Goal: Task Accomplishment & Management: Complete application form

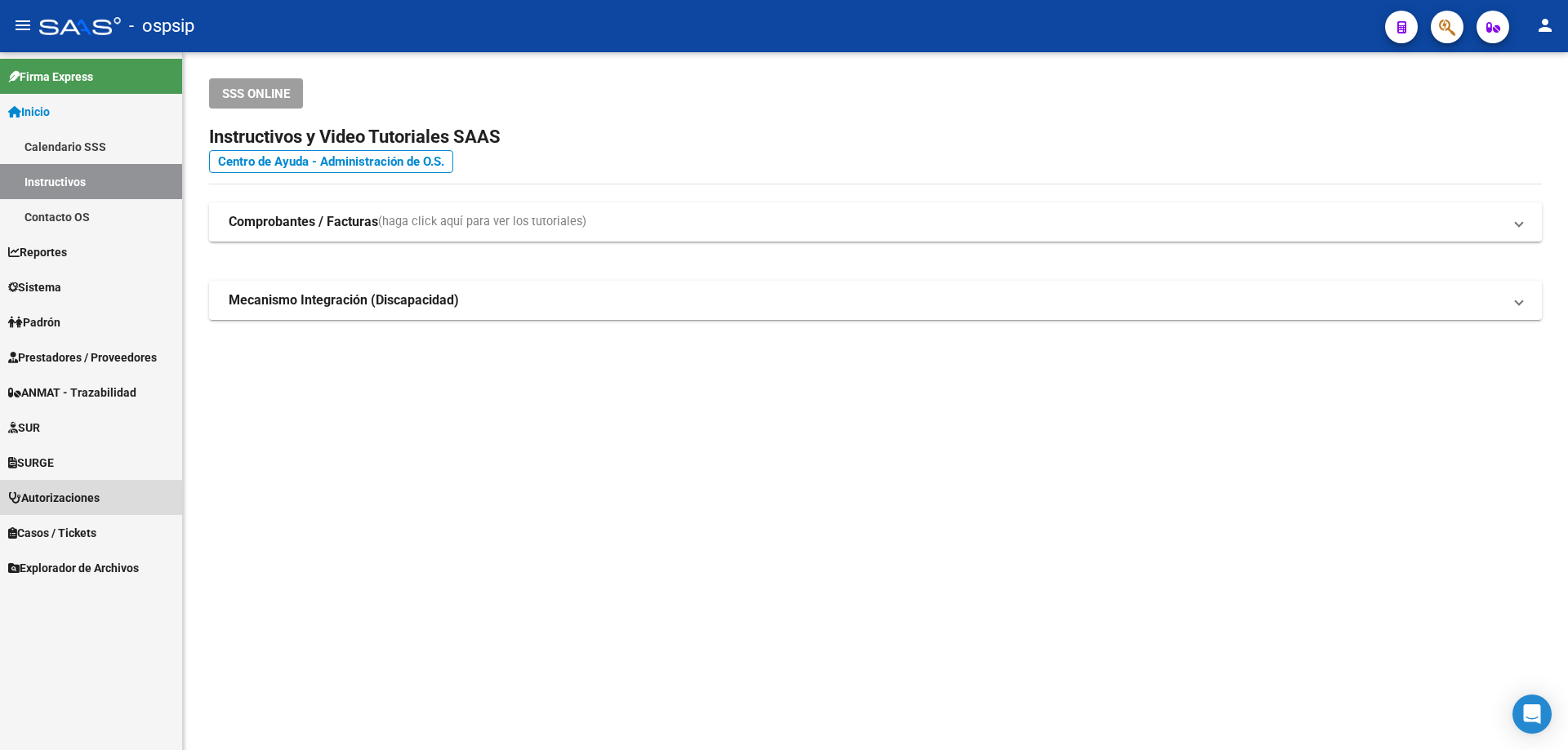
click at [39, 503] on span "Autorizaciones" at bounding box center [53, 498] width 92 height 18
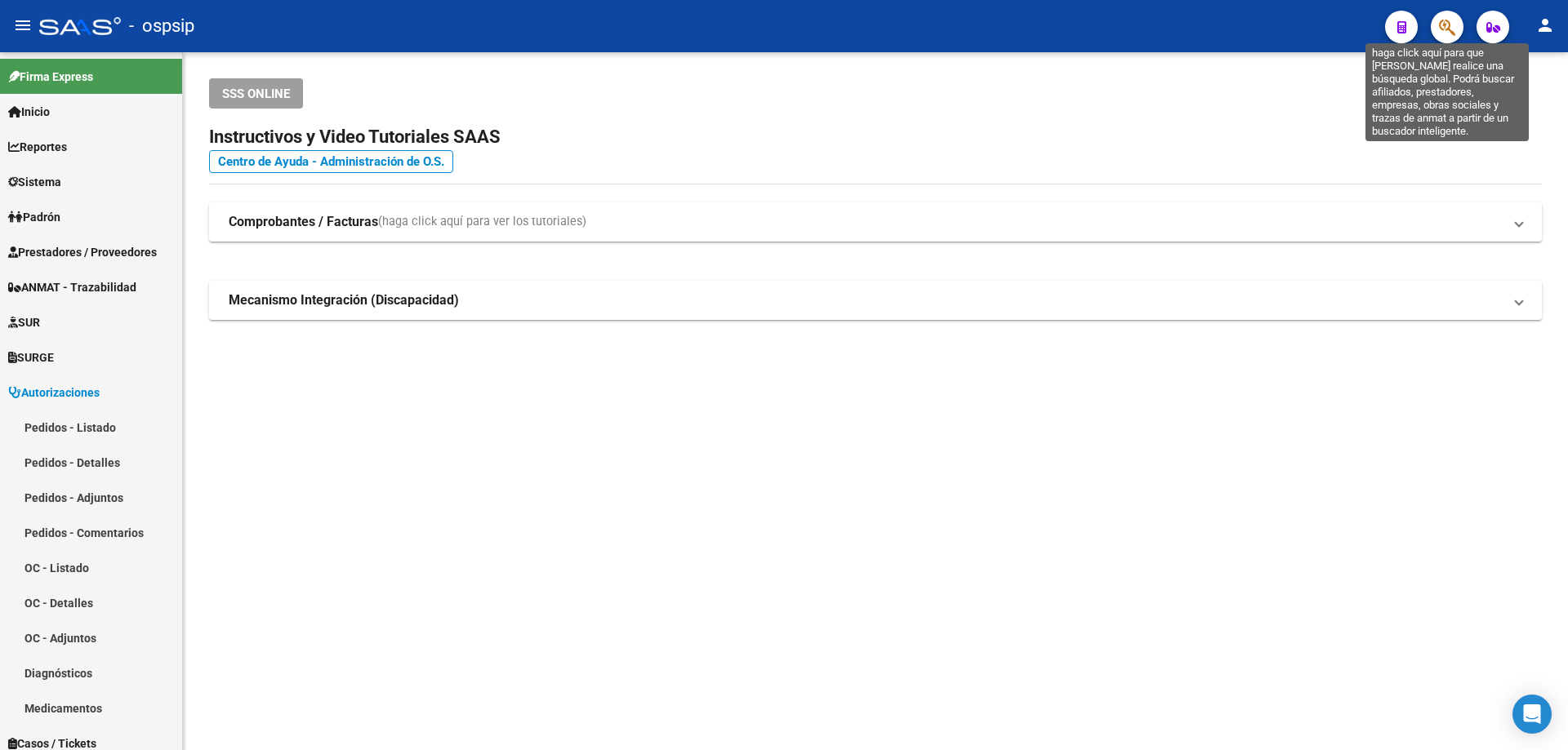
click at [1446, 23] on icon "button" at bounding box center [1446, 27] width 16 height 18
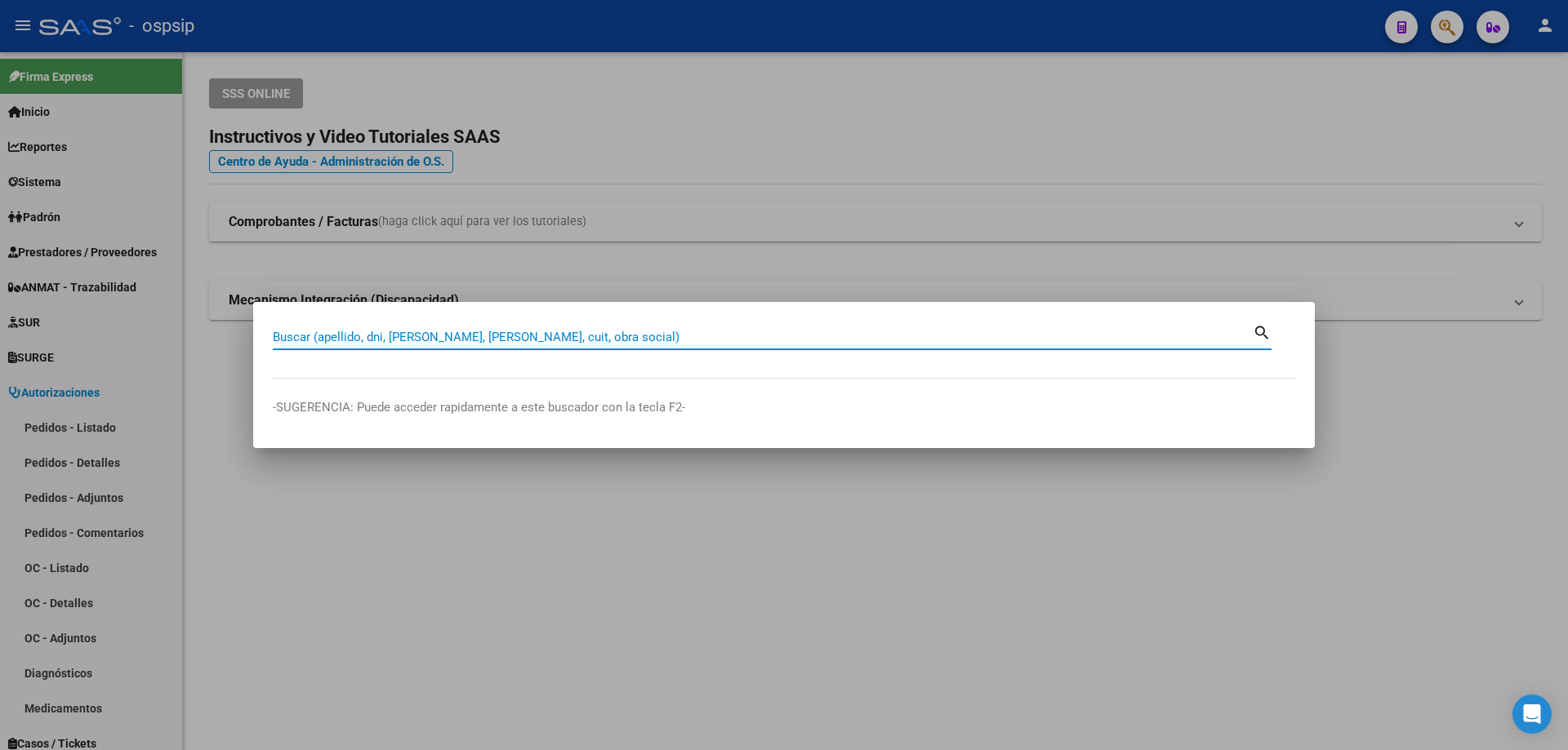
click at [357, 335] on input "Buscar (apellido, dni, [PERSON_NAME], [PERSON_NAME], cuit, obra social)" at bounding box center [762, 336] width 979 height 14
type input "70752221"
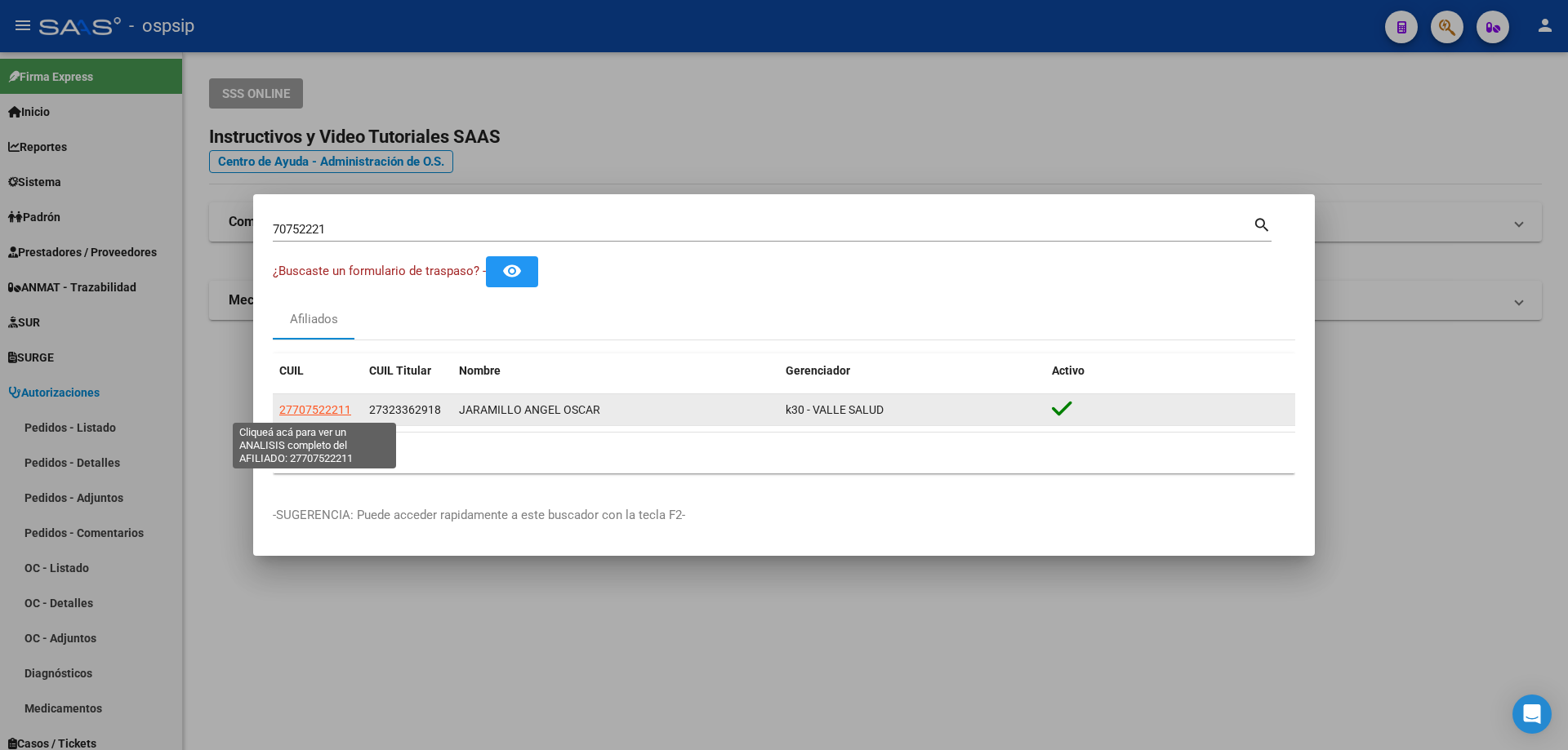
click at [326, 410] on span "27707522211" at bounding box center [315, 410] width 72 height 14
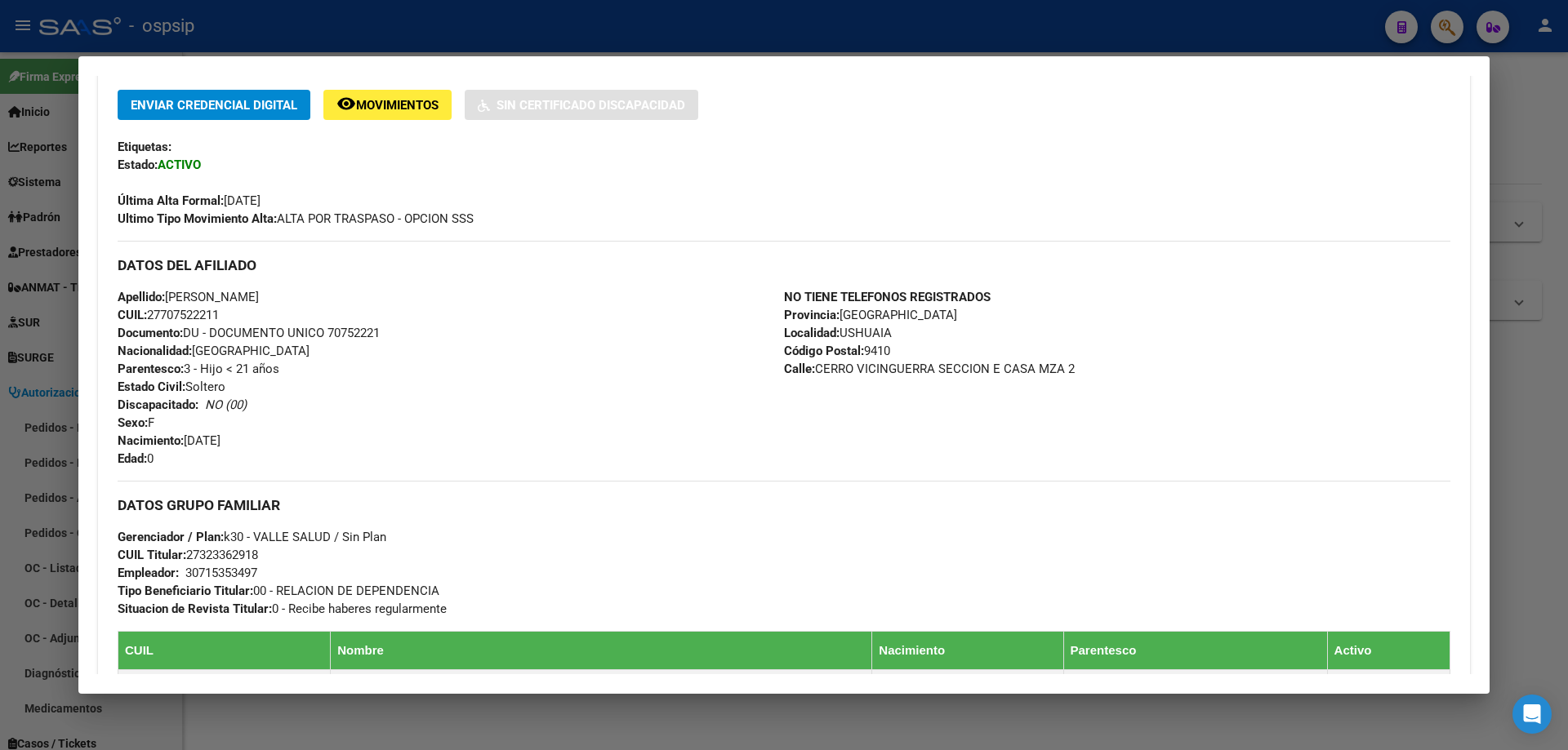
scroll to position [653, 0]
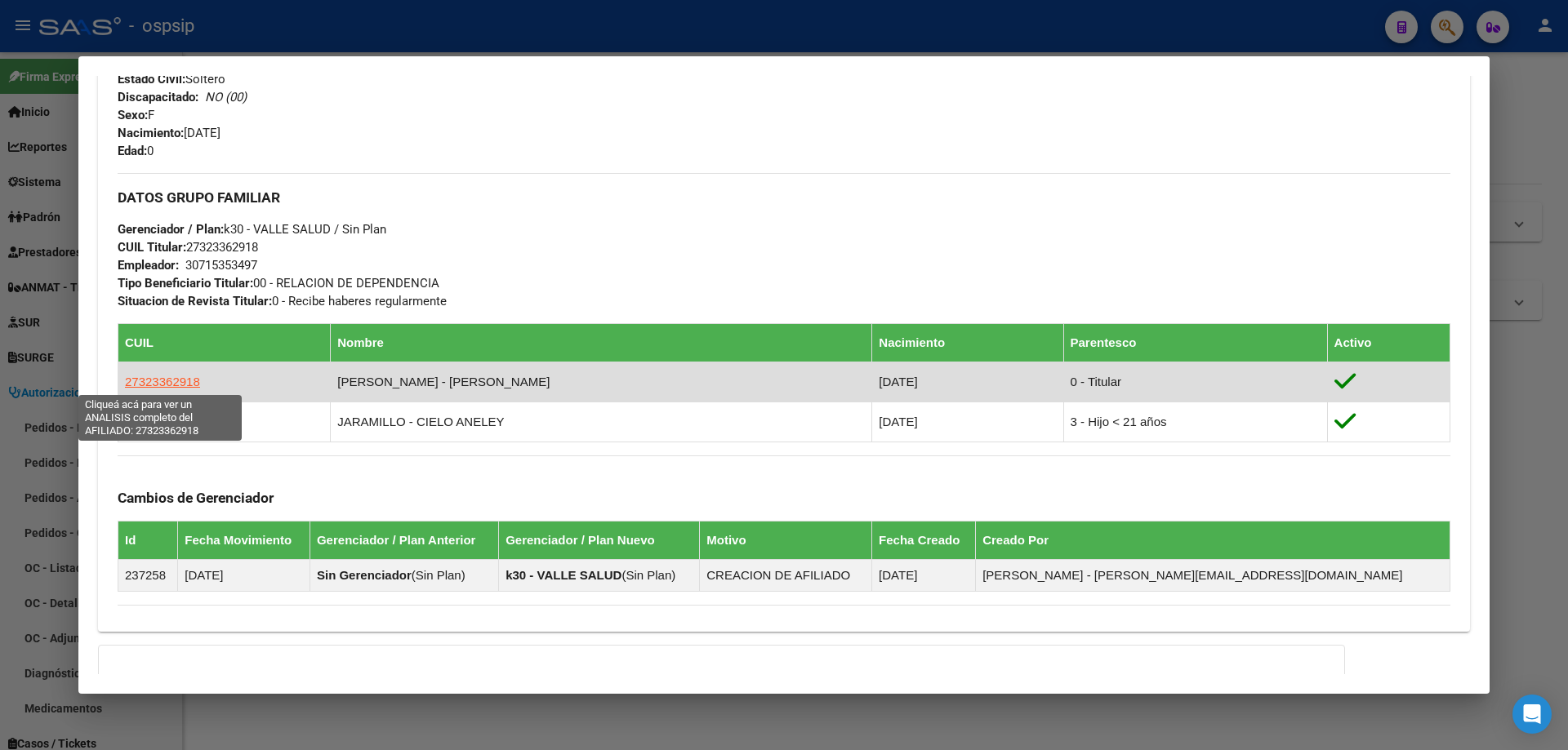
click at [159, 378] on span "27323362918" at bounding box center [162, 382] width 75 height 14
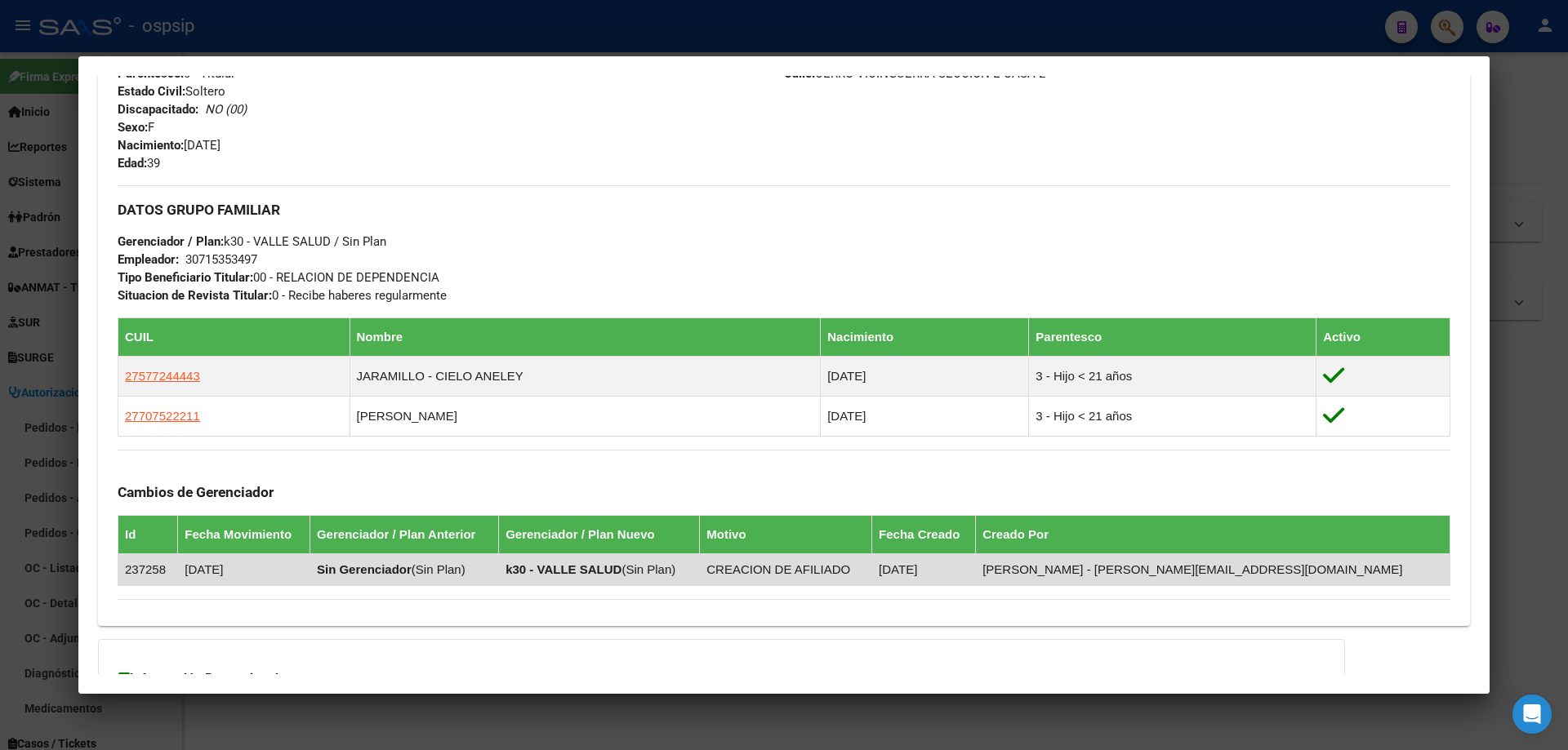
scroll to position [735, 0]
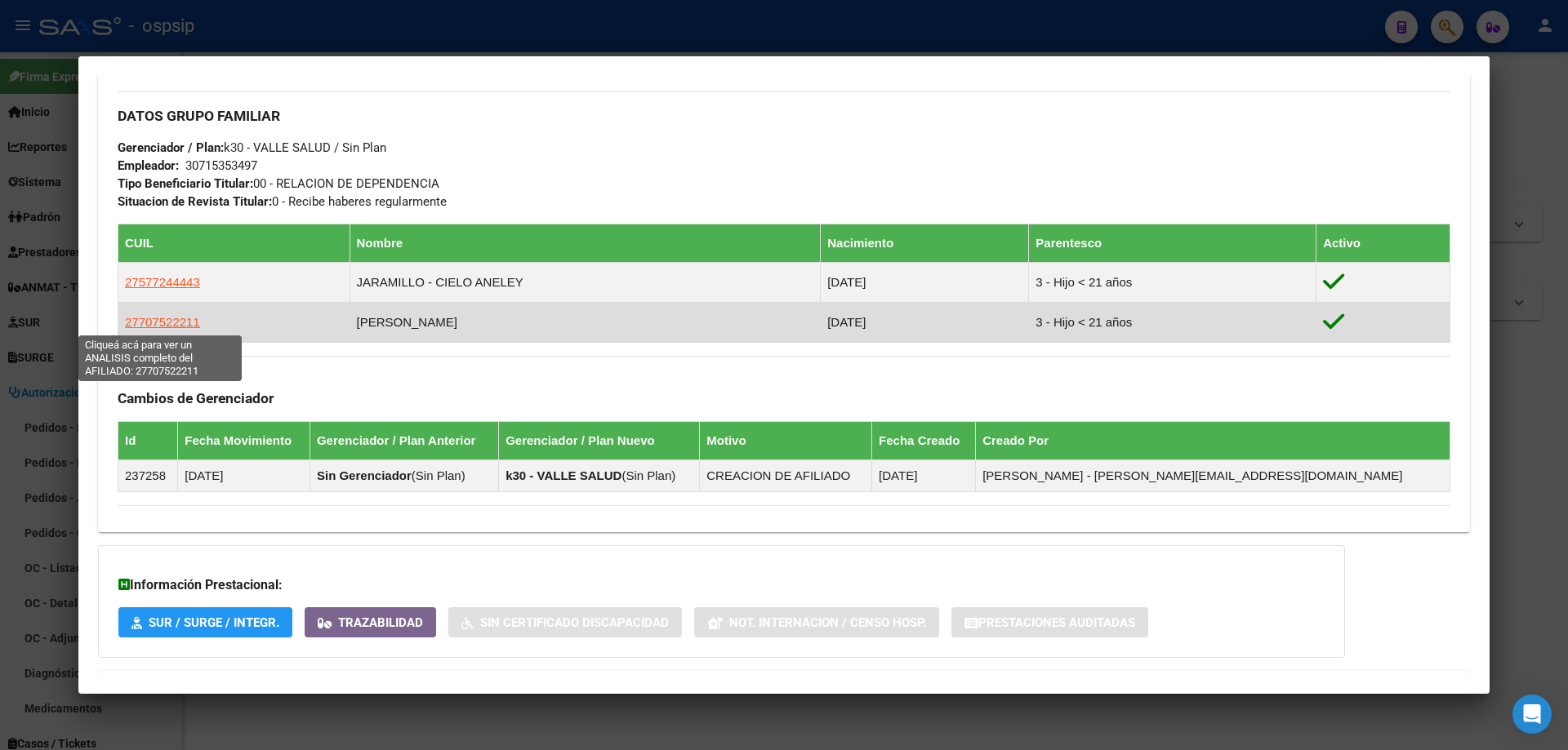
click at [165, 320] on span "27707522211" at bounding box center [162, 322] width 75 height 14
type textarea "27707522211"
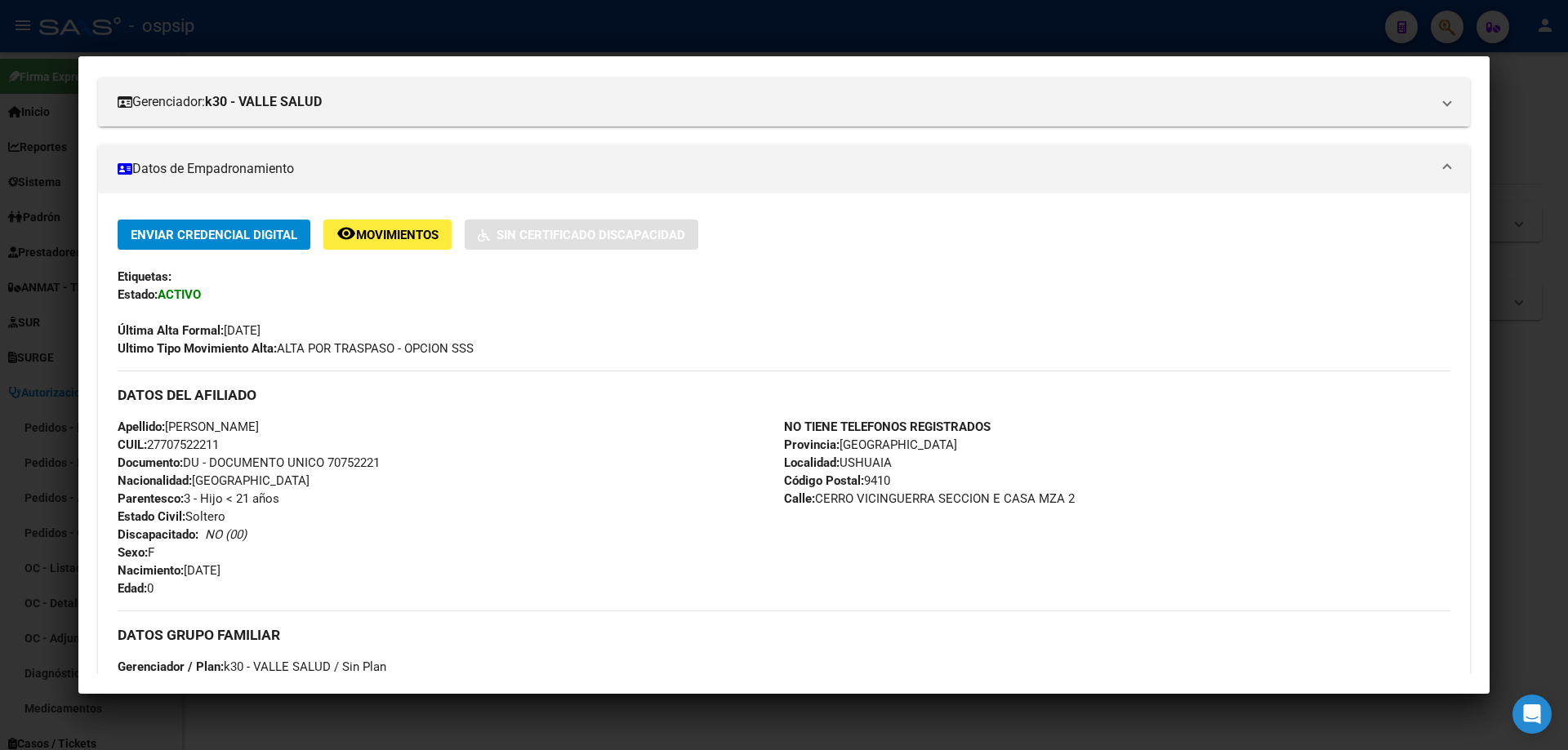
scroll to position [245, 0]
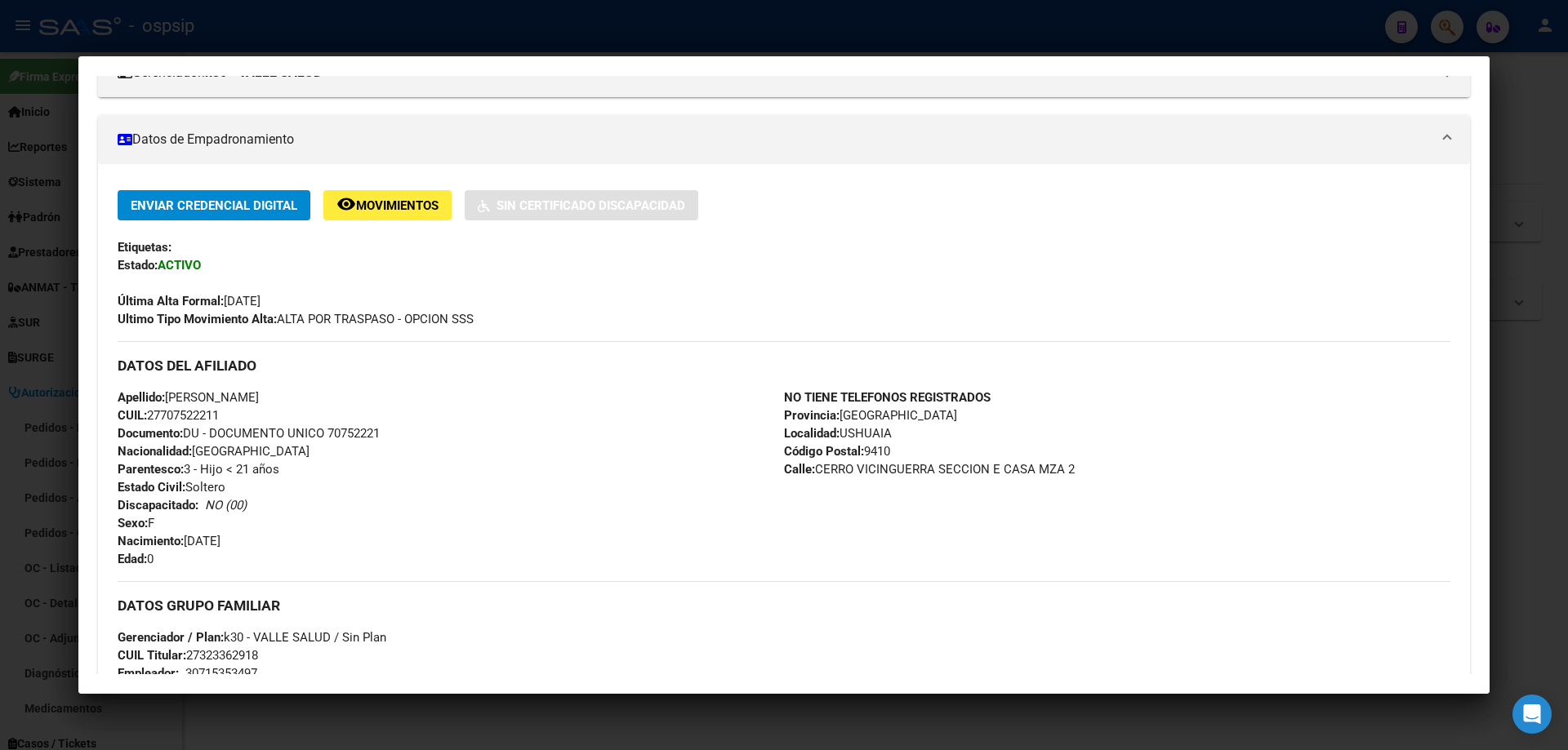
click at [777, 30] on div at bounding box center [784, 375] width 1568 height 750
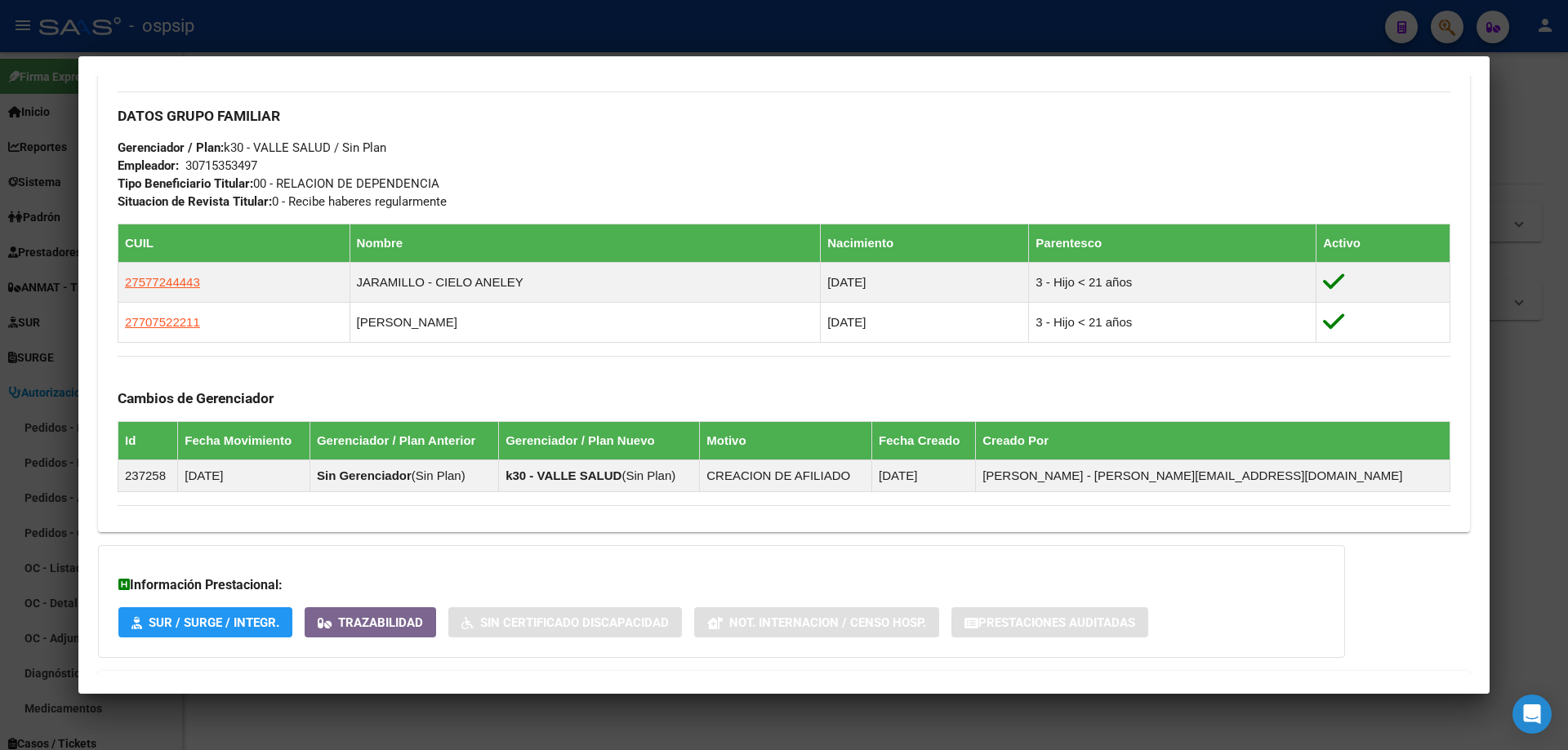
click at [1041, 57] on mat-dialog-container "Análisis Afiliado - CUIL: 27323362918 DATOS PADRÓN ÁGIL: [PERSON_NAME] [PERSON_…" at bounding box center [783, 375] width 1410 height 638
click at [1176, 23] on div at bounding box center [784, 375] width 1568 height 750
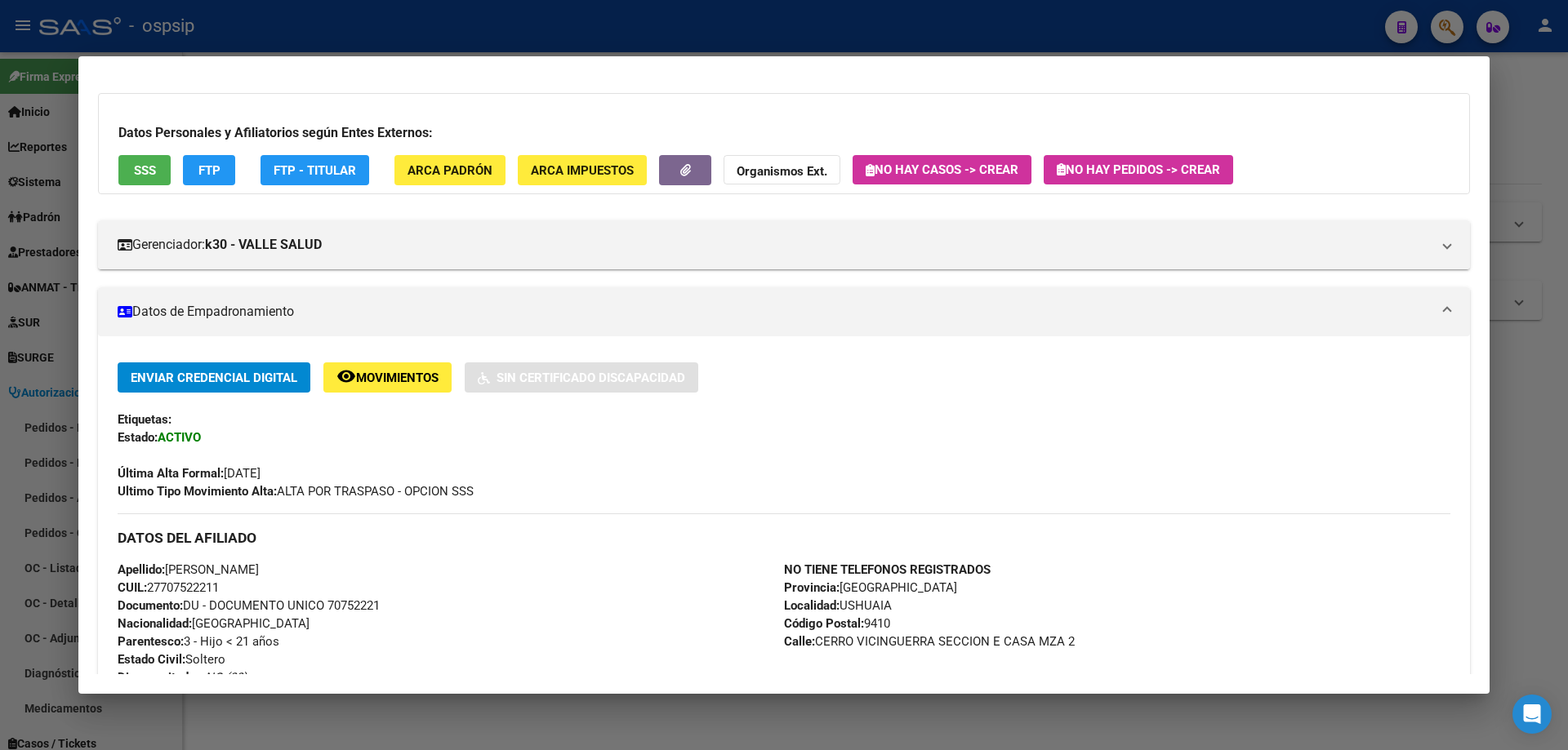
scroll to position [0, 0]
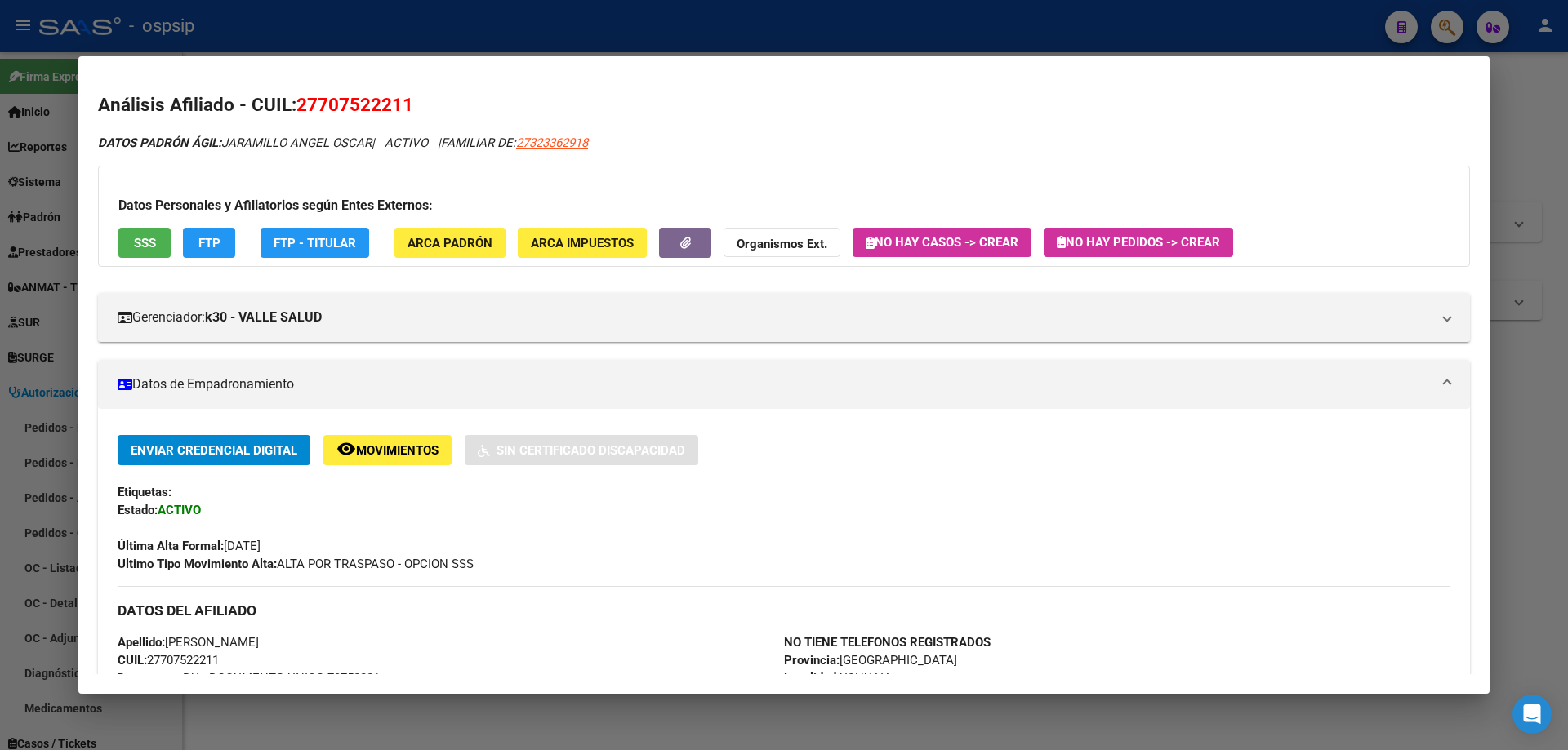
click at [1060, 28] on div at bounding box center [784, 375] width 1568 height 750
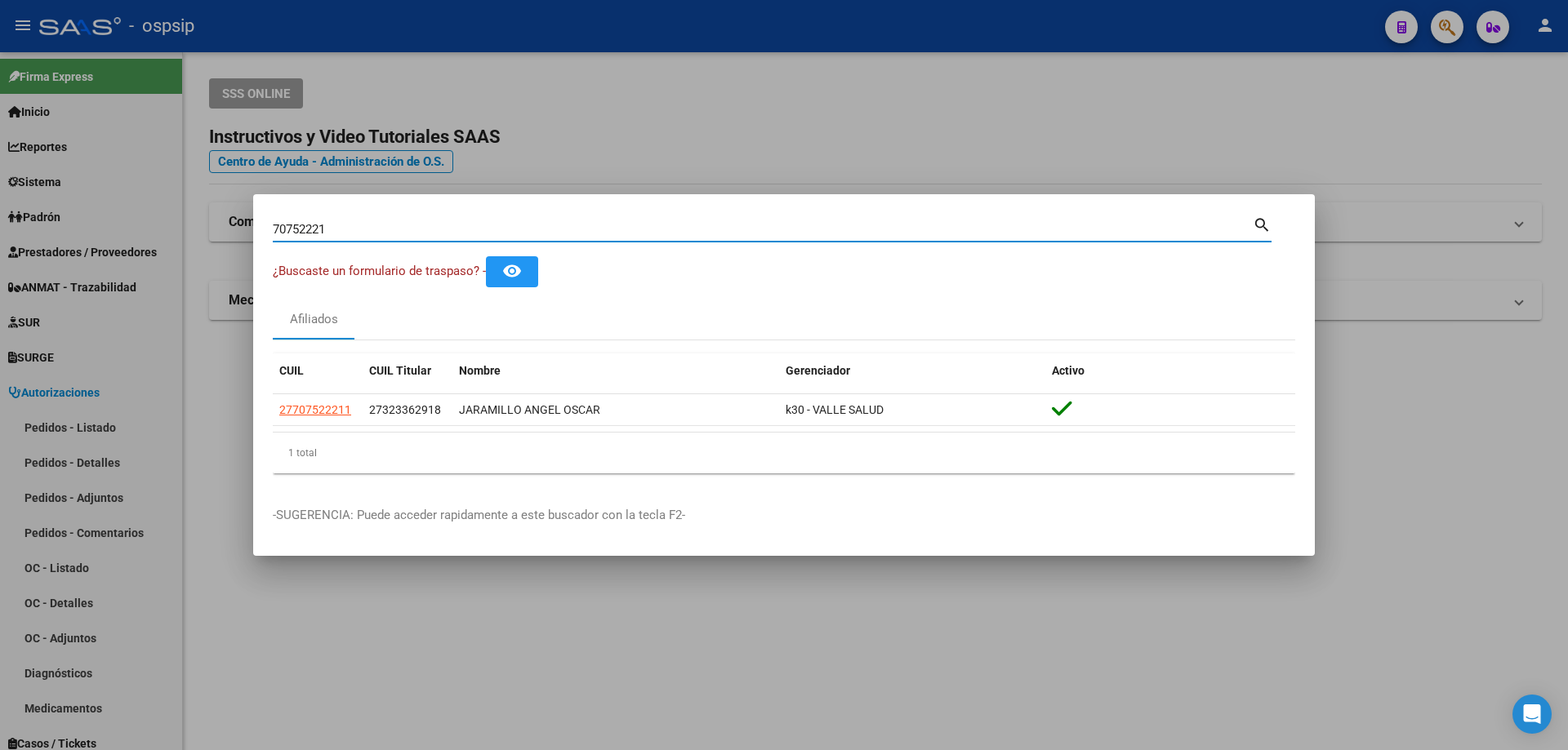
drag, startPoint x: 328, startPoint y: 232, endPoint x: 263, endPoint y: 227, distance: 65.2
click at [263, 227] on mat-dialog-content "70752221 Buscar (apellido, dni, cuil, nro traspaso, cuit, obra social) search ¿…" at bounding box center [784, 350] width 1061 height 273
type input "56766045"
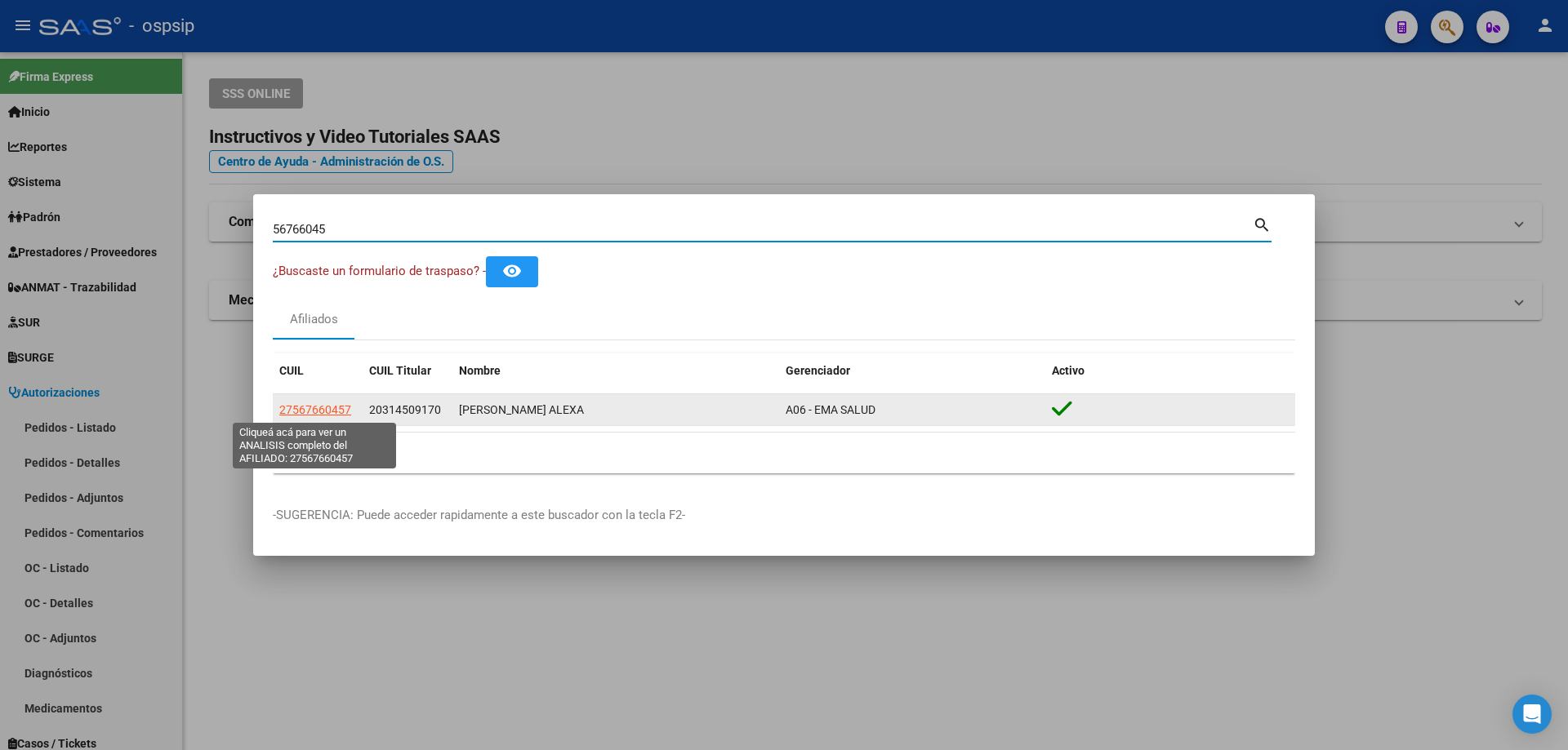
click at [322, 415] on span "27567660457" at bounding box center [315, 410] width 72 height 14
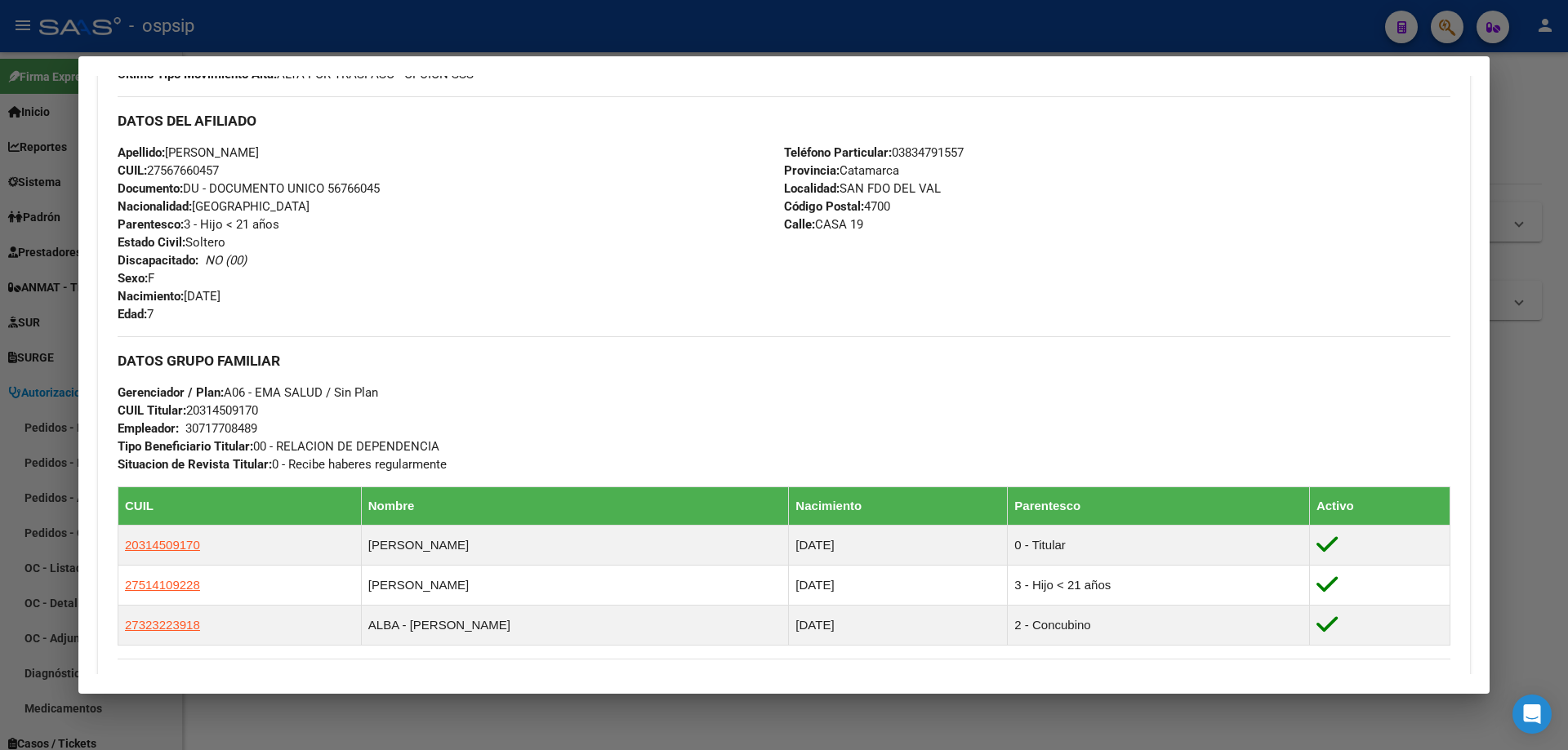
scroll to position [653, 0]
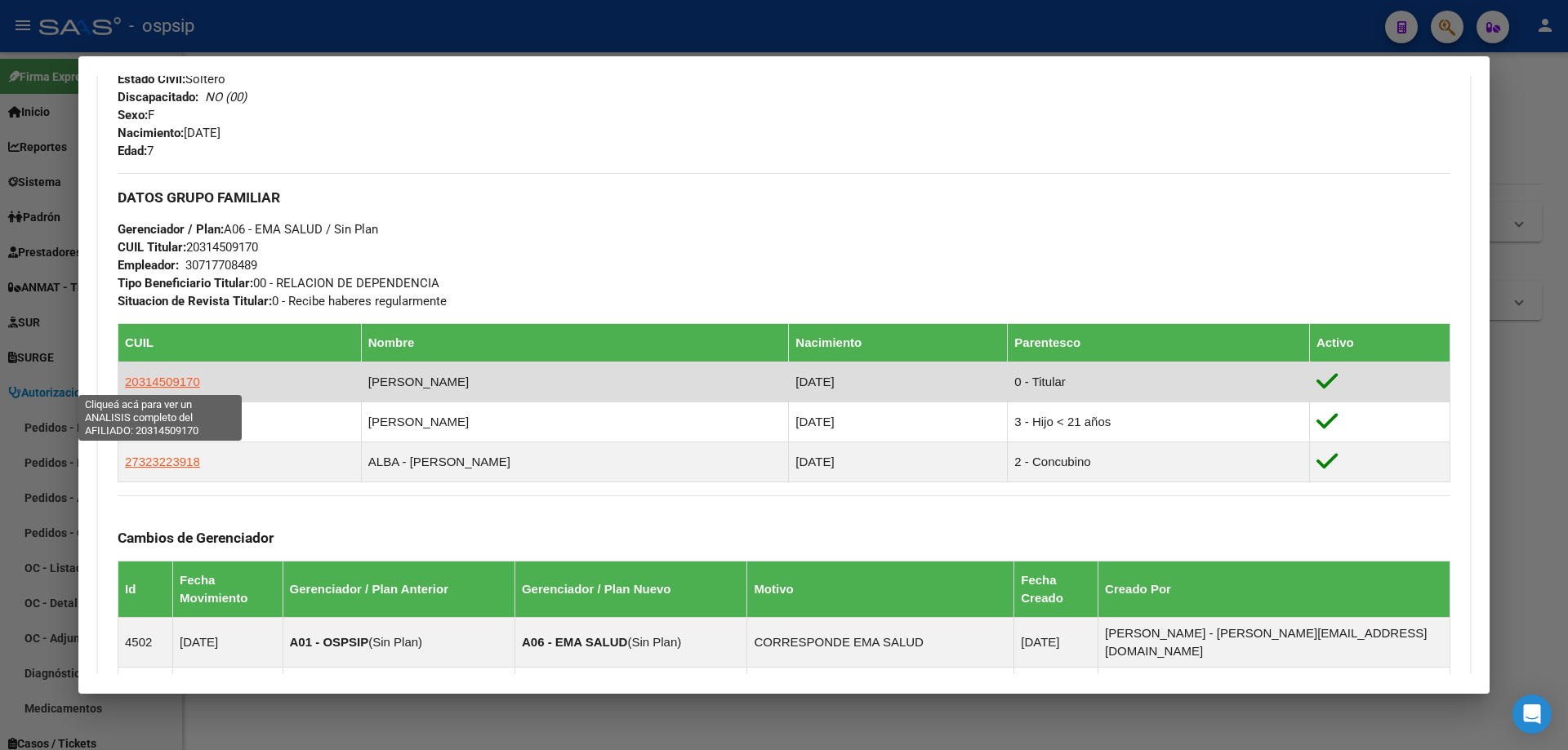
click at [181, 382] on span "20314509170" at bounding box center [162, 382] width 75 height 14
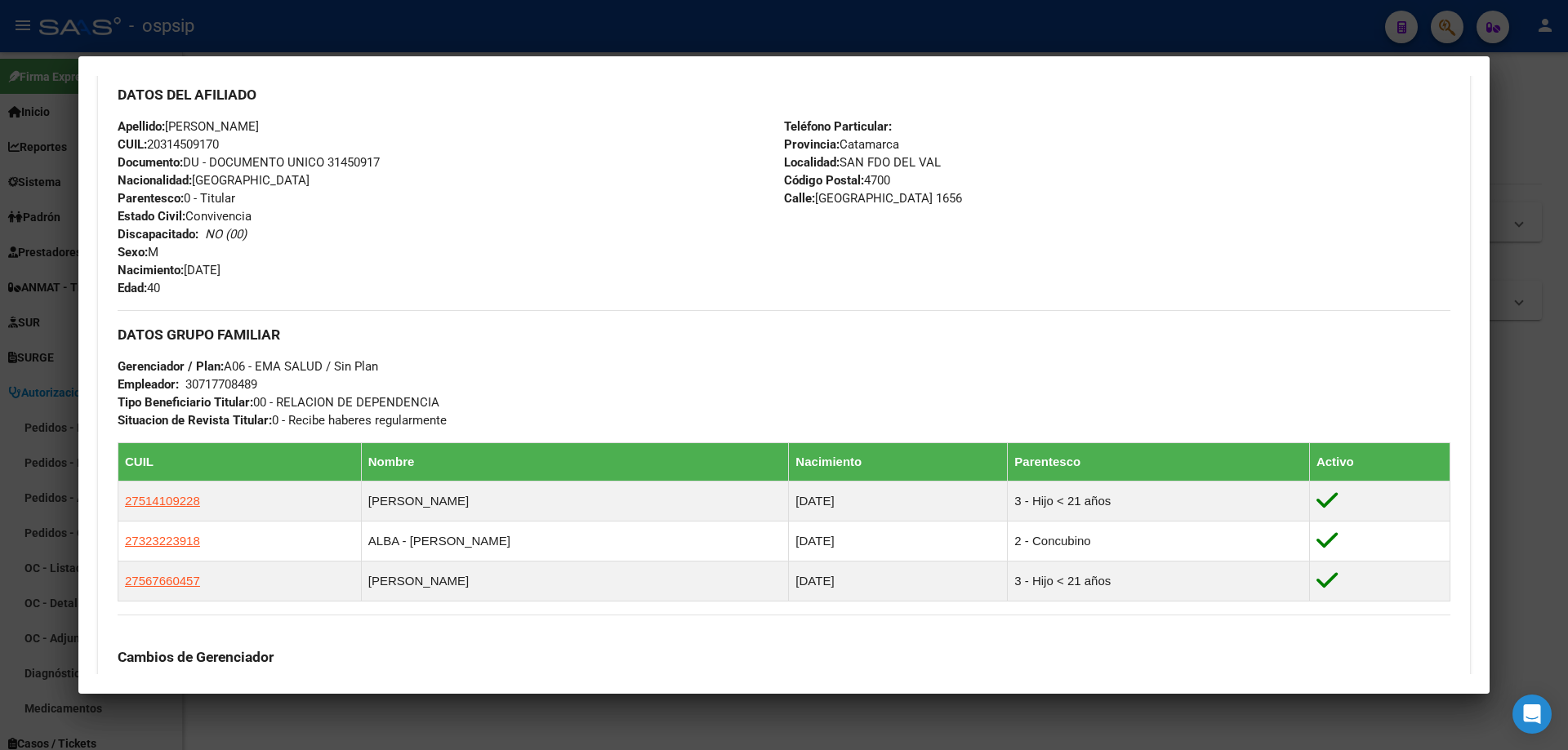
scroll to position [571, 0]
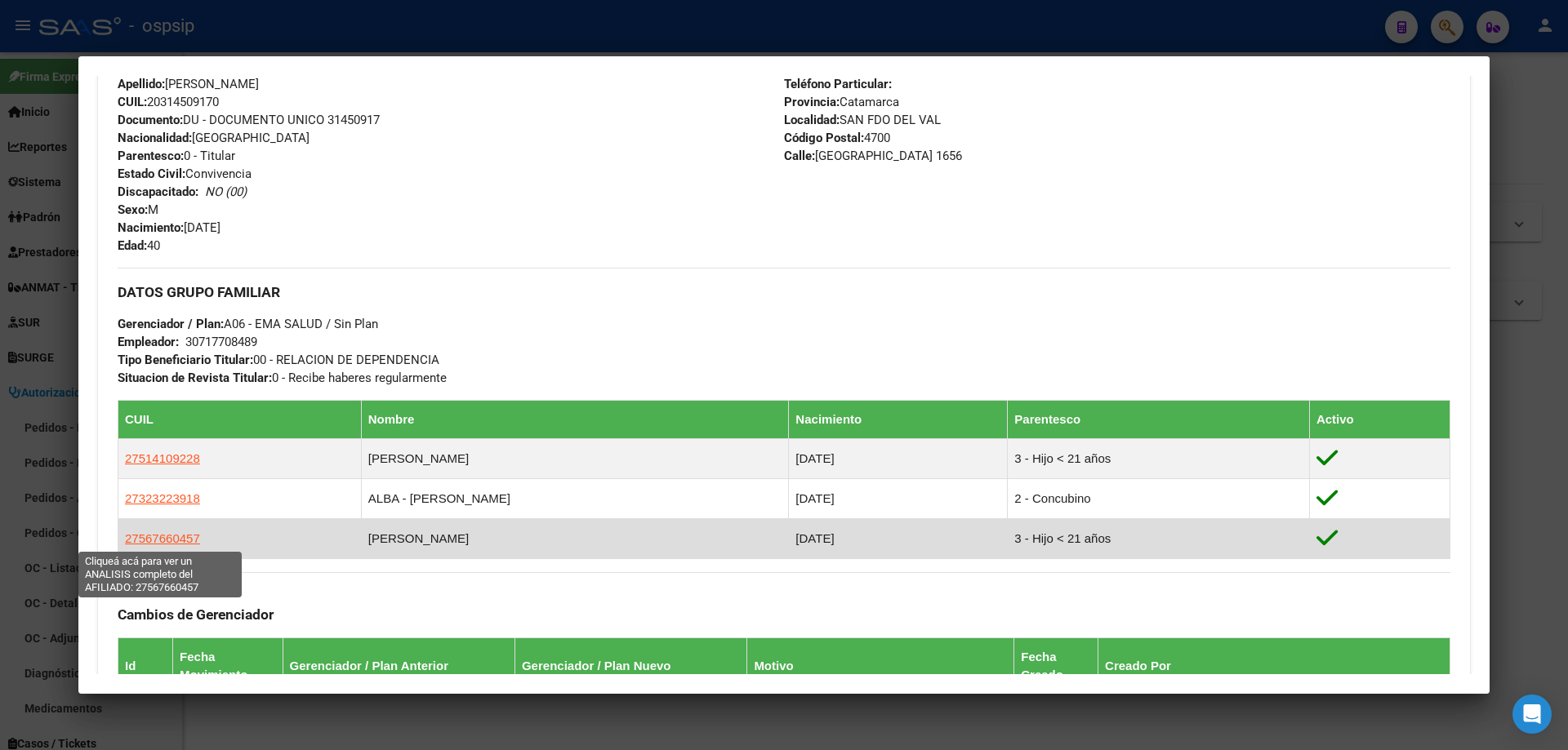
click at [158, 536] on span "27567660457" at bounding box center [162, 538] width 75 height 14
type textarea "27567660457"
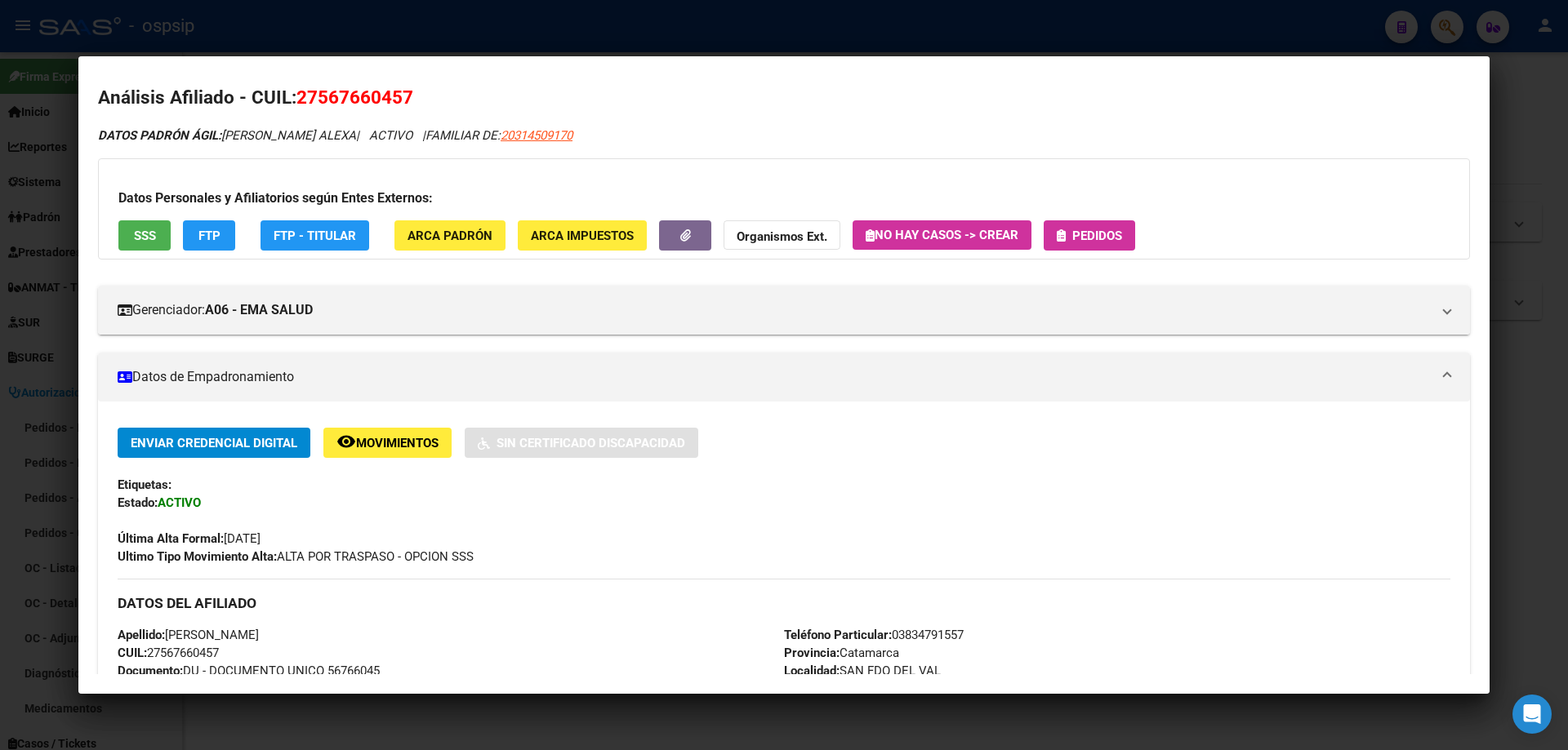
scroll to position [0, 0]
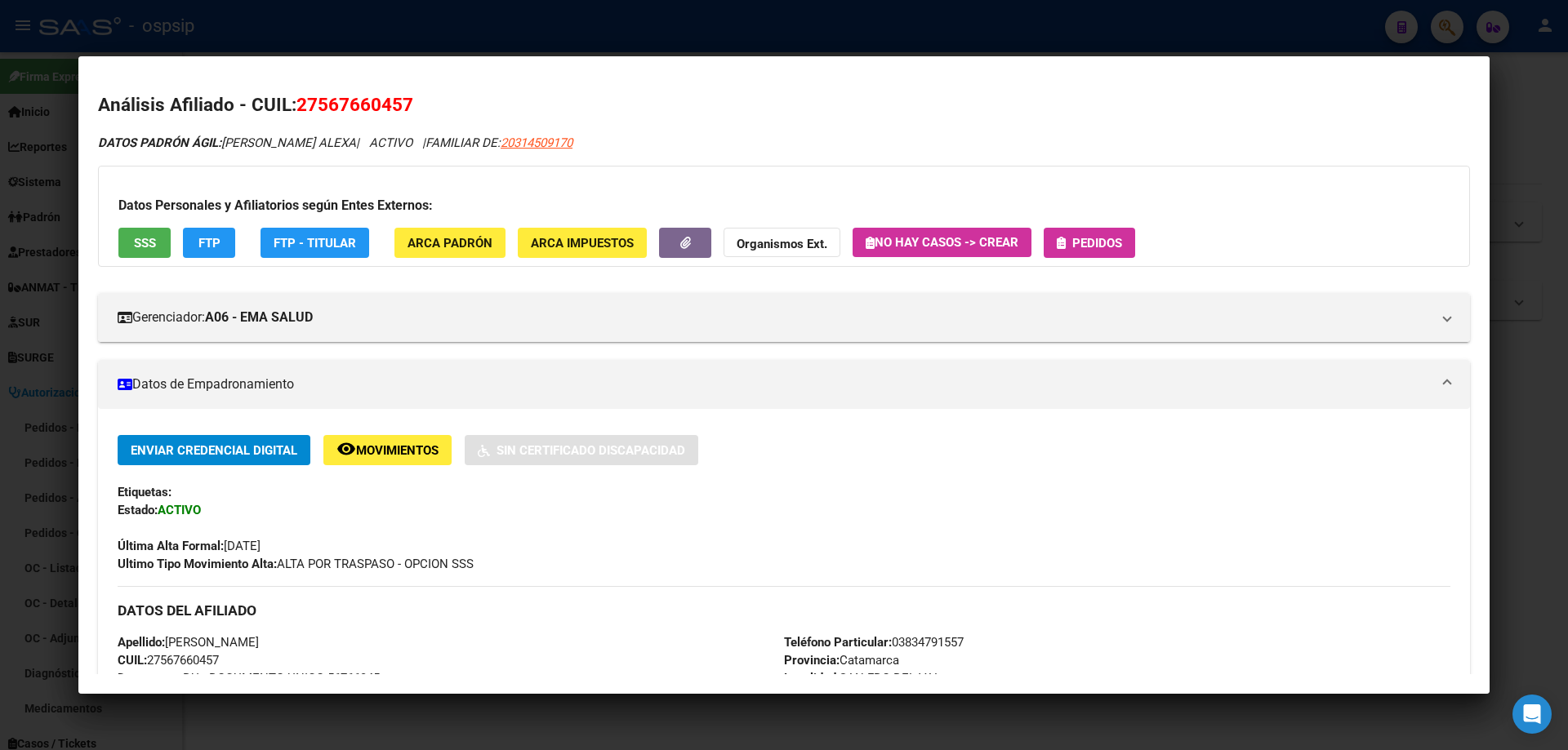
click at [565, 39] on div at bounding box center [784, 375] width 1568 height 750
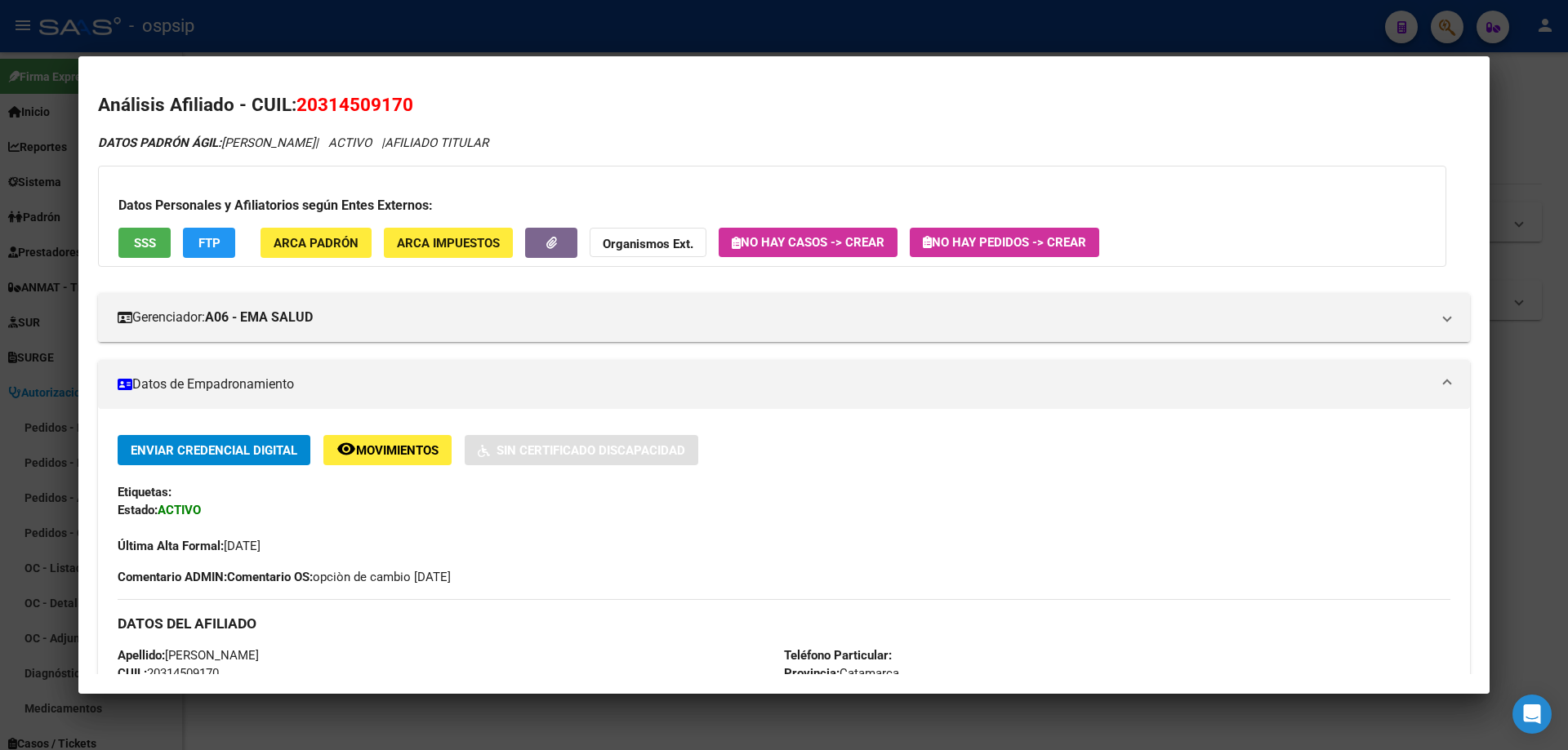
click at [422, 26] on div at bounding box center [784, 375] width 1568 height 750
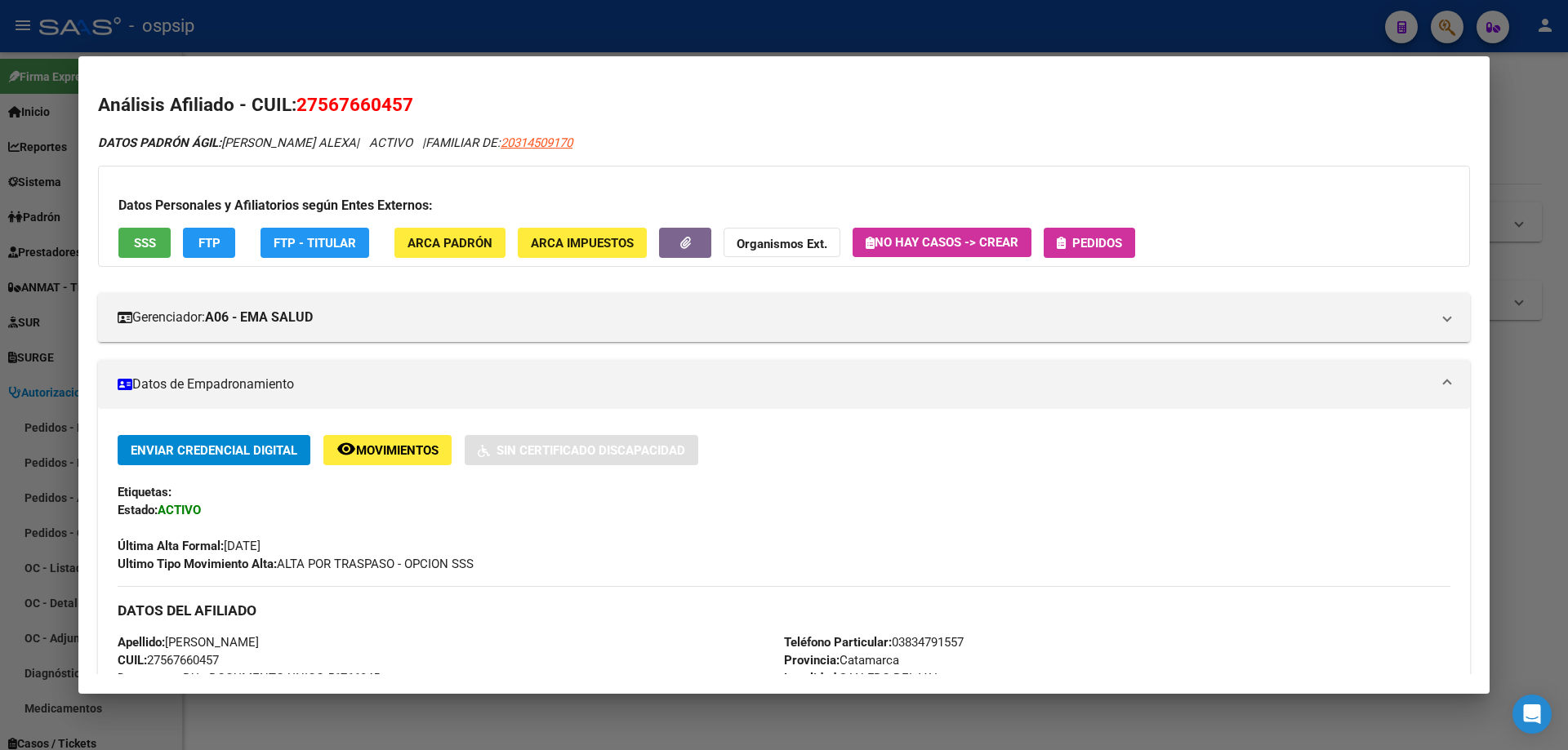
click at [460, 34] on div at bounding box center [784, 375] width 1568 height 750
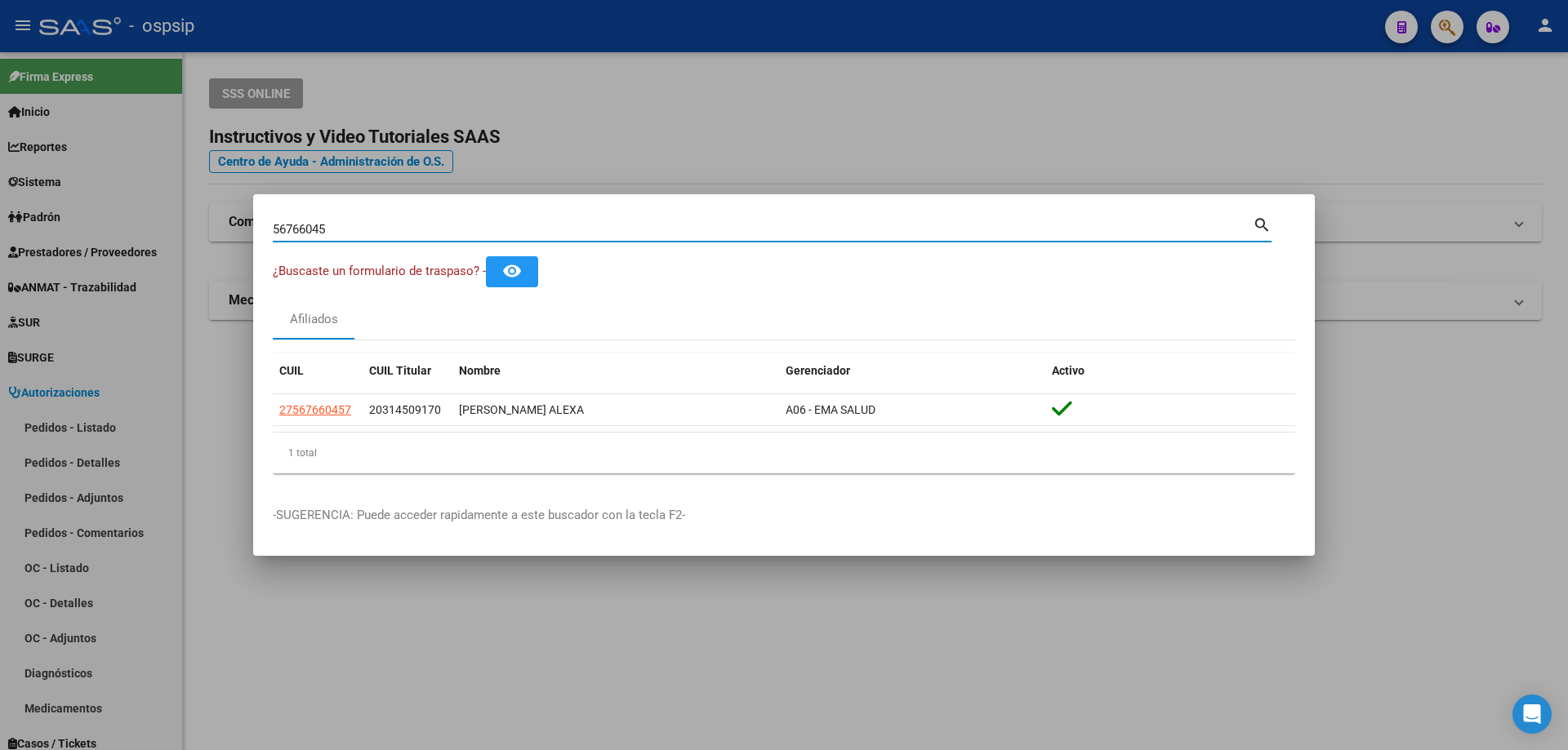
drag, startPoint x: 334, startPoint y: 225, endPoint x: 260, endPoint y: 221, distance: 74.1
click at [260, 221] on mat-dialog-content "56766045 Buscar (apellido, dni, cuil, nro traspaso, cuit, obra social) search ¿…" at bounding box center [784, 350] width 1061 height 273
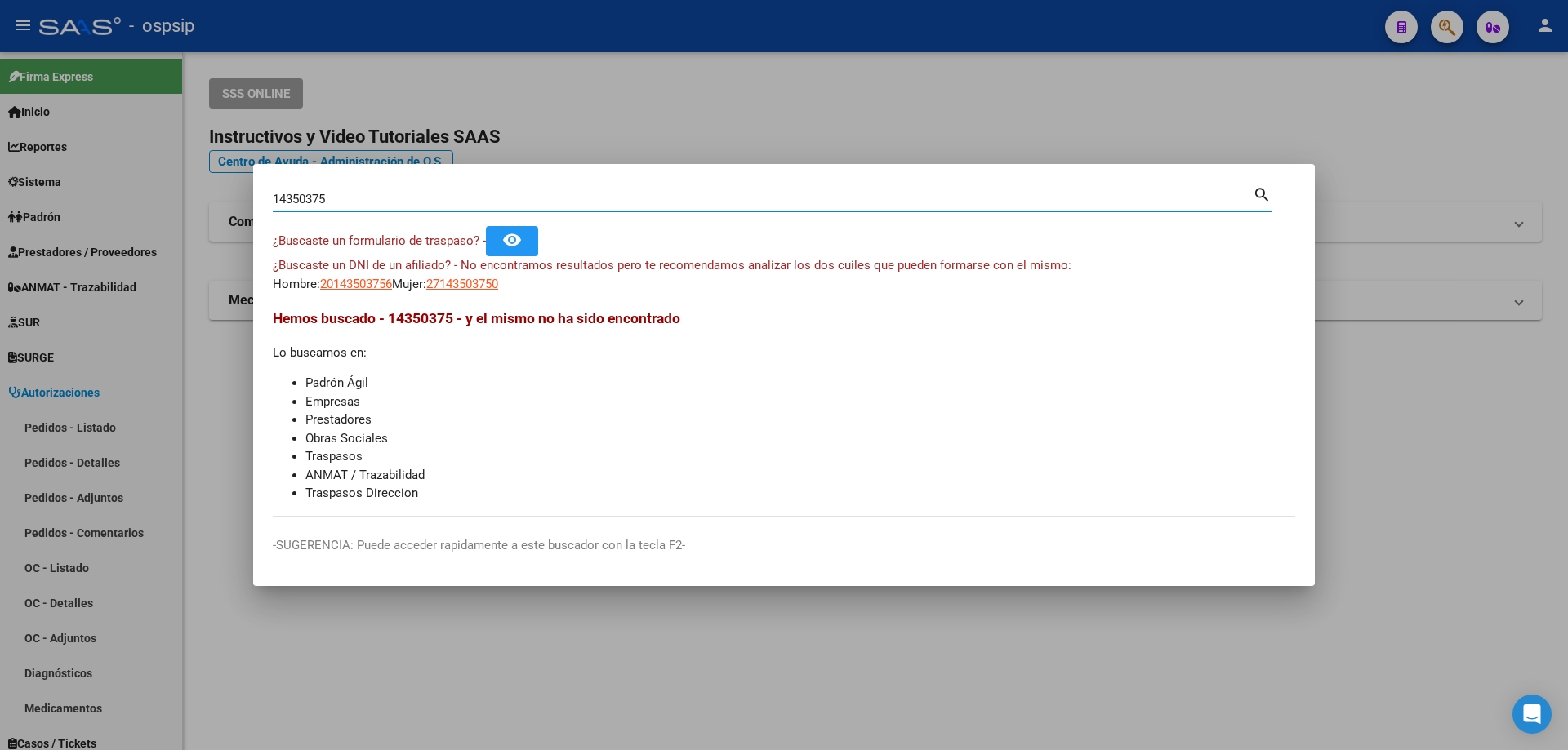
click at [324, 196] on input "14350375" at bounding box center [762, 198] width 979 height 14
click at [334, 197] on input "14350375" at bounding box center [762, 198] width 979 height 14
type input "1"
type input "14350378"
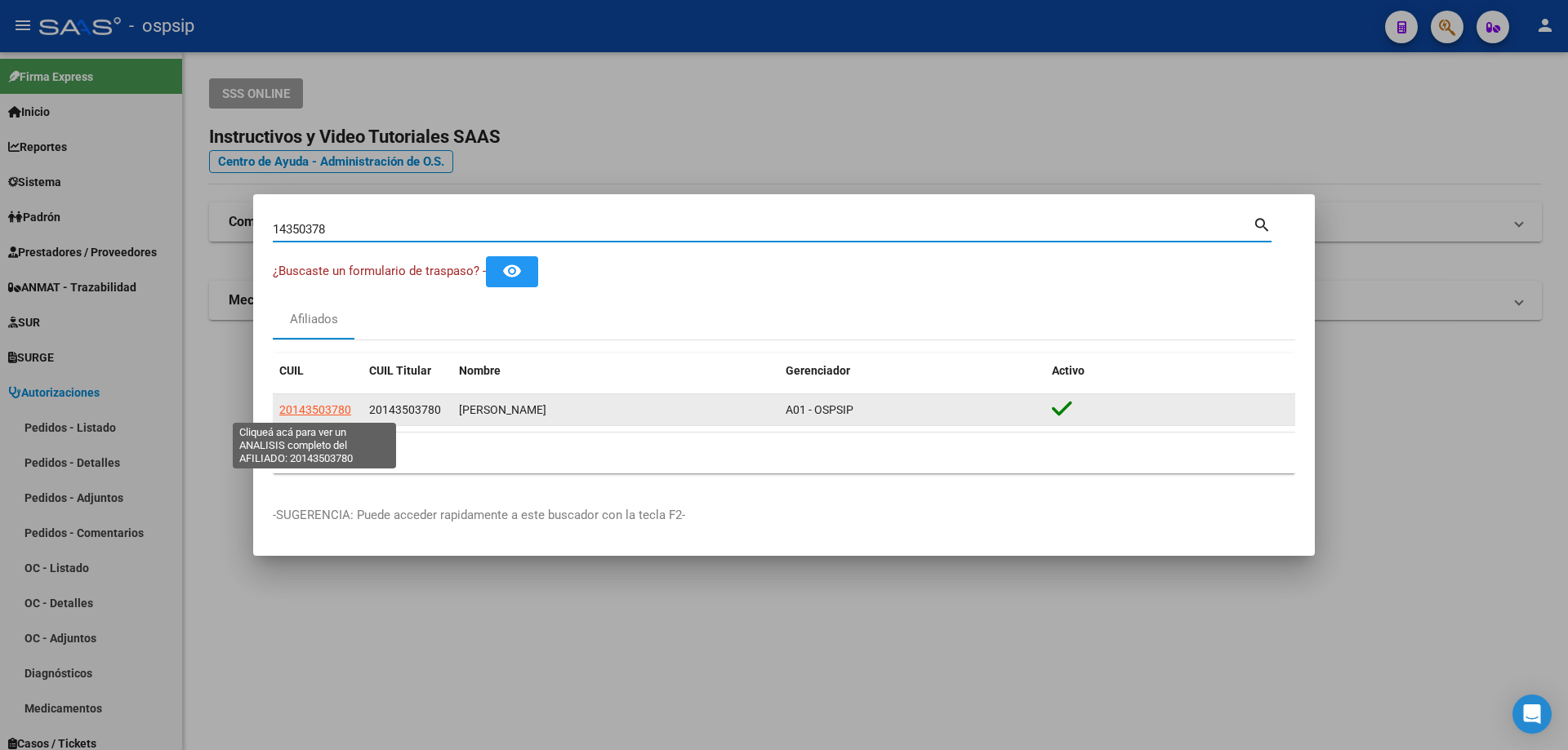
click at [313, 405] on span "20143503780" at bounding box center [315, 410] width 72 height 14
type textarea "20143503780"
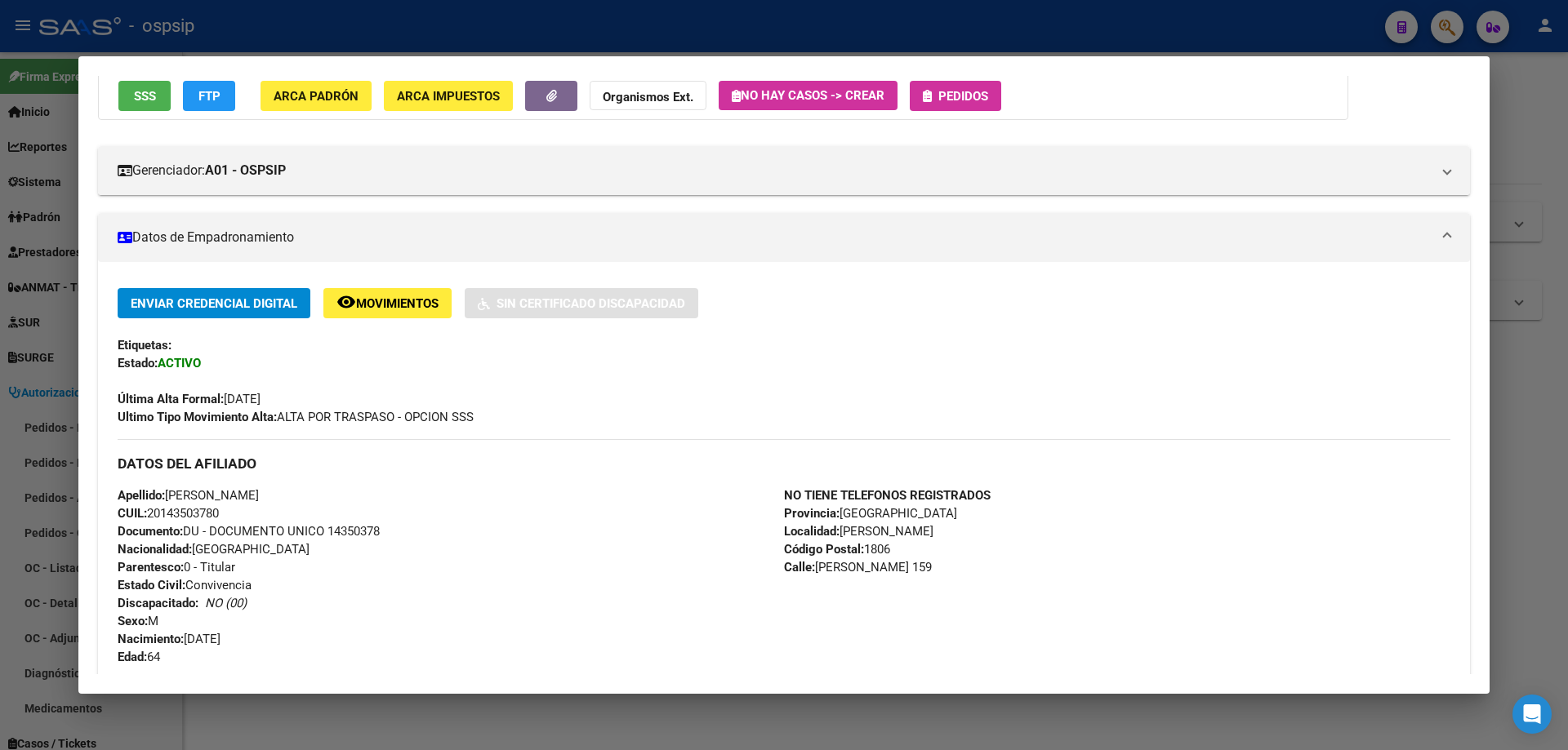
scroll to position [163, 0]
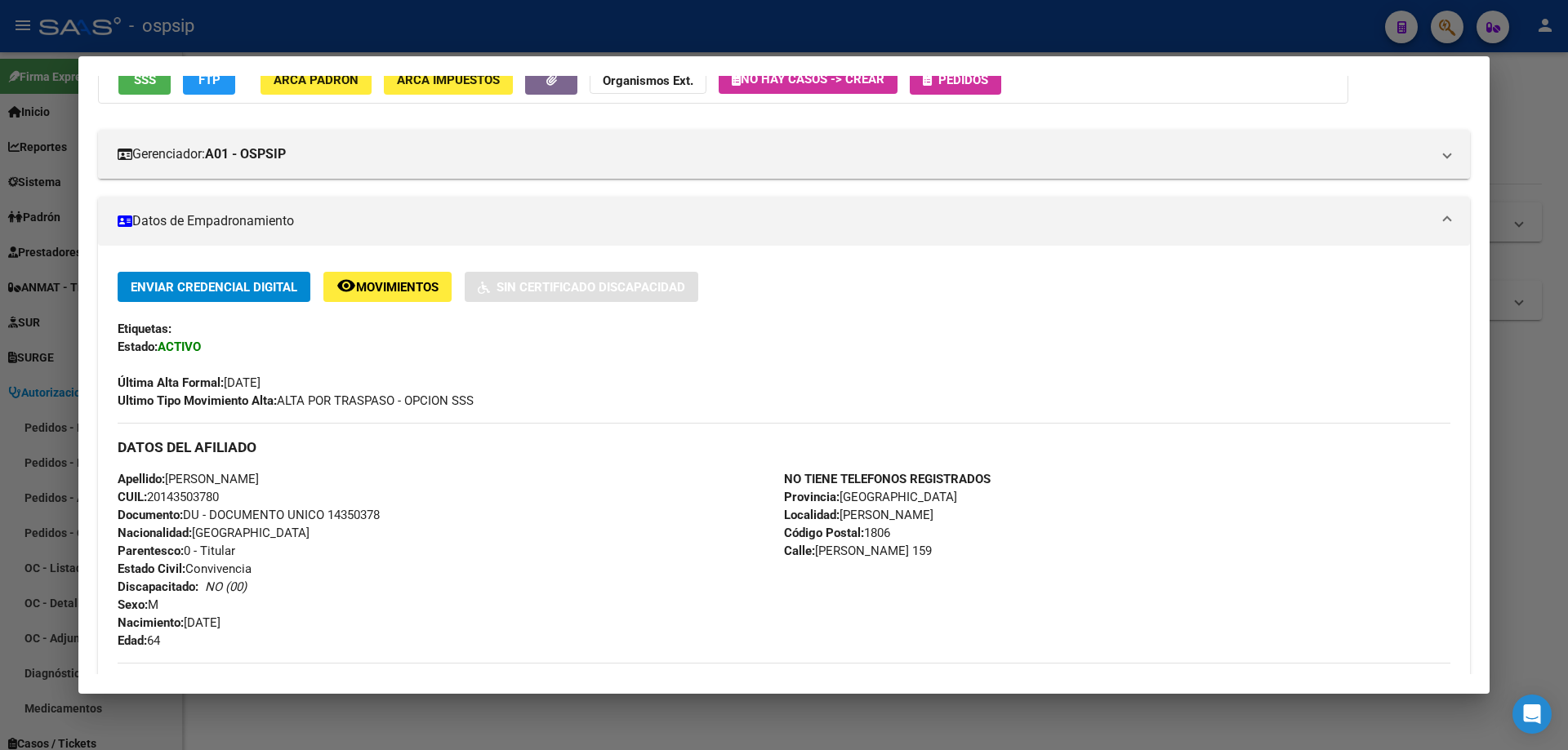
drag, startPoint x: 381, startPoint y: 510, endPoint x: 330, endPoint y: 517, distance: 51.5
click at [330, 517] on span "Documento: DU - DOCUMENTO UNICO 14350378" at bounding box center [248, 514] width 262 height 14
copy span "14350378"
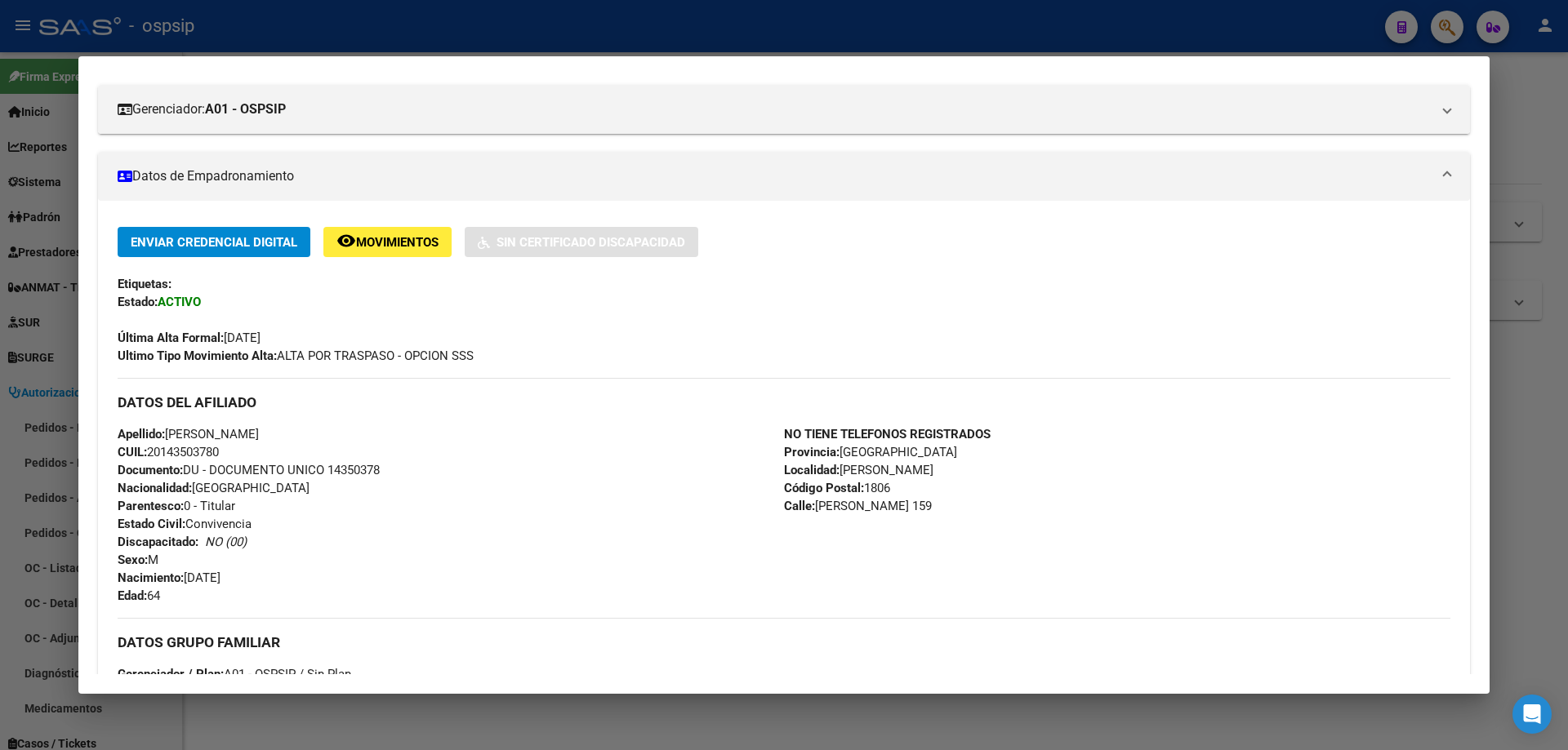
scroll to position [245, 0]
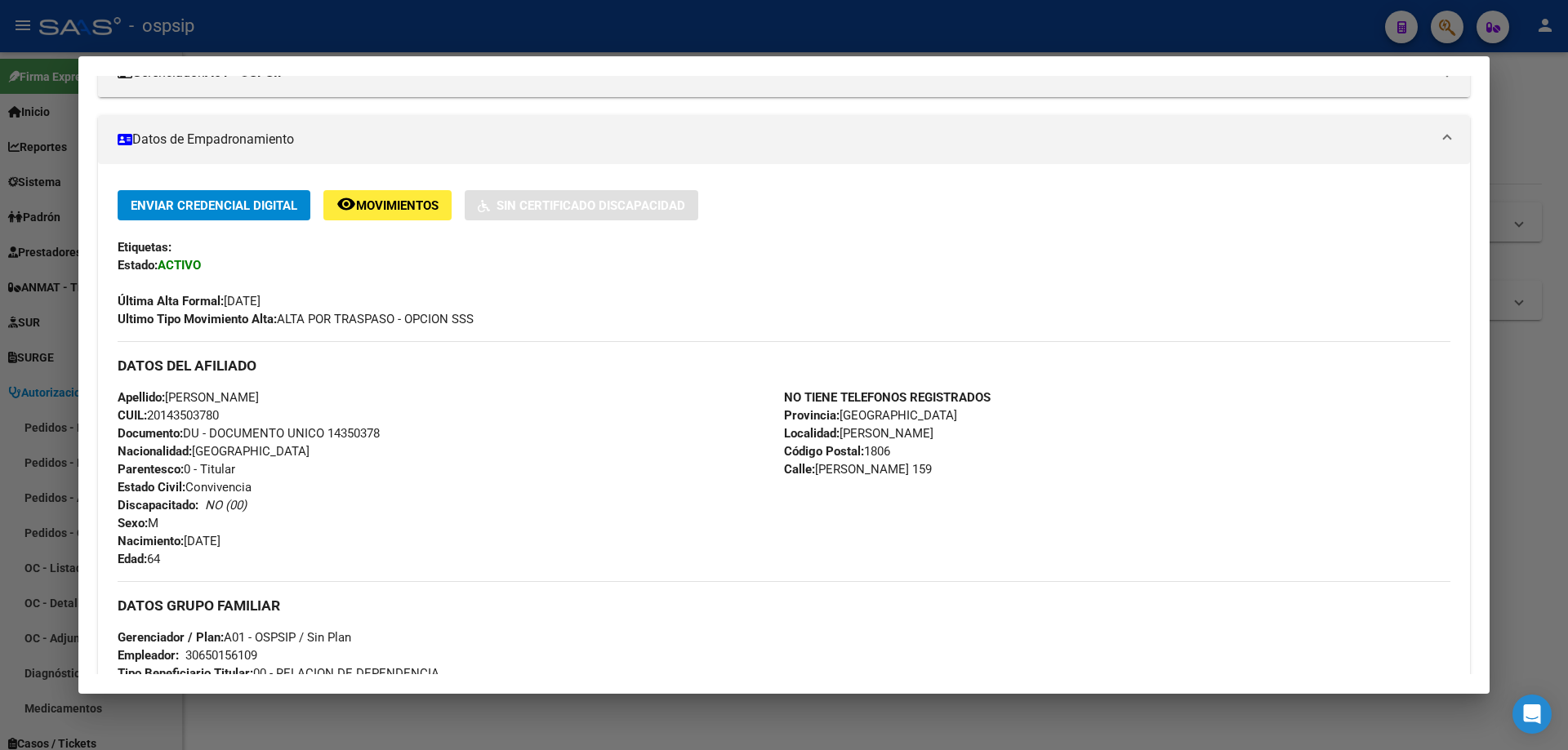
drag, startPoint x: 251, startPoint y: 541, endPoint x: 188, endPoint y: 539, distance: 63.0
click at [188, 539] on span "Nacimiento: [DEMOGRAPHIC_DATA]" at bounding box center [169, 540] width 102 height 14
copy span "[DATE]"
click at [508, 42] on div at bounding box center [784, 375] width 1568 height 750
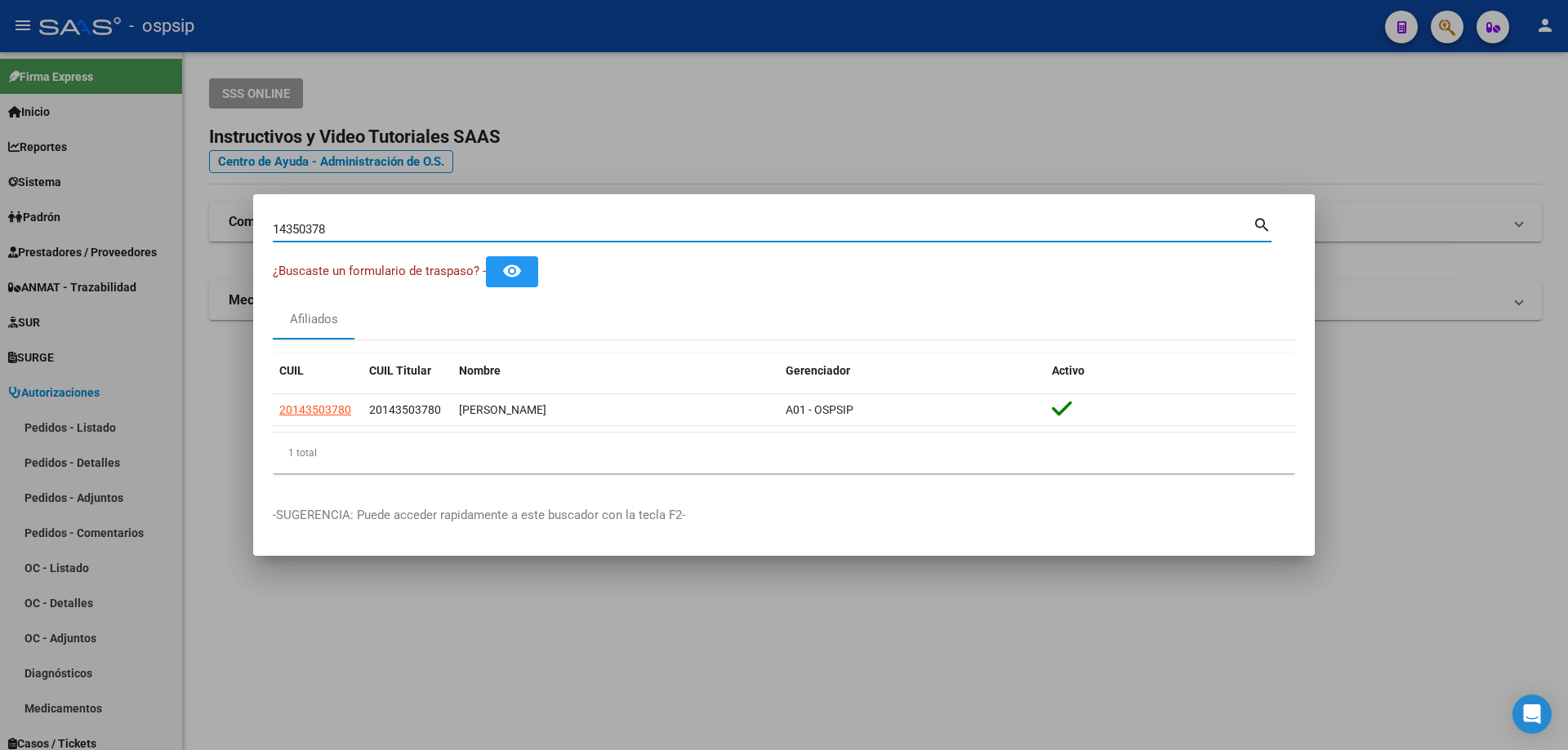
drag, startPoint x: 334, startPoint y: 234, endPoint x: 220, endPoint y: 216, distance: 115.4
click at [220, 216] on div "14350378 Buscar (apellido, dni, cuil, nro traspaso, cuit, obra social) search ¿…" at bounding box center [784, 375] width 1568 height 750
type input "08101980"
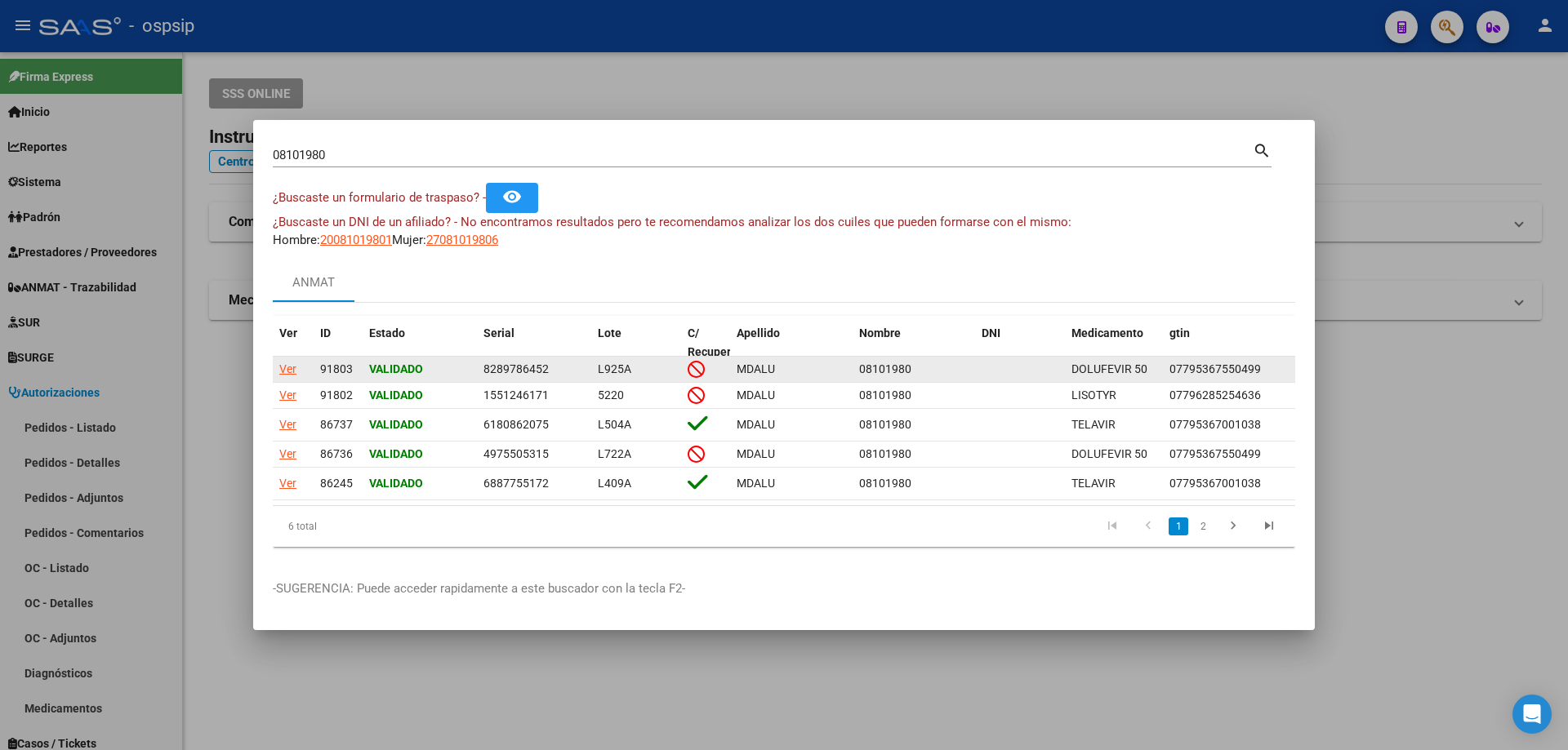
click at [286, 360] on div "Ver" at bounding box center [288, 368] width 17 height 18
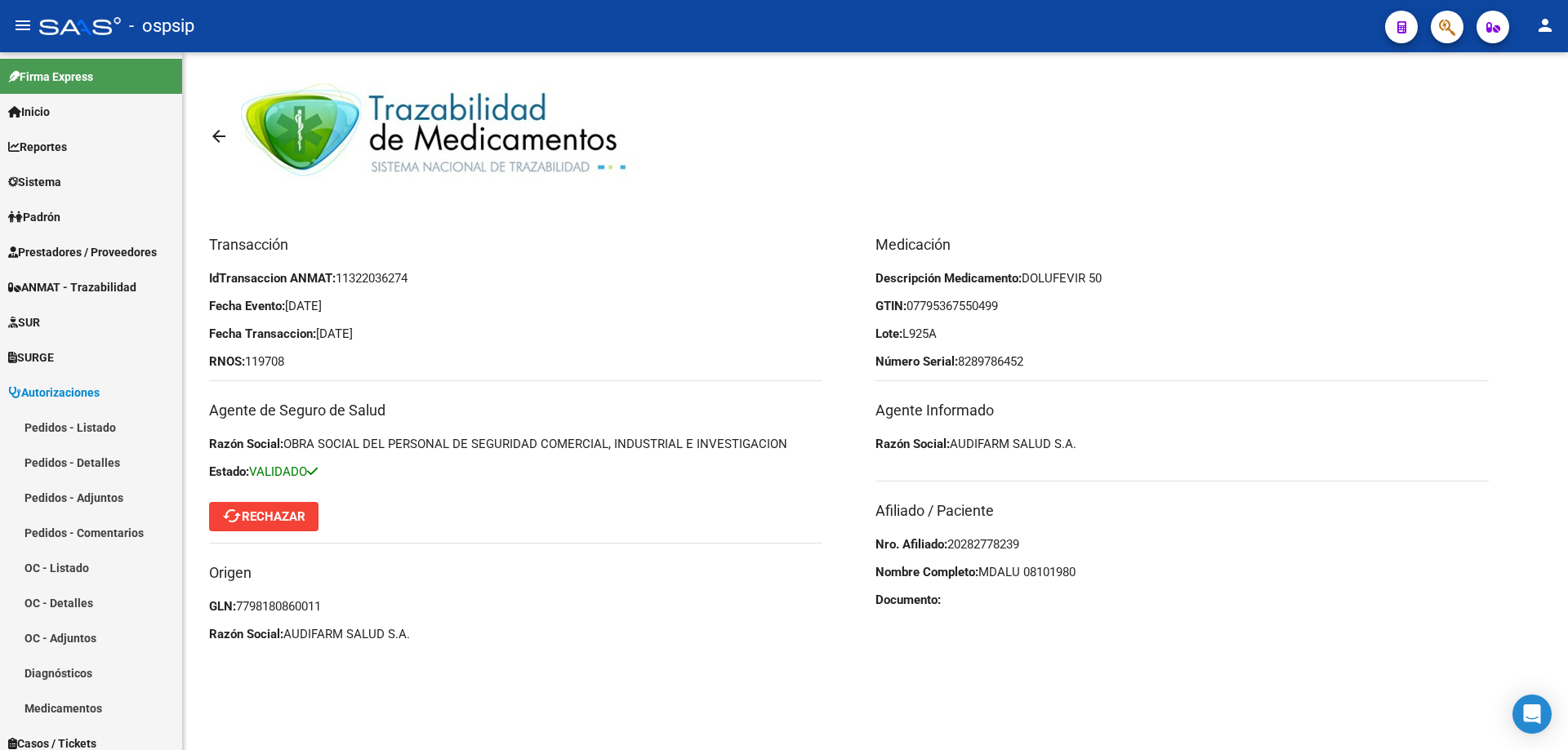
drag, startPoint x: 1086, startPoint y: 572, endPoint x: 1028, endPoint y: 570, distance: 58.0
click at [1028, 570] on p "Nombre Completo: MDALU 08101980" at bounding box center [1181, 572] width 613 height 18
copy span "08101980"
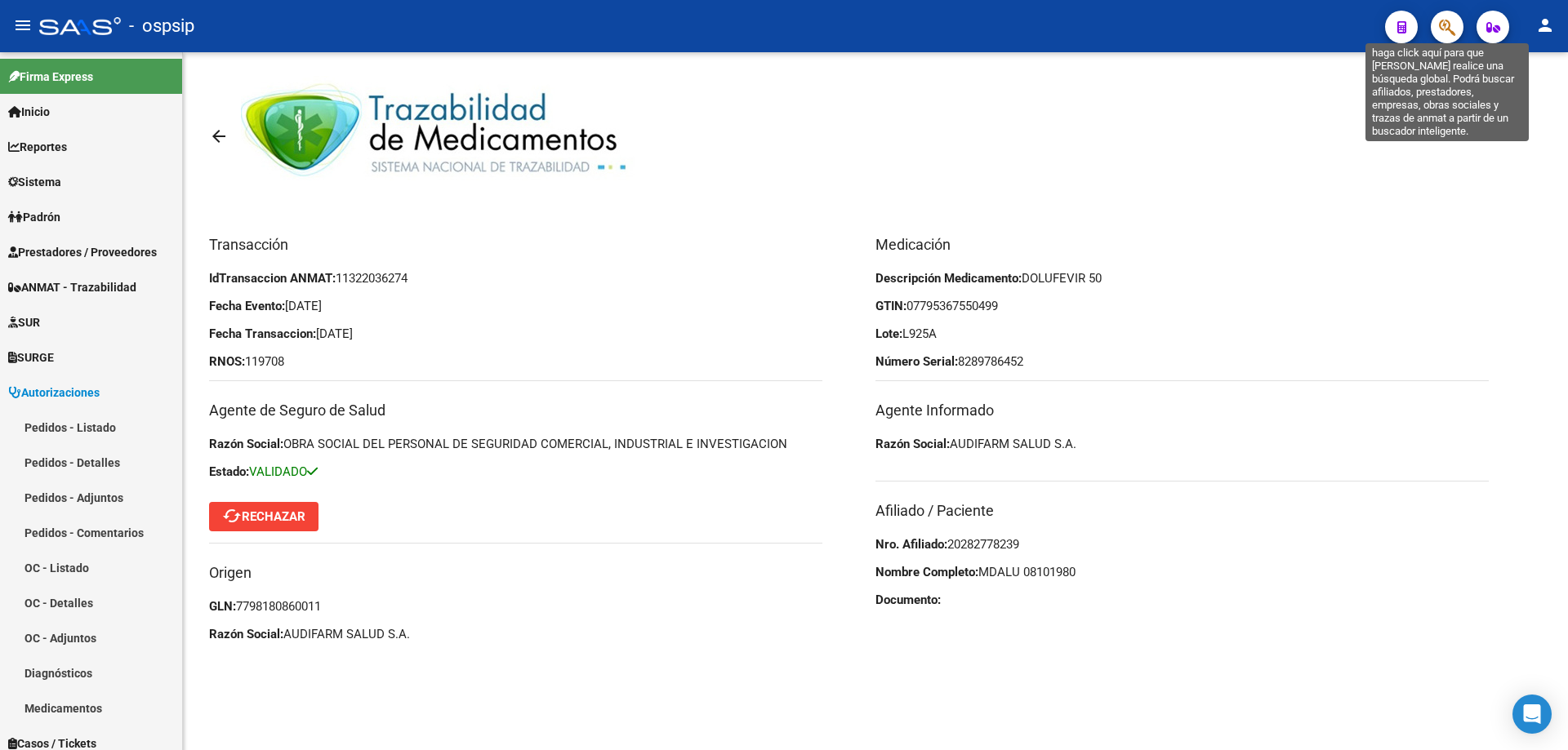
click at [1452, 34] on icon "button" at bounding box center [1446, 27] width 16 height 18
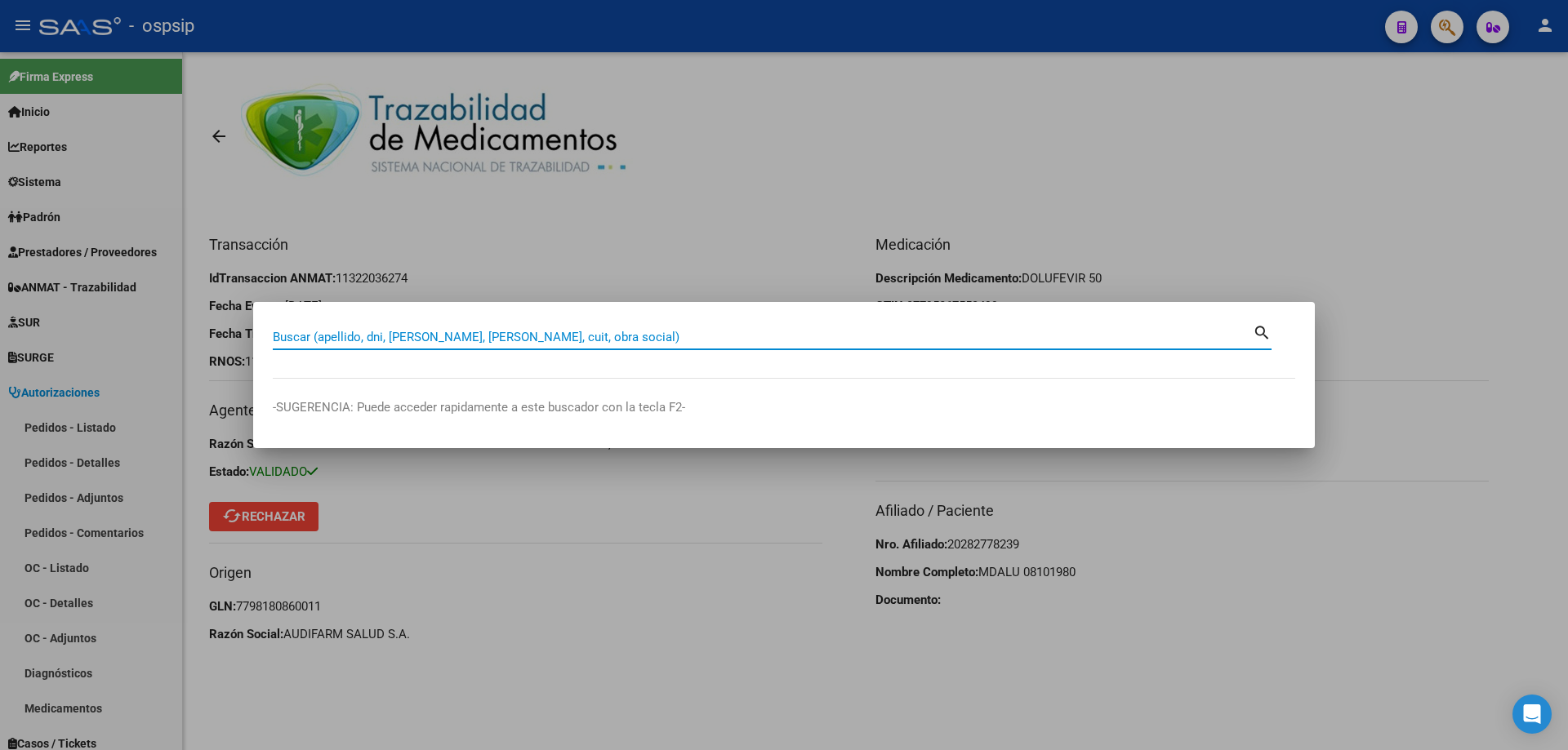
click at [368, 333] on input "Buscar (apellido, dni, [PERSON_NAME], [PERSON_NAME], cuit, obra social)" at bounding box center [762, 336] width 979 height 14
paste input "08101980"
type input "08101980"
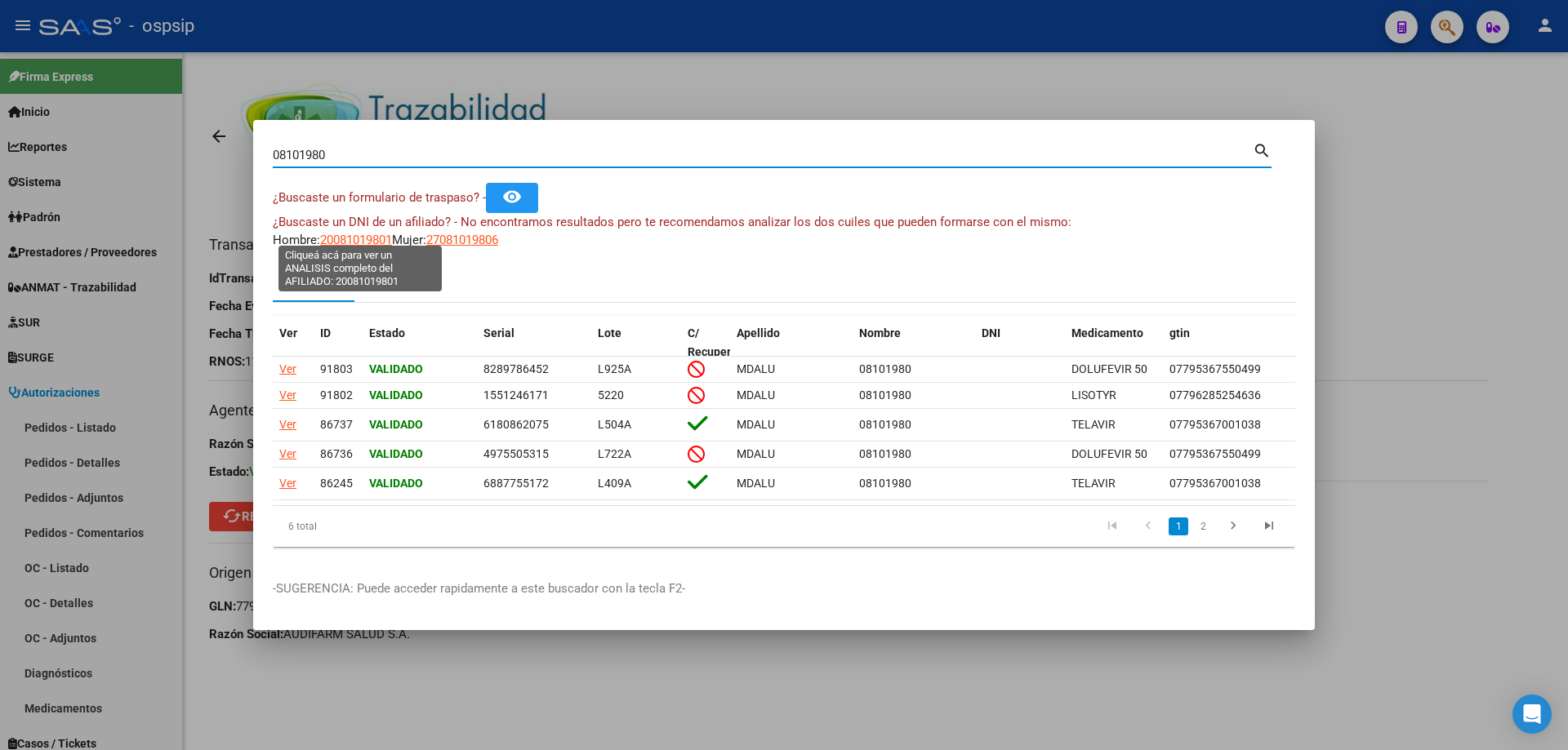
click at [355, 233] on span "20081019801" at bounding box center [356, 240] width 72 height 14
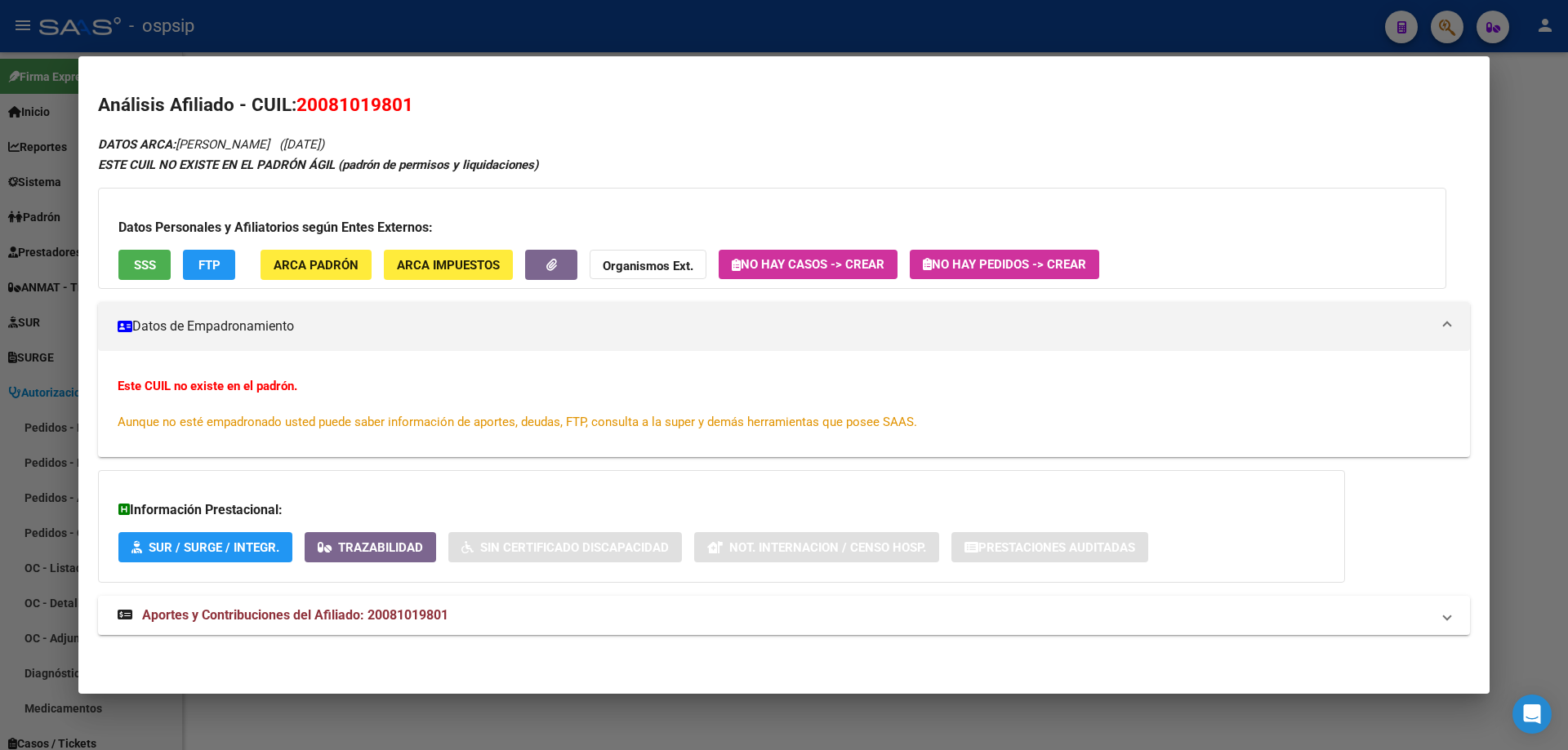
click at [494, 29] on div at bounding box center [784, 375] width 1568 height 750
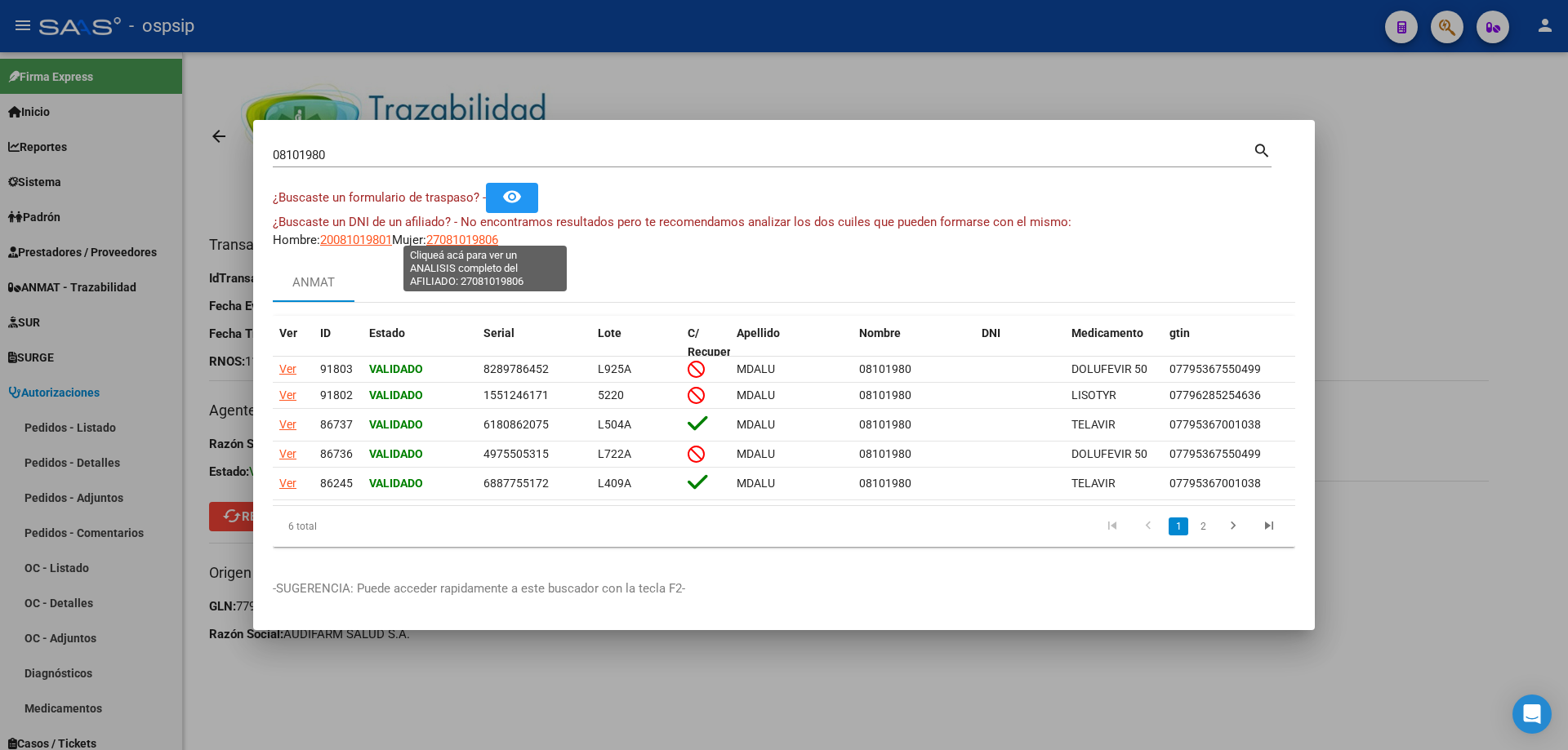
click at [471, 234] on span "27081019806" at bounding box center [462, 240] width 72 height 14
type textarea "27081019806"
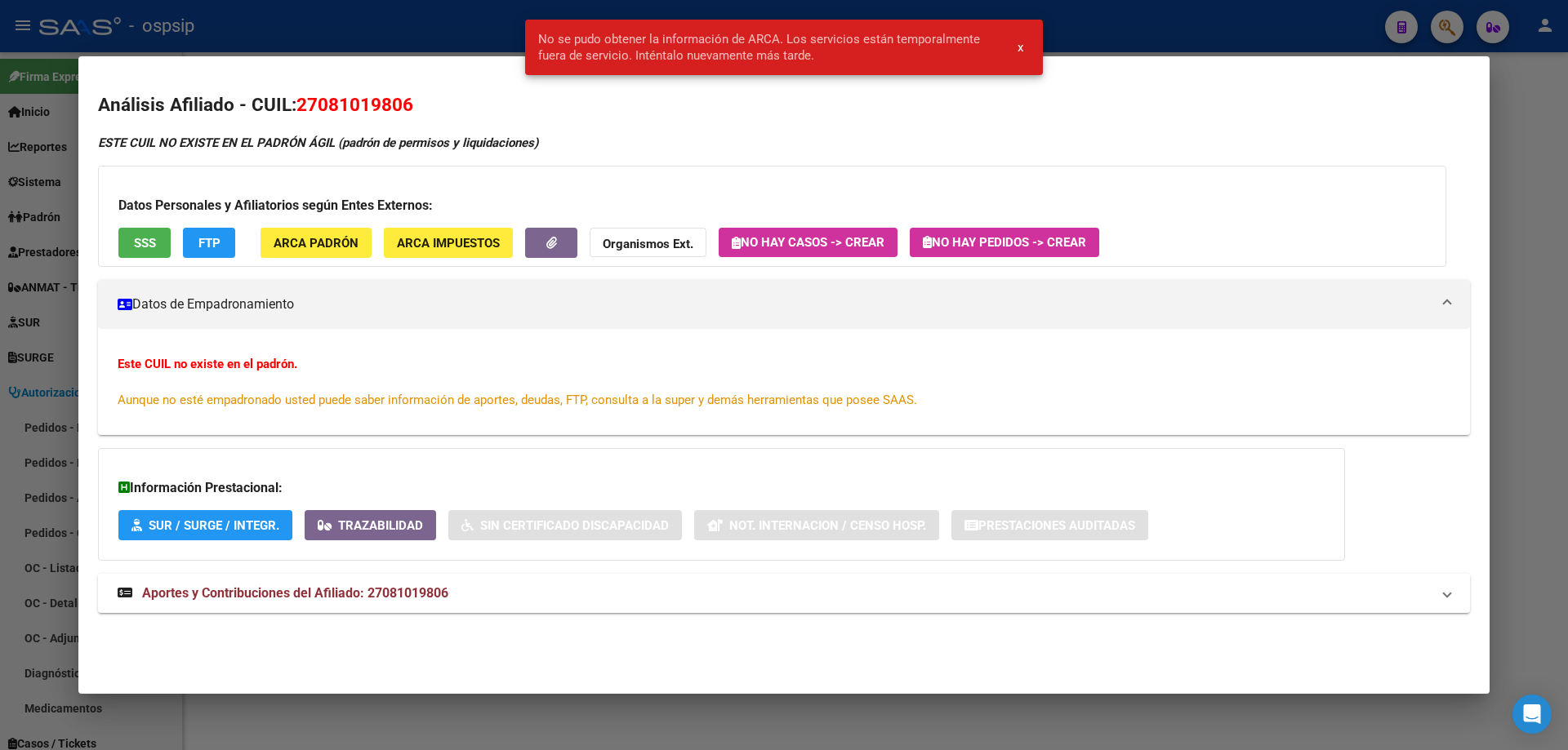
click at [407, 47] on div at bounding box center [784, 375] width 1568 height 750
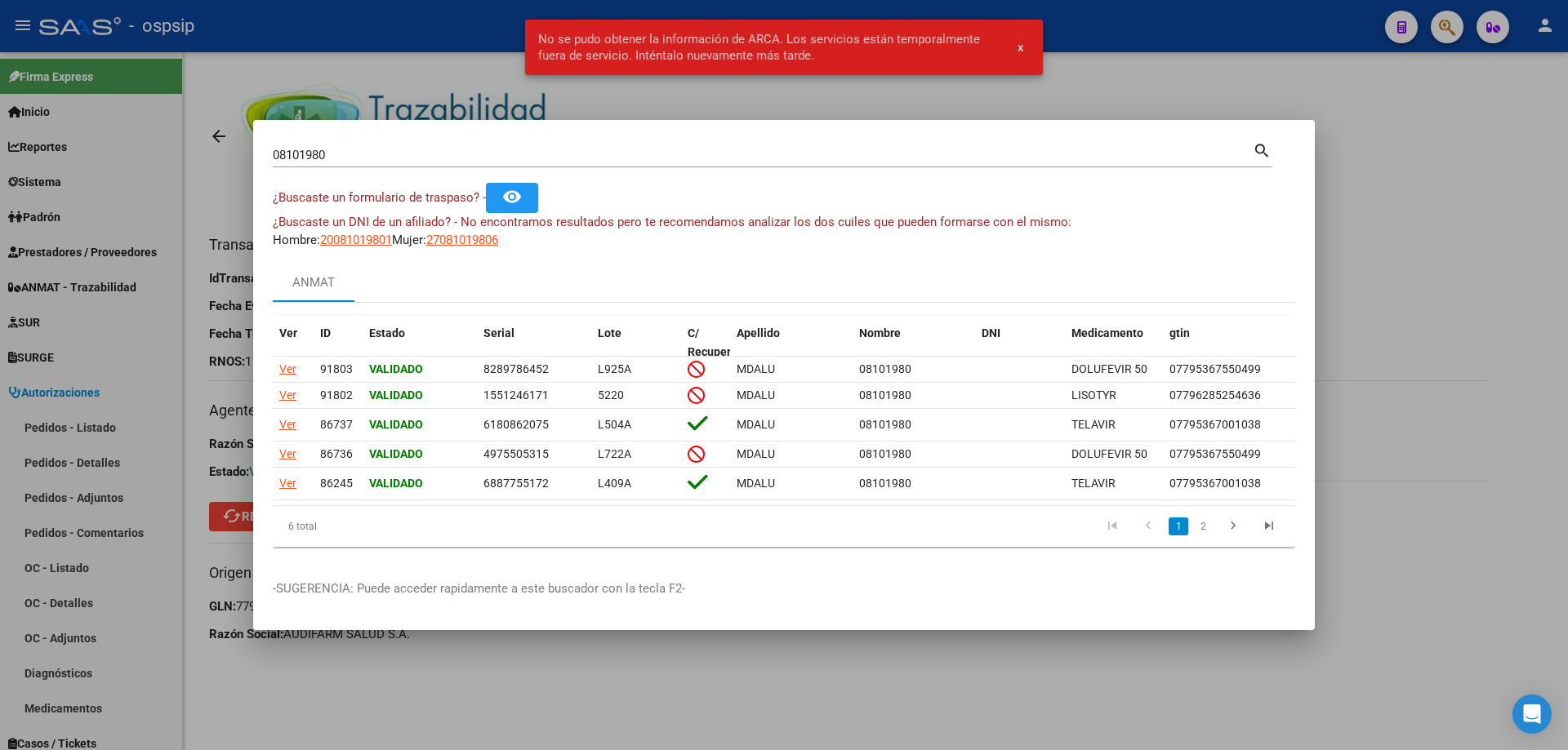
click at [1372, 102] on div at bounding box center [784, 375] width 1568 height 750
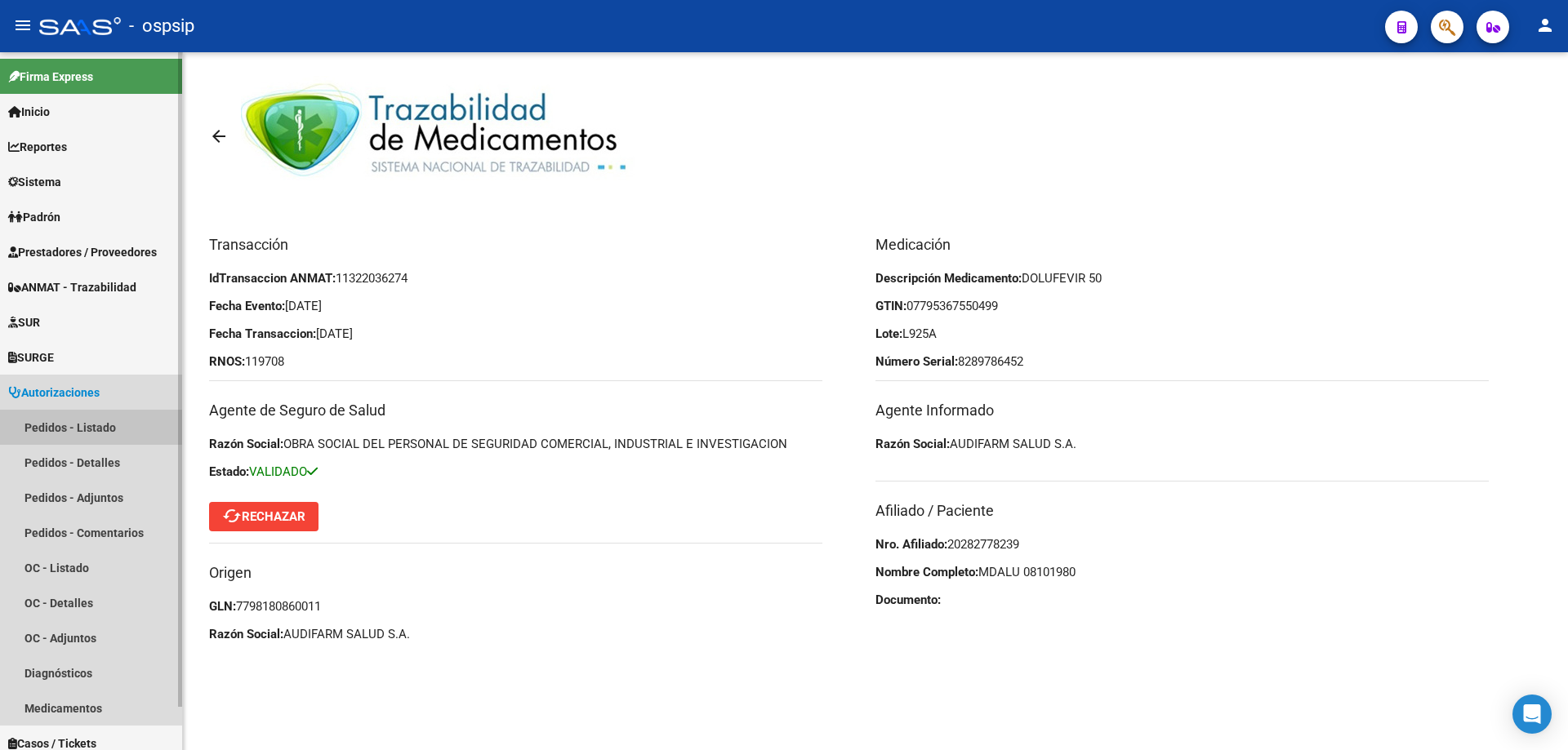
click at [78, 435] on link "Pedidos - Listado" at bounding box center [91, 427] width 182 height 35
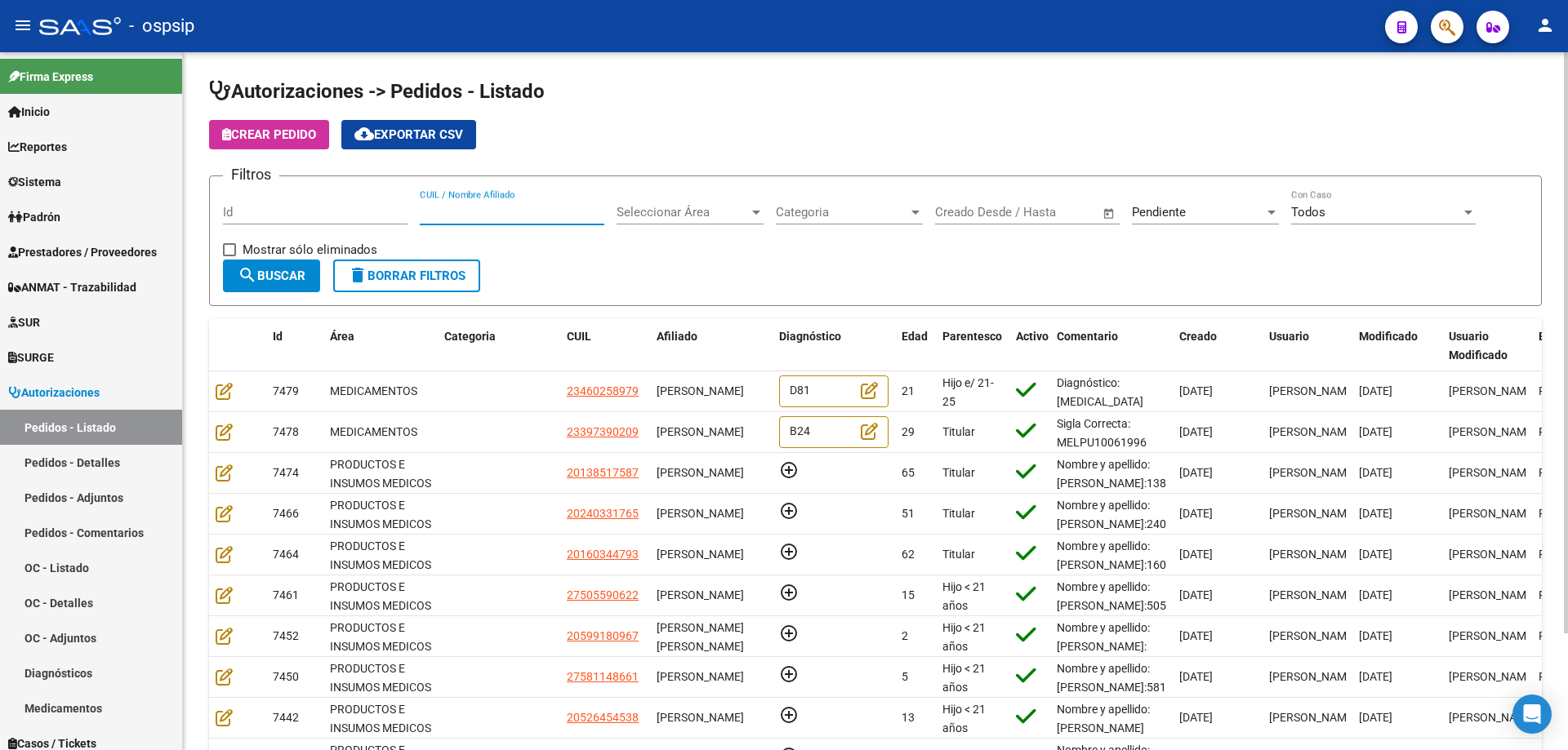
click at [459, 206] on input "CUIL / Nombre Afiliado" at bounding box center [511, 212] width 185 height 14
paste input "16774895"
type input "16774895"
click at [305, 278] on span "search Buscar" at bounding box center [272, 275] width 68 height 14
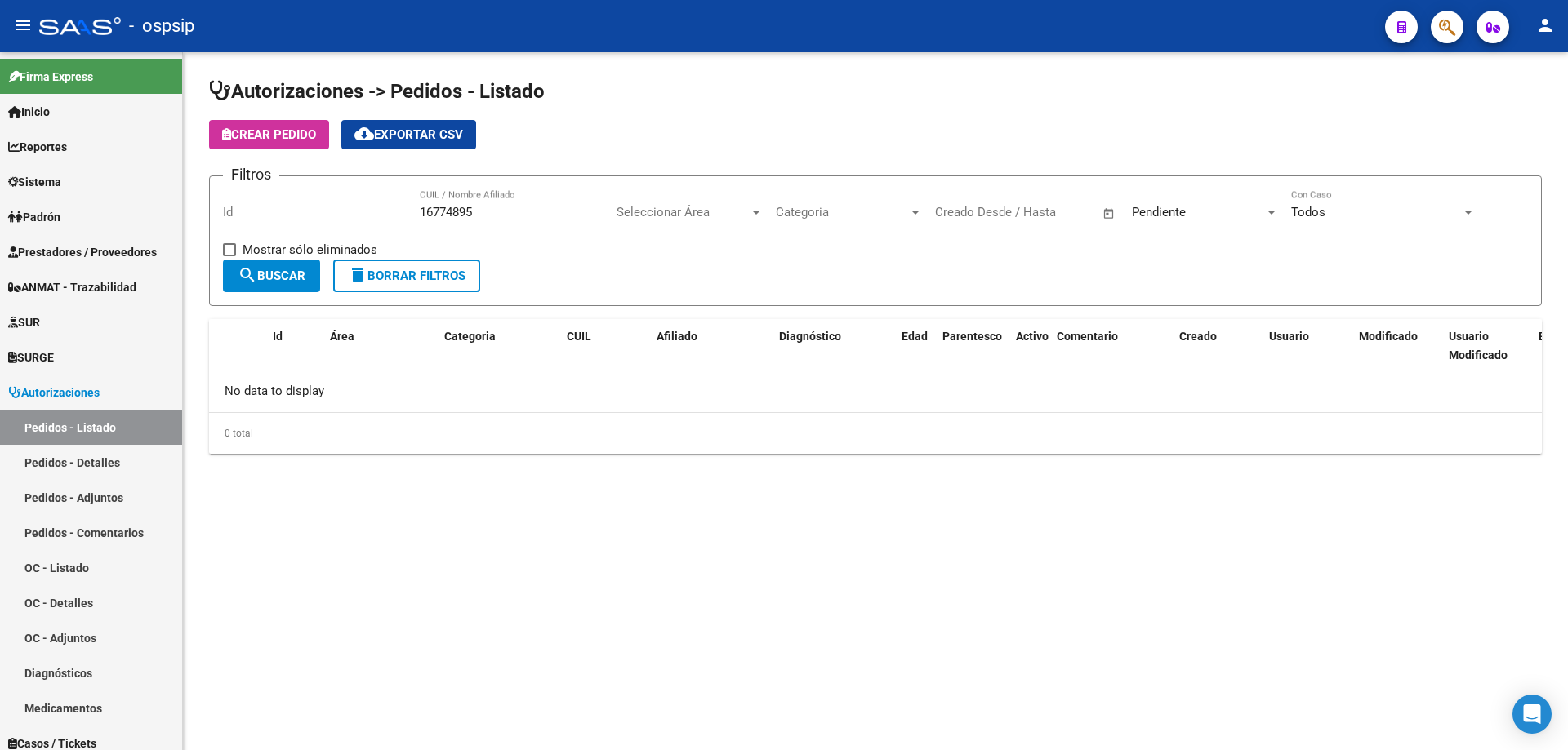
click at [1204, 218] on div "Pendiente" at bounding box center [1198, 212] width 132 height 14
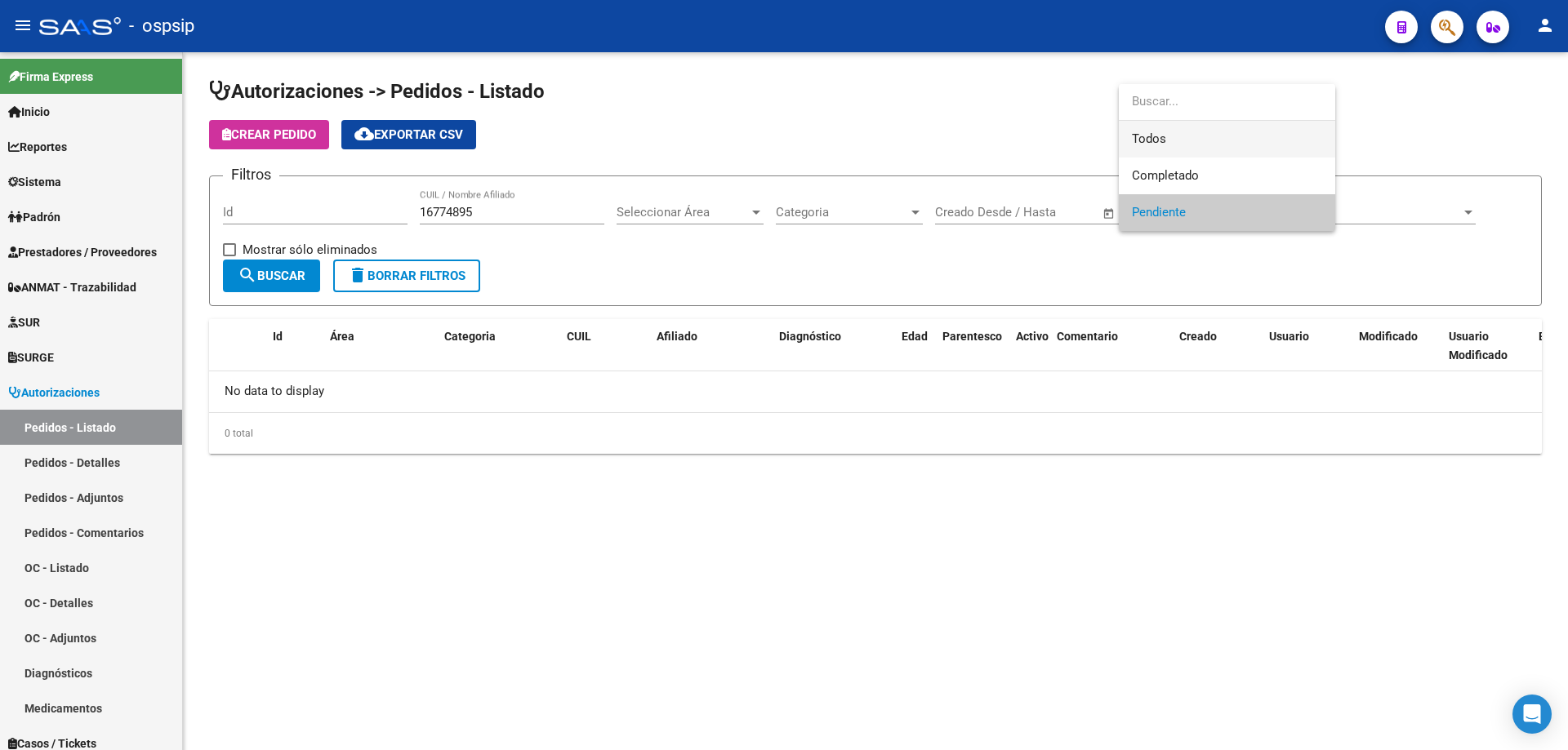
click at [1174, 144] on span "Todos" at bounding box center [1227, 139] width 190 height 37
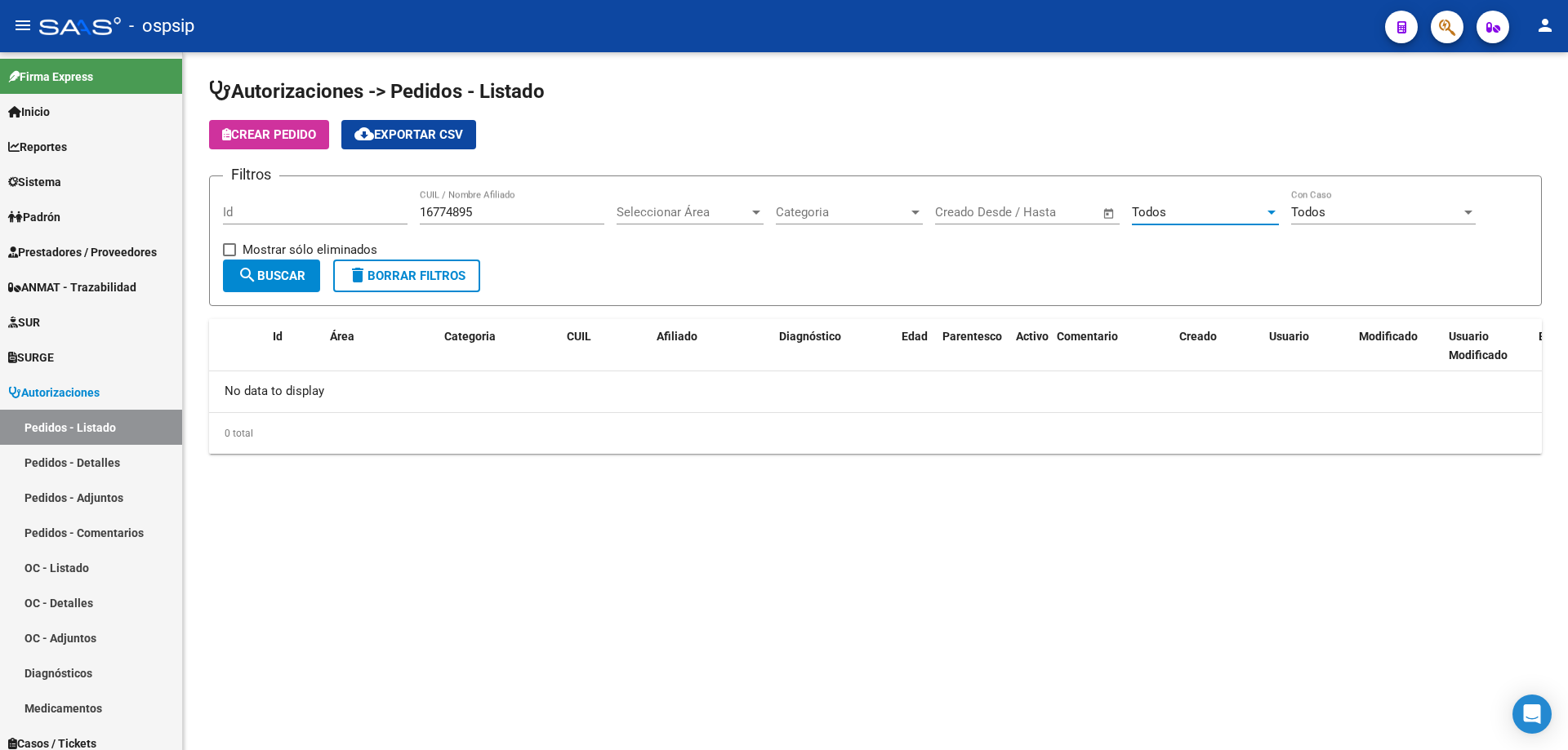
click at [302, 276] on span "search Buscar" at bounding box center [272, 275] width 68 height 14
drag, startPoint x: 496, startPoint y: 214, endPoint x: 407, endPoint y: 211, distance: 89.1
click at [407, 211] on div "Filtros Id 16774895 CUIL / Nombre Afiliado Seleccionar Área Seleccionar Área Ca…" at bounding box center [876, 224] width 1305 height 71
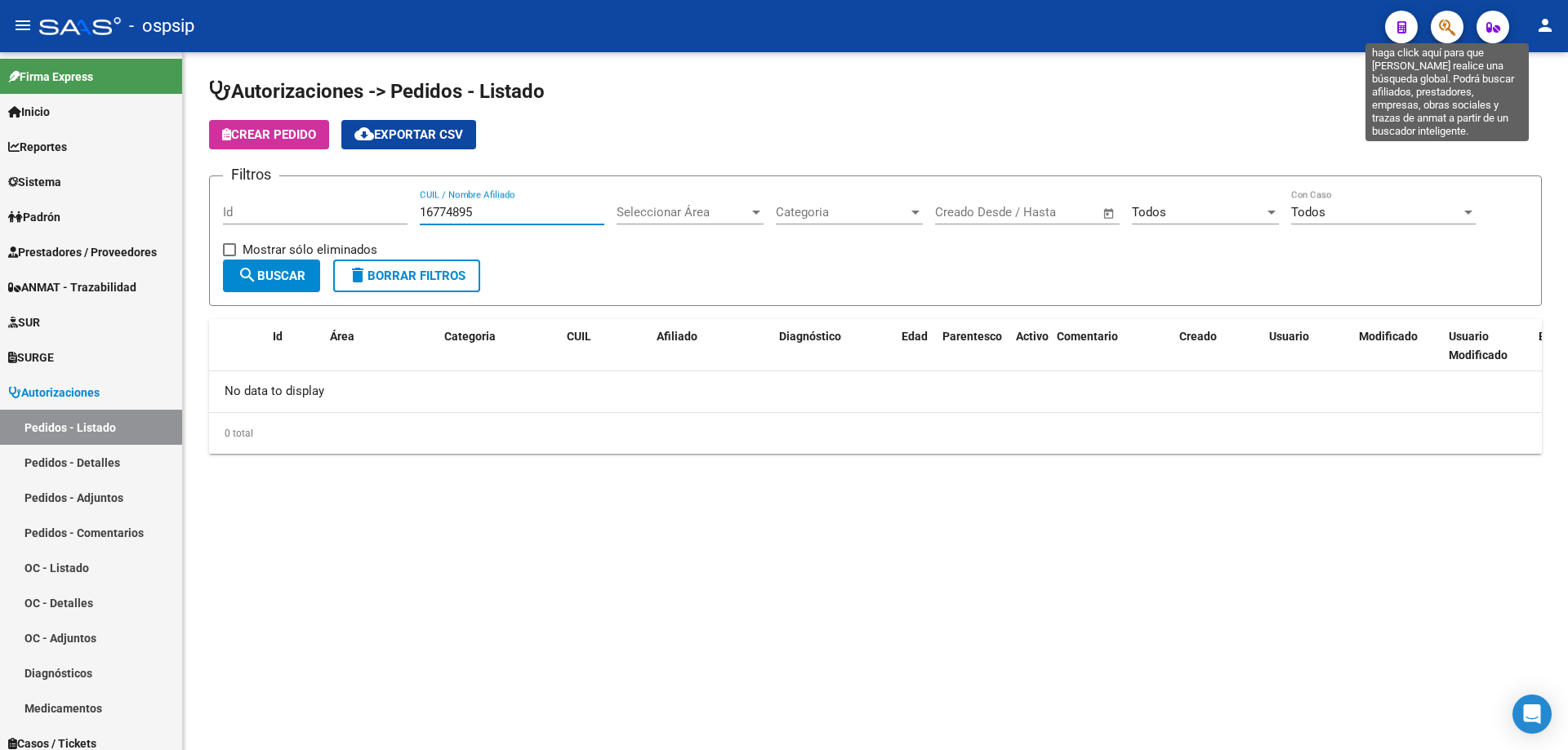
click at [1446, 26] on icon "button" at bounding box center [1446, 27] width 16 height 18
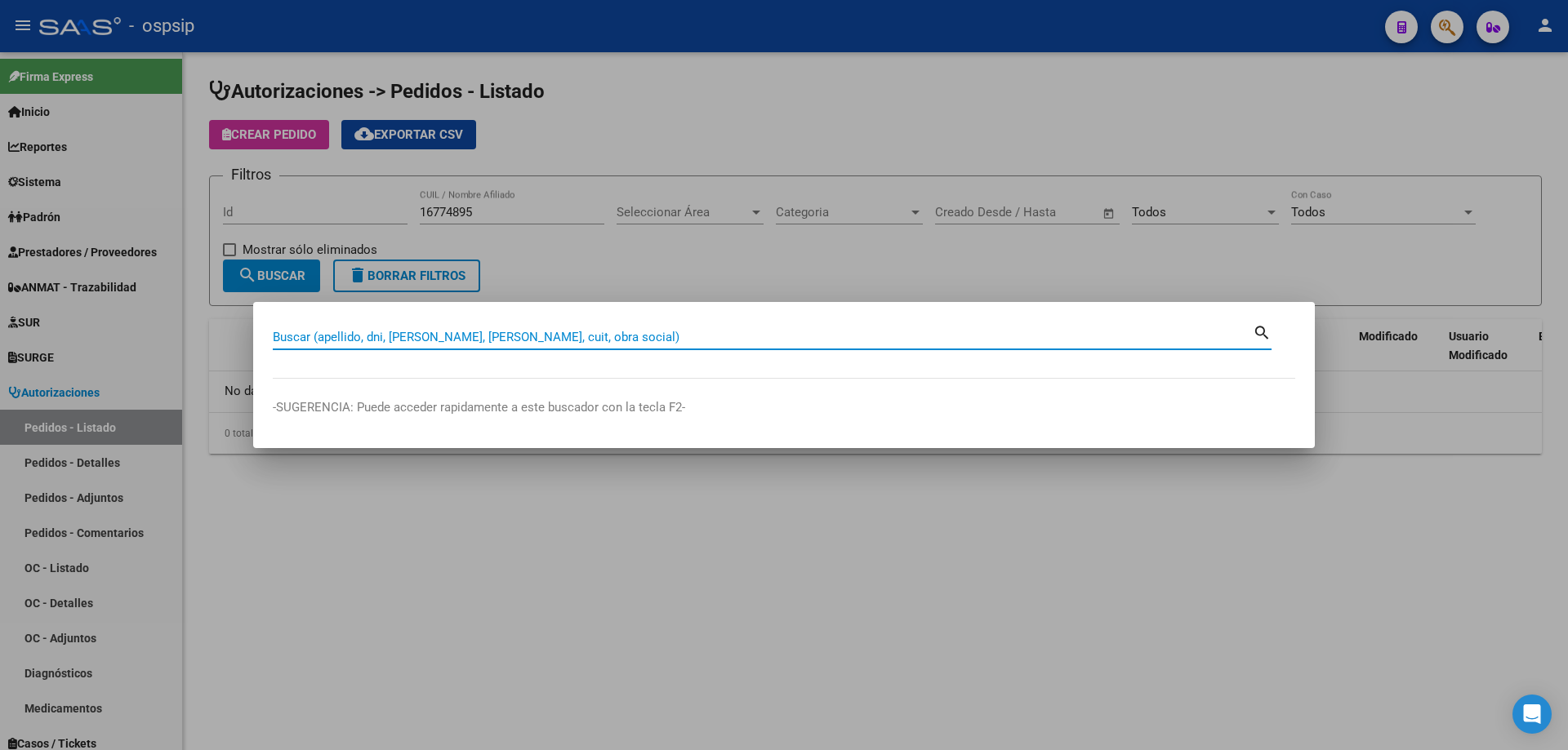
click at [403, 341] on input "Buscar (apellido, dni, [PERSON_NAME], [PERSON_NAME], cuit, obra social)" at bounding box center [762, 336] width 979 height 14
paste input "16774895"
type input "16774895"
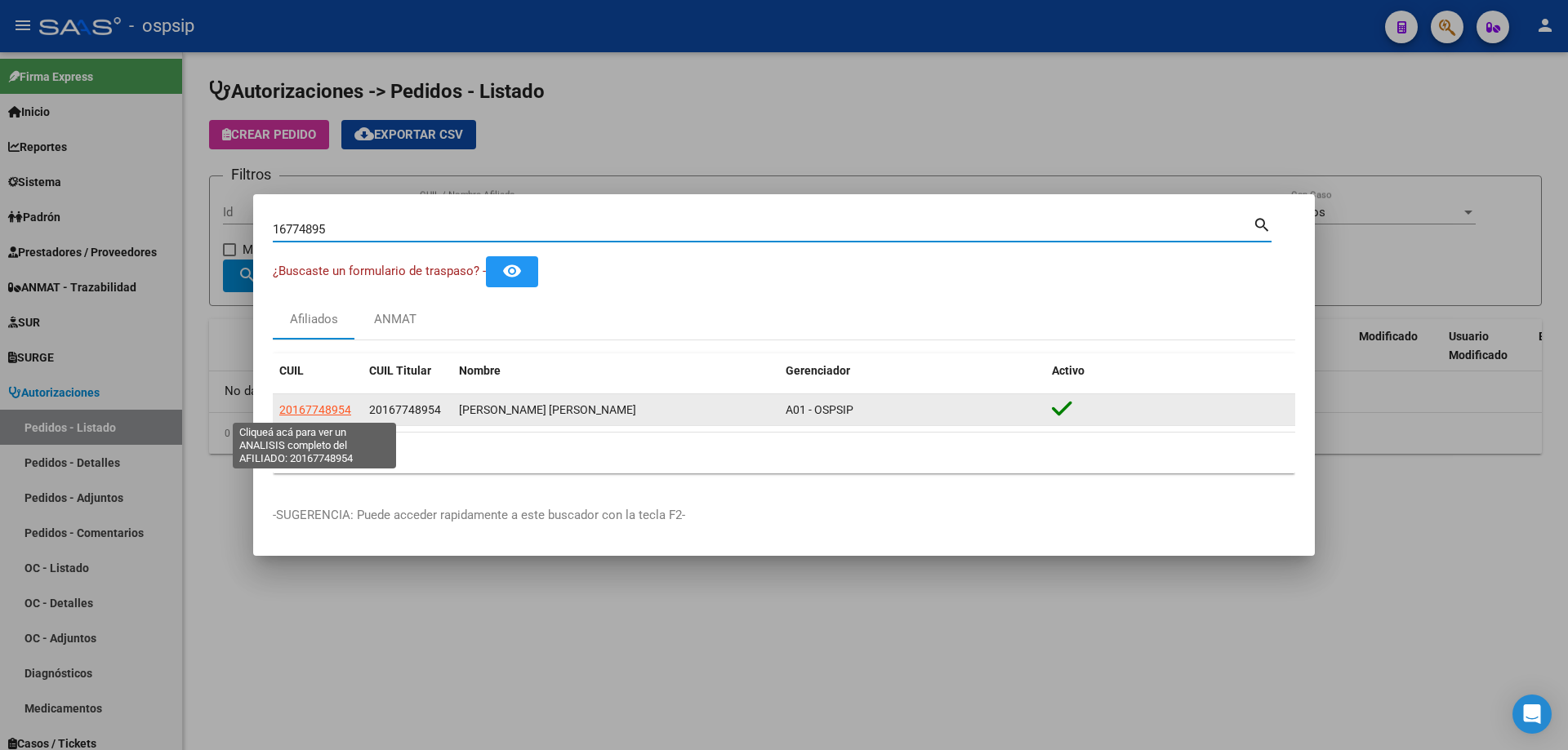
click at [312, 408] on span "20167748954" at bounding box center [315, 410] width 72 height 14
type textarea "20167748954"
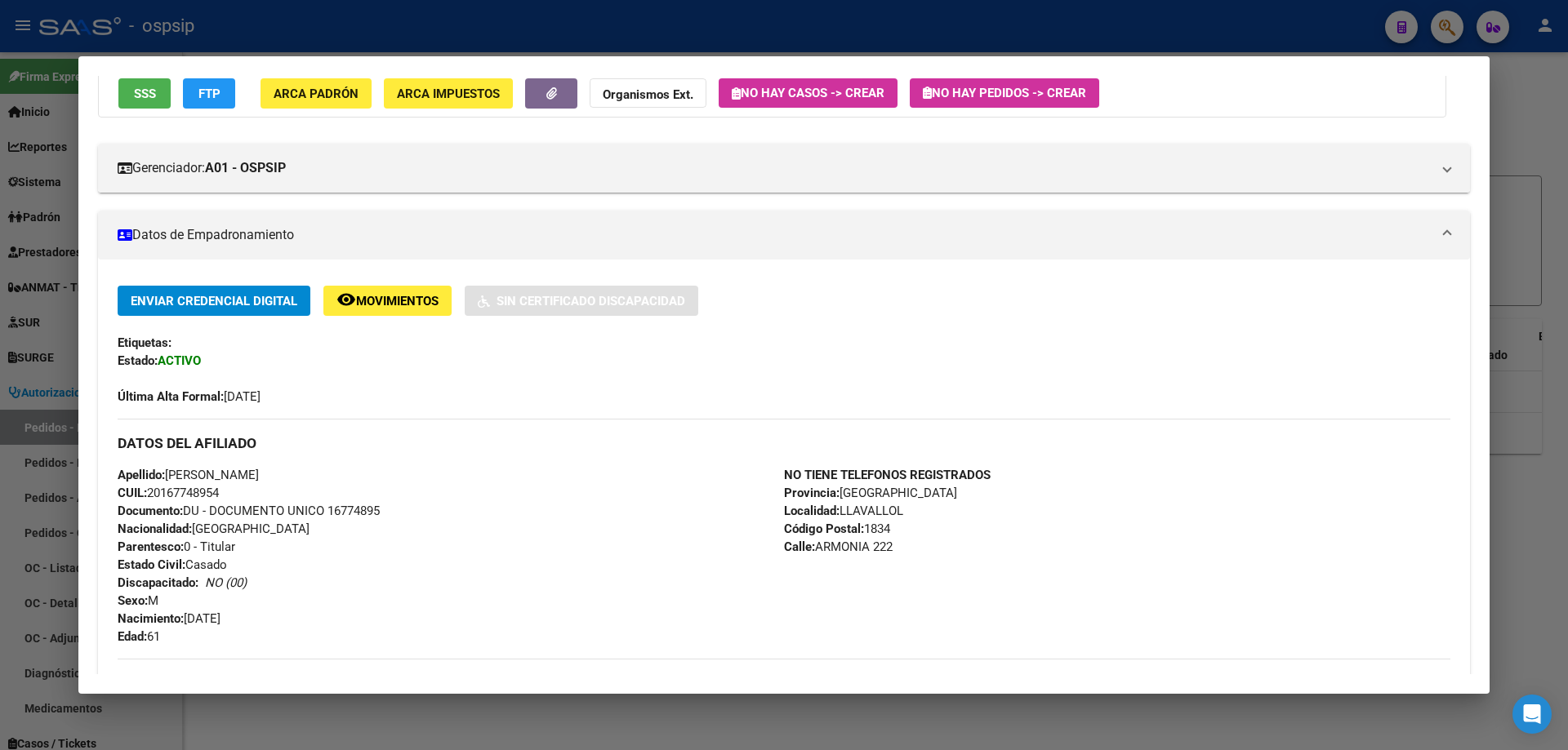
scroll to position [163, 0]
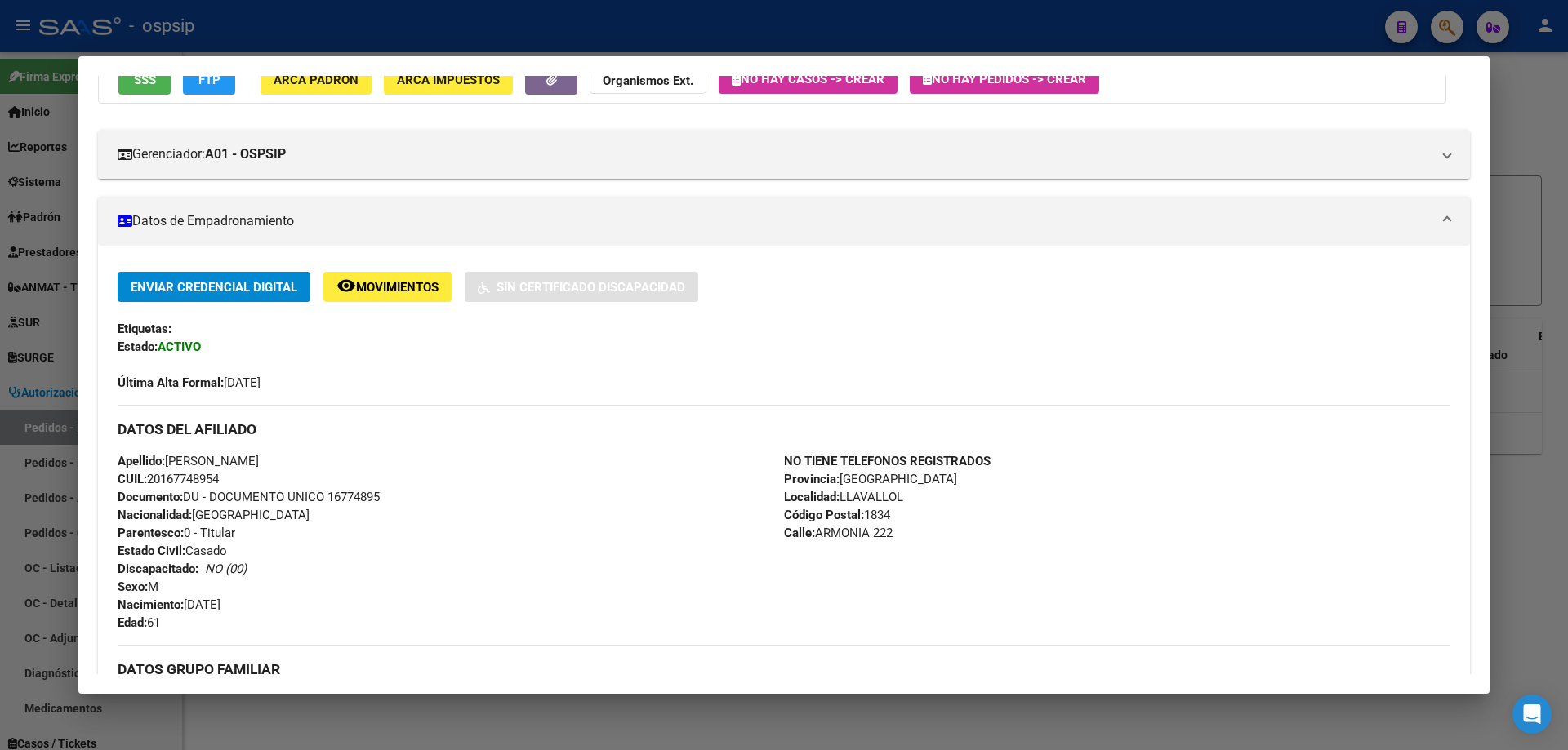
drag, startPoint x: 227, startPoint y: 478, endPoint x: 153, endPoint y: 480, distance: 74.0
click at [153, 480] on div "Apellido: [PERSON_NAME] CUIL: 20167748954 Documento: DU - DOCUMENTO UNICO 16774…" at bounding box center [450, 542] width 666 height 180
copy span "20167748954"
click at [683, 40] on div at bounding box center [784, 375] width 1568 height 750
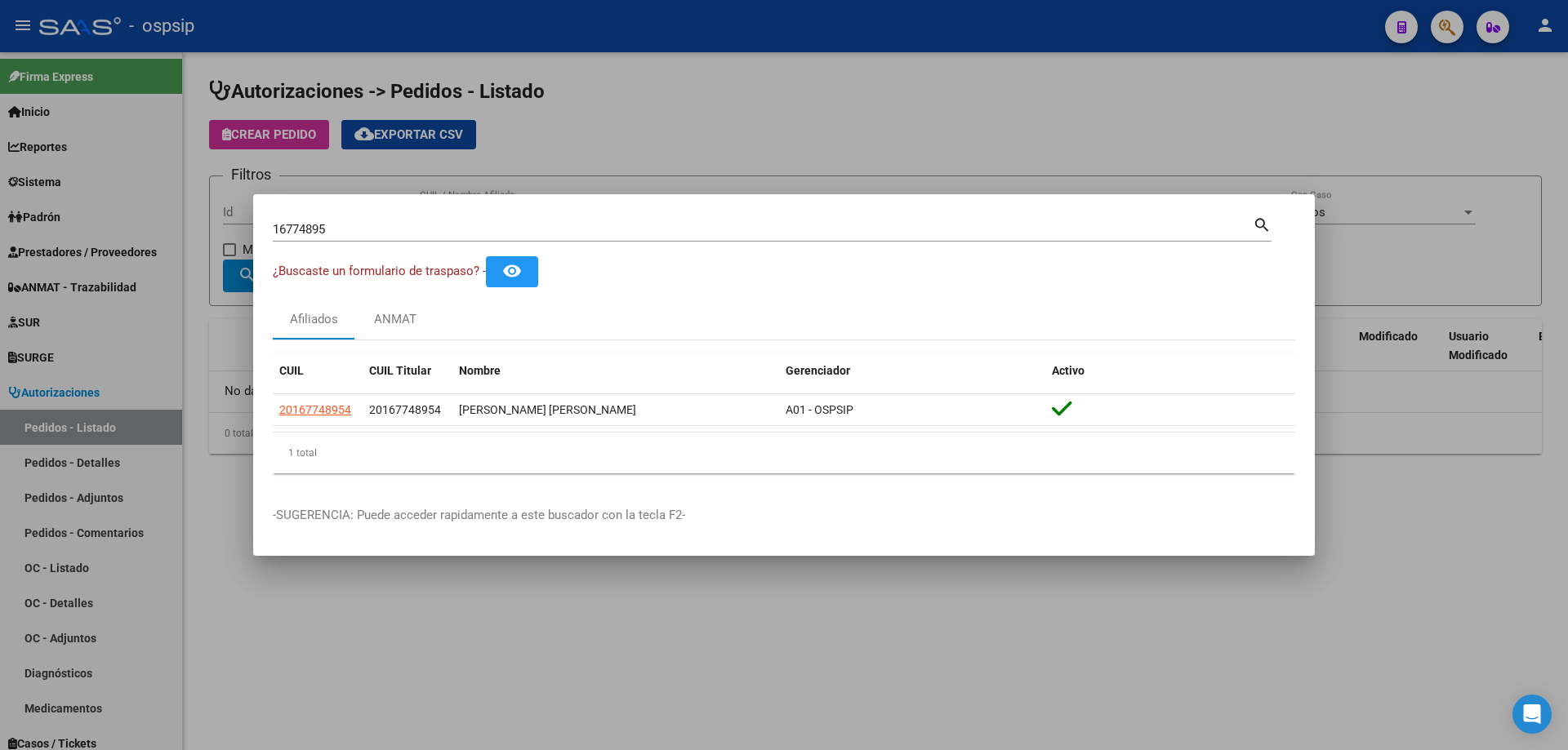
click at [695, 142] on div at bounding box center [784, 375] width 1568 height 750
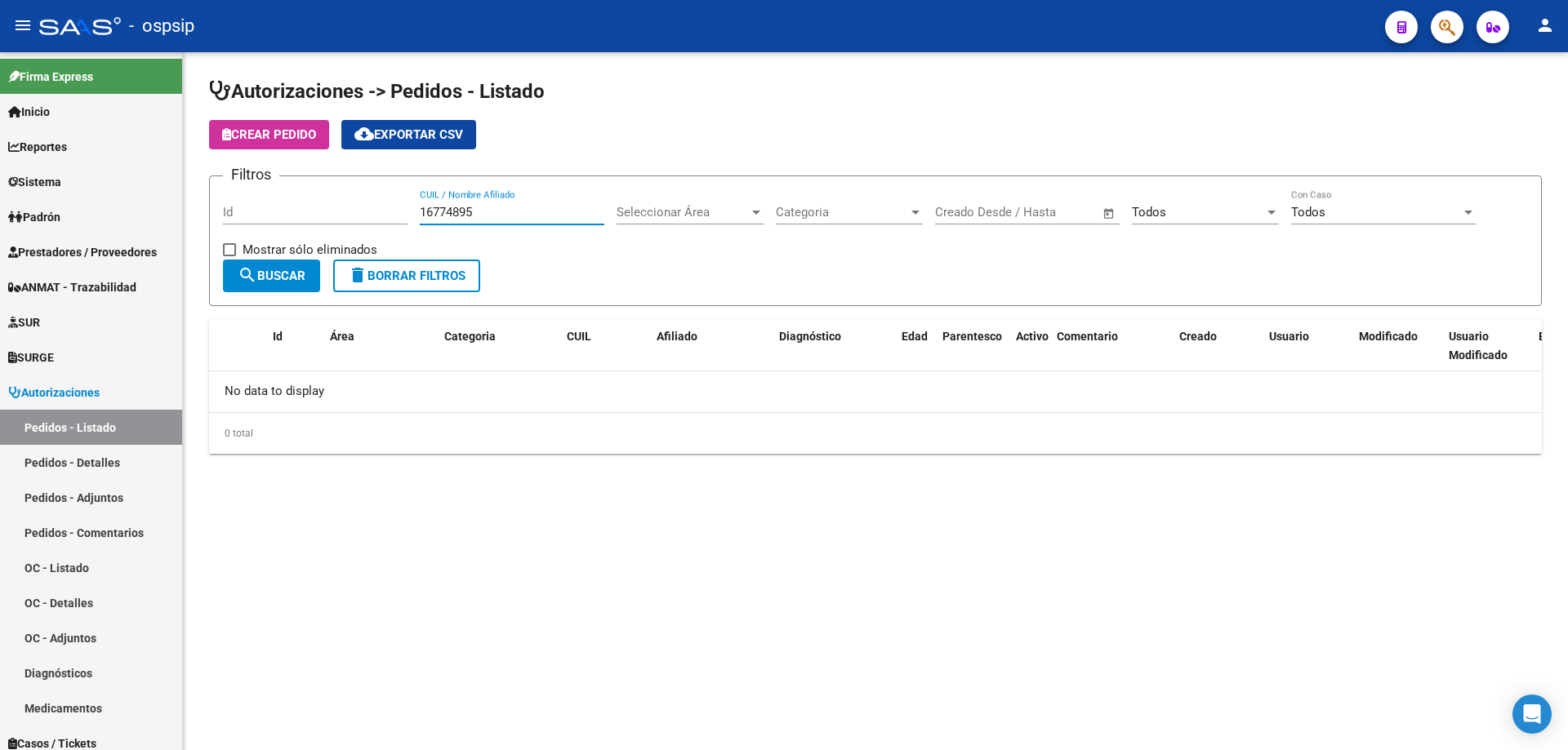
drag, startPoint x: 482, startPoint y: 214, endPoint x: 421, endPoint y: 209, distance: 61.2
click at [421, 209] on input "16774895" at bounding box center [511, 212] width 185 height 14
click at [451, 208] on input "CUIL / Nombre Afiliado" at bounding box center [511, 212] width 185 height 14
paste input "20167748954"
type input "20167748954"
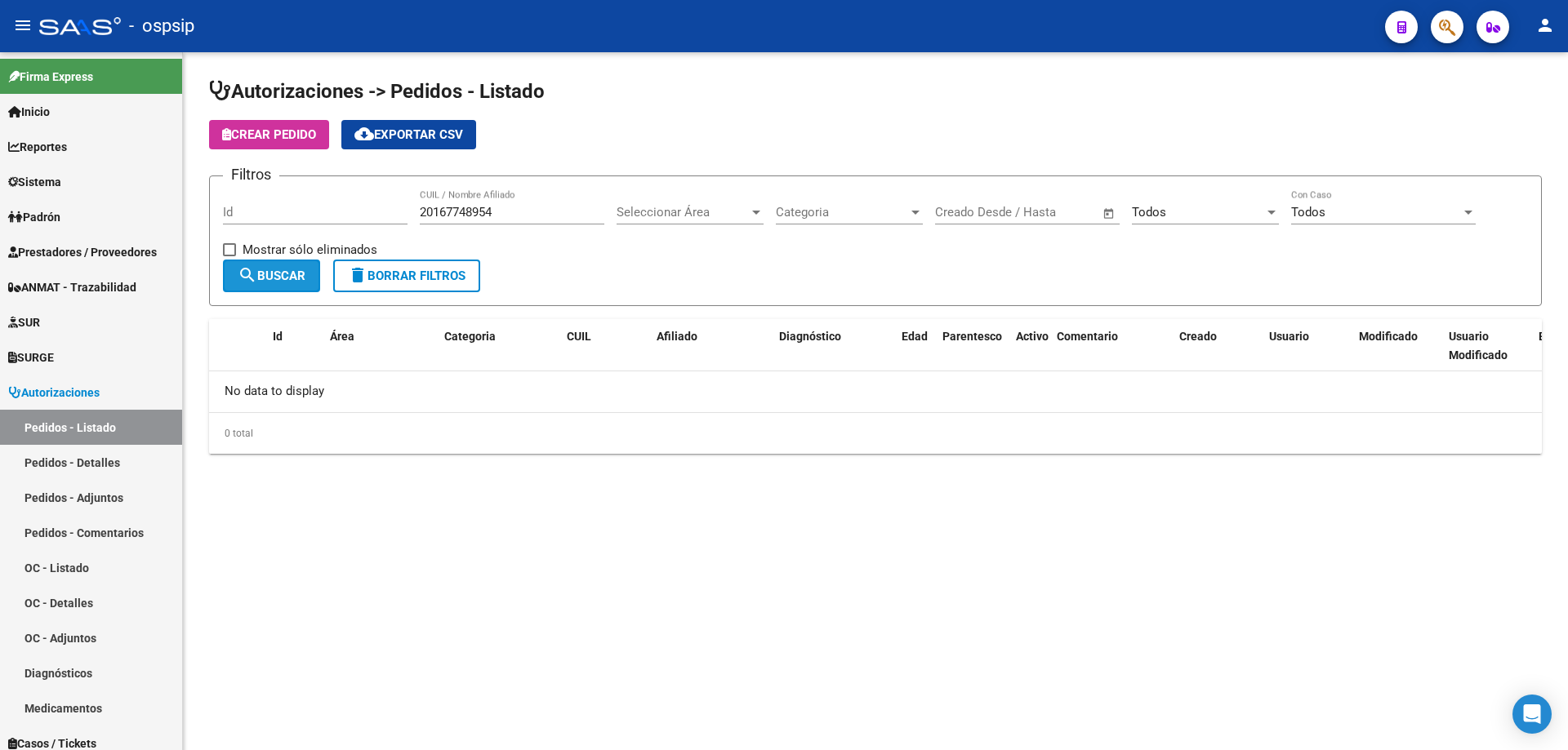
click at [290, 281] on span "search Buscar" at bounding box center [272, 275] width 68 height 14
click at [1219, 221] on div "Todos Seleccionar Estado" at bounding box center [1205, 207] width 147 height 35
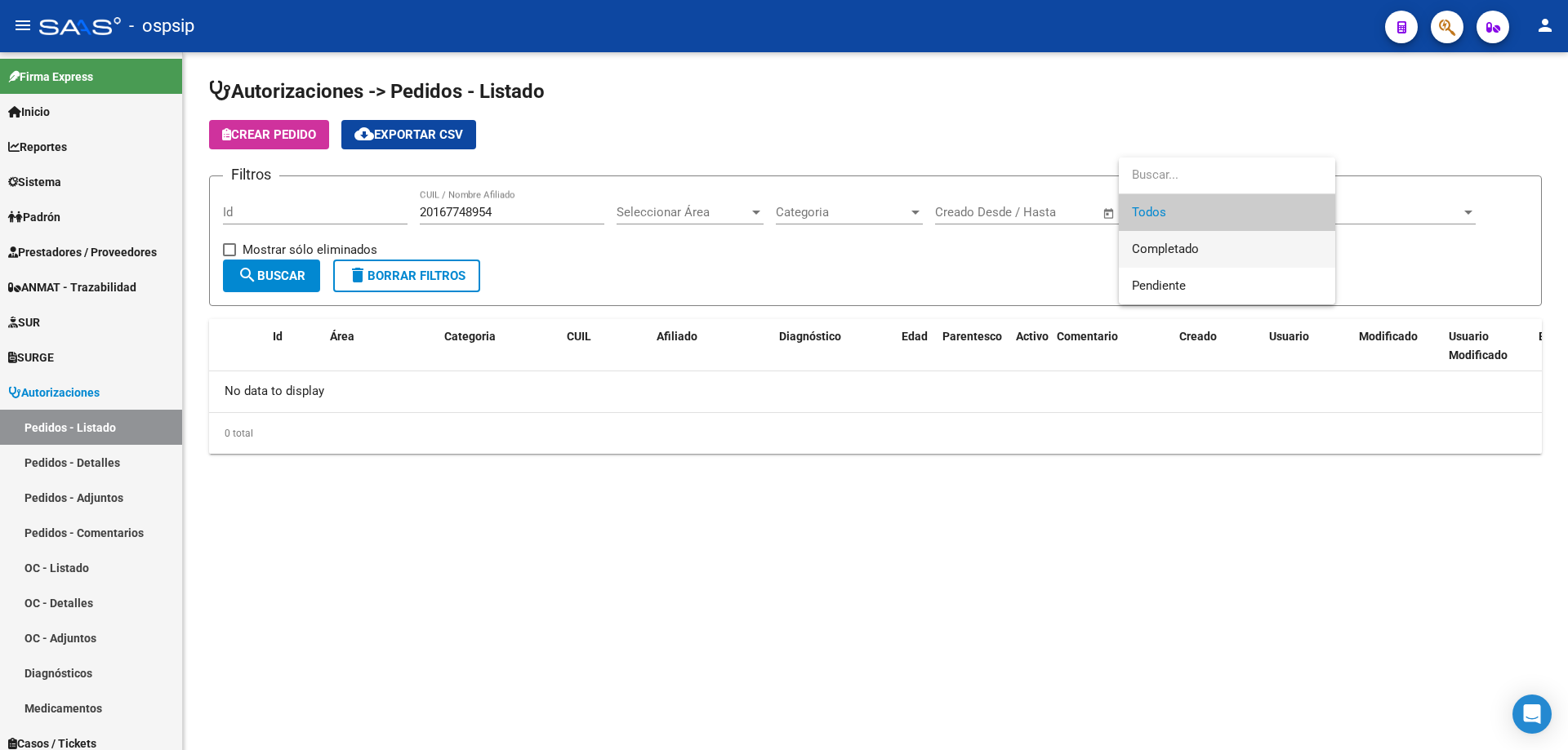
click at [1208, 245] on span "Completado" at bounding box center [1227, 249] width 190 height 37
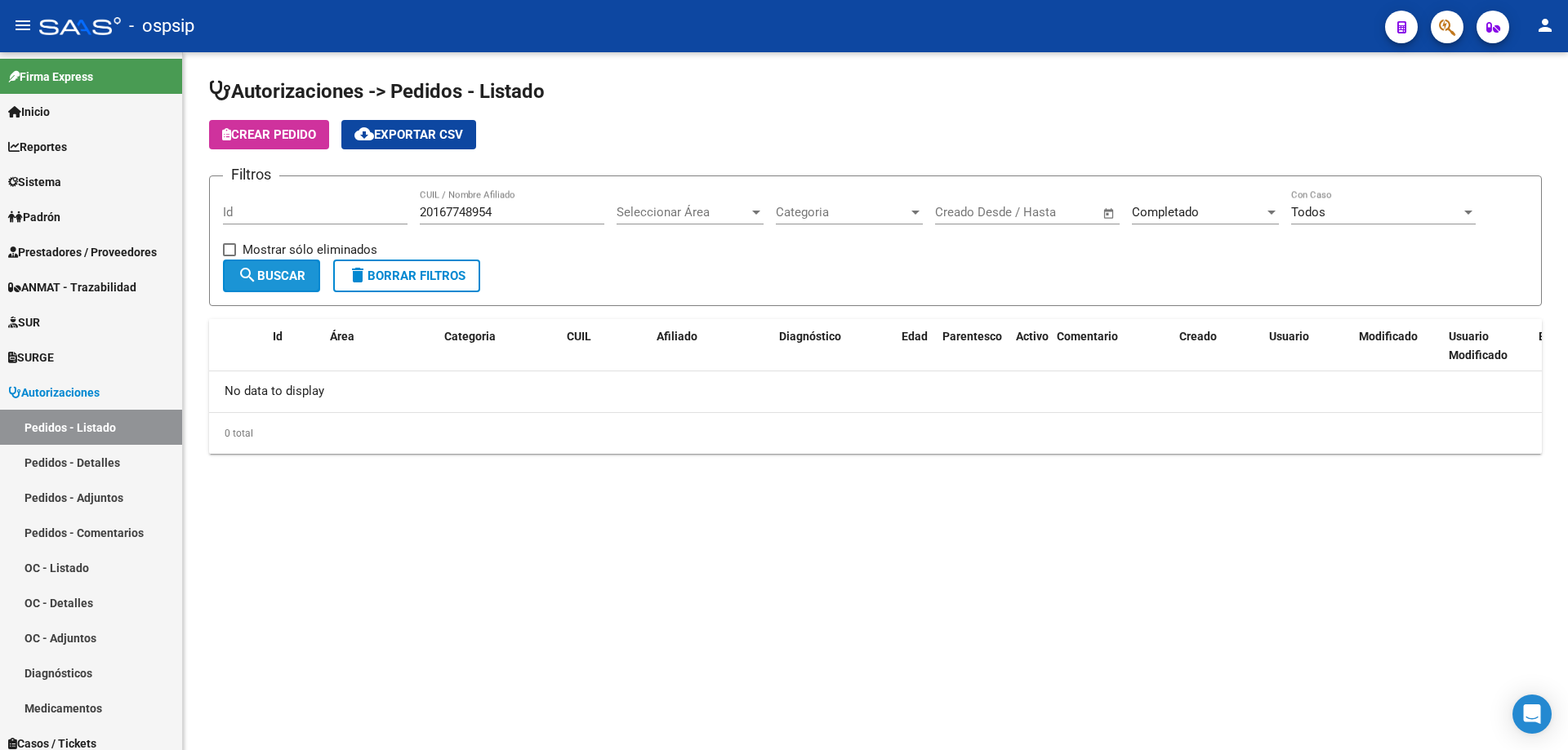
click at [290, 274] on span "search Buscar" at bounding box center [272, 275] width 68 height 14
click at [1221, 217] on div "Completado" at bounding box center [1198, 212] width 132 height 14
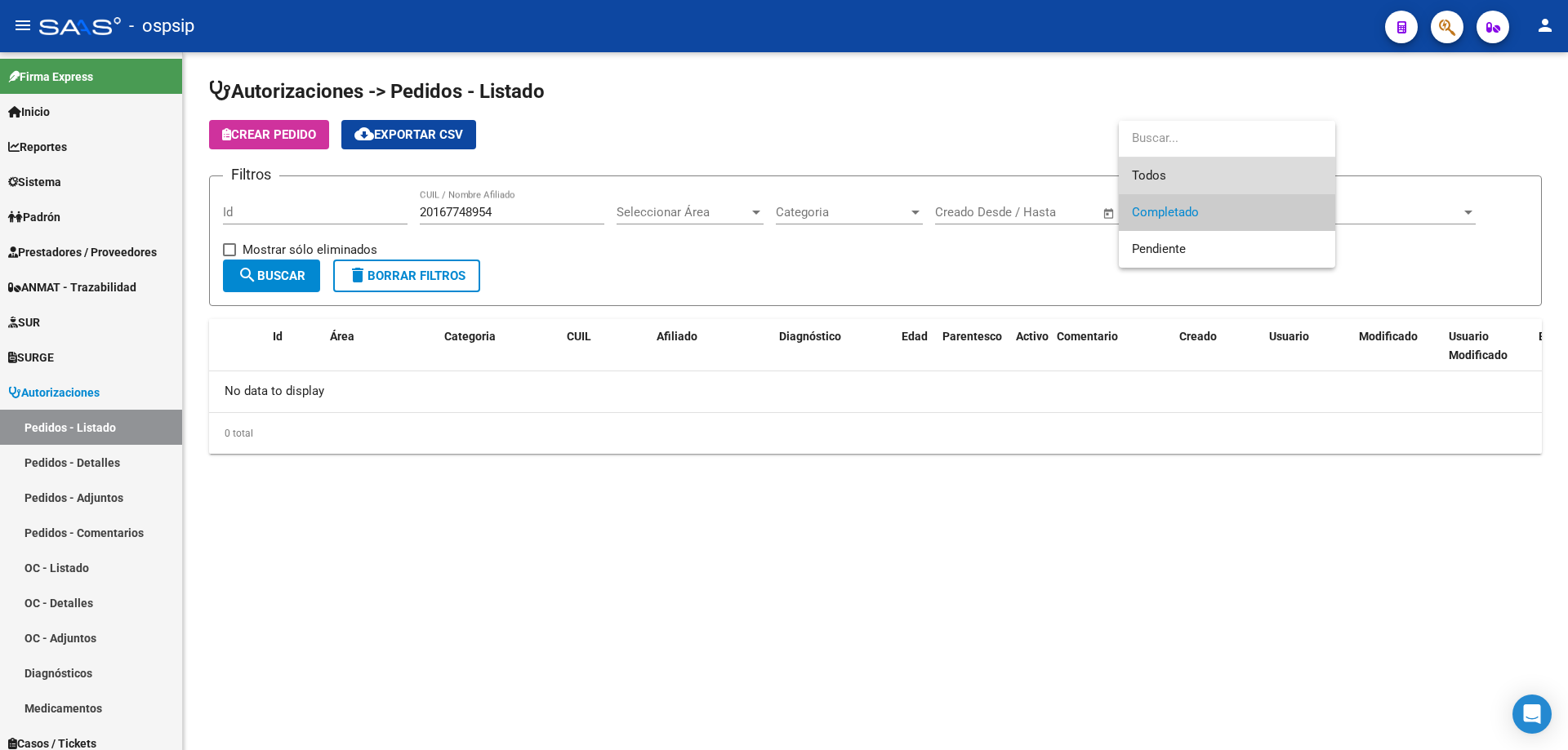
click at [1179, 175] on span "Todos" at bounding box center [1227, 176] width 190 height 37
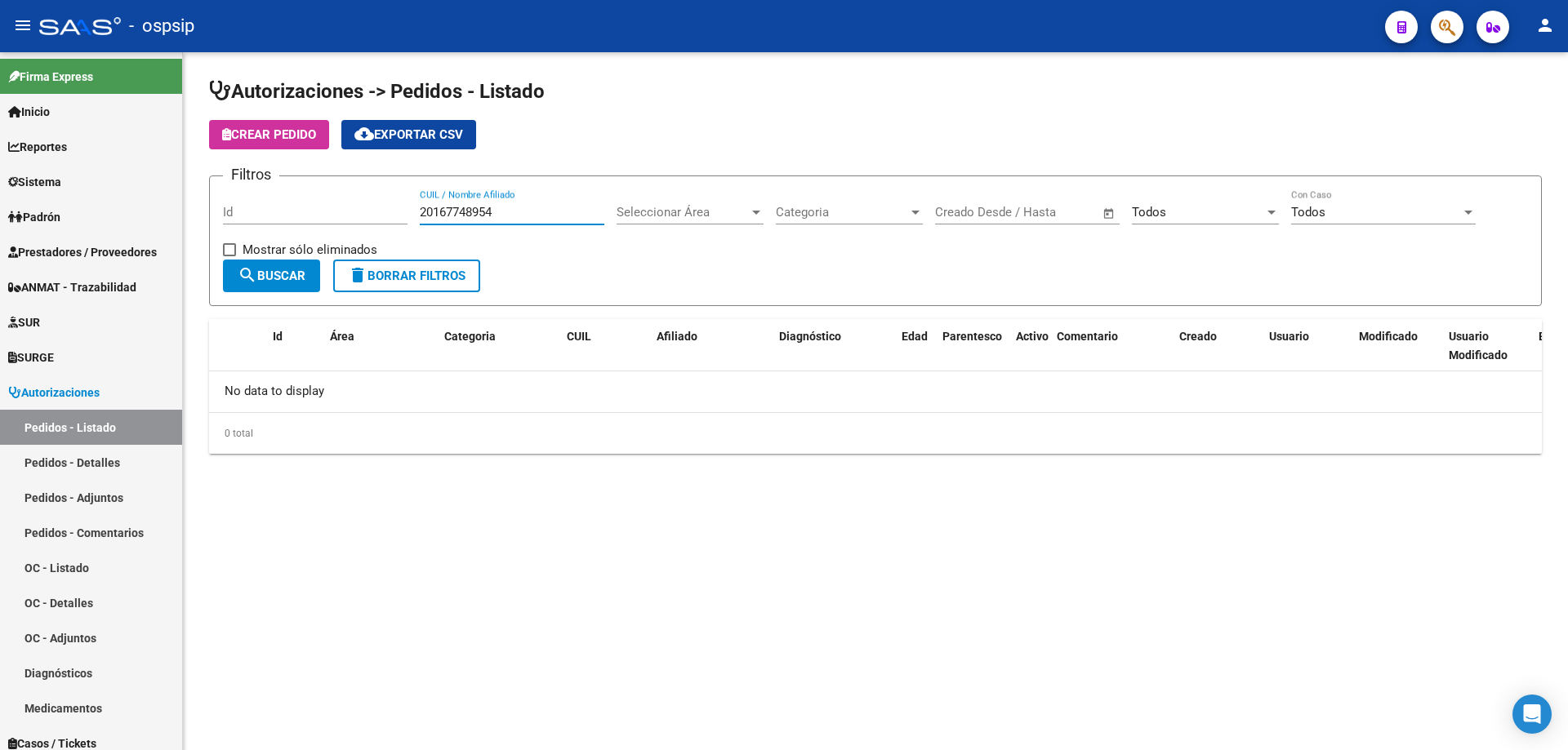
drag, startPoint x: 500, startPoint y: 206, endPoint x: 415, endPoint y: 198, distance: 85.4
click at [415, 198] on div "Filtros Id 20167748954 CUIL / Nombre Afiliado Seleccionar Área Seleccionar Área…" at bounding box center [876, 224] width 1305 height 71
click at [289, 139] on span "Crear Pedido" at bounding box center [269, 134] width 94 height 14
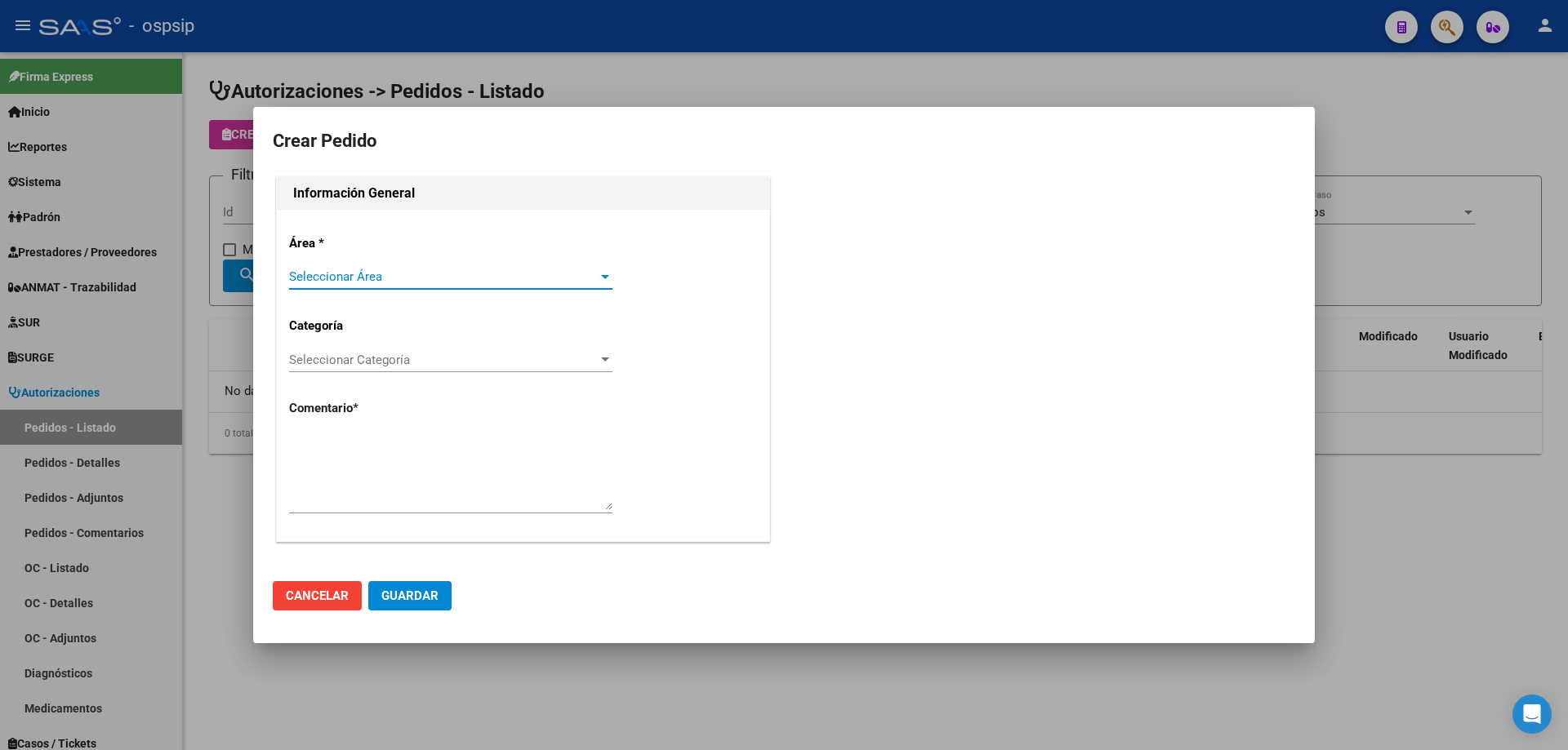
click at [343, 271] on span "Seleccionar Área" at bounding box center [443, 276] width 308 height 14
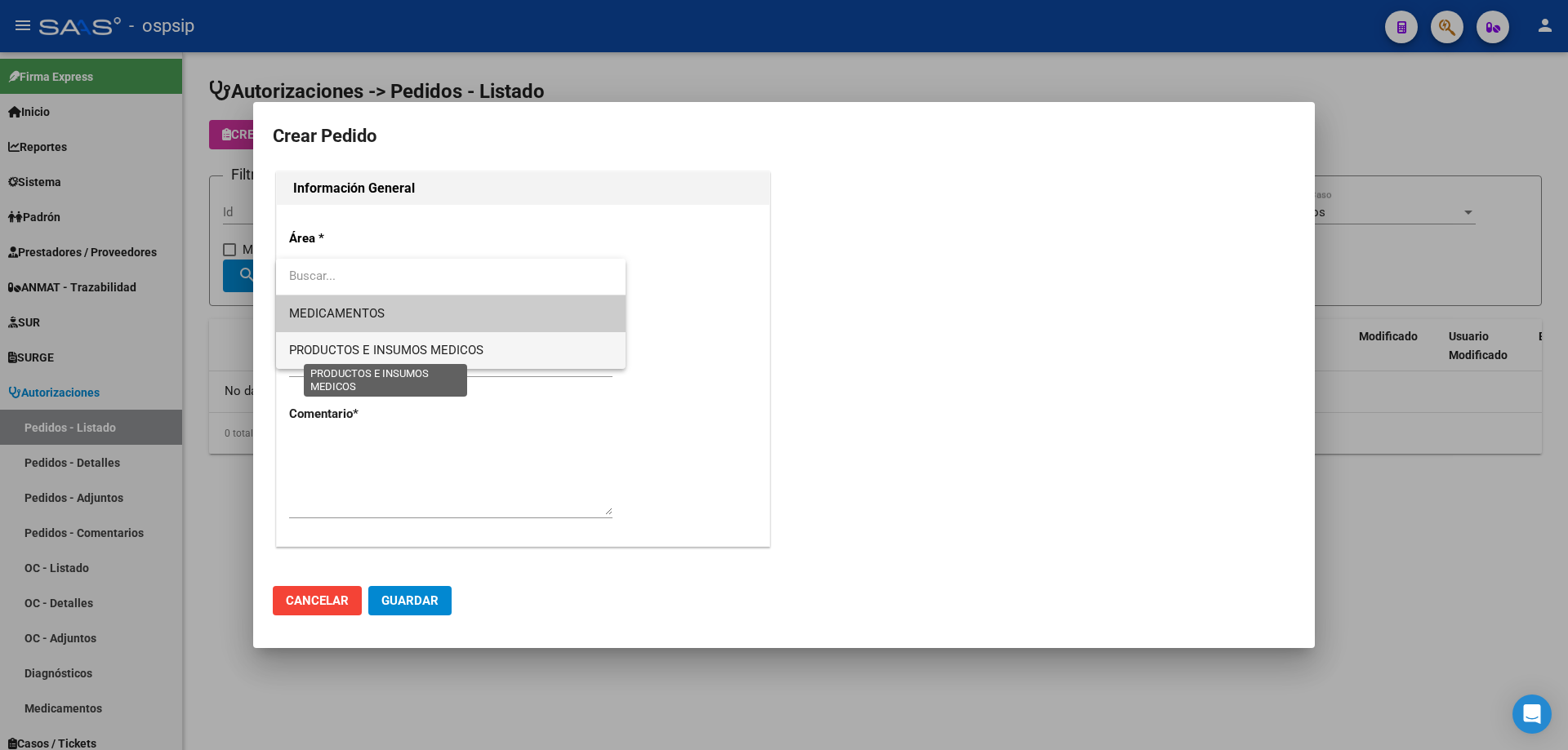
click at [383, 347] on span "PRODUCTOS E INSUMOS MEDICOS" at bounding box center [386, 350] width 194 height 14
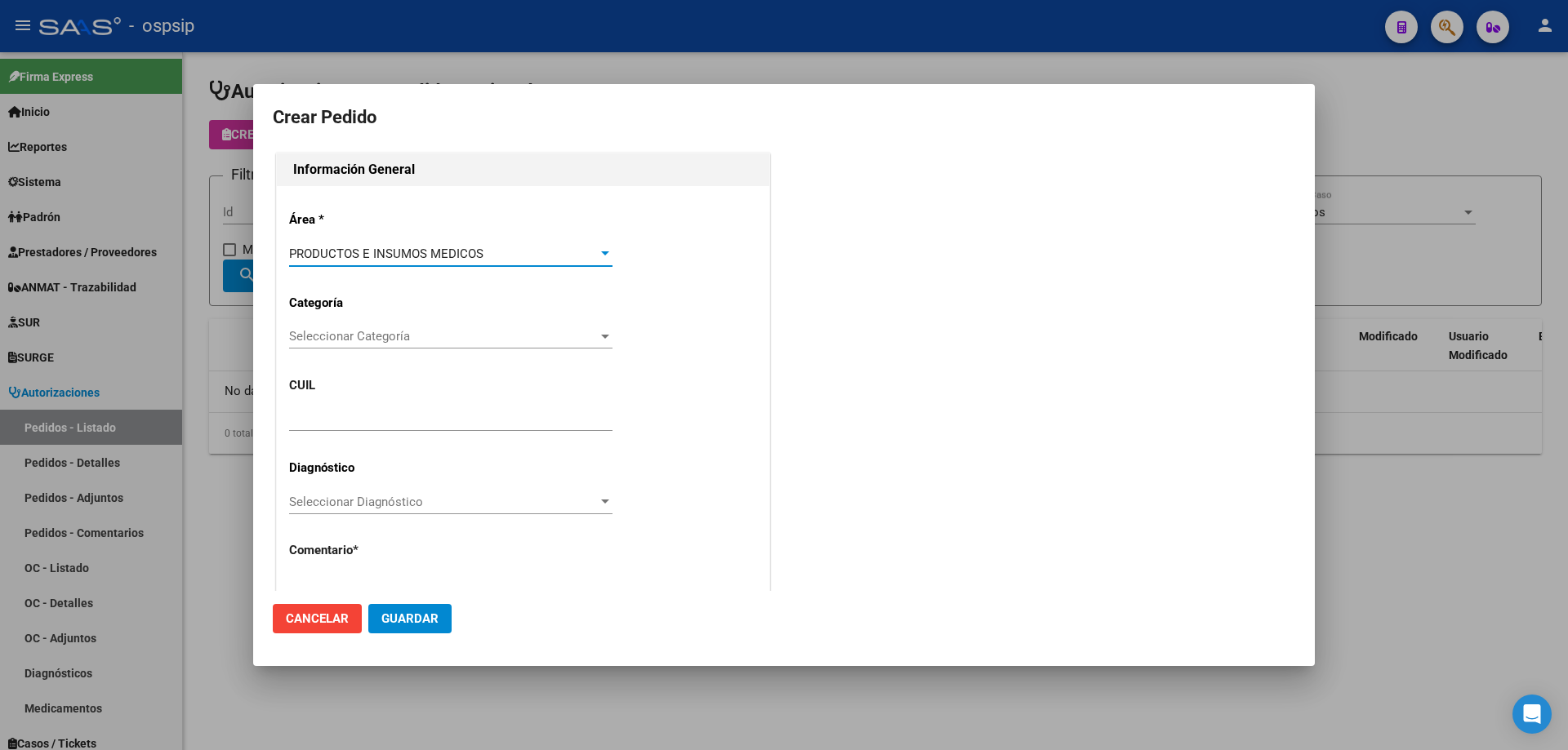
click at [305, 418] on input "text" at bounding box center [450, 418] width 323 height 14
paste input "20-16774895-4"
type input "20-16774895-4"
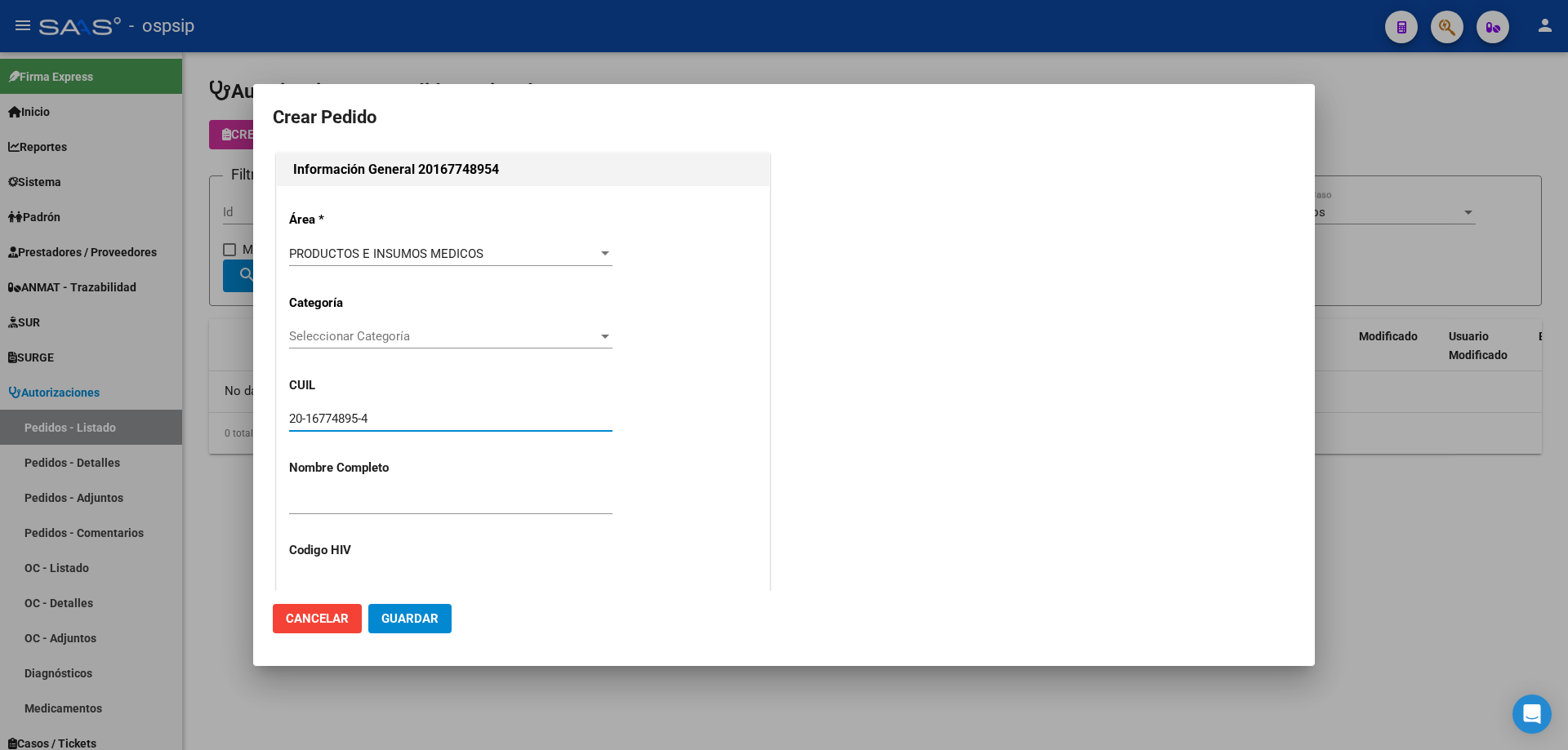
type input "[PERSON_NAME]"
type input "[GEOGRAPHIC_DATA], [GEOGRAPHIC_DATA], ARMONIA 222"
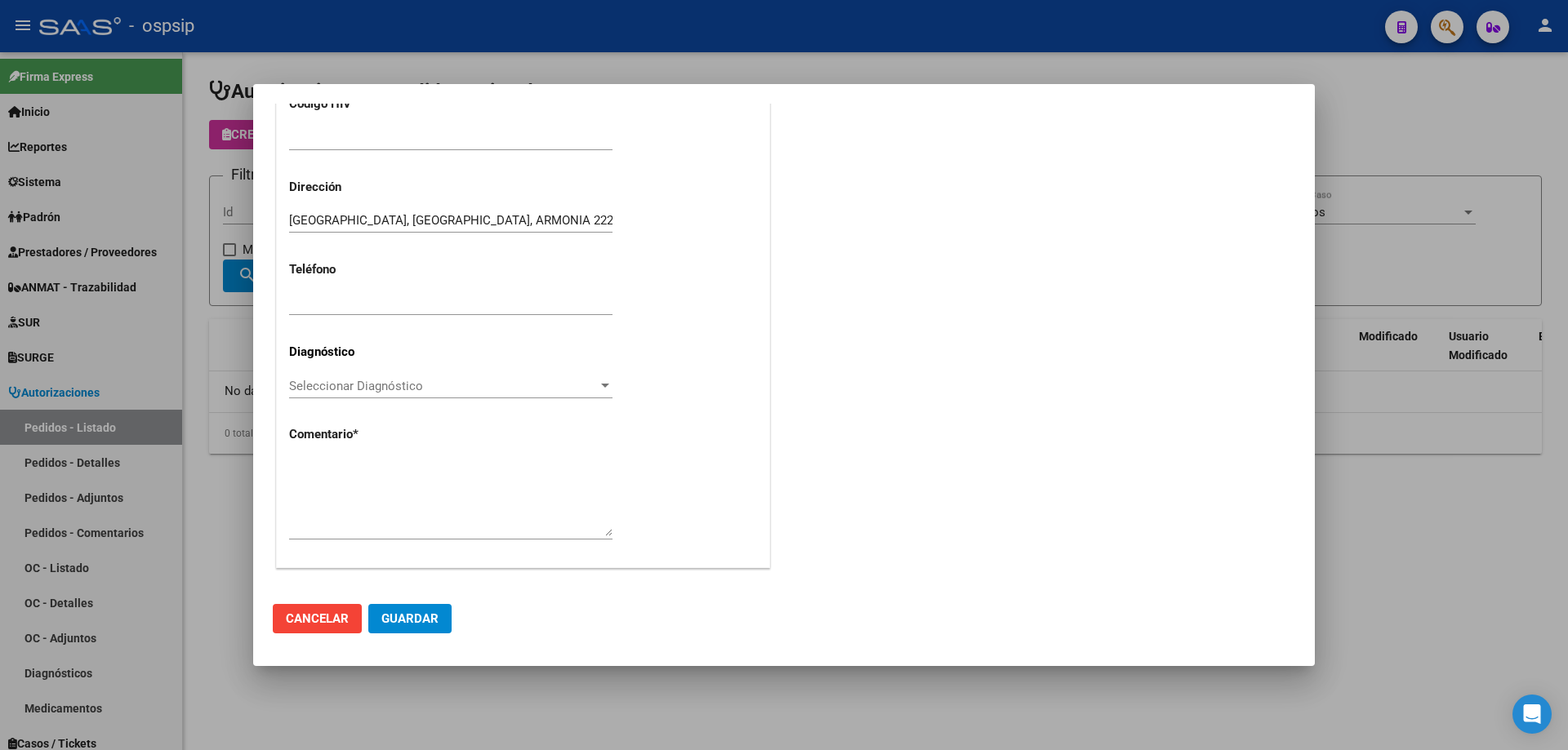
scroll to position [449, 0]
type input "20-16774895-4"
click at [494, 389] on span "Seleccionar Diagnóstico" at bounding box center [443, 382] width 308 height 14
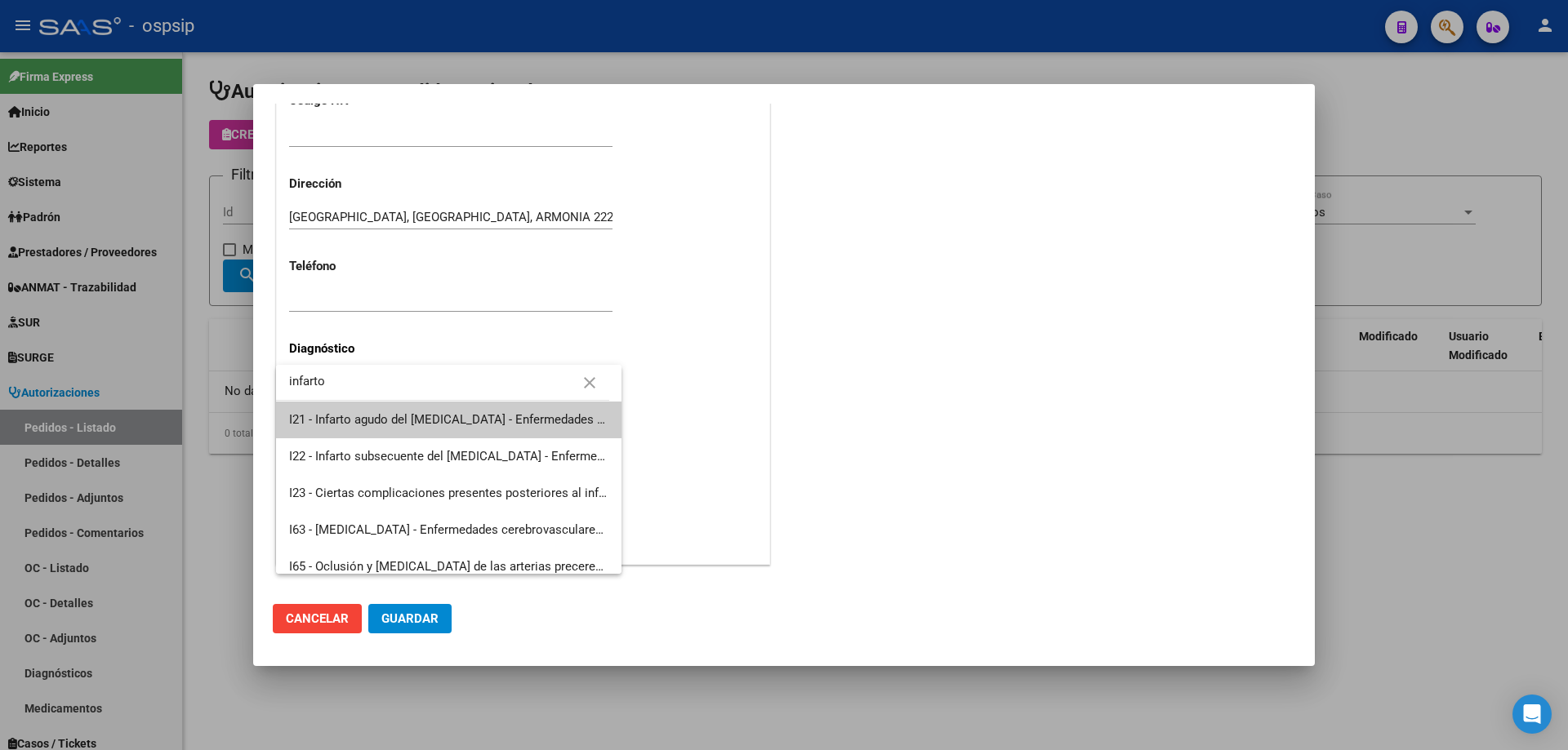
type input "infarto"
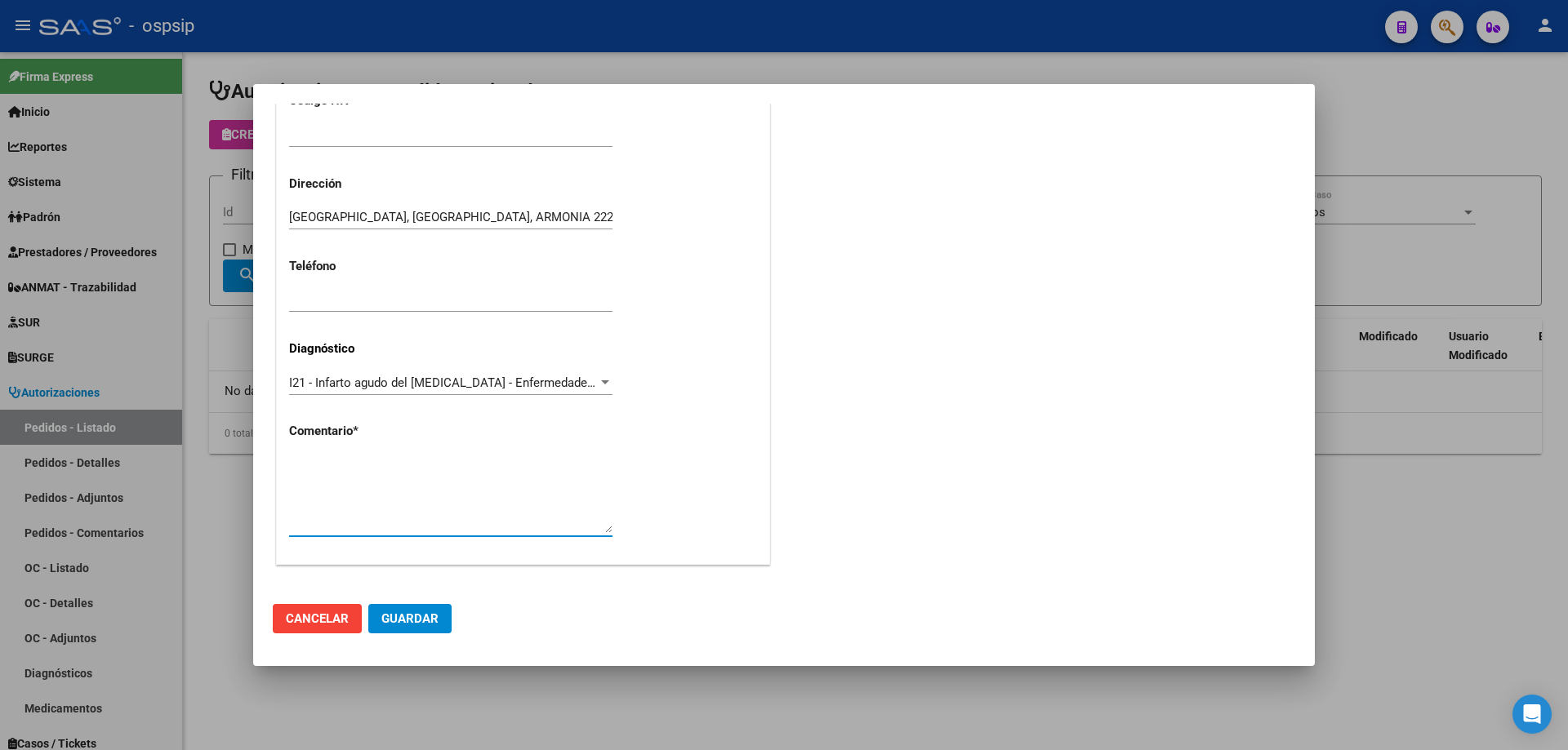
click at [360, 466] on textarea at bounding box center [450, 494] width 323 height 76
type textarea "[PERSON_NAME] [PERSON_NAME] DNI: 16774895 EDAD: 61 AÑOS PACIENTE INTERNADO EN C…"
click at [410, 619] on span "Guardar" at bounding box center [409, 619] width 57 height 14
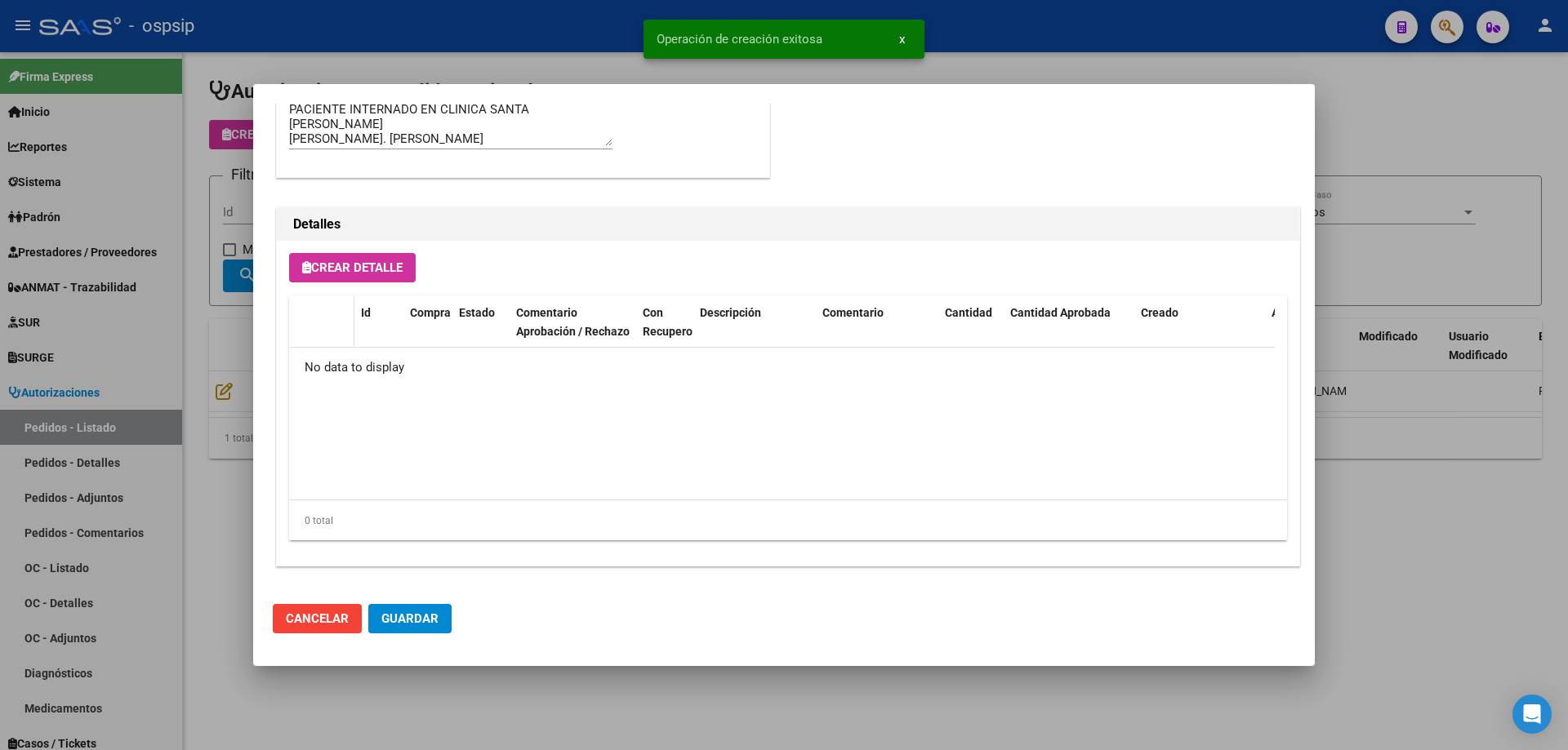
scroll to position [1031, 0]
click at [354, 267] on span "Crear Detalle" at bounding box center [352, 266] width 101 height 14
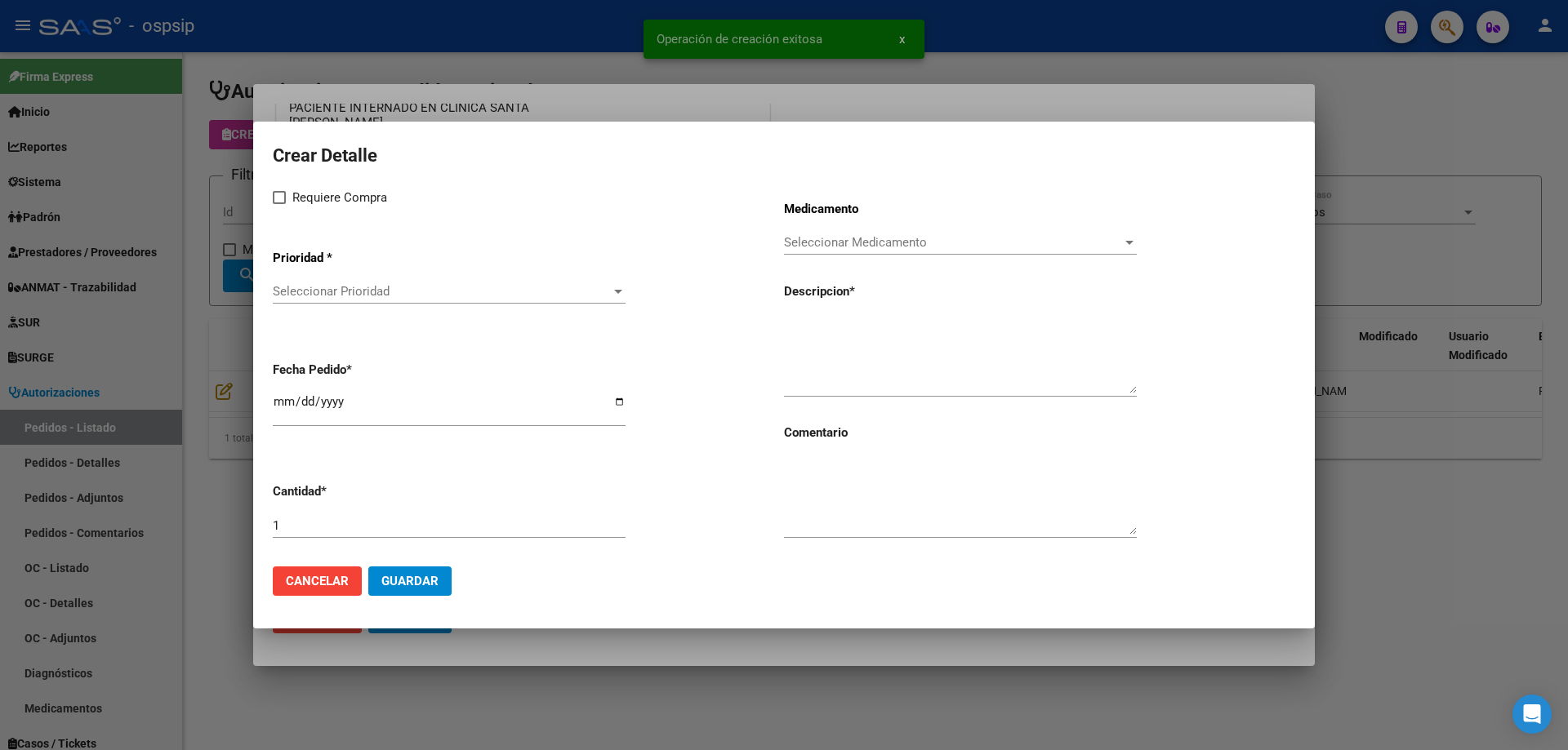
click at [280, 202] on span at bounding box center [279, 198] width 14 height 14
click at [279, 204] on input "Requiere Compra" at bounding box center [278, 204] width 1 height 1
checkbox input "true"
click at [346, 285] on span "Seleccionar Prioridad" at bounding box center [442, 291] width 338 height 14
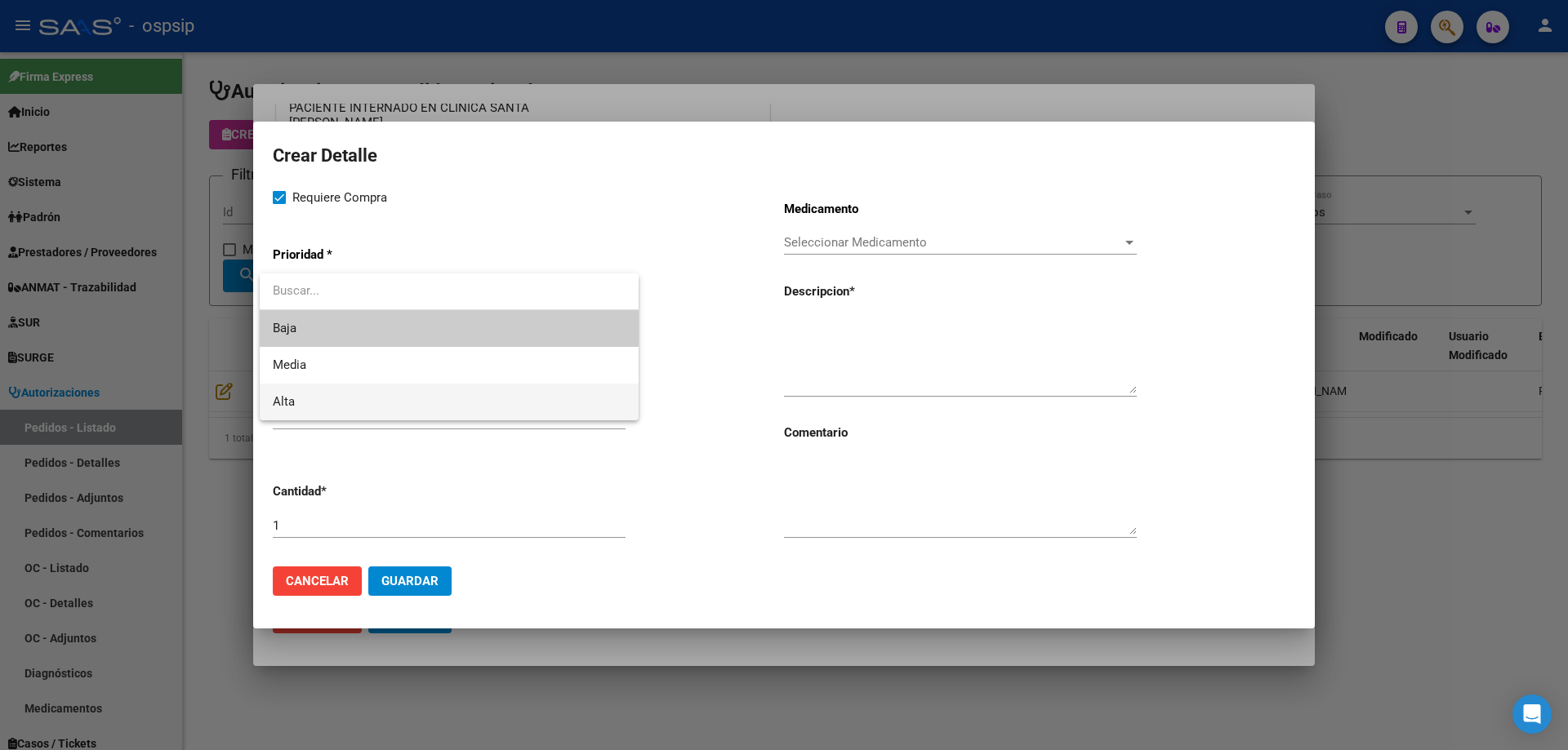
click at [353, 411] on span "Alta" at bounding box center [449, 402] width 353 height 37
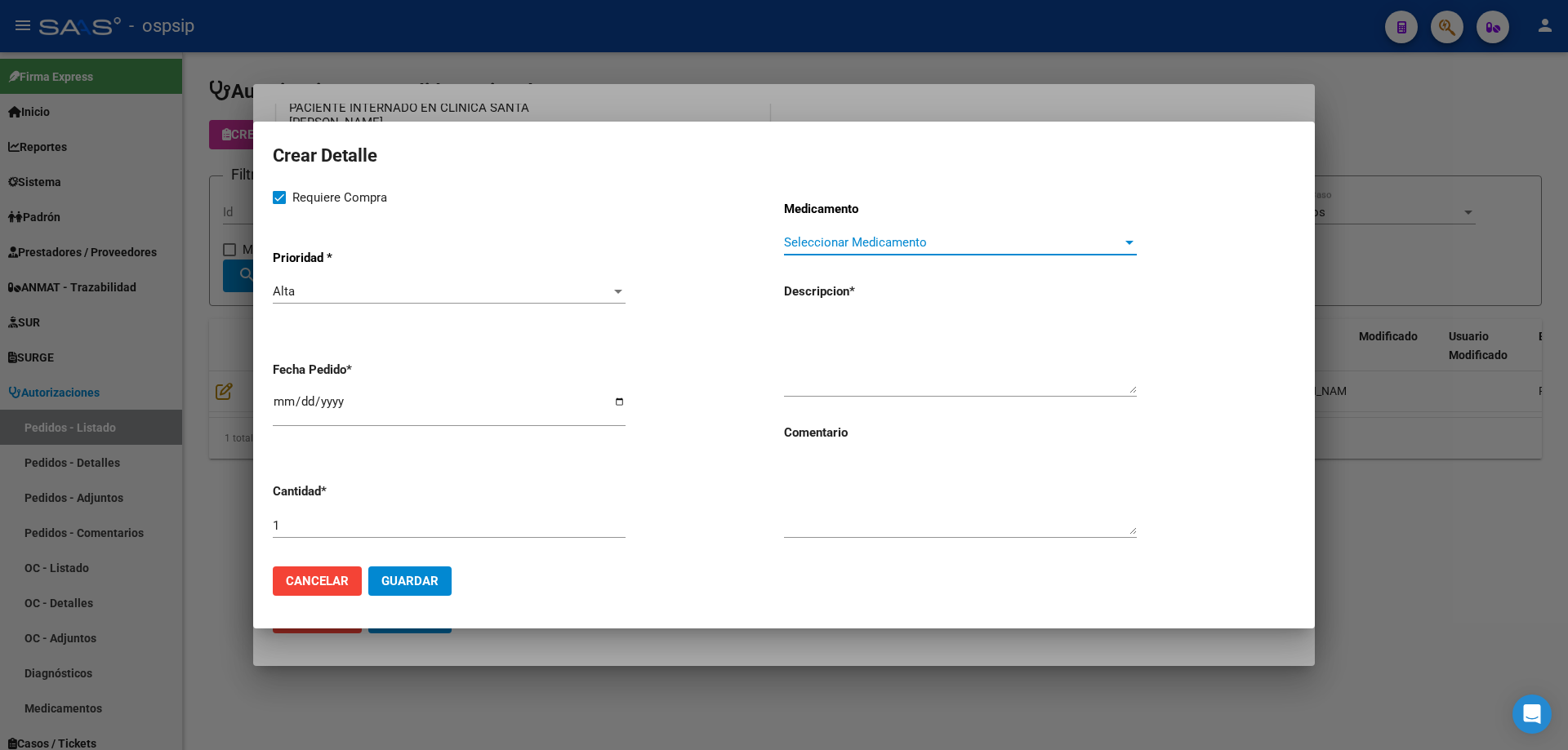
click at [857, 244] on span "Seleccionar Medicamento" at bounding box center [953, 242] width 338 height 14
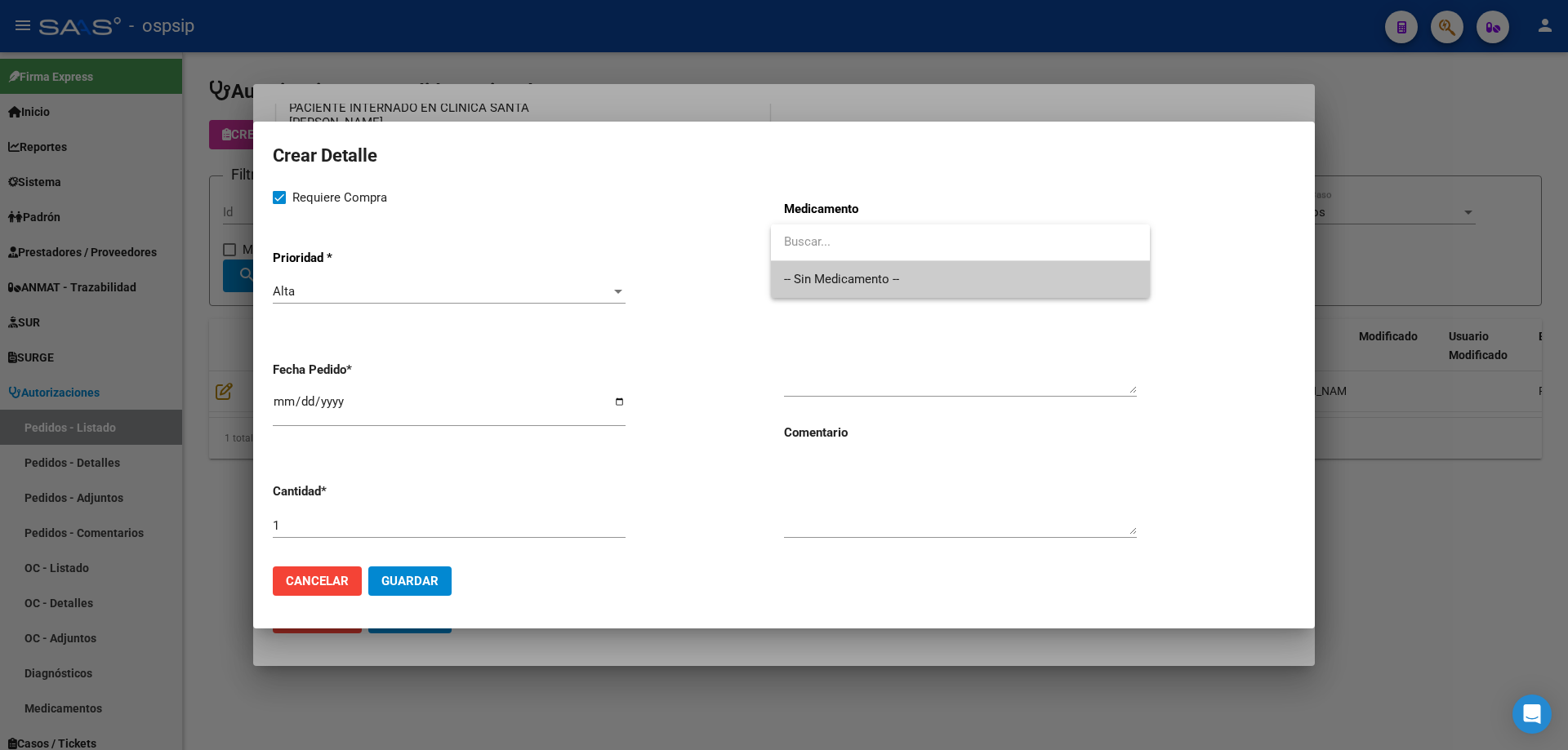
click at [918, 344] on div at bounding box center [784, 375] width 1568 height 750
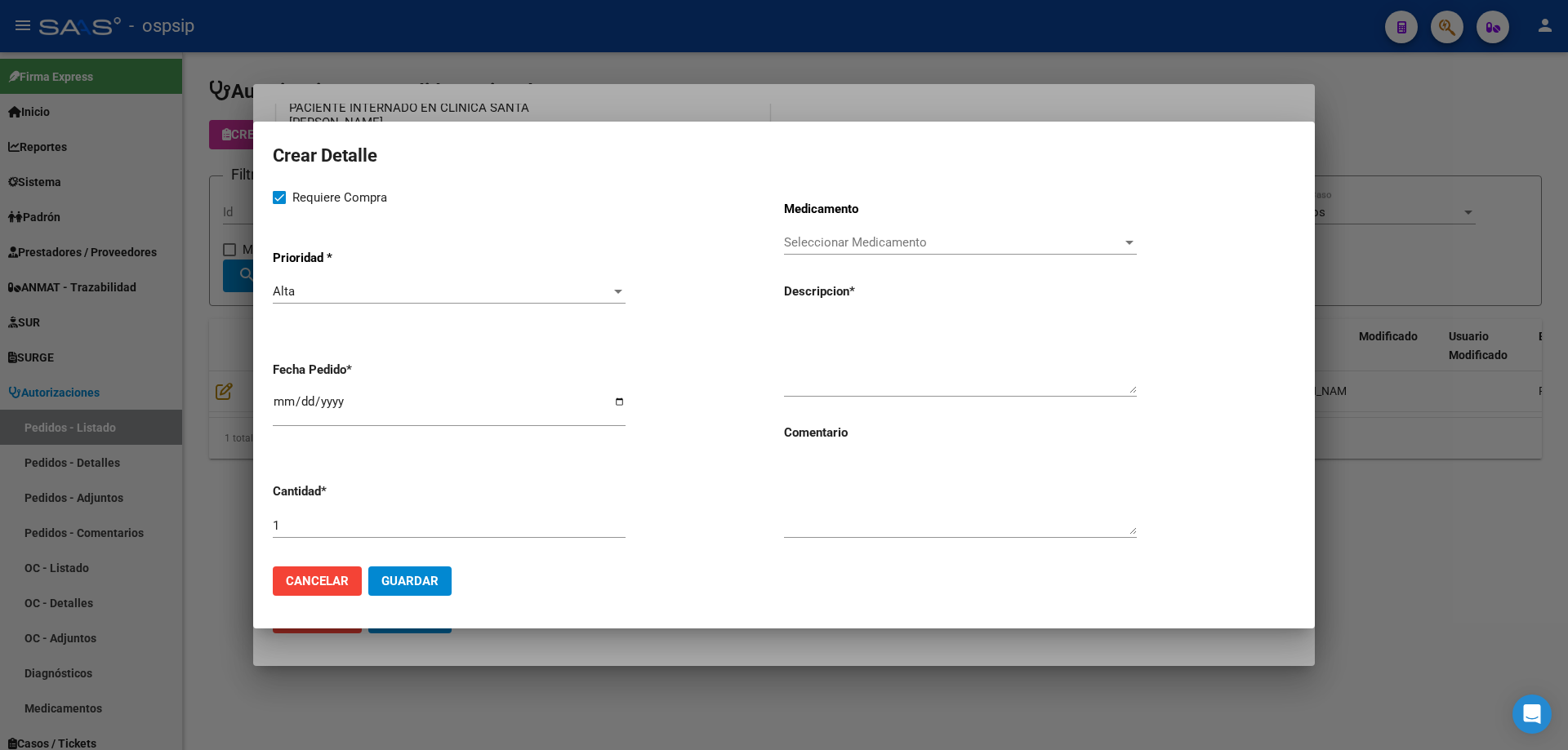
click at [820, 310] on div "Medicamento Seleccionar Medicamento Seleccionar Medicamento Descripcion * Comen…" at bounding box center [1039, 370] width 511 height 365
click at [823, 323] on textarea at bounding box center [960, 355] width 353 height 76
type textarea "[MEDICAL_DATA] farmacologico de 2.5 x 29 mm"
click at [392, 586] on span "Guardar" at bounding box center [409, 581] width 57 height 14
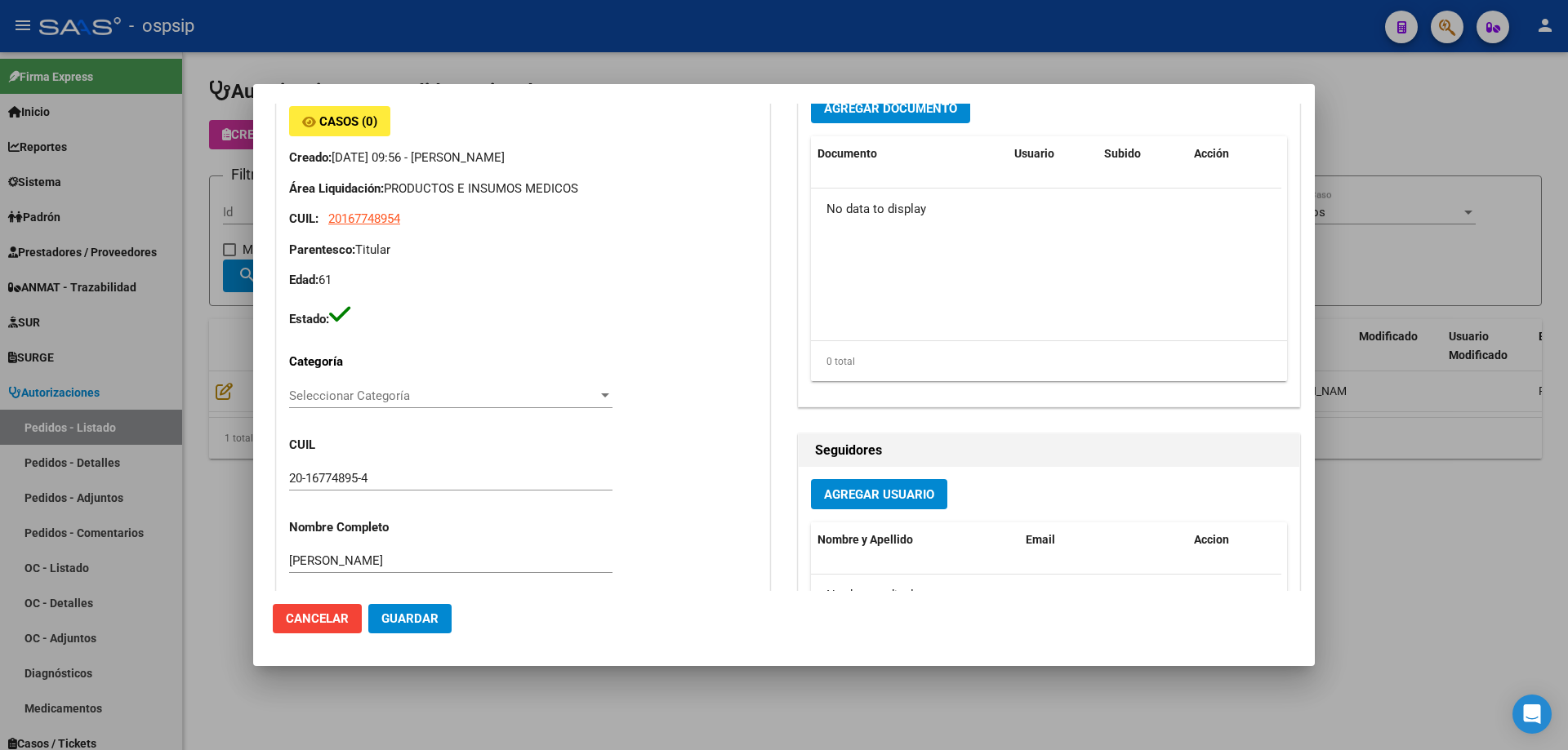
scroll to position [0, 0]
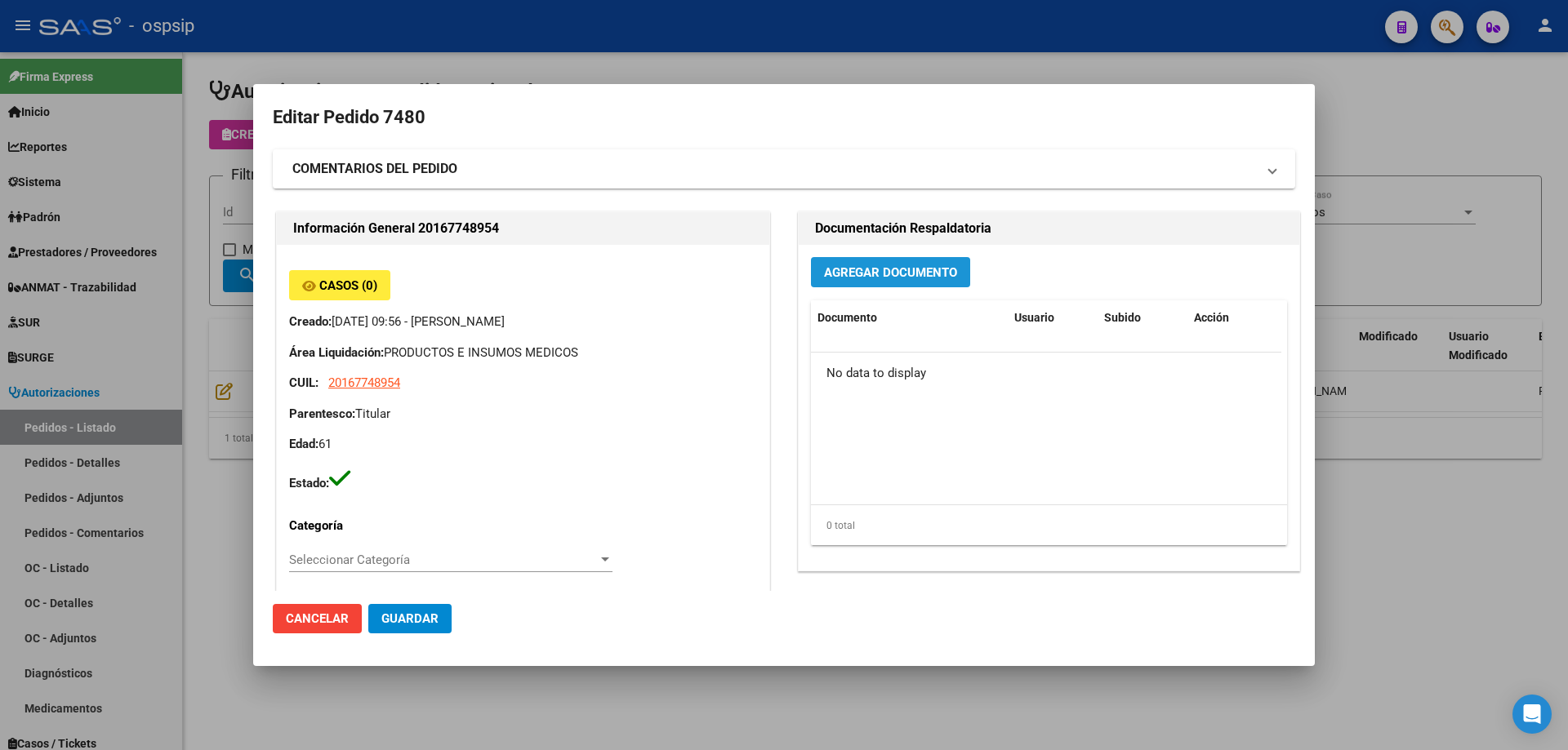
click at [864, 281] on button "Agregar Documento" at bounding box center [890, 272] width 160 height 30
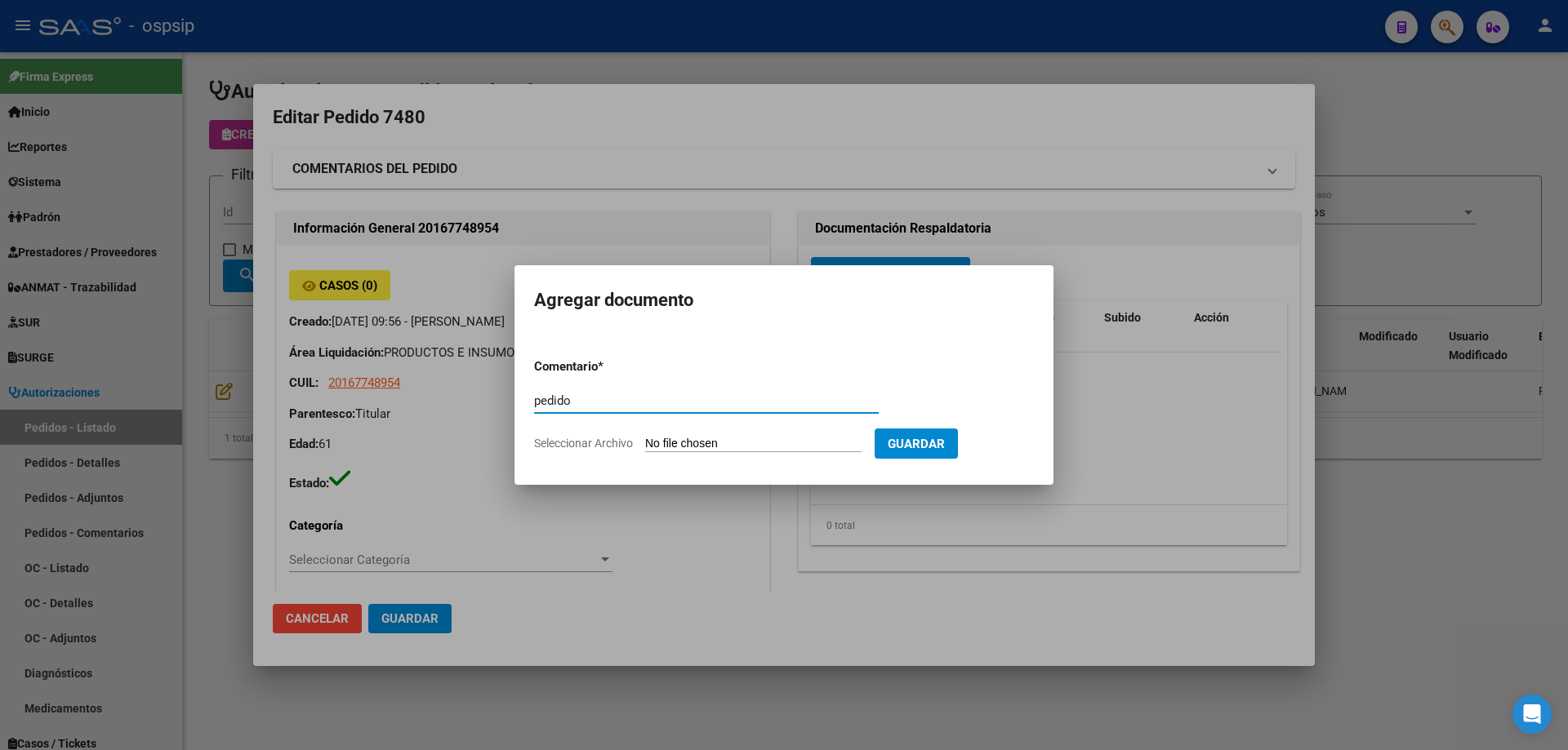
type input "pedido"
click at [664, 440] on input "Seleccionar Archivo" at bounding box center [753, 445] width 217 height 15
type input "C:\fakepath\Pedido PROVISION [MEDICAL_DATA].pdf"
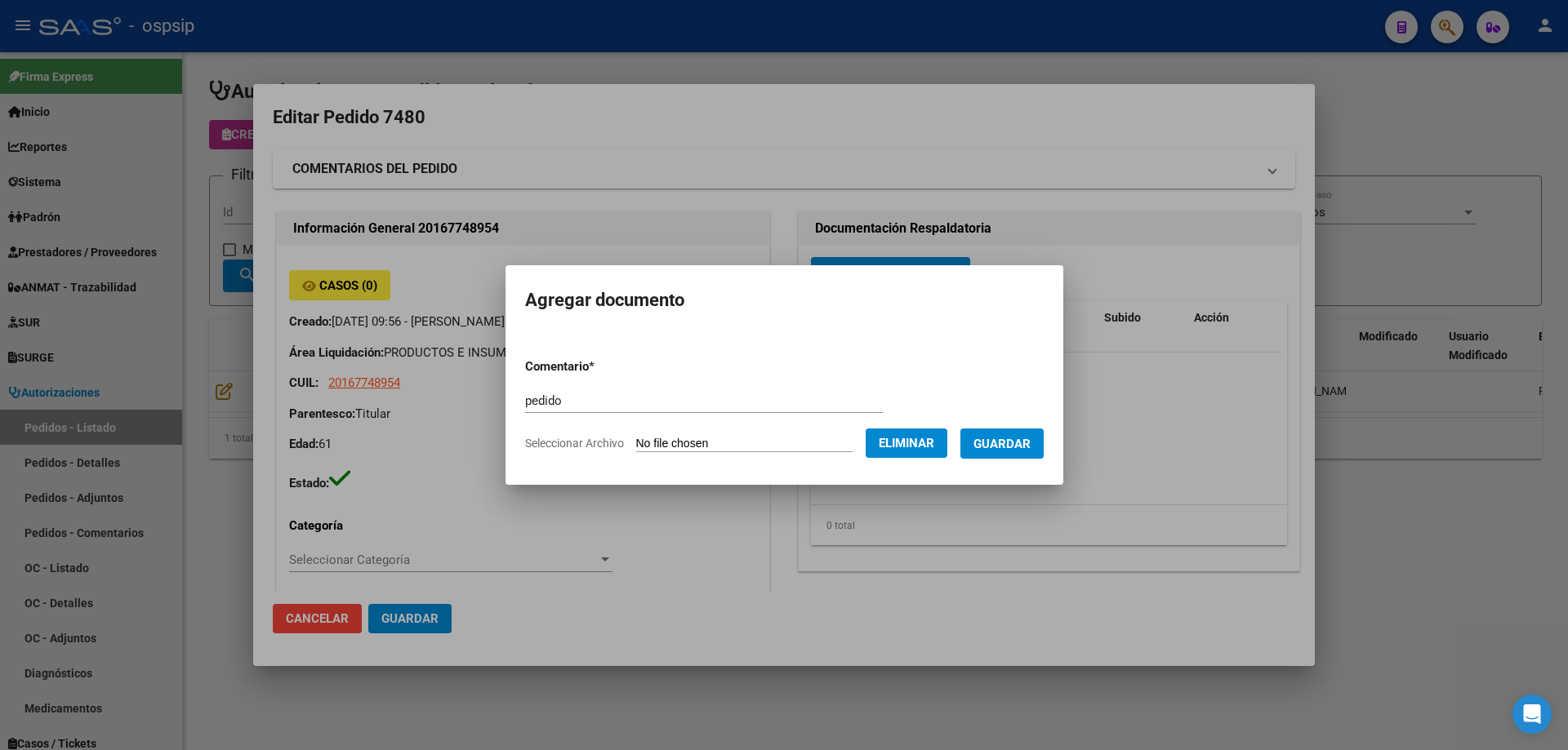
click at [1014, 448] on span "Guardar" at bounding box center [1002, 444] width 57 height 14
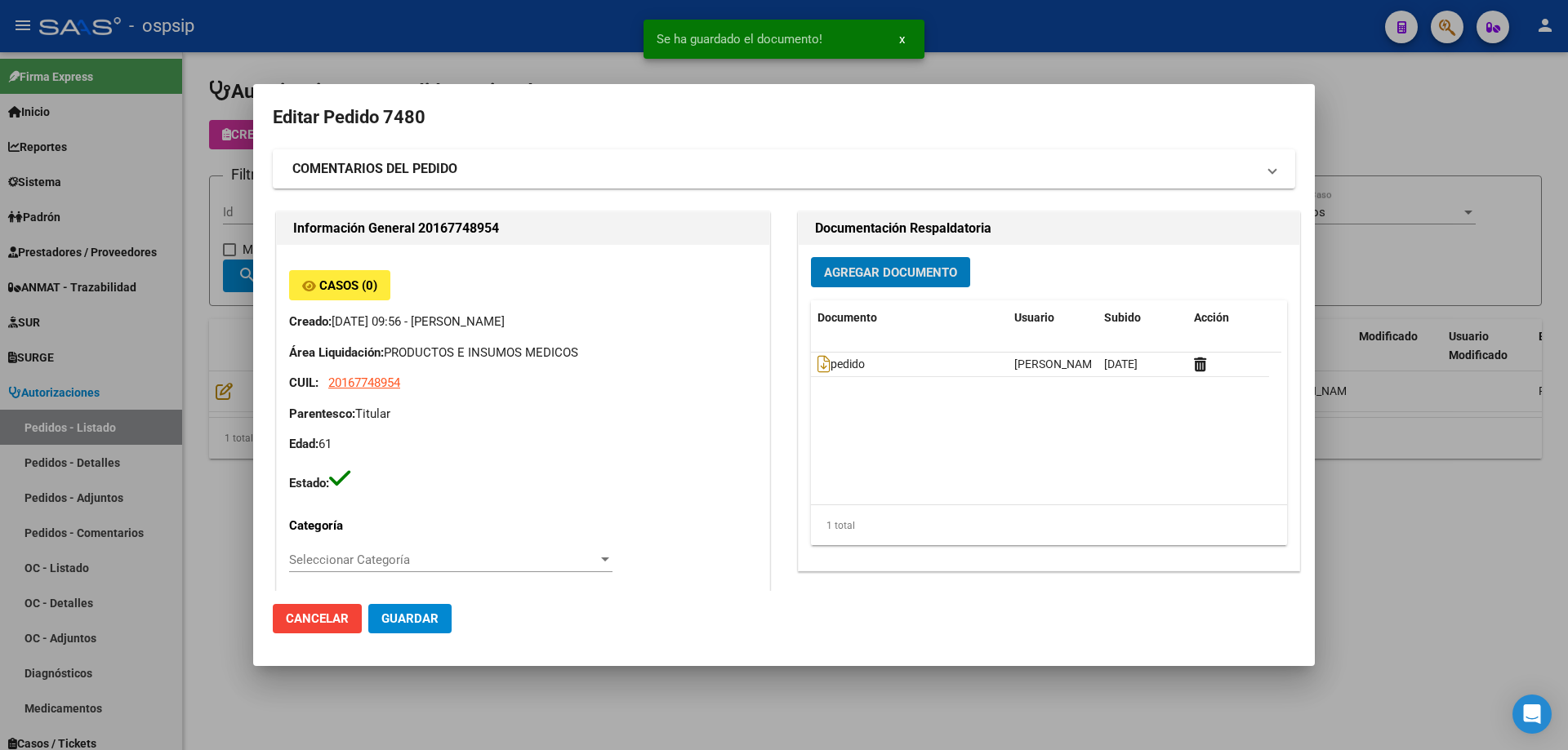
click at [848, 272] on span "Agregar Documento" at bounding box center [890, 272] width 133 height 14
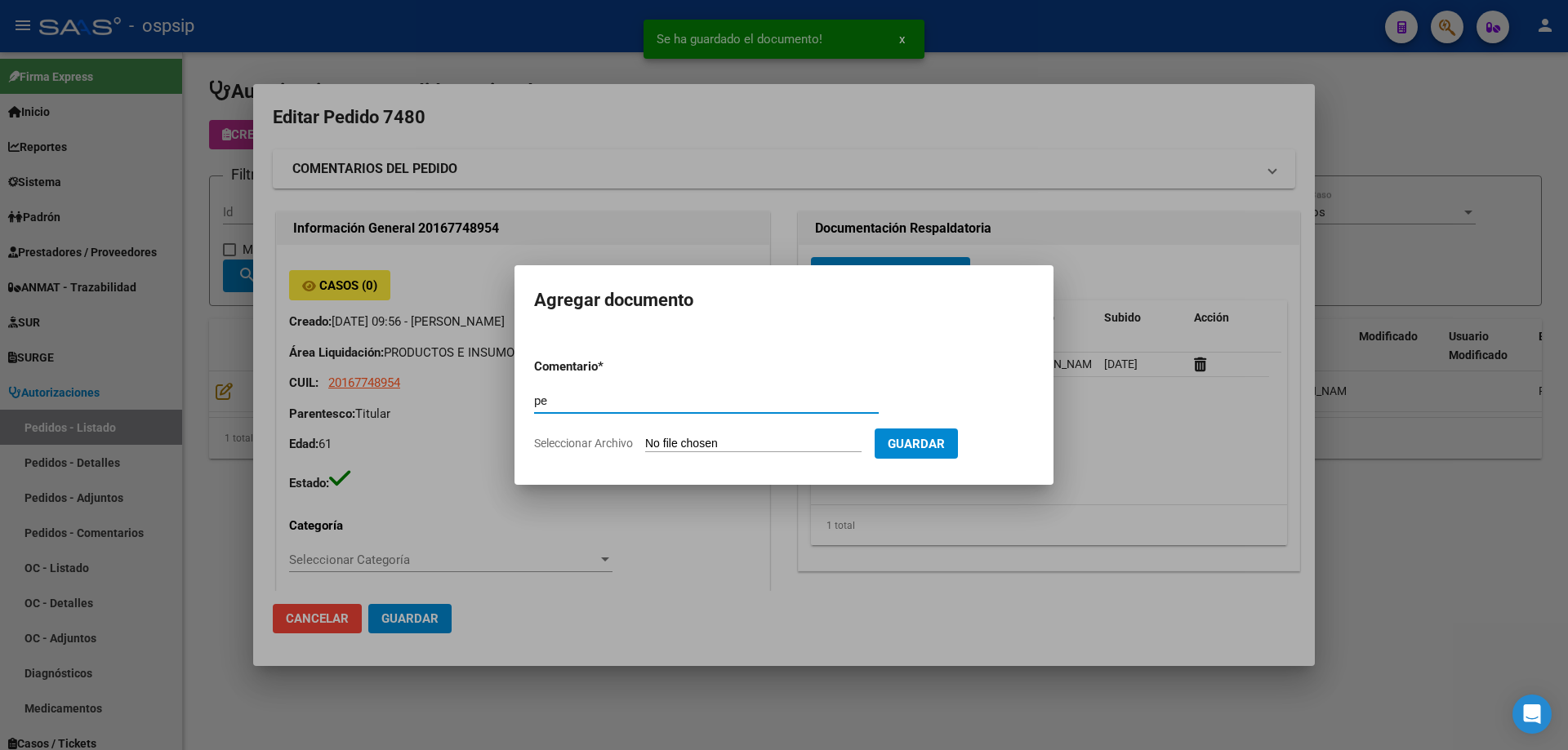
type input "p"
type input "informe de estudio"
click at [682, 443] on input "Seleccionar Archivo" at bounding box center [753, 445] width 217 height 15
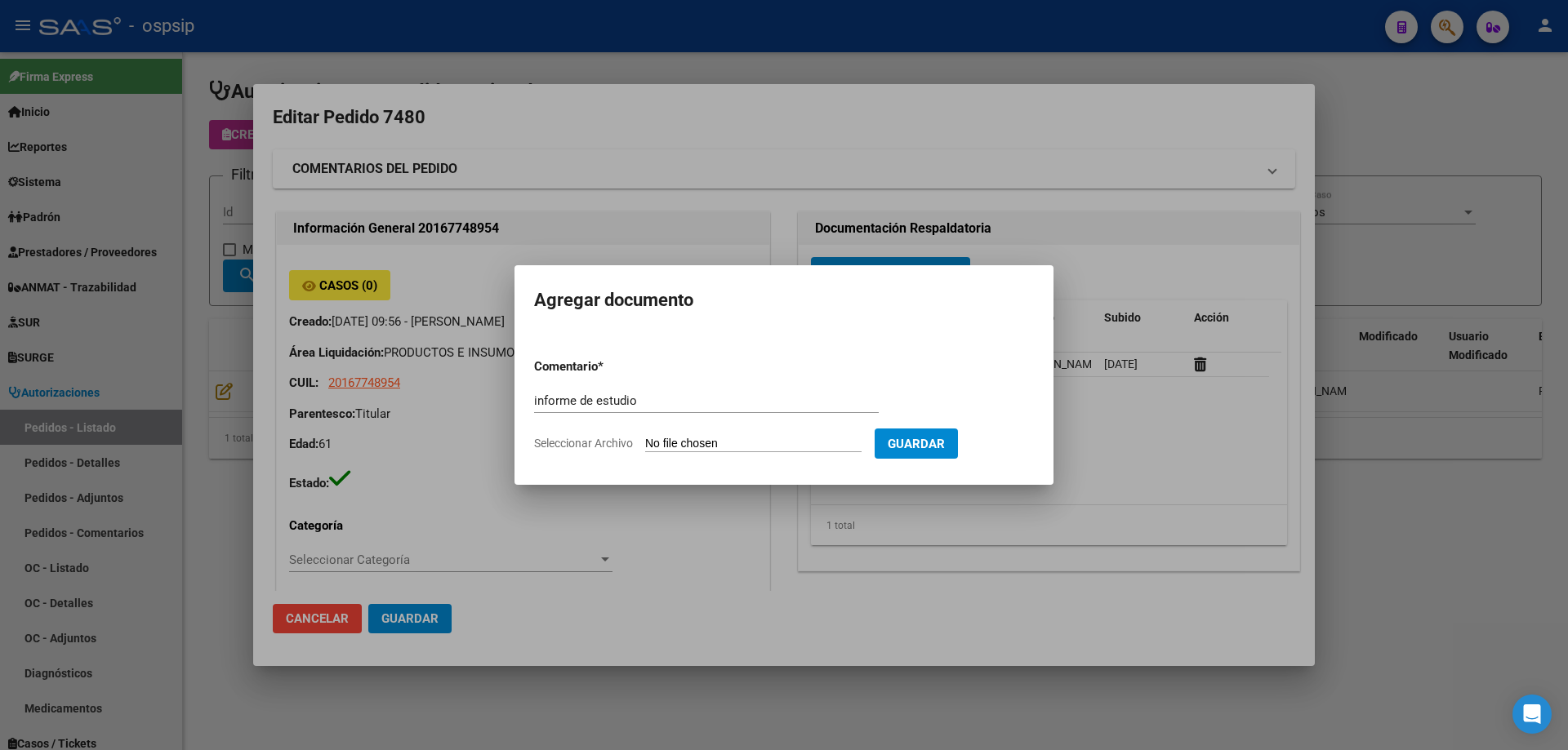
click at [681, 446] on input "Seleccionar Archivo" at bounding box center [753, 445] width 217 height 15
type input "C:\fakepath\Informe CCG.pdf"
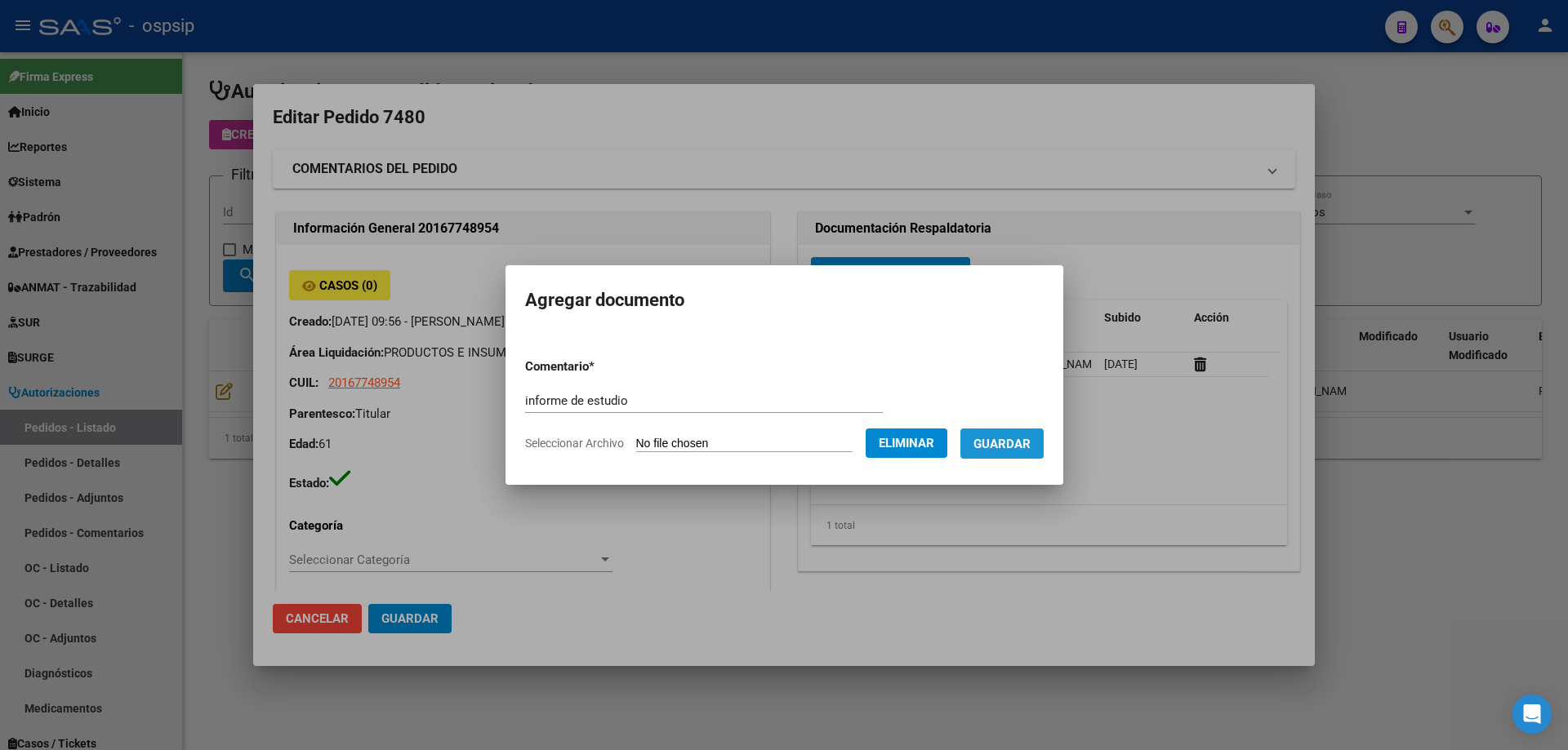
click at [1019, 447] on span "Guardar" at bounding box center [1002, 444] width 57 height 14
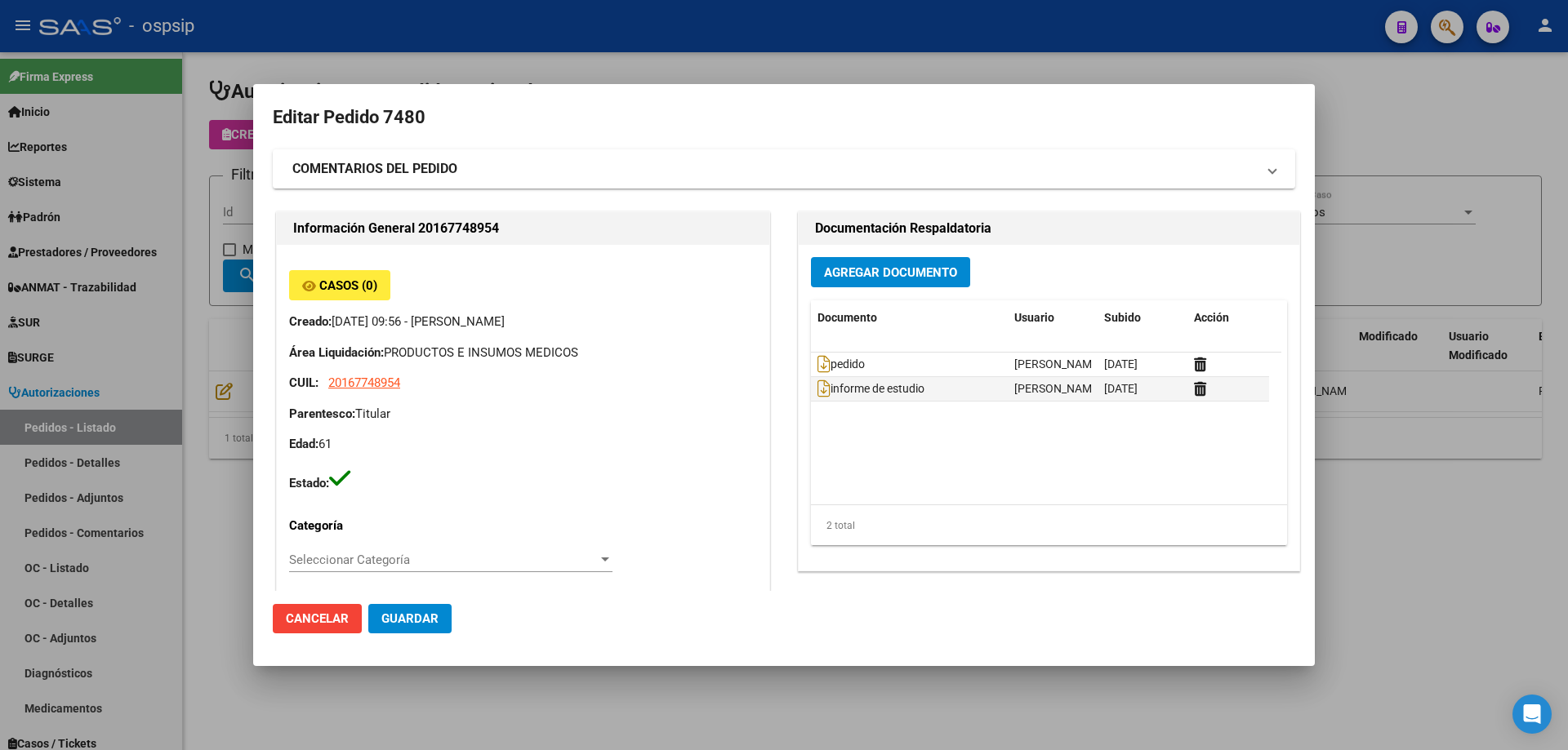
drag, startPoint x: 425, startPoint y: 118, endPoint x: 387, endPoint y: 116, distance: 38.1
click at [387, 116] on h2 "Editar Pedido 7480" at bounding box center [783, 118] width 1022 height 31
copy h2 "7480"
click at [820, 57] on div at bounding box center [784, 375] width 1568 height 750
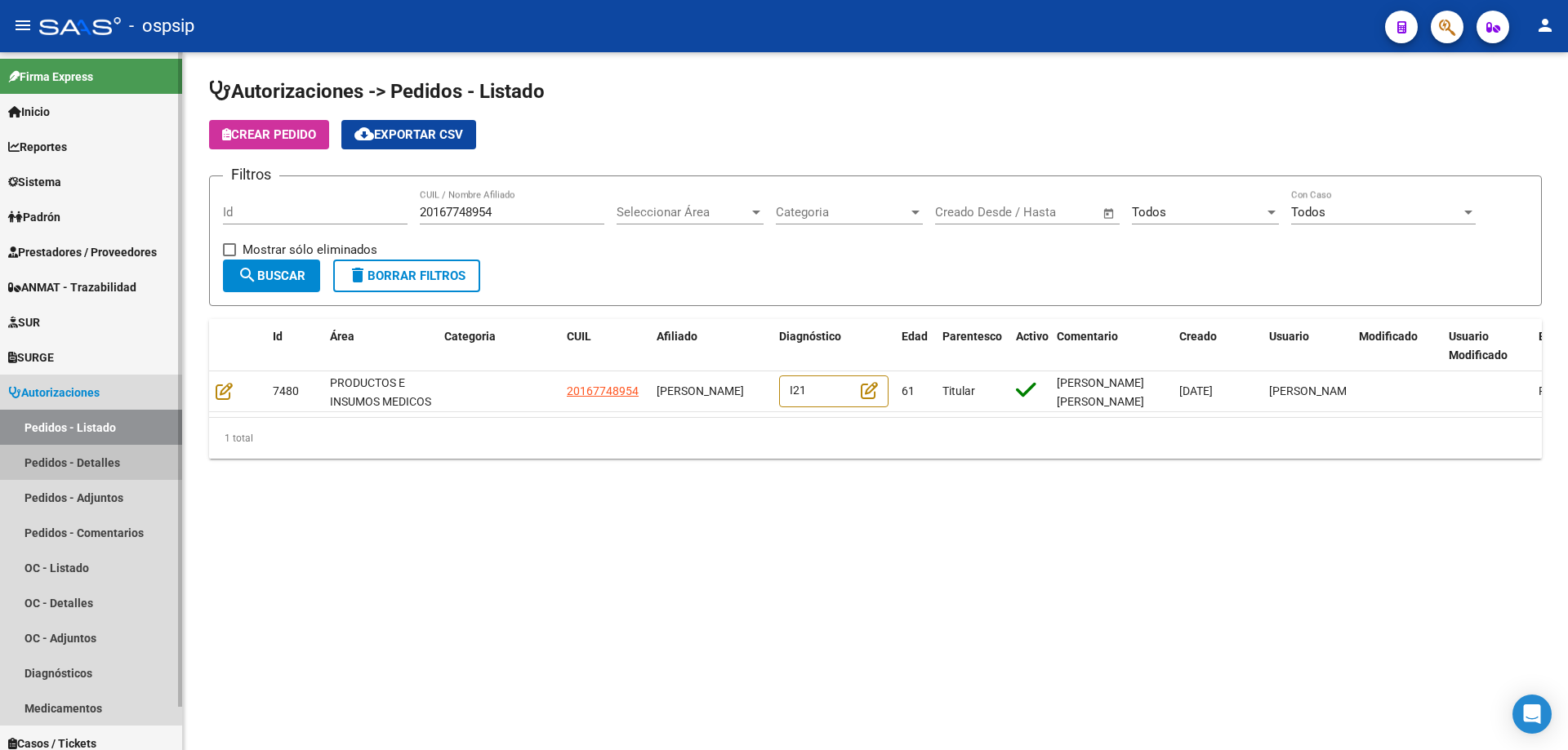
click at [85, 463] on link "Pedidos - Detalles" at bounding box center [91, 462] width 182 height 35
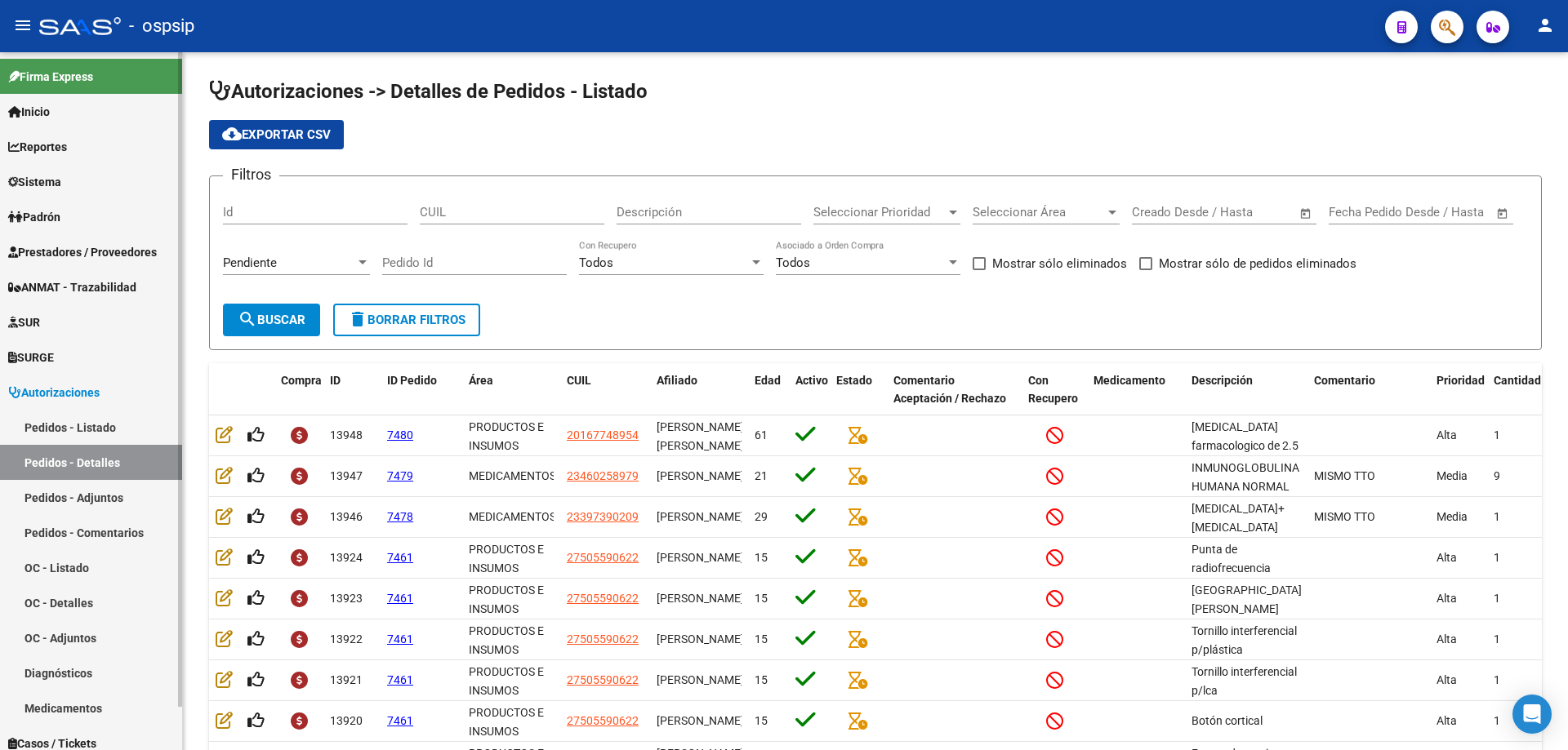
click at [79, 426] on link "Pedidos - Listado" at bounding box center [91, 427] width 182 height 35
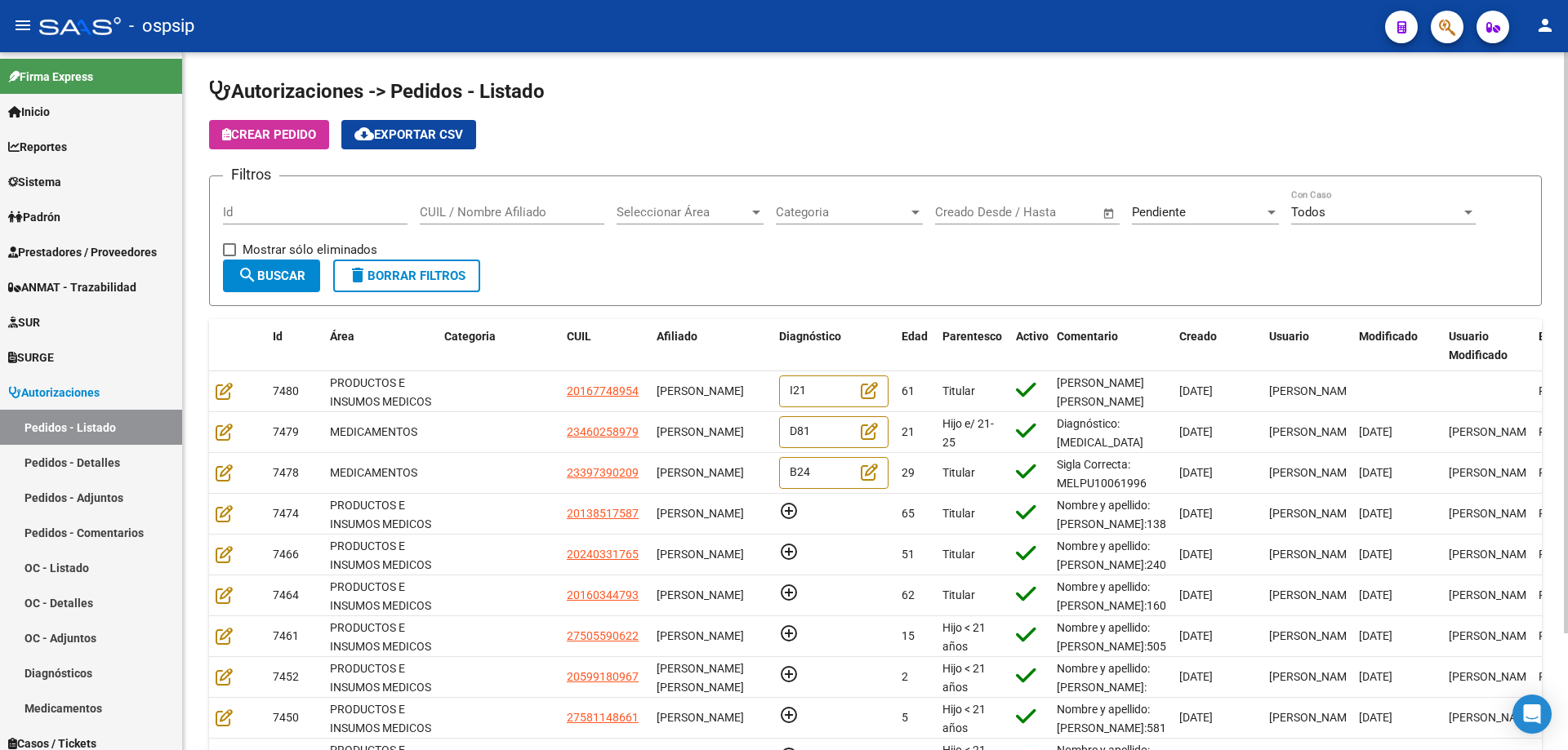
click at [347, 212] on input "Id" at bounding box center [315, 212] width 185 height 14
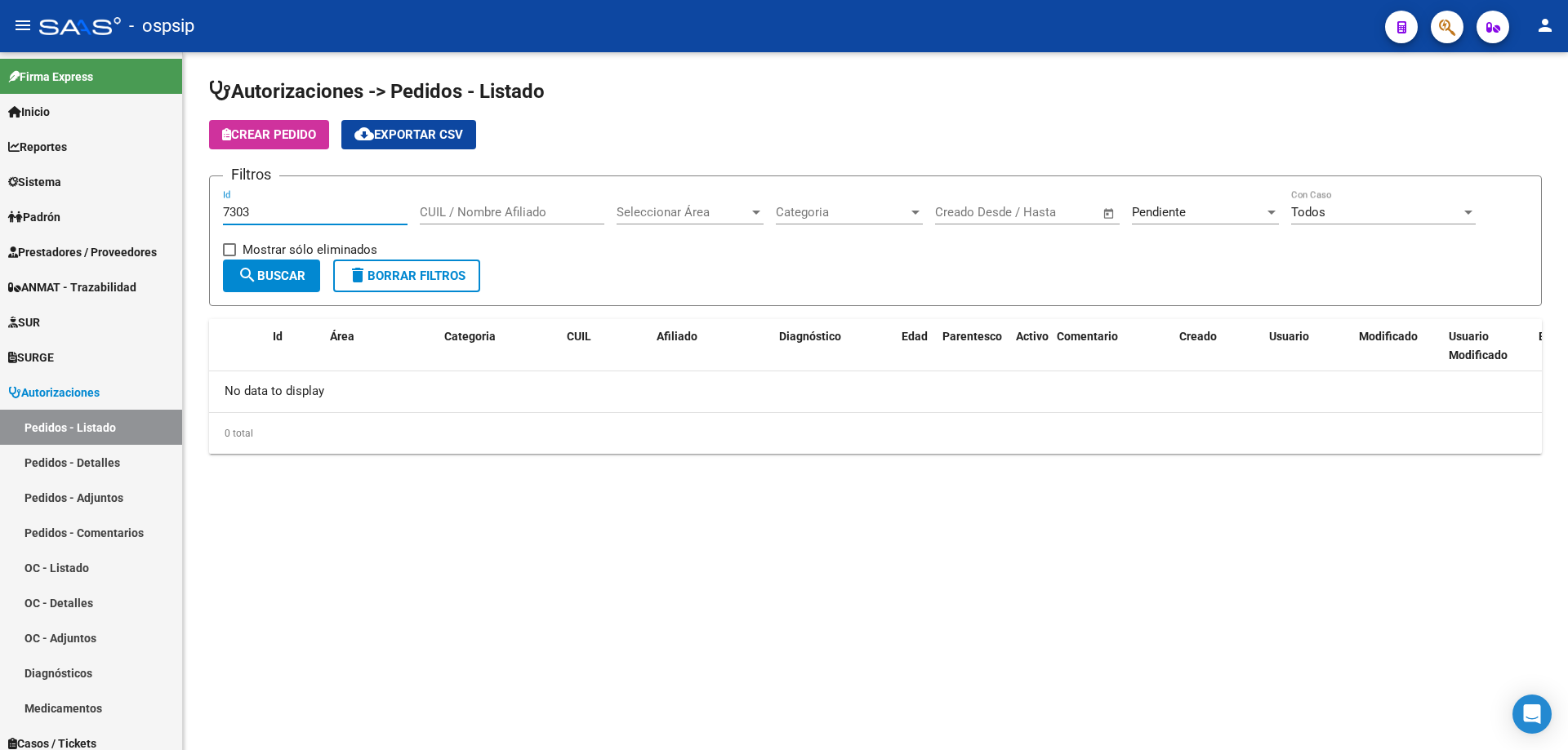
type input "7303"
click at [1163, 217] on span "Pendiente" at bounding box center [1159, 212] width 54 height 14
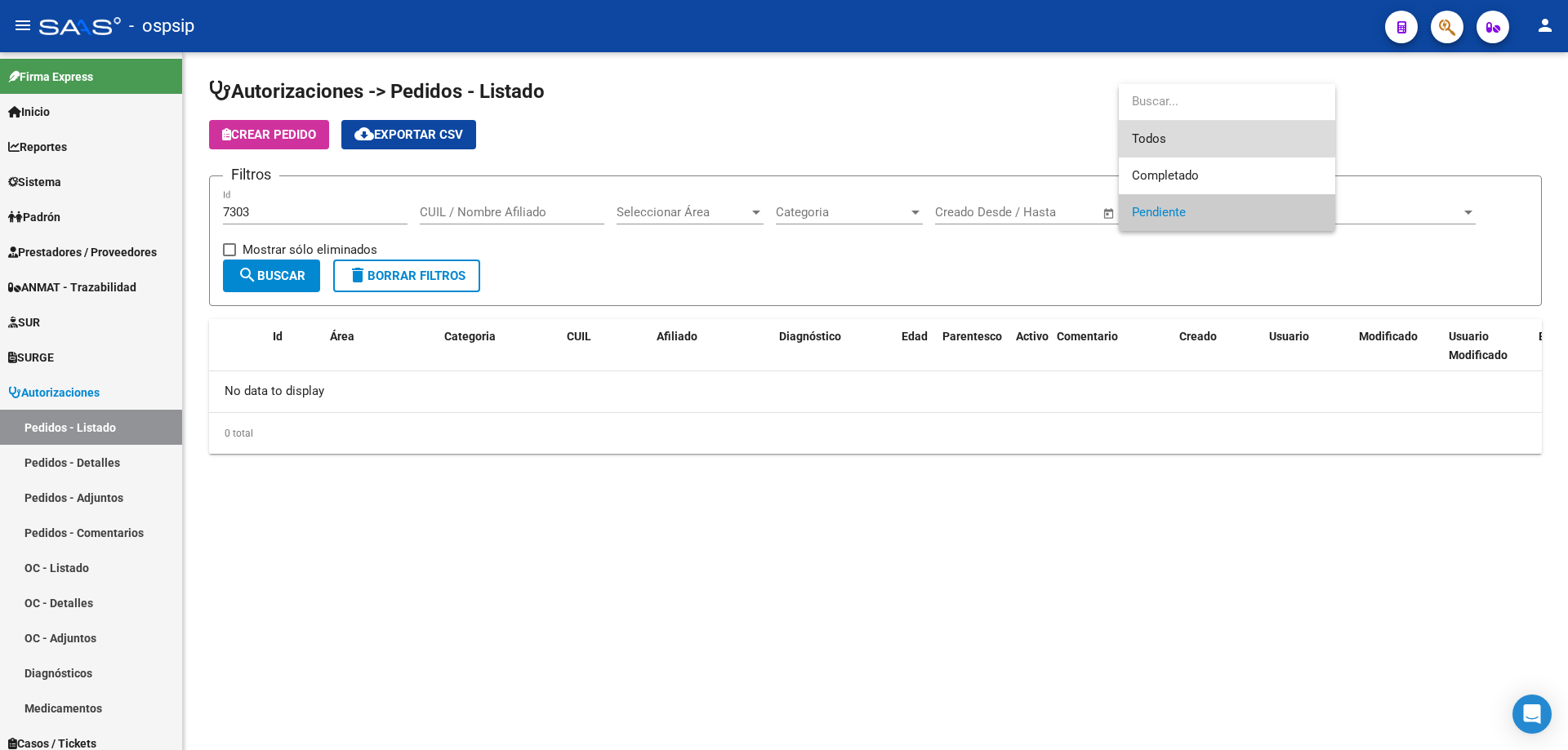
click at [1159, 131] on span "Todos" at bounding box center [1227, 139] width 190 height 37
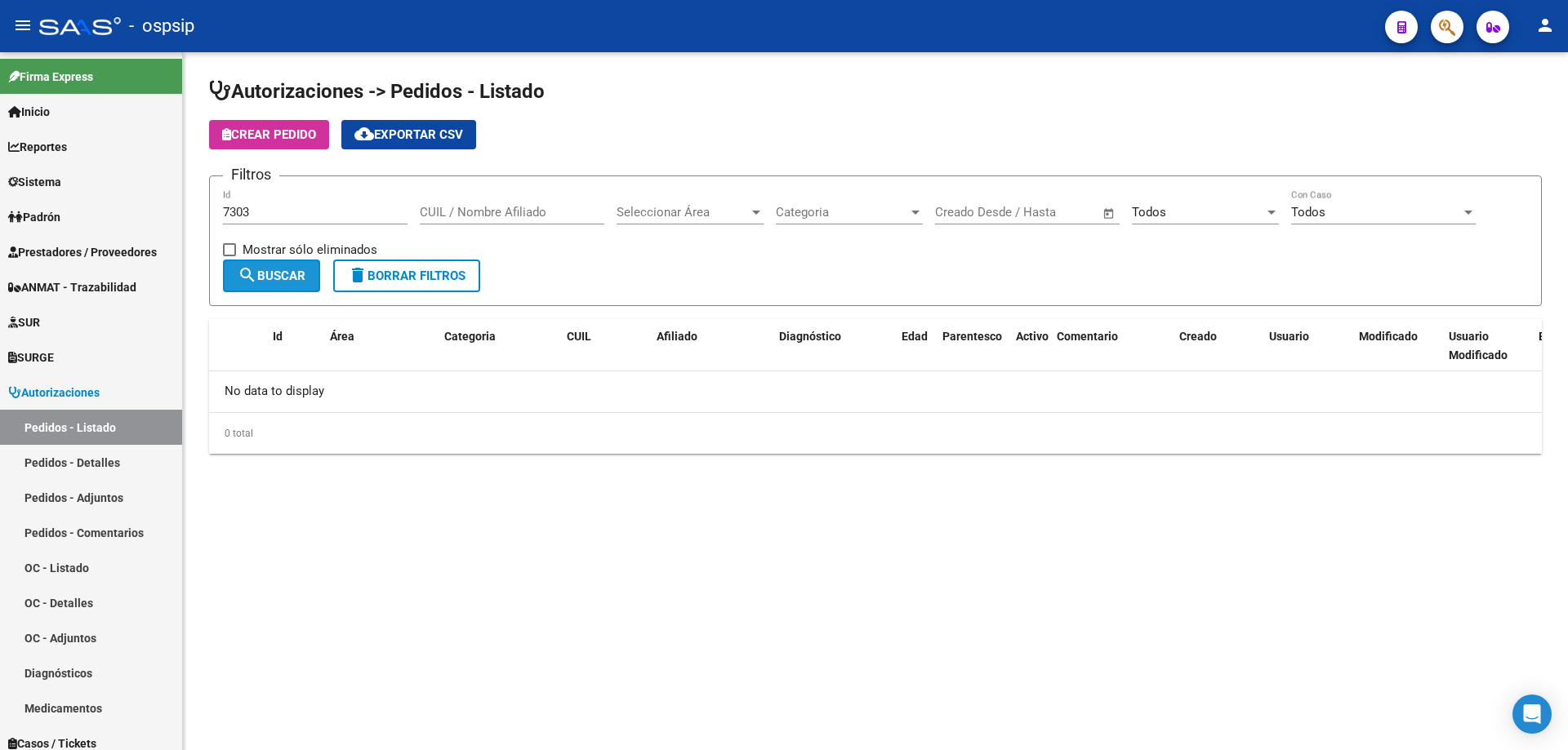
click at [289, 276] on span "search Buscar" at bounding box center [272, 275] width 68 height 14
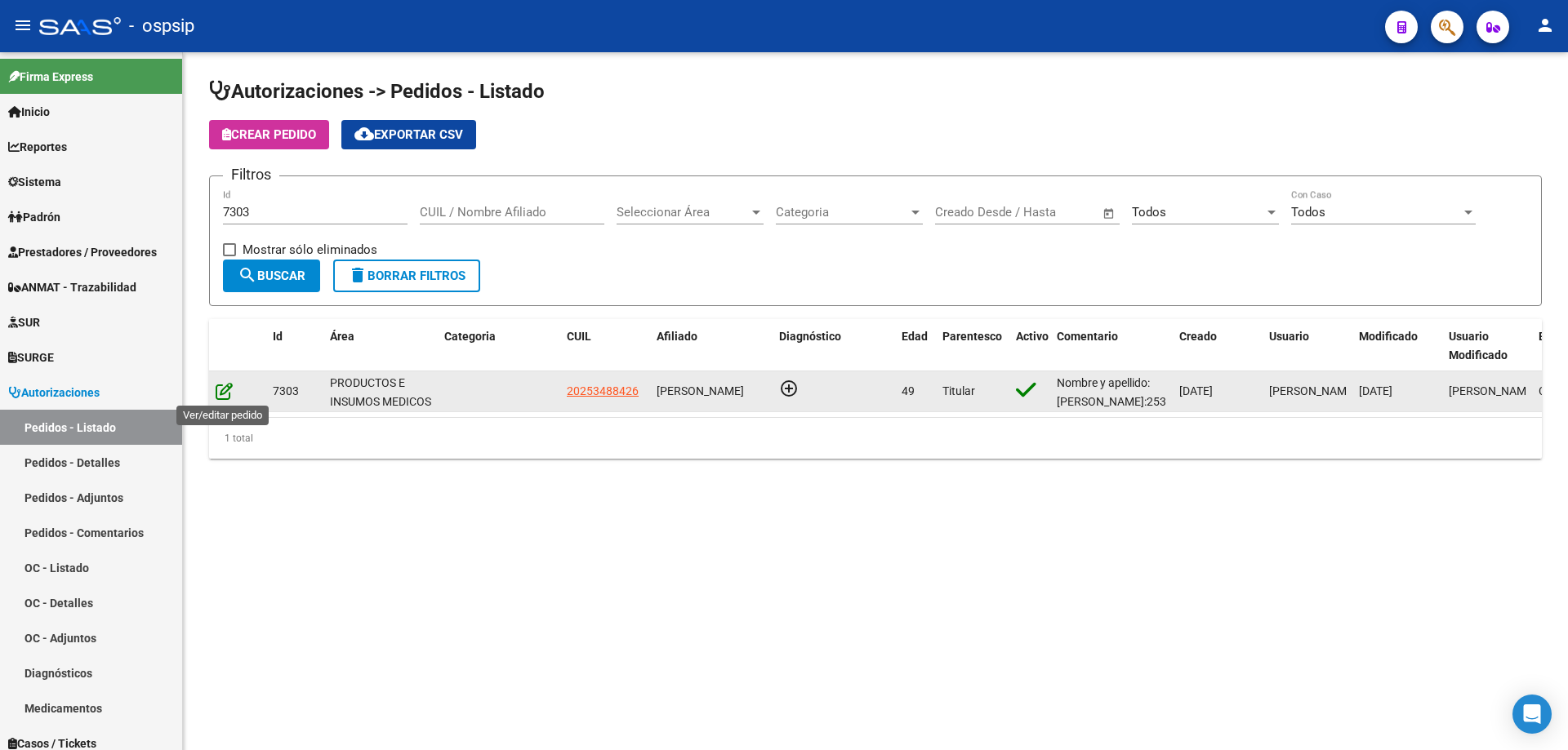
click at [221, 396] on icon at bounding box center [224, 390] width 17 height 18
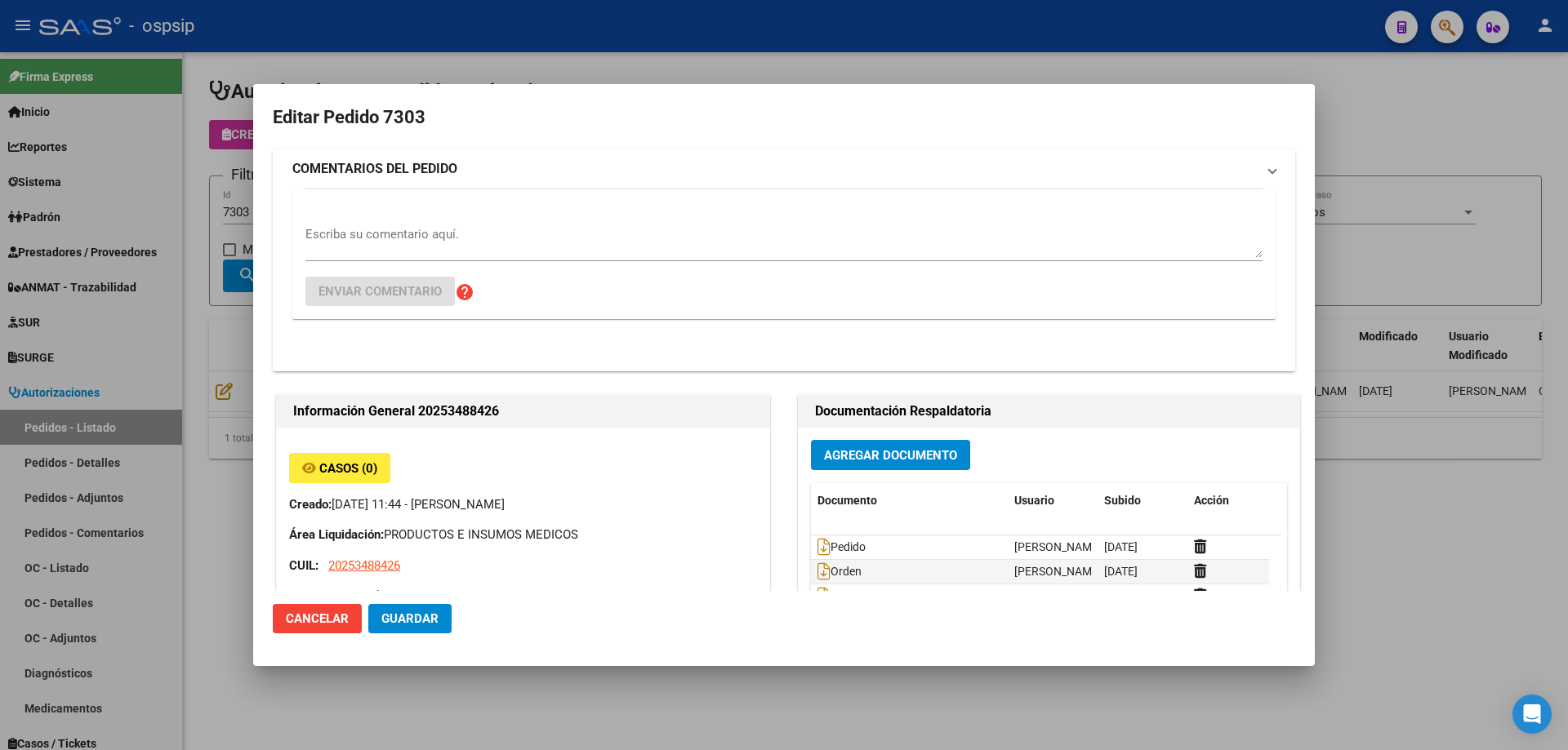
type input "[GEOGRAPHIC_DATA], [PERSON_NAME], [PERSON_NAME] 5037"
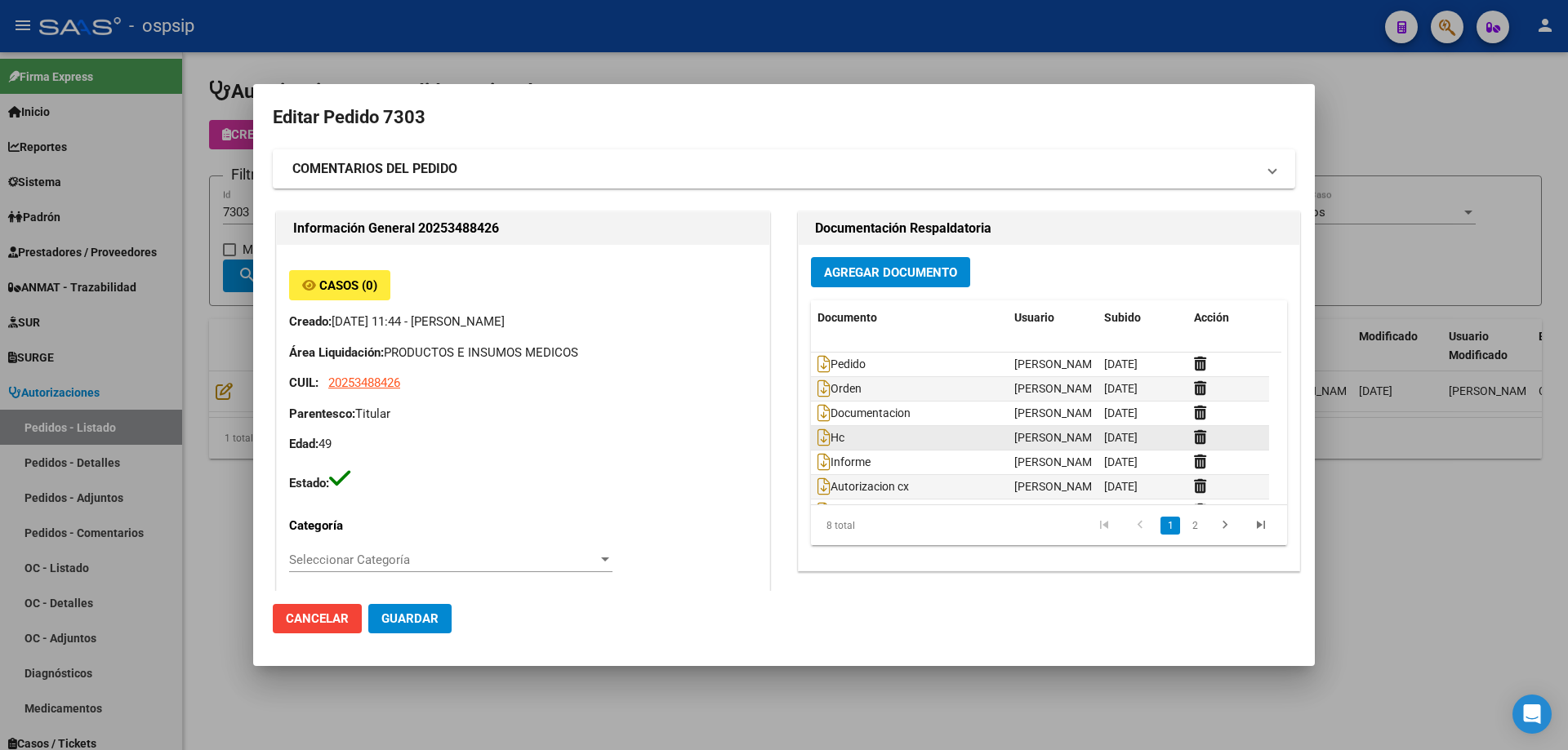
scroll to position [50, 0]
click at [819, 488] on icon at bounding box center [824, 485] width 14 height 18
click at [650, 55] on div at bounding box center [784, 375] width 1568 height 750
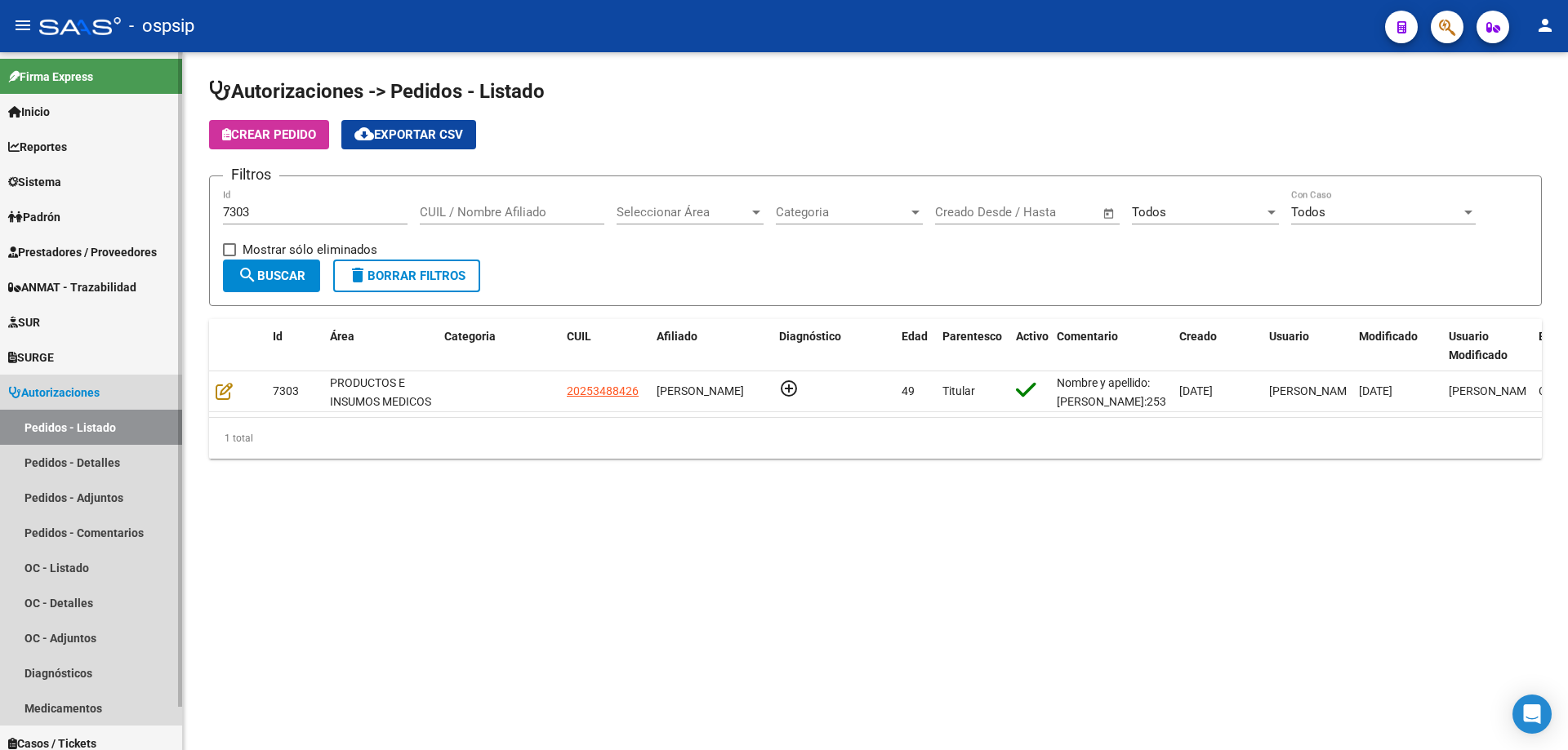
click at [79, 391] on span "Autorizaciones" at bounding box center [53, 392] width 92 height 18
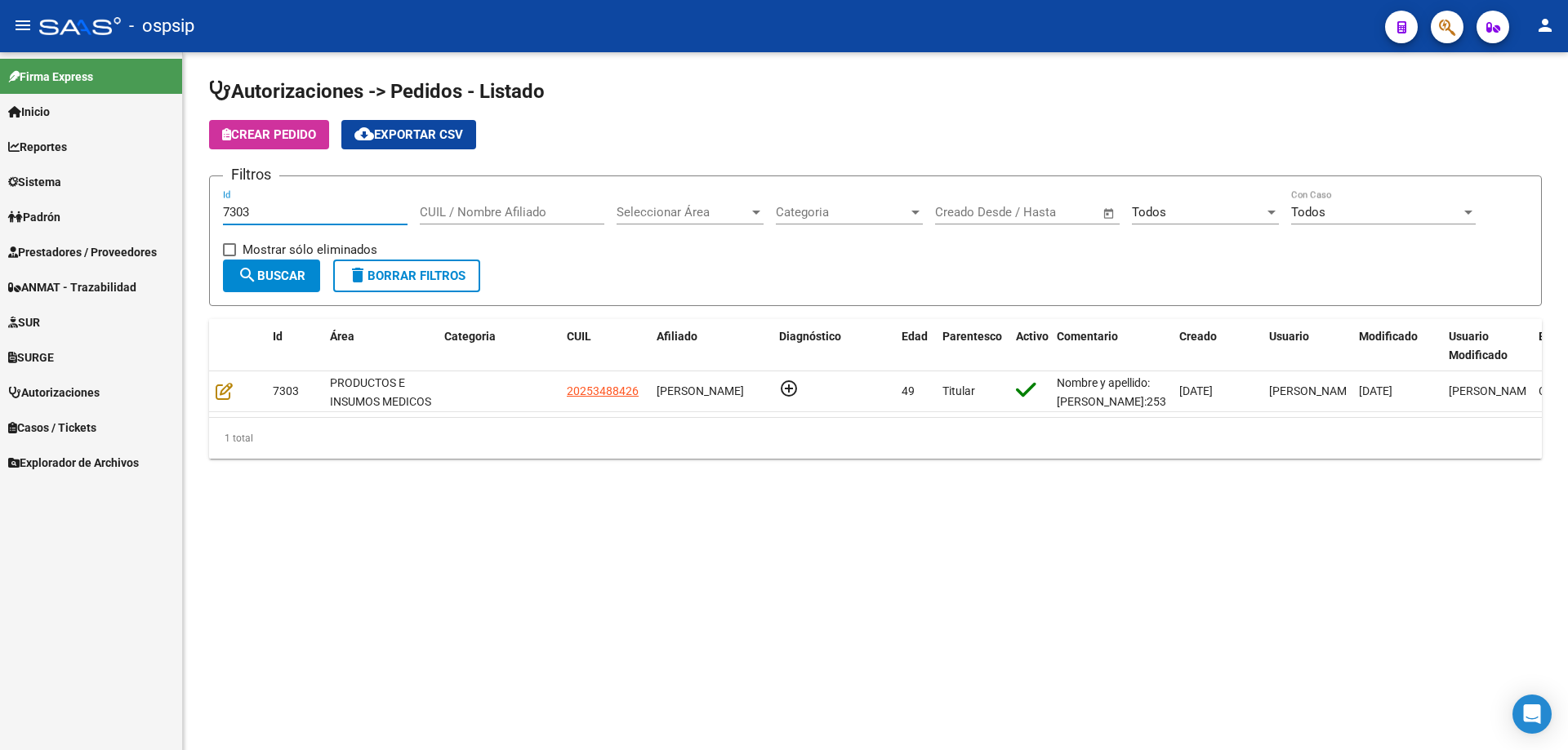
drag, startPoint x: 264, startPoint y: 209, endPoint x: 219, endPoint y: 206, distance: 45.1
click at [219, 206] on form "Filtros 7303 Id CUIL / Nombre Afiliado Seleccionar Área Seleccionar Área Catego…" at bounding box center [875, 241] width 1332 height 130
click at [254, 263] on button "search Buscar" at bounding box center [272, 276] width 98 height 33
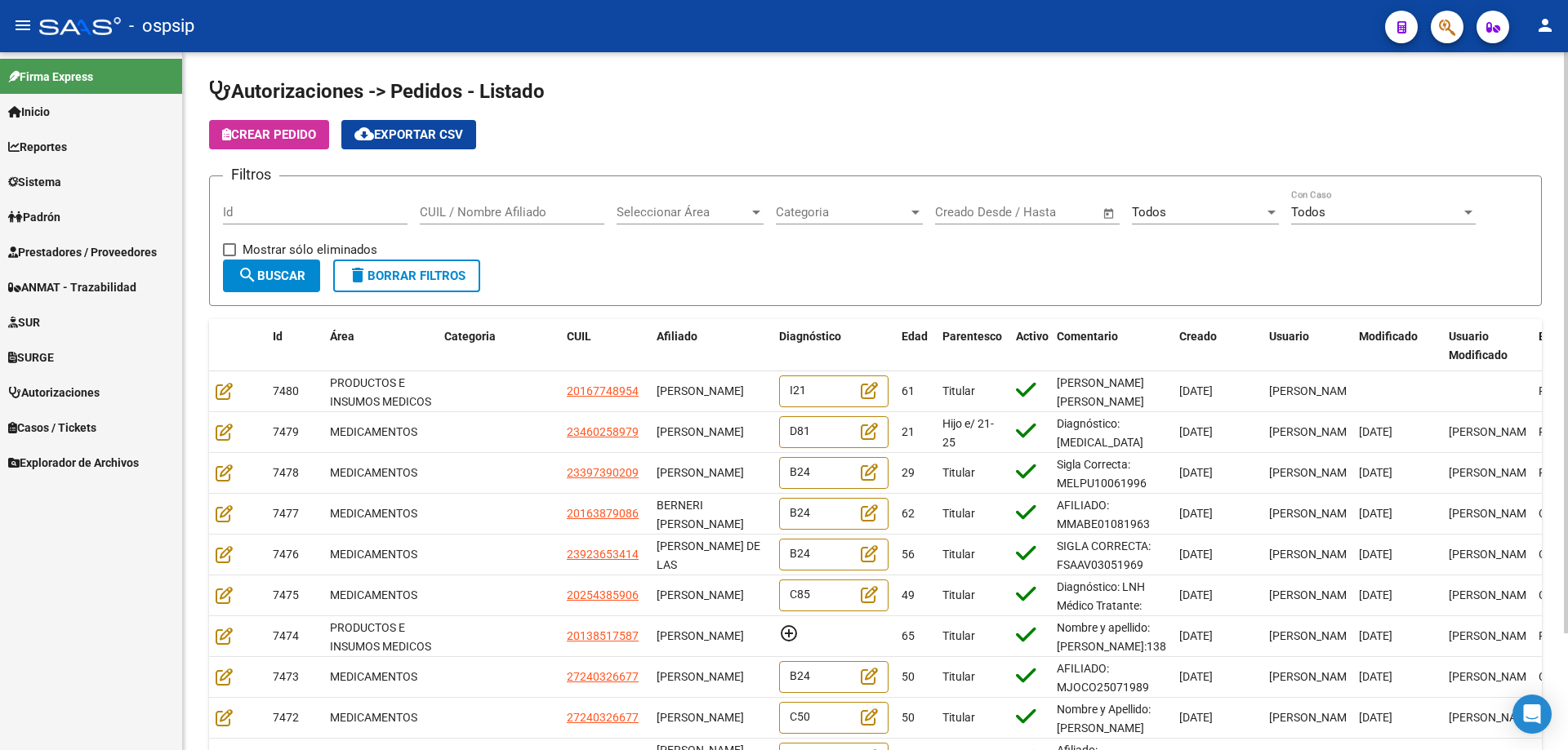
click at [486, 201] on div "CUIL / Nombre Afiliado" at bounding box center [511, 207] width 185 height 35
click at [435, 213] on input "CUIL / Nombre Afiliado" at bounding box center [511, 212] width 185 height 14
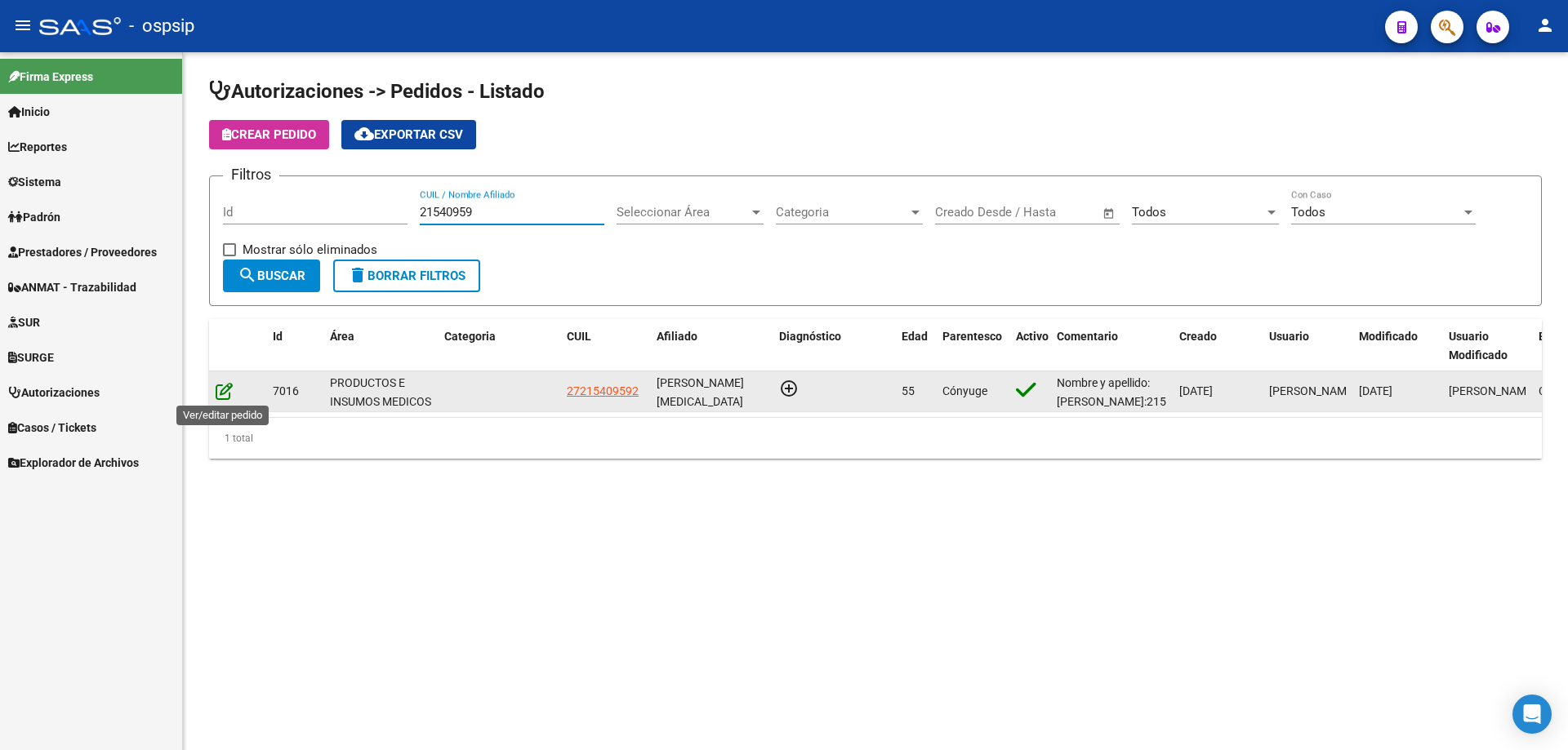
type input "21540959"
click at [218, 394] on icon at bounding box center [224, 390] width 17 height 18
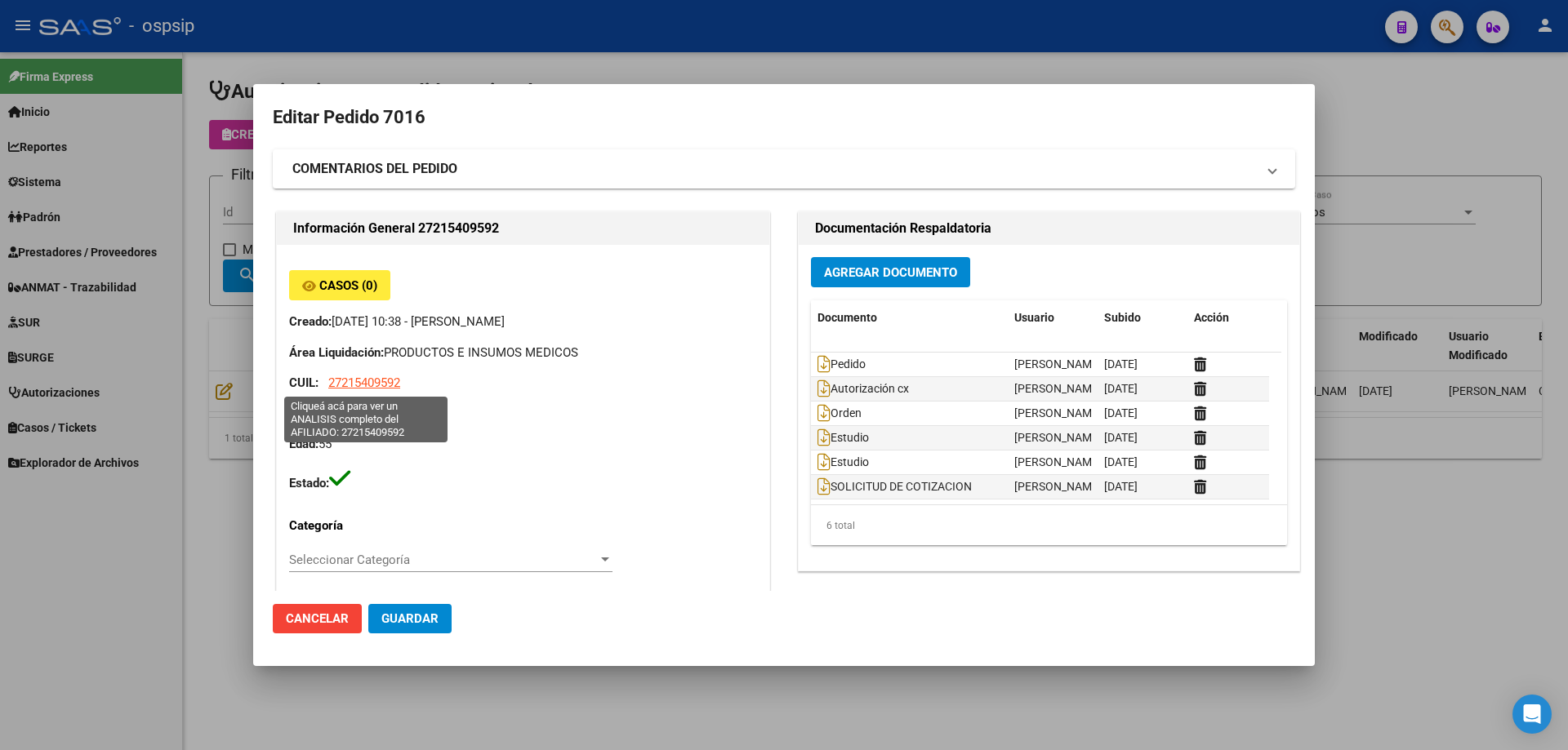
type input "[GEOGRAPHIC_DATA], [GEOGRAPHIC_DATA][PERSON_NAME], [GEOGRAPHIC_DATA] 5800"
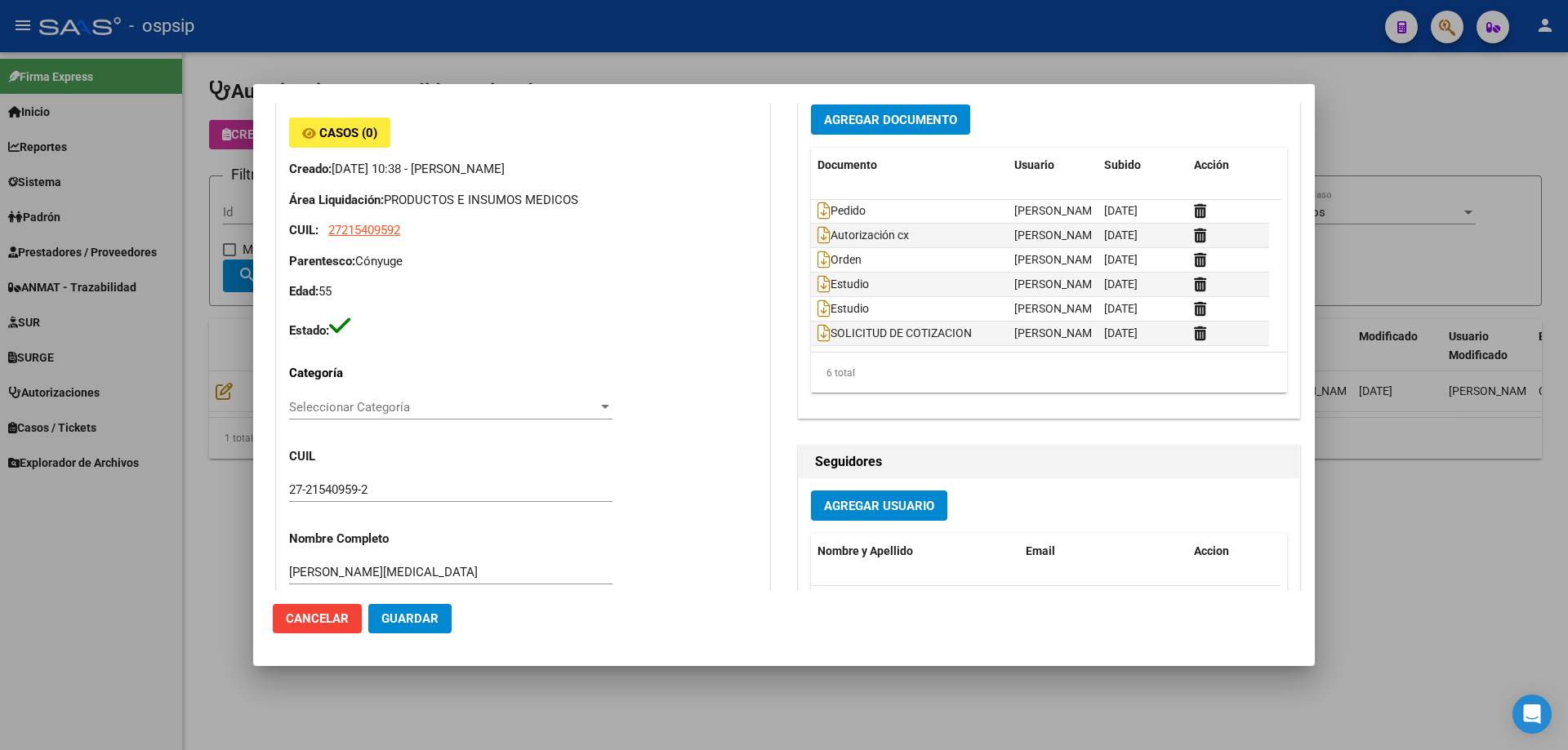
scroll to position [163, 0]
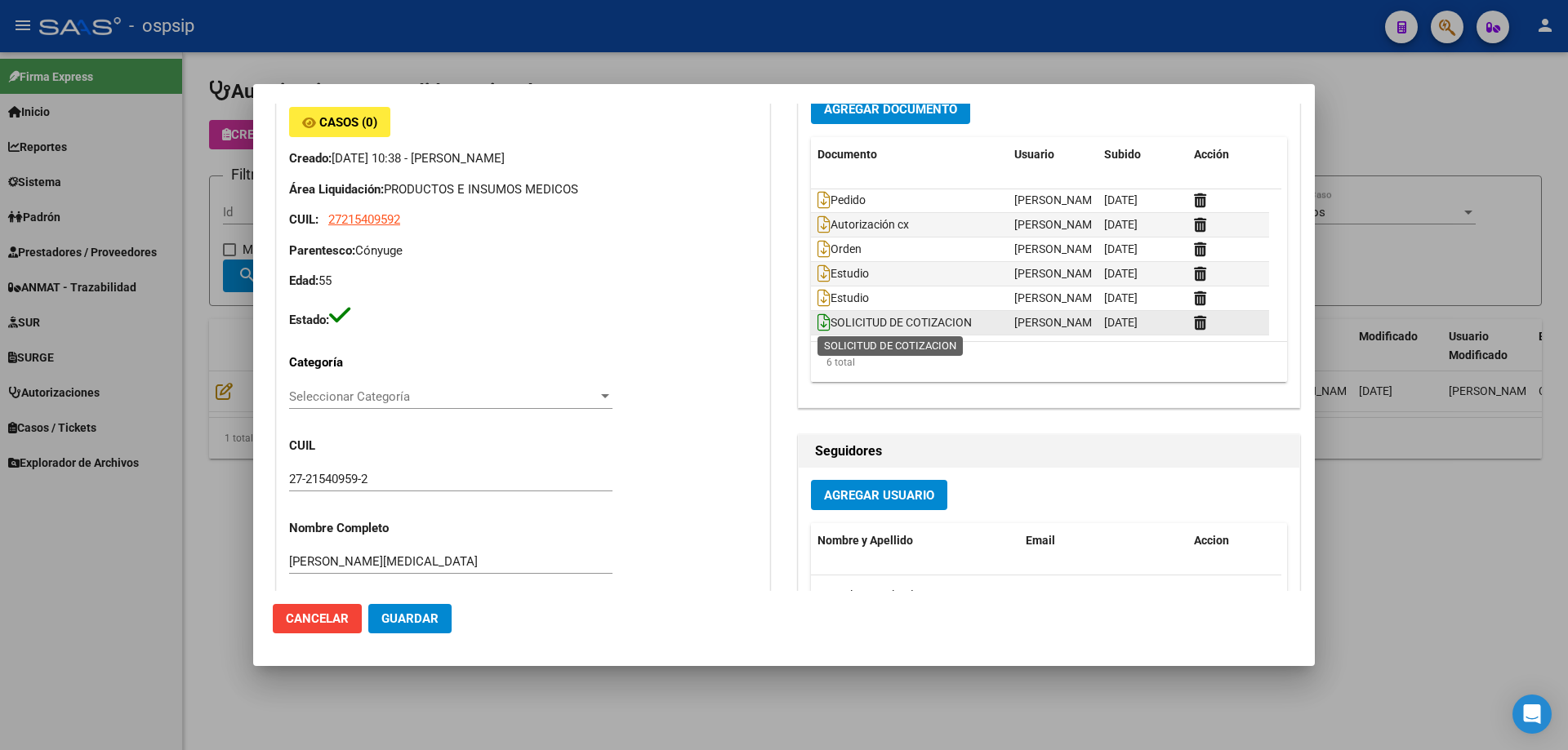
click at [817, 321] on icon at bounding box center [824, 322] width 14 height 18
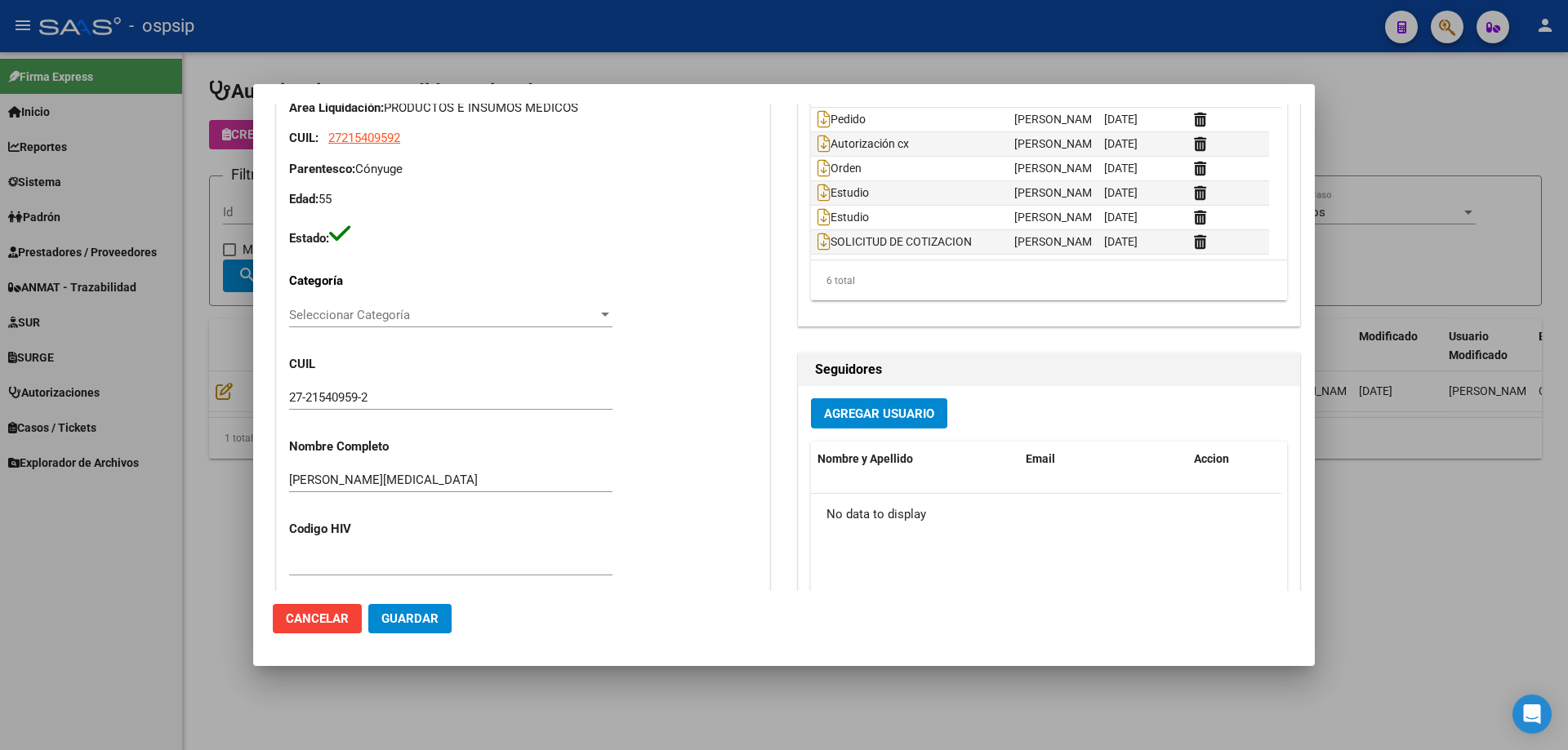
scroll to position [0, 0]
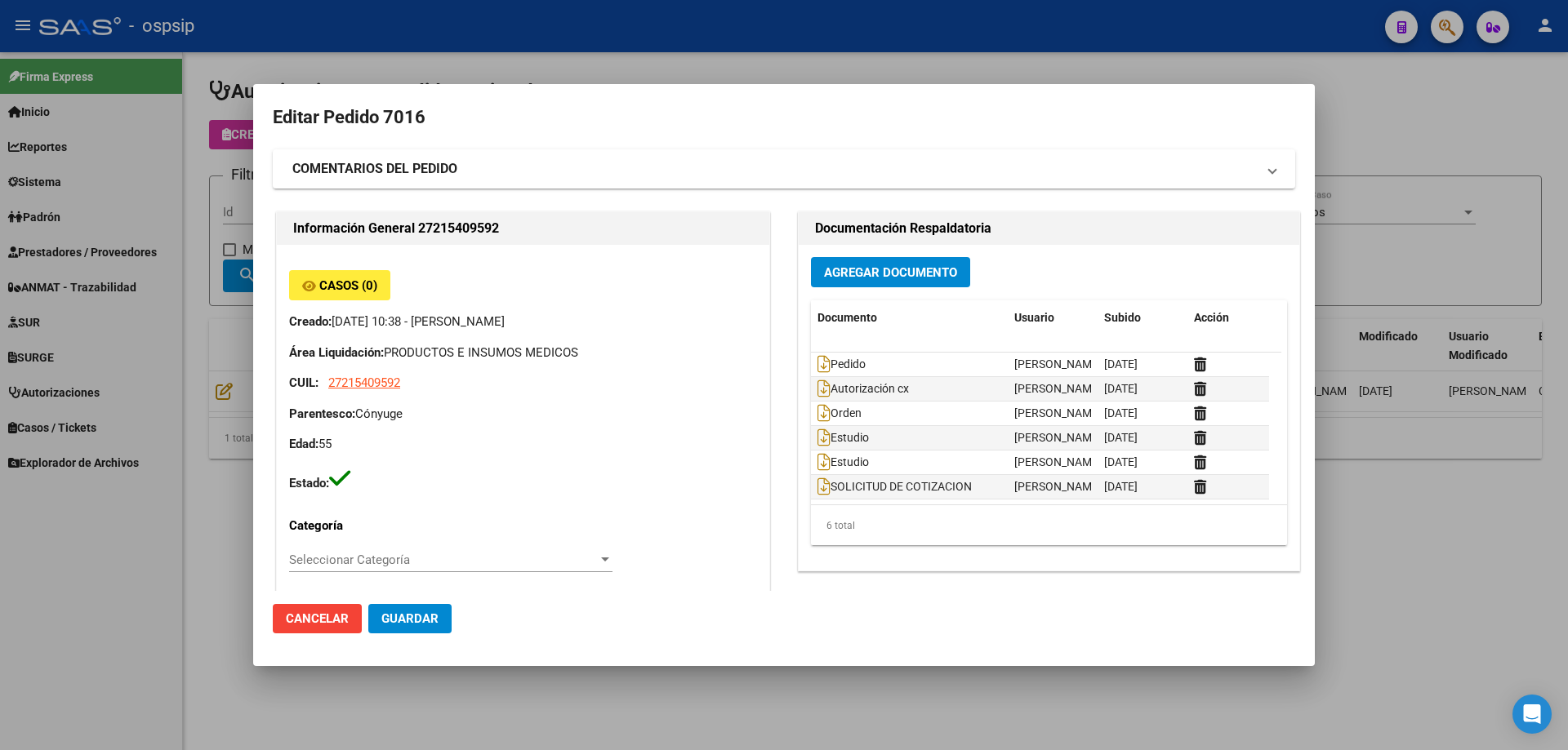
click at [791, 43] on div at bounding box center [784, 375] width 1568 height 750
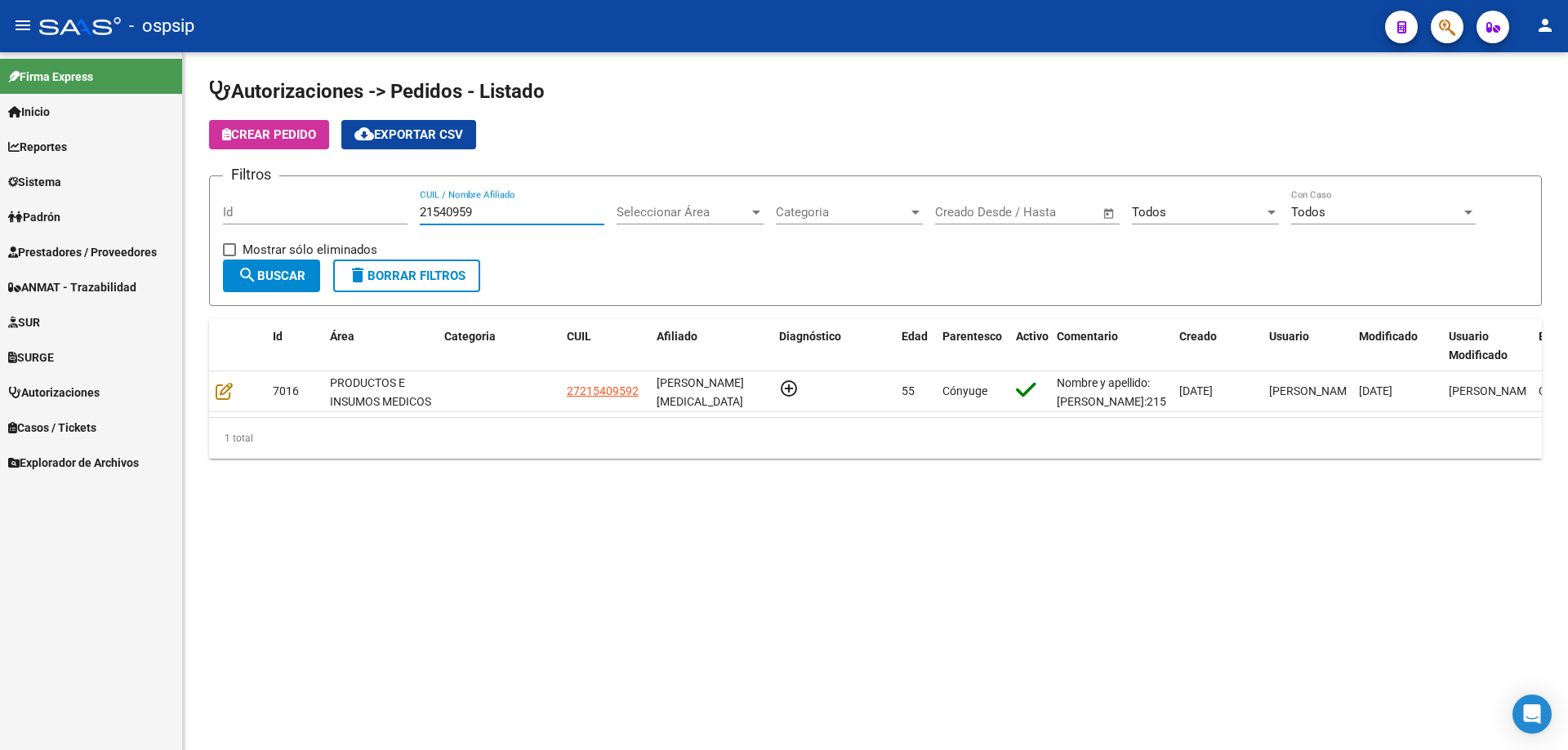
drag, startPoint x: 486, startPoint y: 211, endPoint x: 411, endPoint y: 224, distance: 76.1
click at [411, 224] on div "Filtros Id 21540959 CUIL / Nombre Afiliado Seleccionar Área Seleccionar Área Ca…" at bounding box center [876, 224] width 1305 height 71
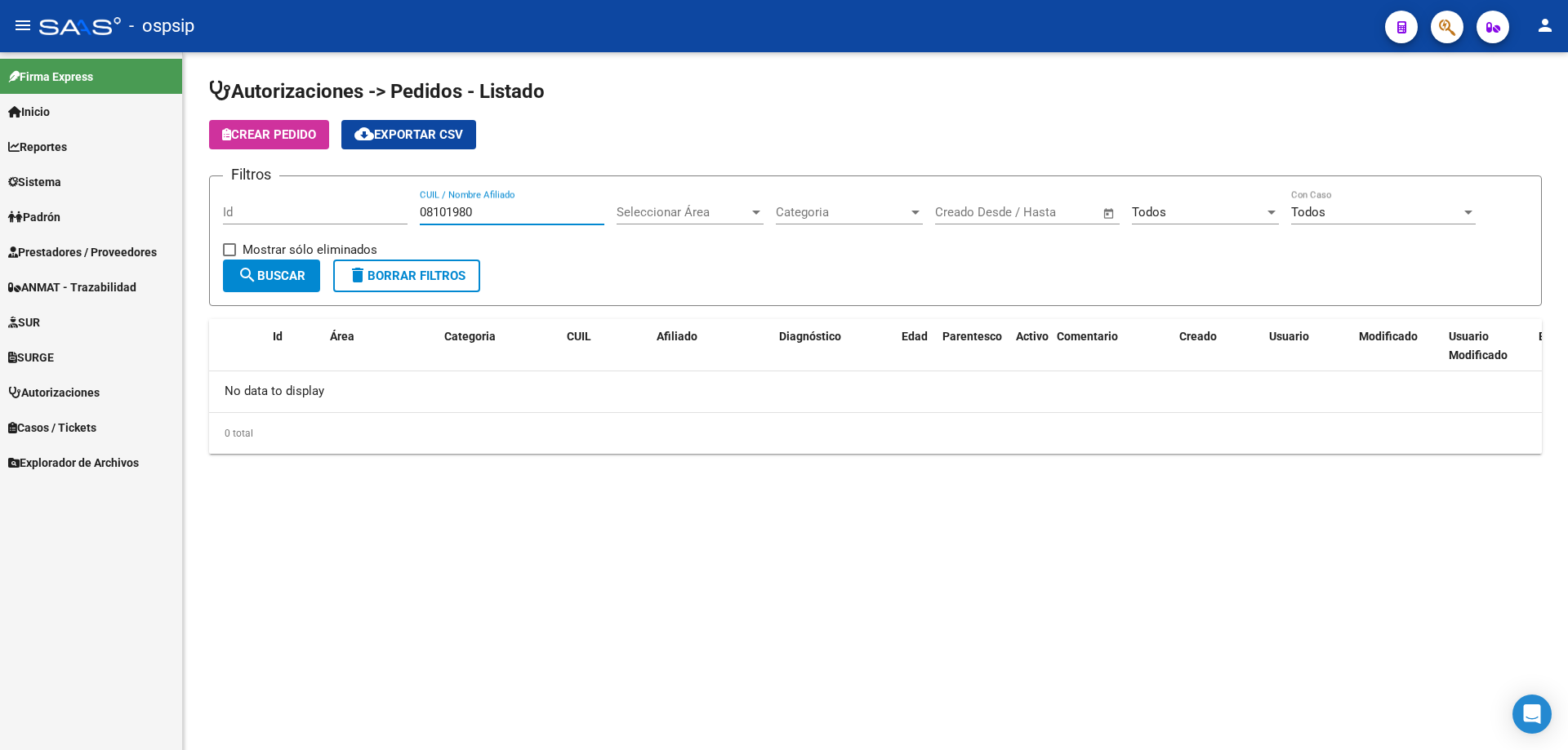
click at [1164, 204] on div "Todos Seleccionar Estado" at bounding box center [1205, 207] width 147 height 35
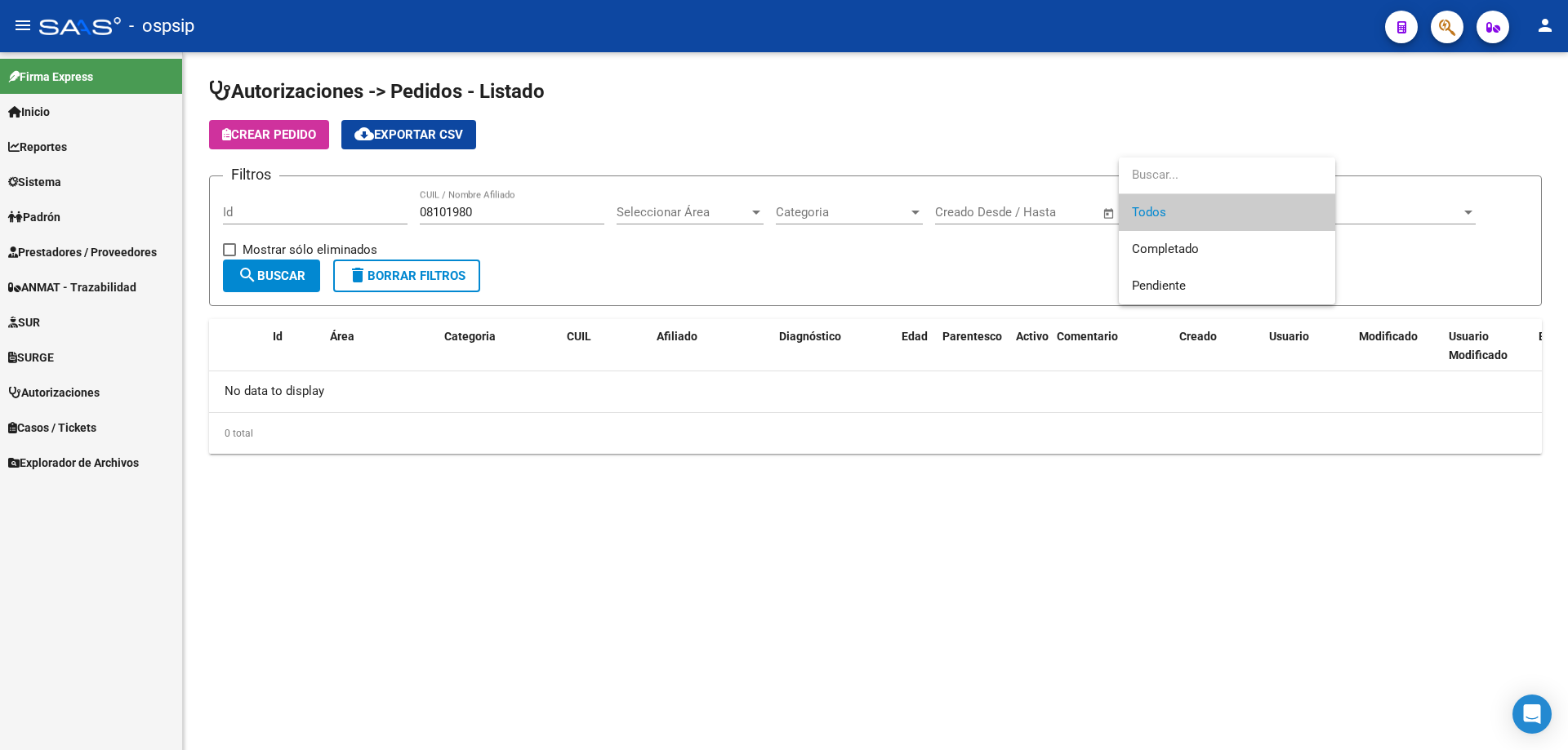
click at [1198, 181] on input "dropdown search" at bounding box center [1227, 175] width 217 height 37
click at [1195, 243] on span "Completado" at bounding box center [1165, 248] width 67 height 14
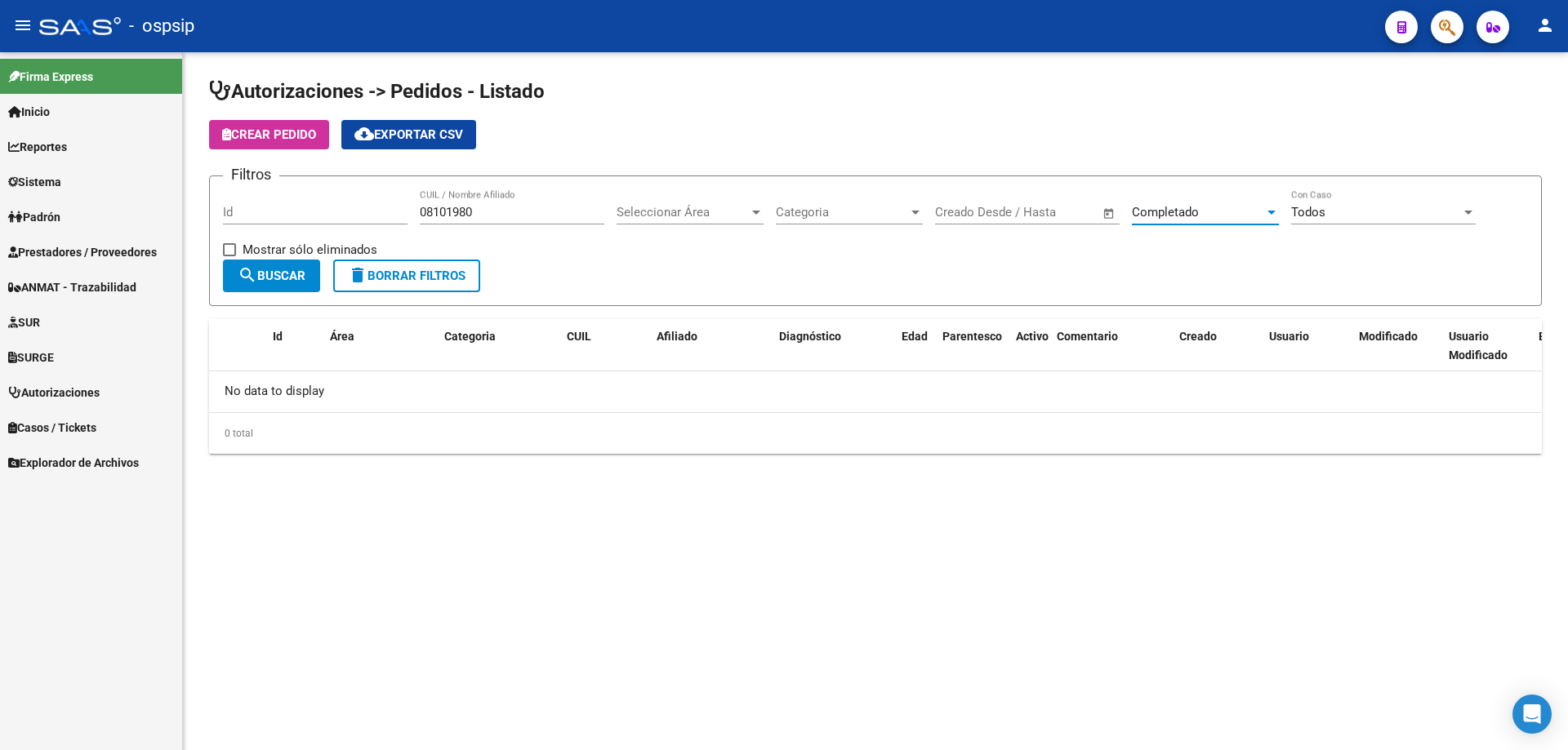
click at [1244, 208] on div "Completado" at bounding box center [1198, 212] width 132 height 14
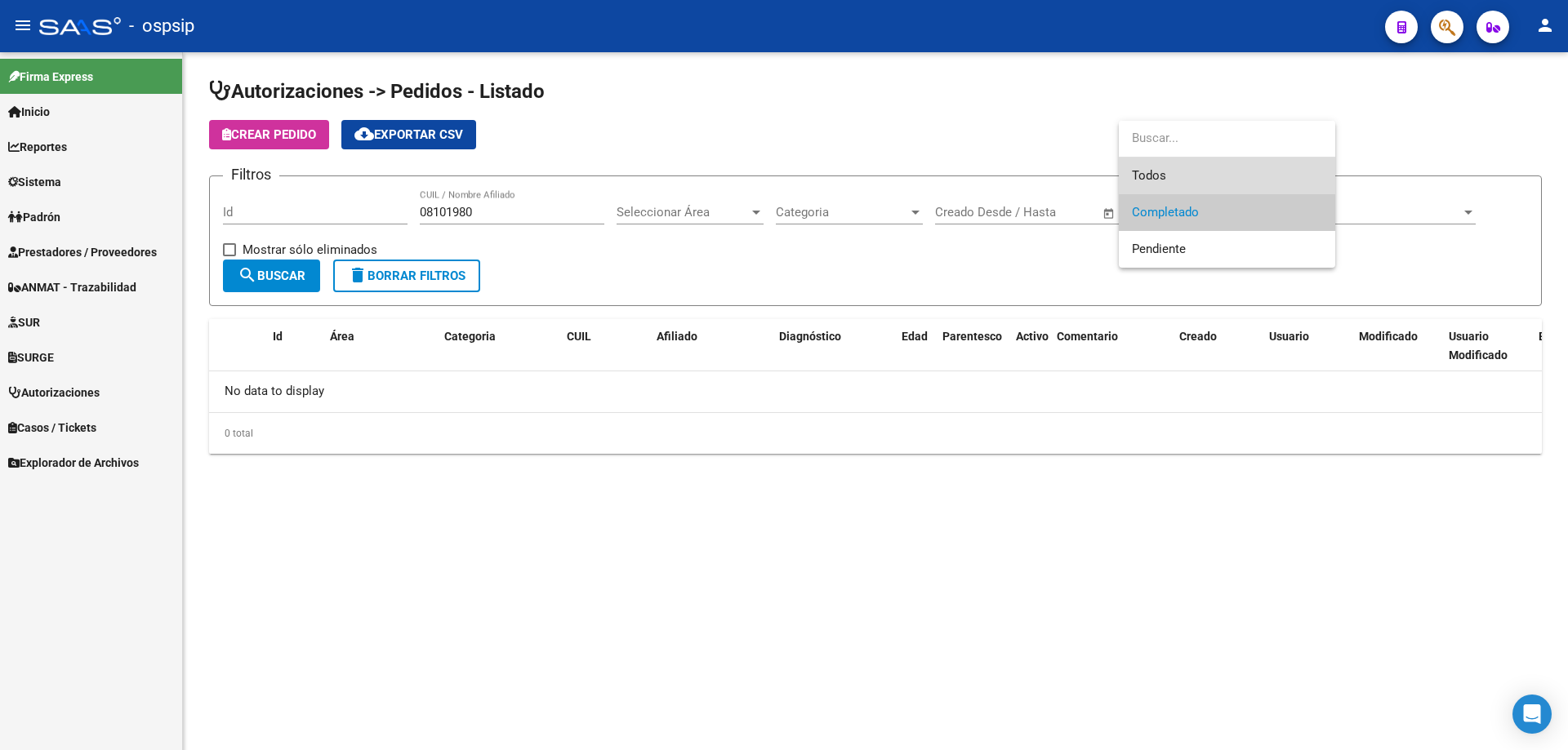
click at [1184, 180] on span "Todos" at bounding box center [1227, 176] width 190 height 37
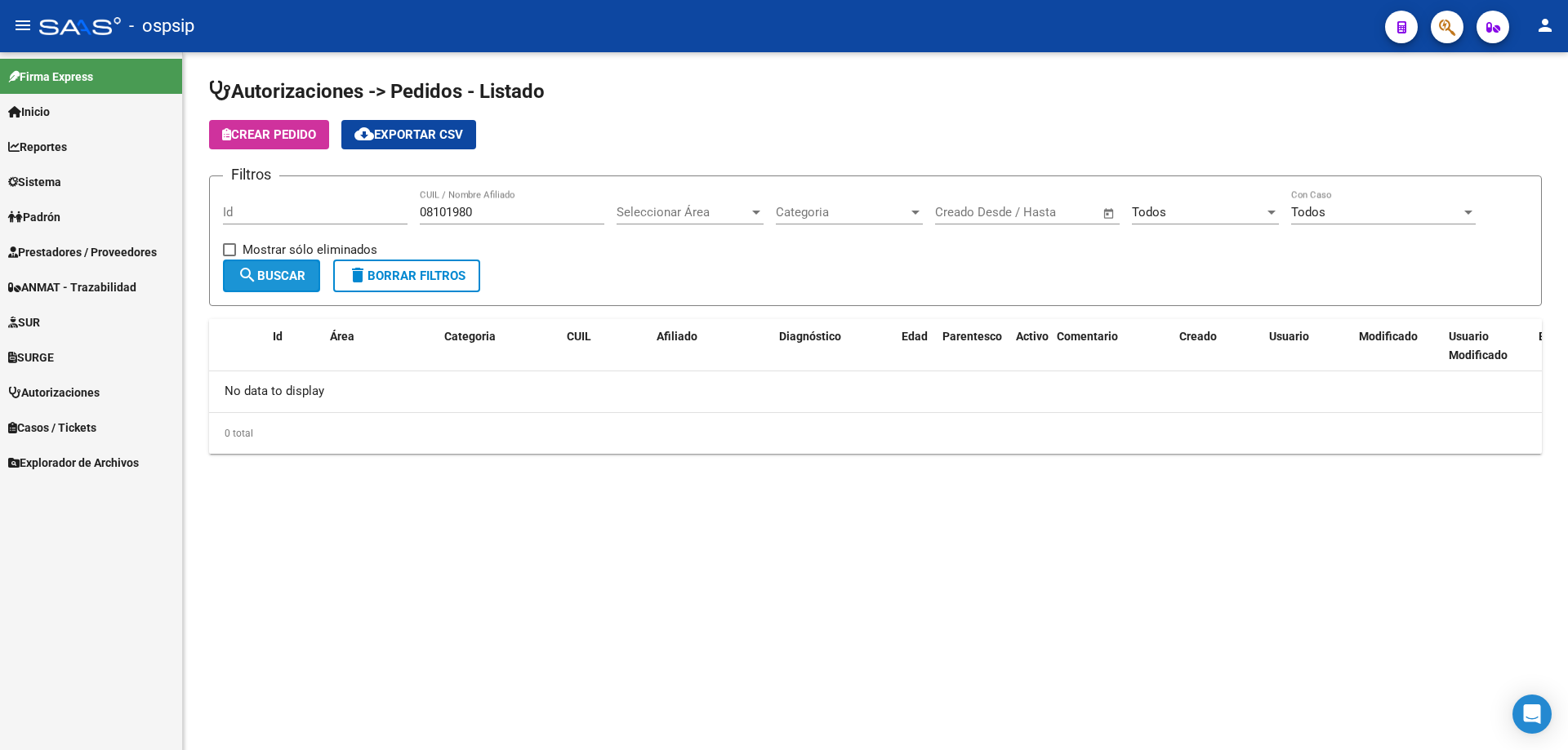
click at [261, 274] on span "search Buscar" at bounding box center [272, 275] width 68 height 14
click at [423, 213] on input "08101980" at bounding box center [511, 212] width 185 height 14
click at [276, 279] on span "search Buscar" at bounding box center [272, 275] width 68 height 14
click at [276, 278] on span "search Buscar" at bounding box center [272, 275] width 68 height 14
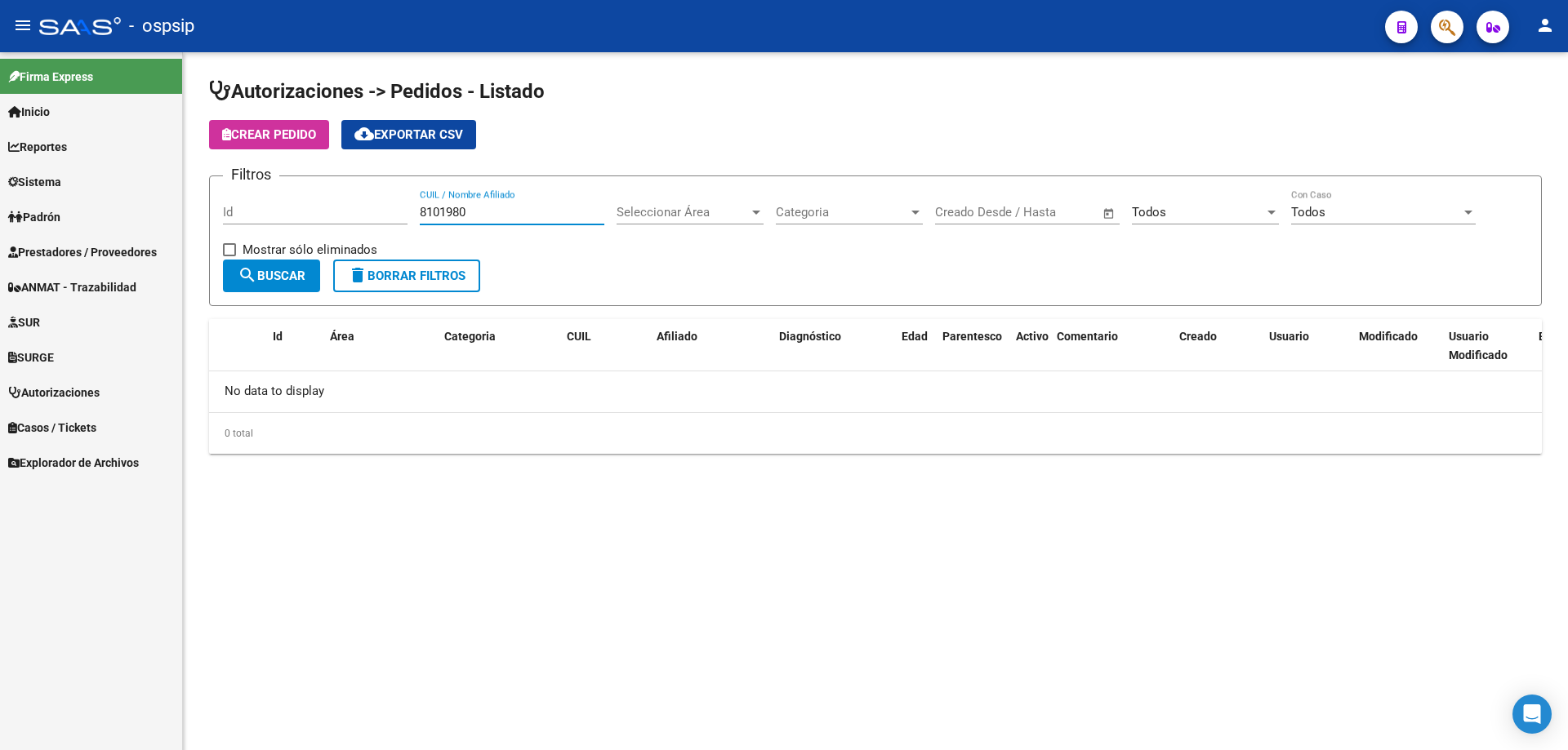
click at [421, 210] on input "8101980" at bounding box center [511, 212] width 185 height 14
type input "08101980"
click at [76, 386] on span "Autorizaciones" at bounding box center [53, 392] width 92 height 18
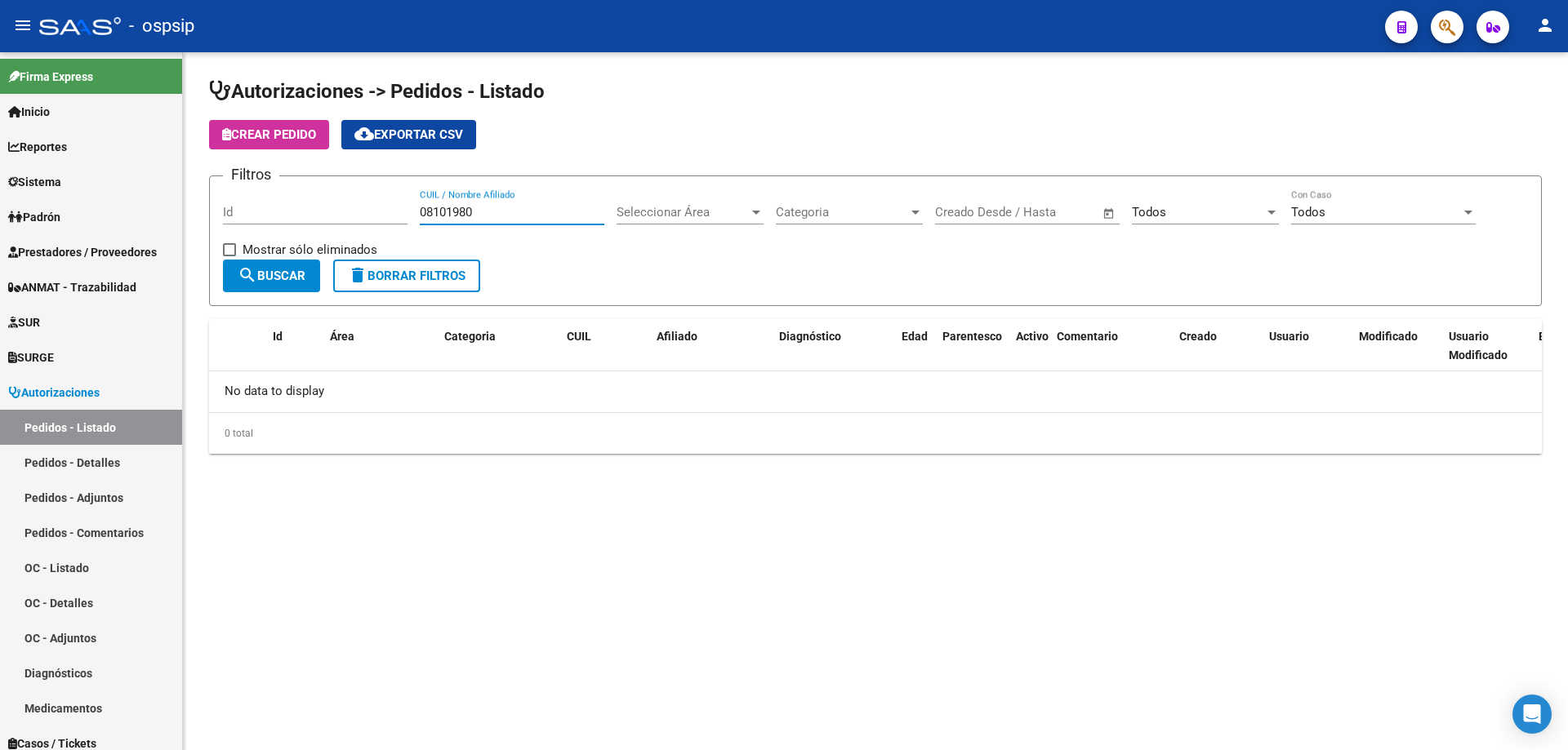
drag, startPoint x: 485, startPoint y: 208, endPoint x: 402, endPoint y: 212, distance: 83.1
click at [402, 212] on div "Filtros Id 08101980 CUIL / Nombre Afiliado Seleccionar Área Seleccionar Área Ca…" at bounding box center [876, 224] width 1305 height 71
click at [442, 208] on input "CUIL / Nombre Afiliado" at bounding box center [511, 212] width 185 height 14
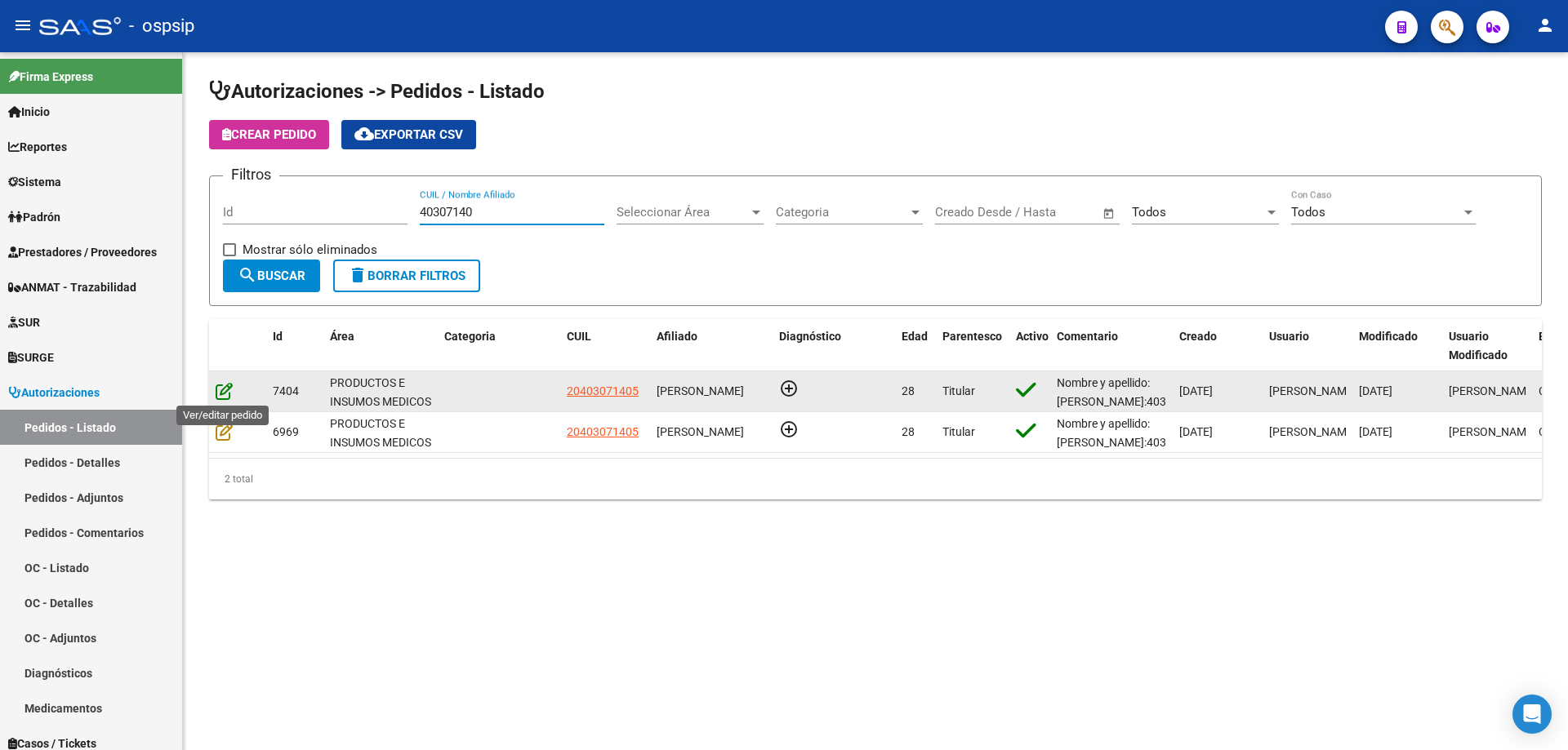
type input "40307140"
click at [224, 398] on icon at bounding box center [224, 390] width 17 height 18
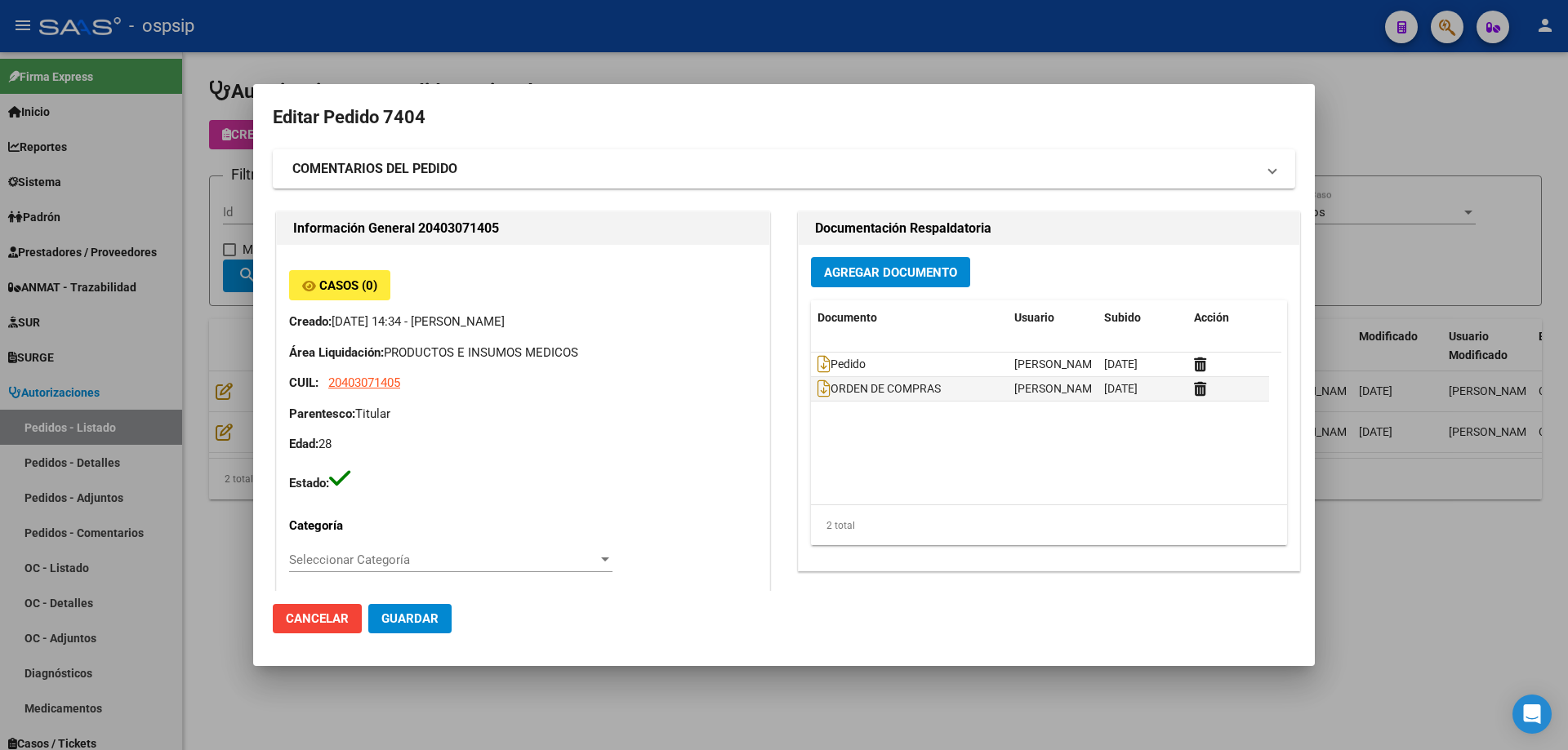
type input "[PERSON_NAME]"
type input "[GEOGRAPHIC_DATA], [PERSON_NAME], BELGRANO 5225"
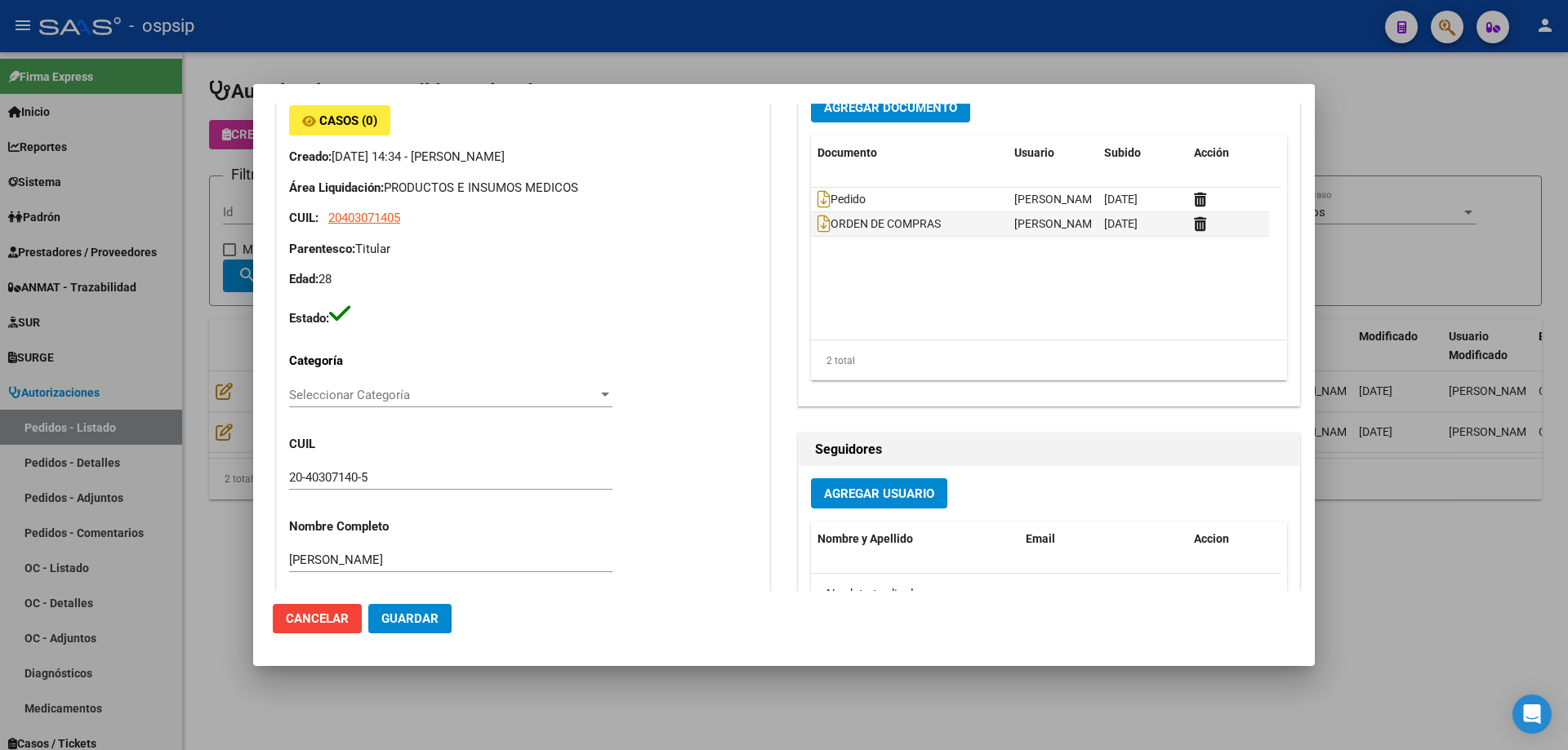
scroll to position [163, 0]
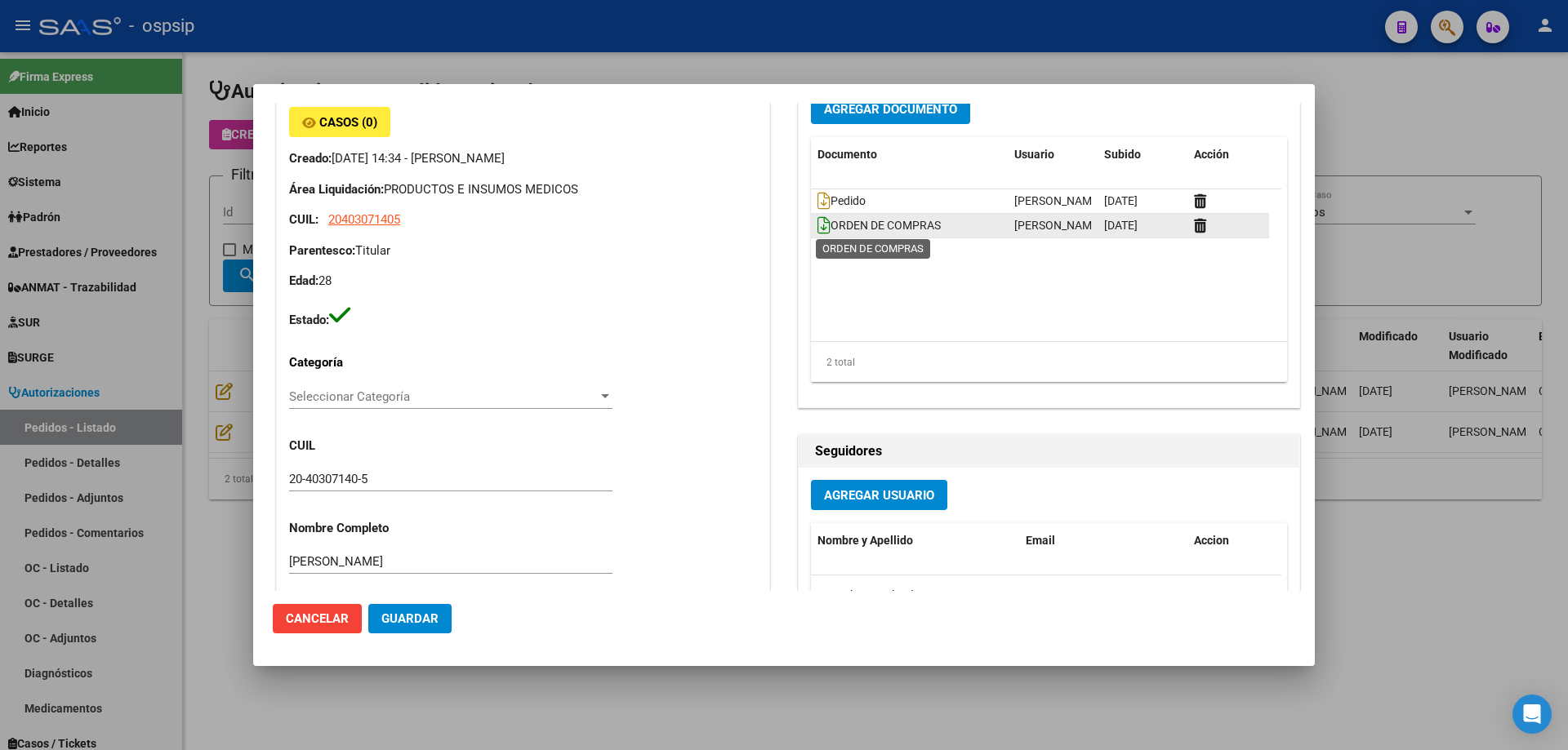
click at [821, 223] on icon at bounding box center [824, 225] width 14 height 18
click at [989, 50] on div at bounding box center [784, 375] width 1568 height 750
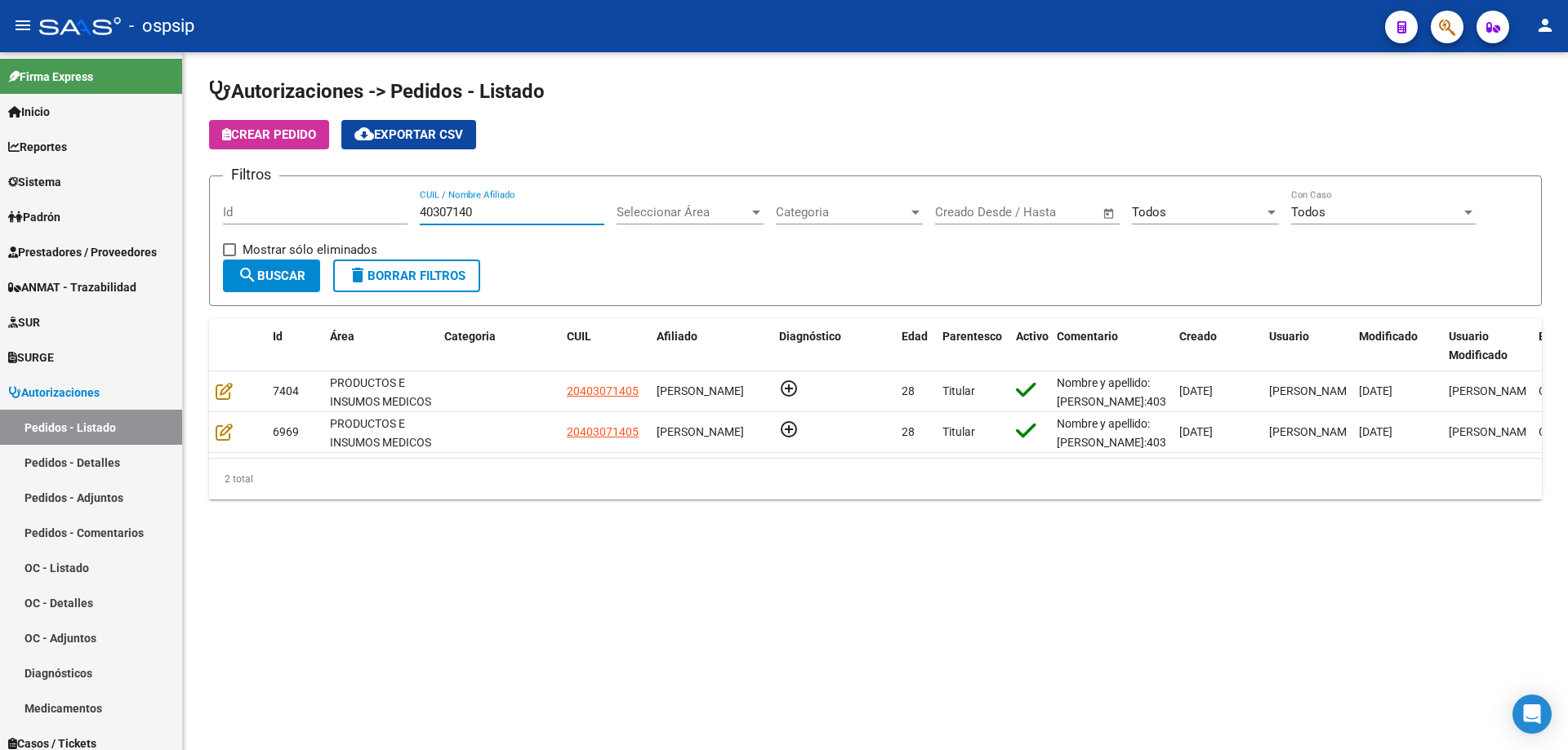
drag, startPoint x: 484, startPoint y: 213, endPoint x: 386, endPoint y: 204, distance: 98.4
click at [386, 204] on div "Filtros Id 40307140 CUIL / Nombre Afiliado Seleccionar Área Seleccionar Área Ca…" at bounding box center [876, 224] width 1305 height 71
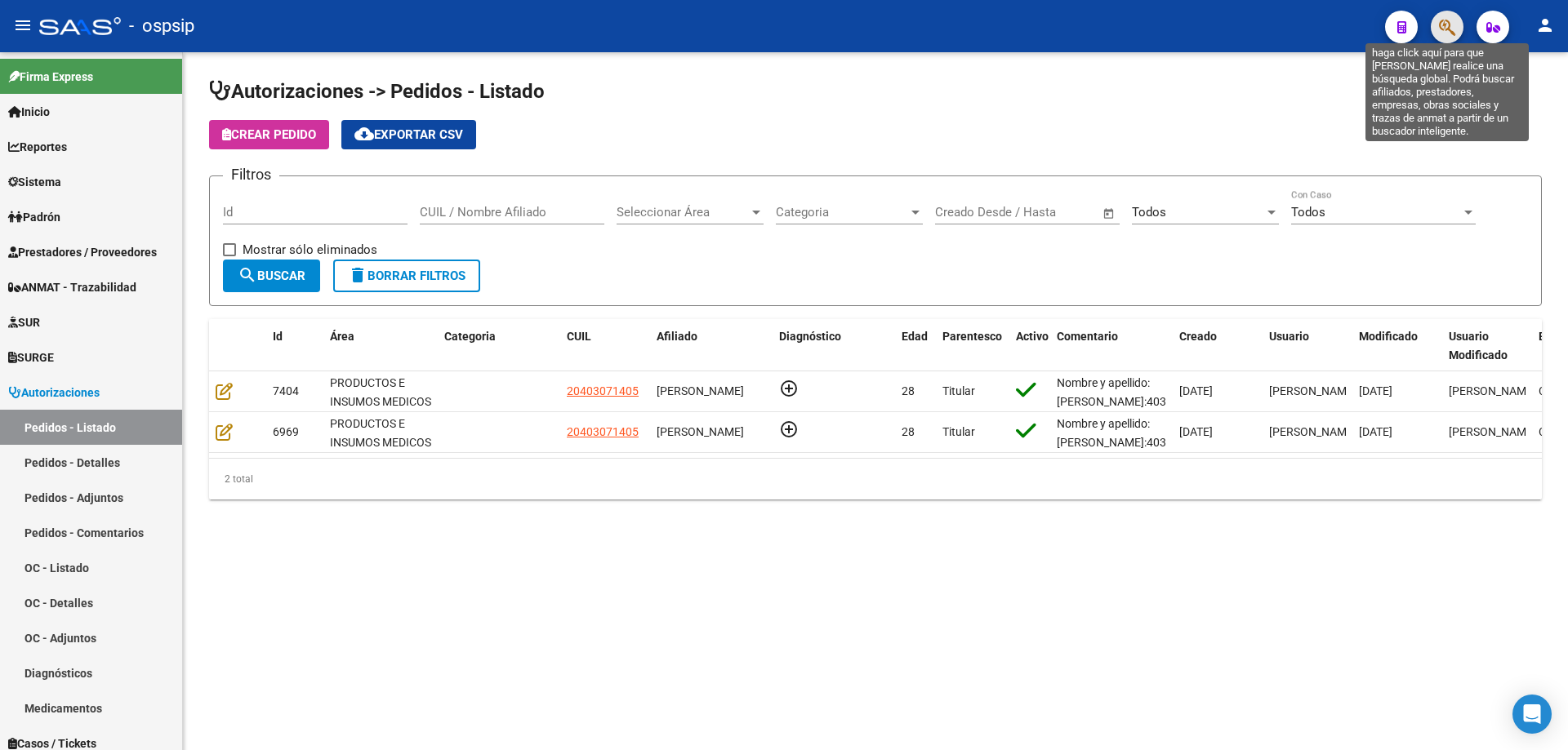
click at [1439, 28] on icon "button" at bounding box center [1446, 27] width 16 height 18
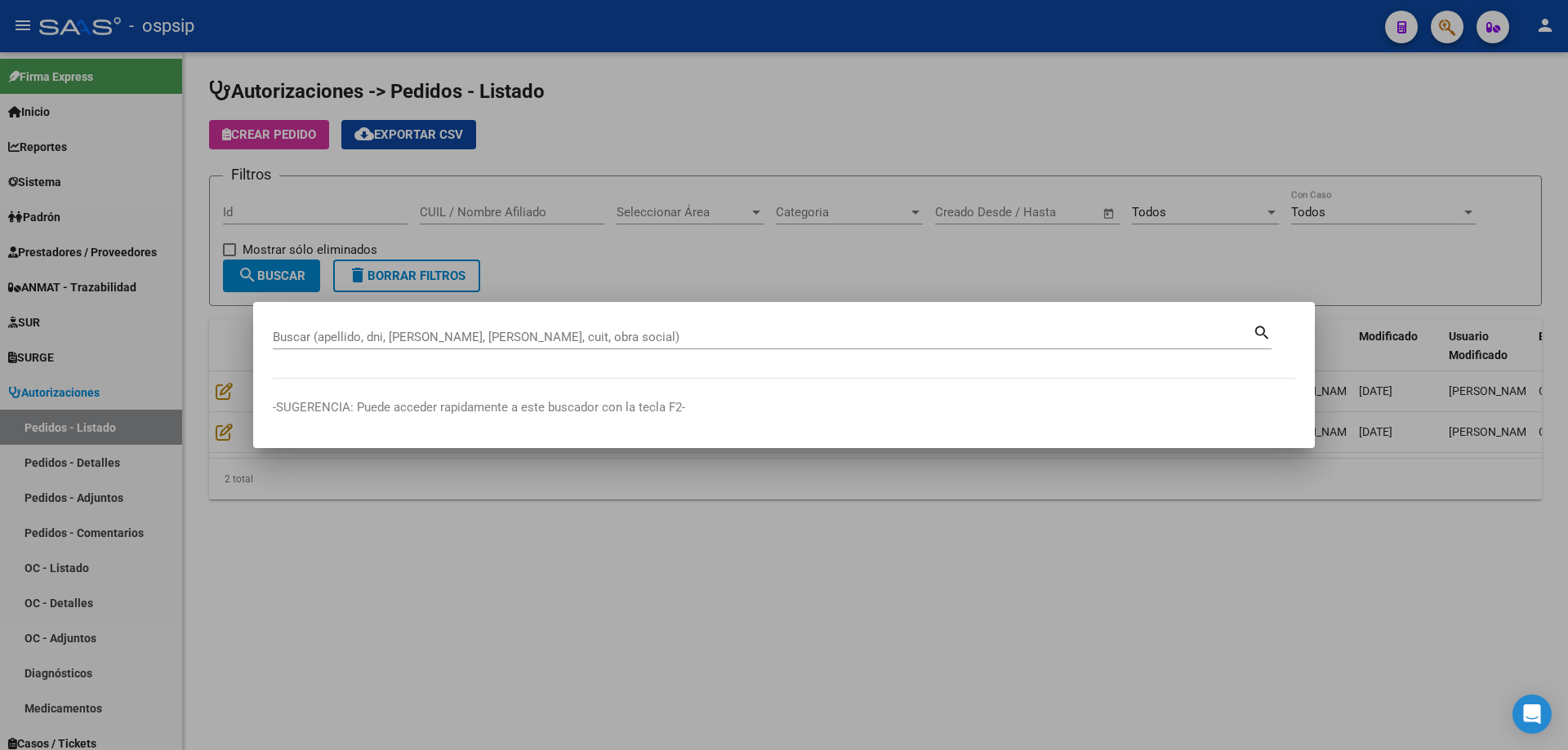
click at [594, 133] on div at bounding box center [784, 375] width 1568 height 750
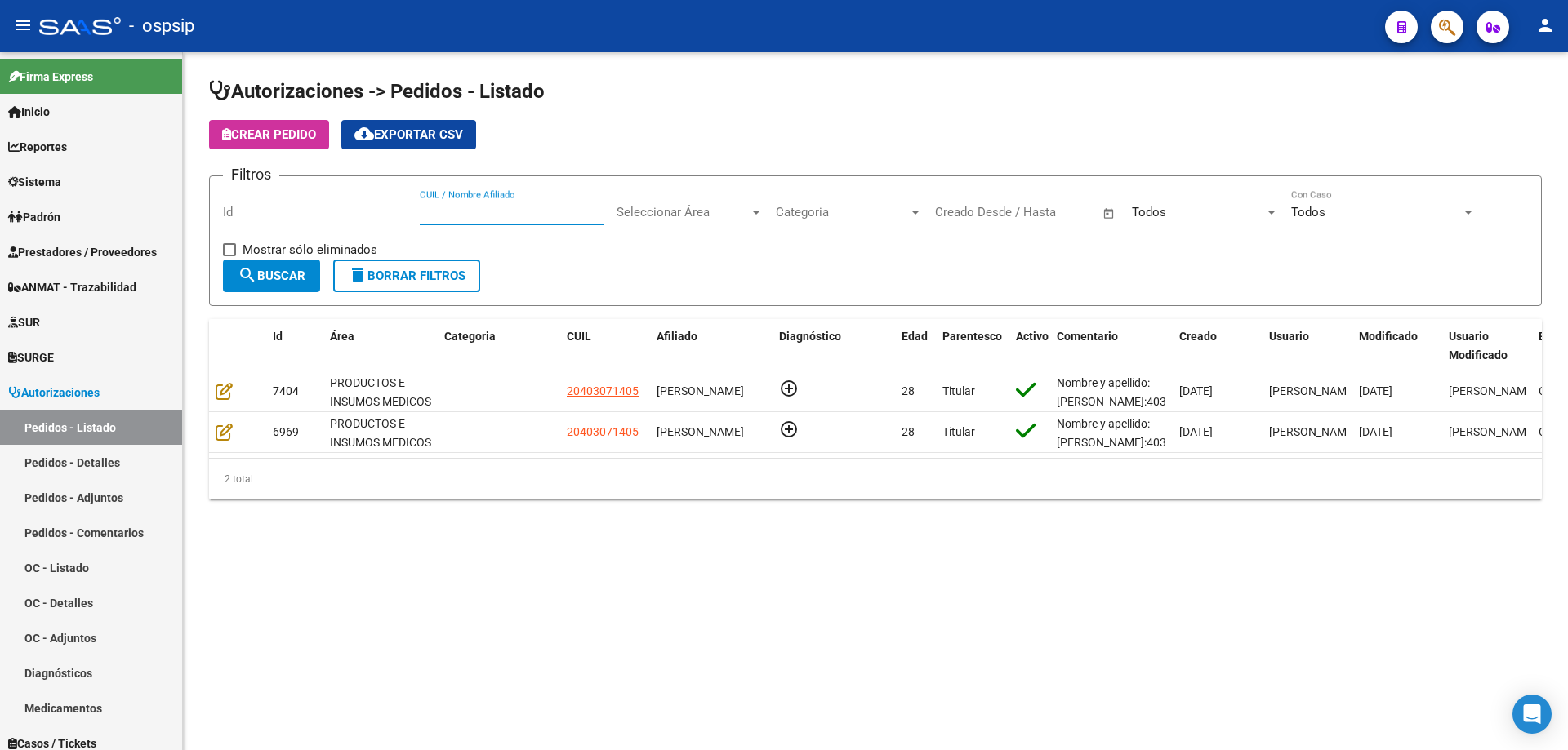
click at [491, 214] on input "CUIL / Nombre Afiliado" at bounding box center [511, 212] width 185 height 14
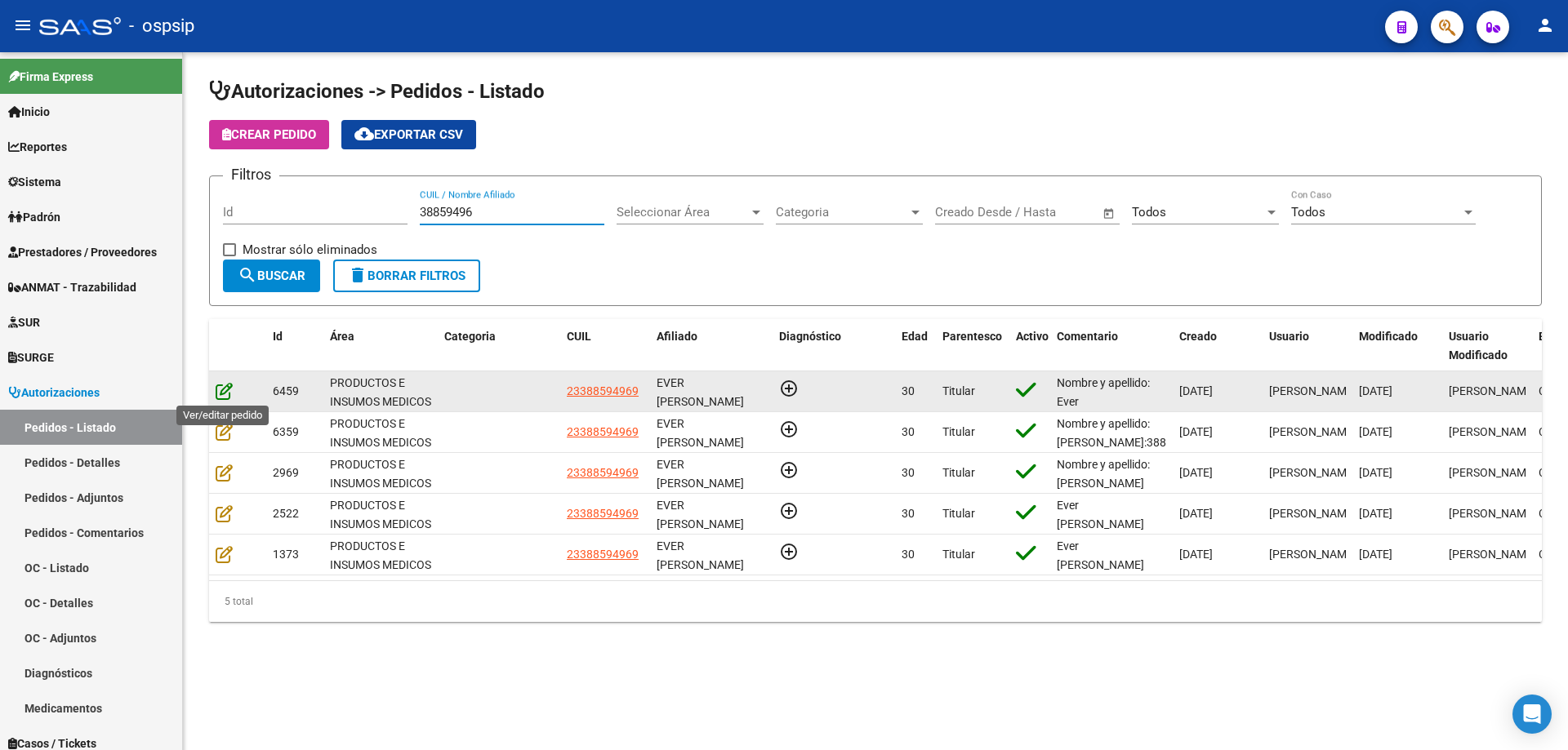
type input "38859496"
click at [223, 391] on icon at bounding box center [224, 390] width 17 height 18
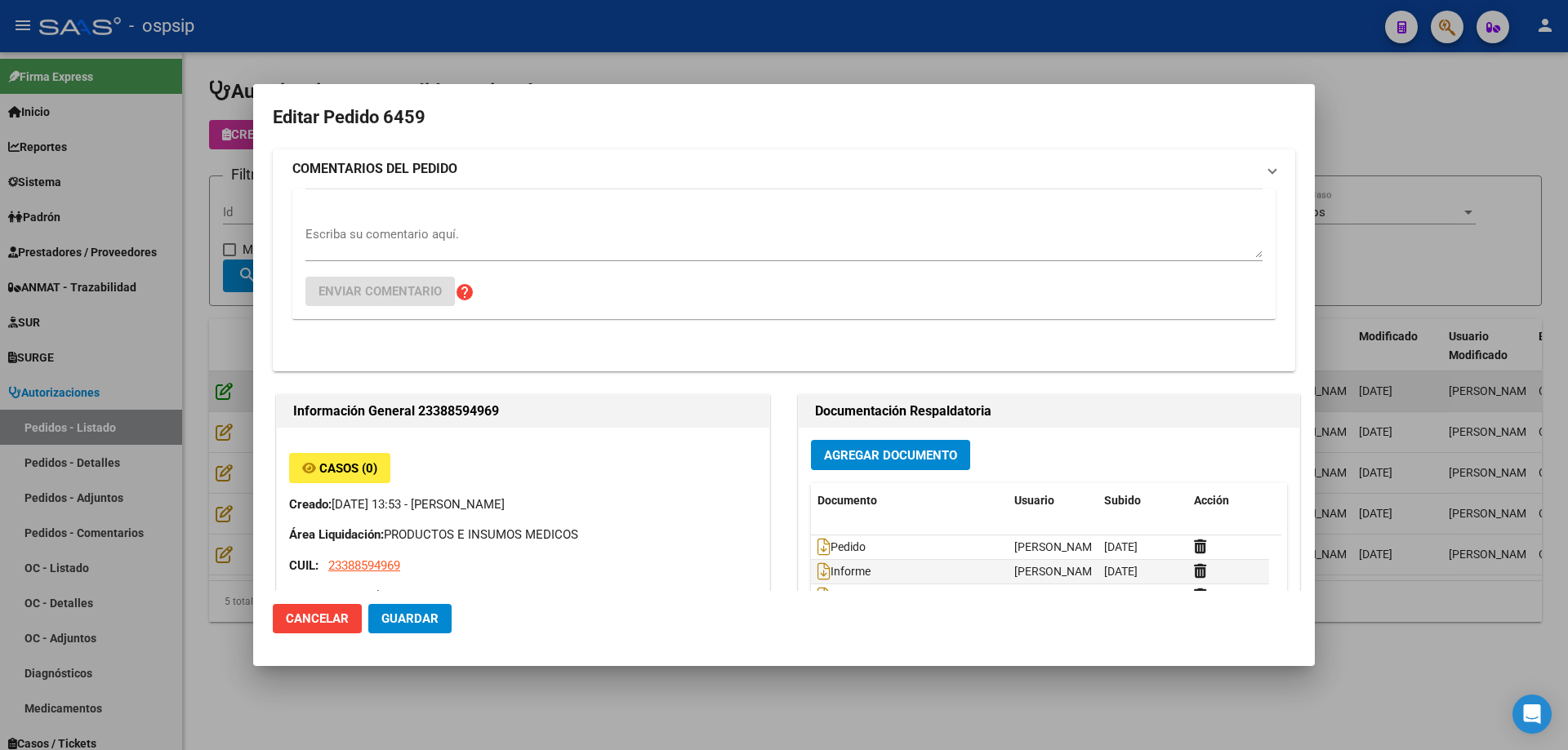
type input "[GEOGRAPHIC_DATA], [PERSON_NAME][STREET_ADDRESS], Piso: 0, Departamento: CASA"
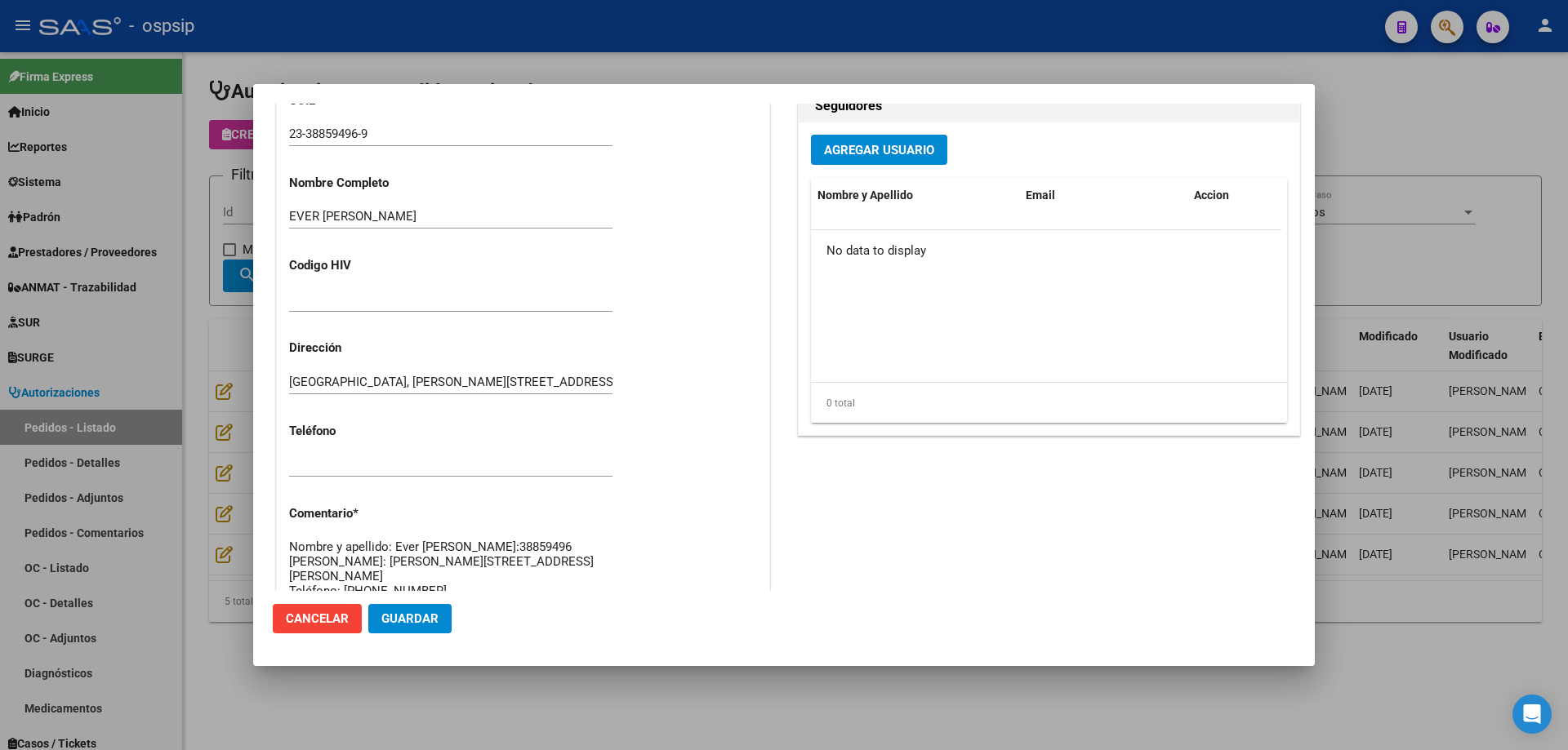
scroll to position [245, 0]
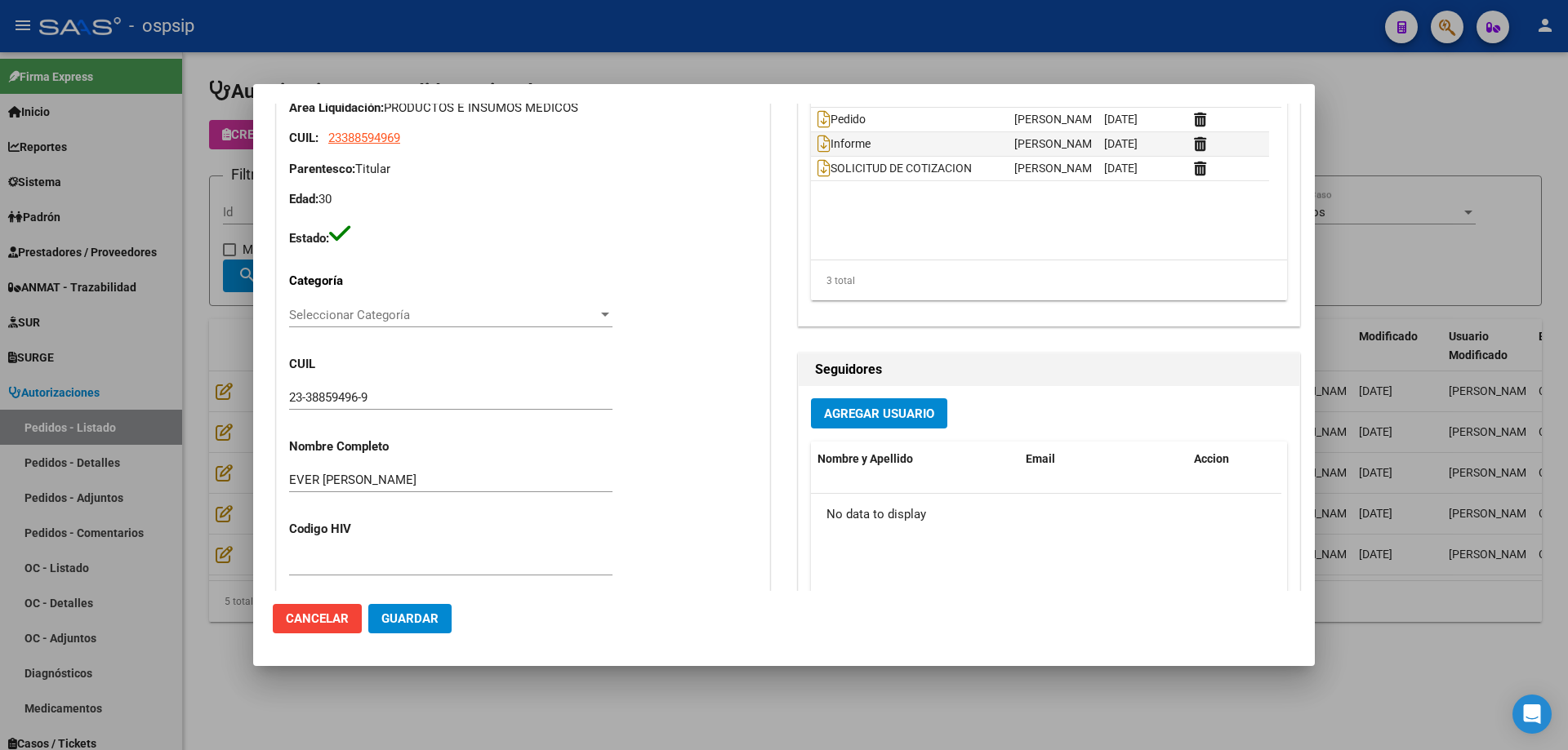
click at [840, 52] on div at bounding box center [784, 375] width 1568 height 750
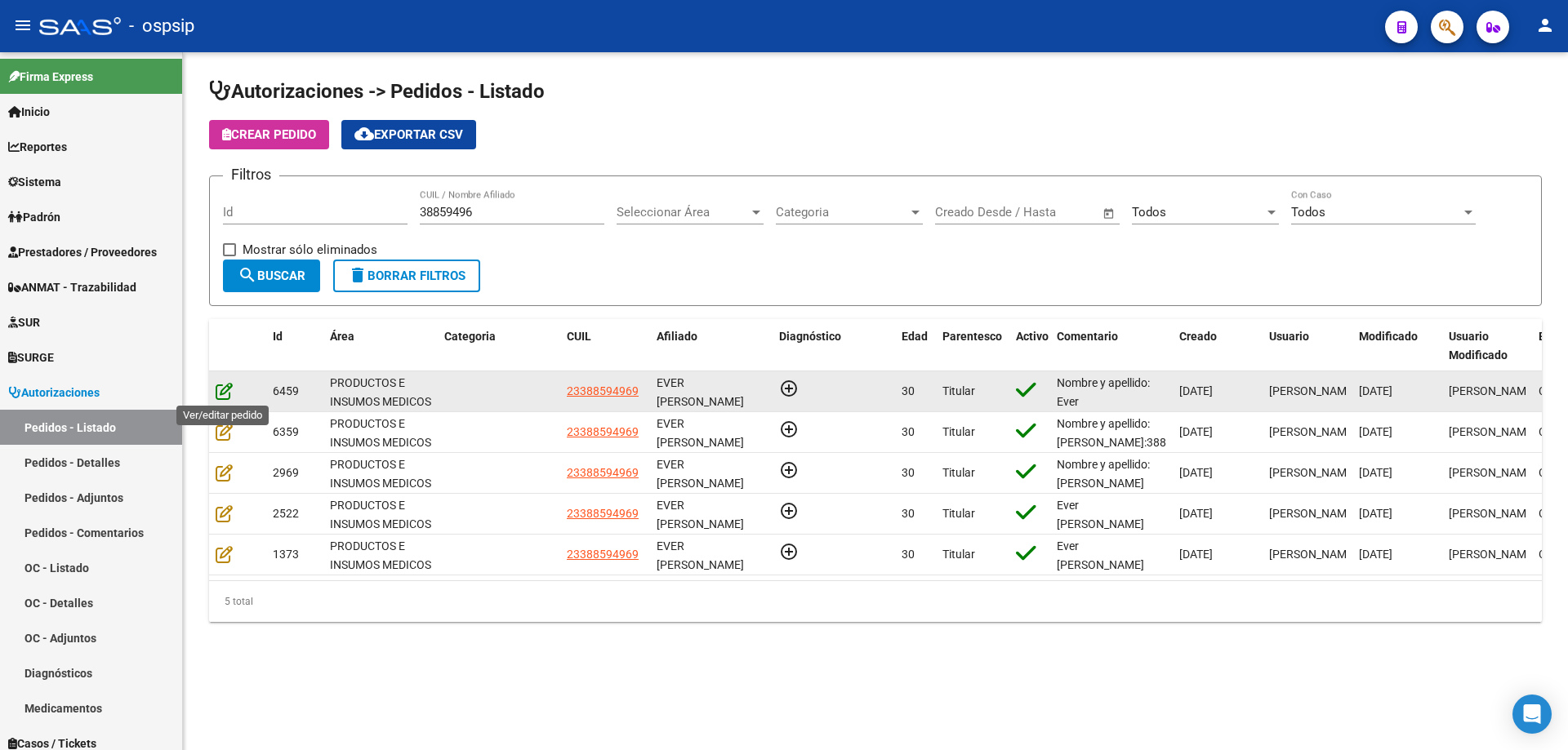
click at [218, 393] on icon at bounding box center [224, 390] width 17 height 18
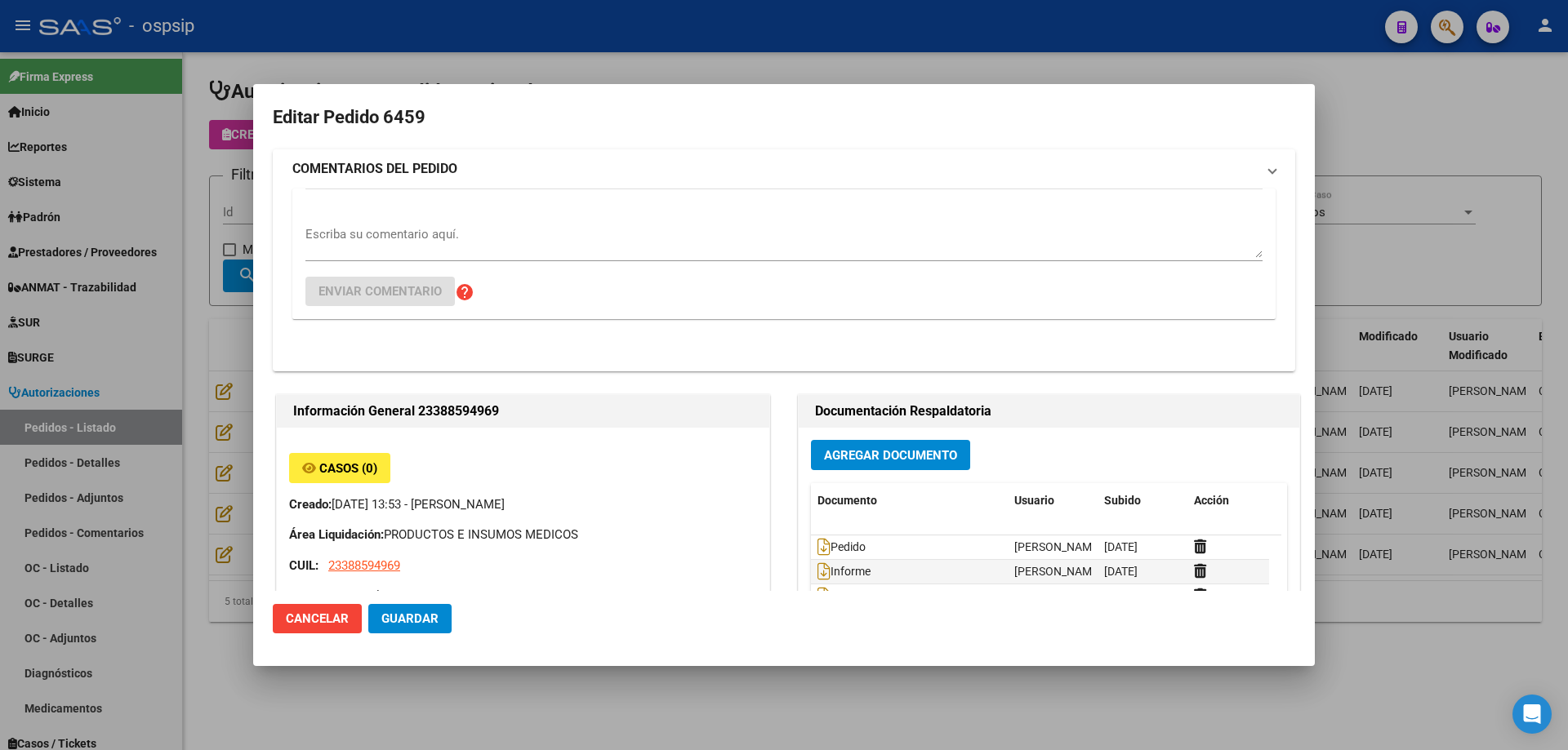
type input "[GEOGRAPHIC_DATA], [PERSON_NAME][STREET_ADDRESS], Piso: 0, Departamento: CASA"
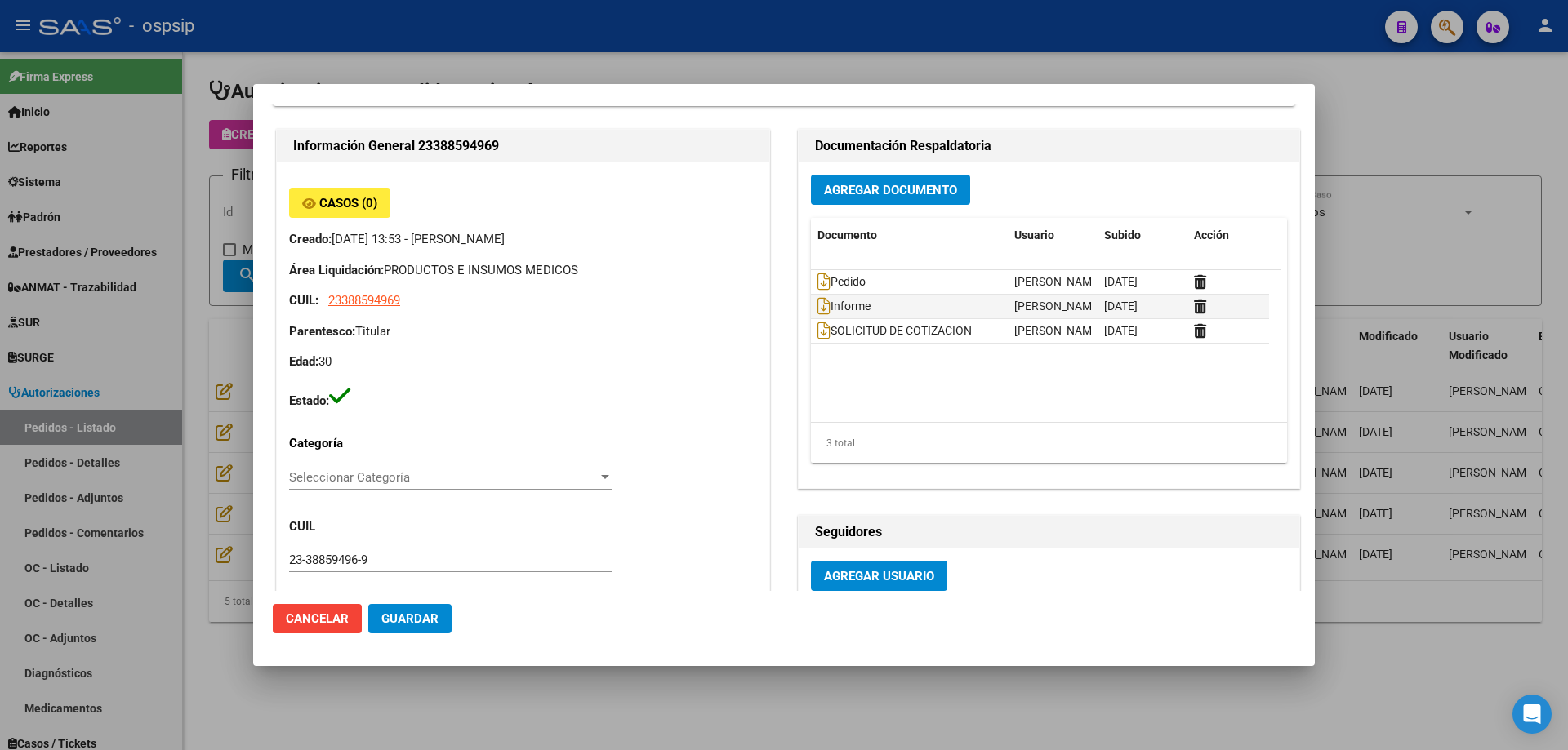
scroll to position [0, 0]
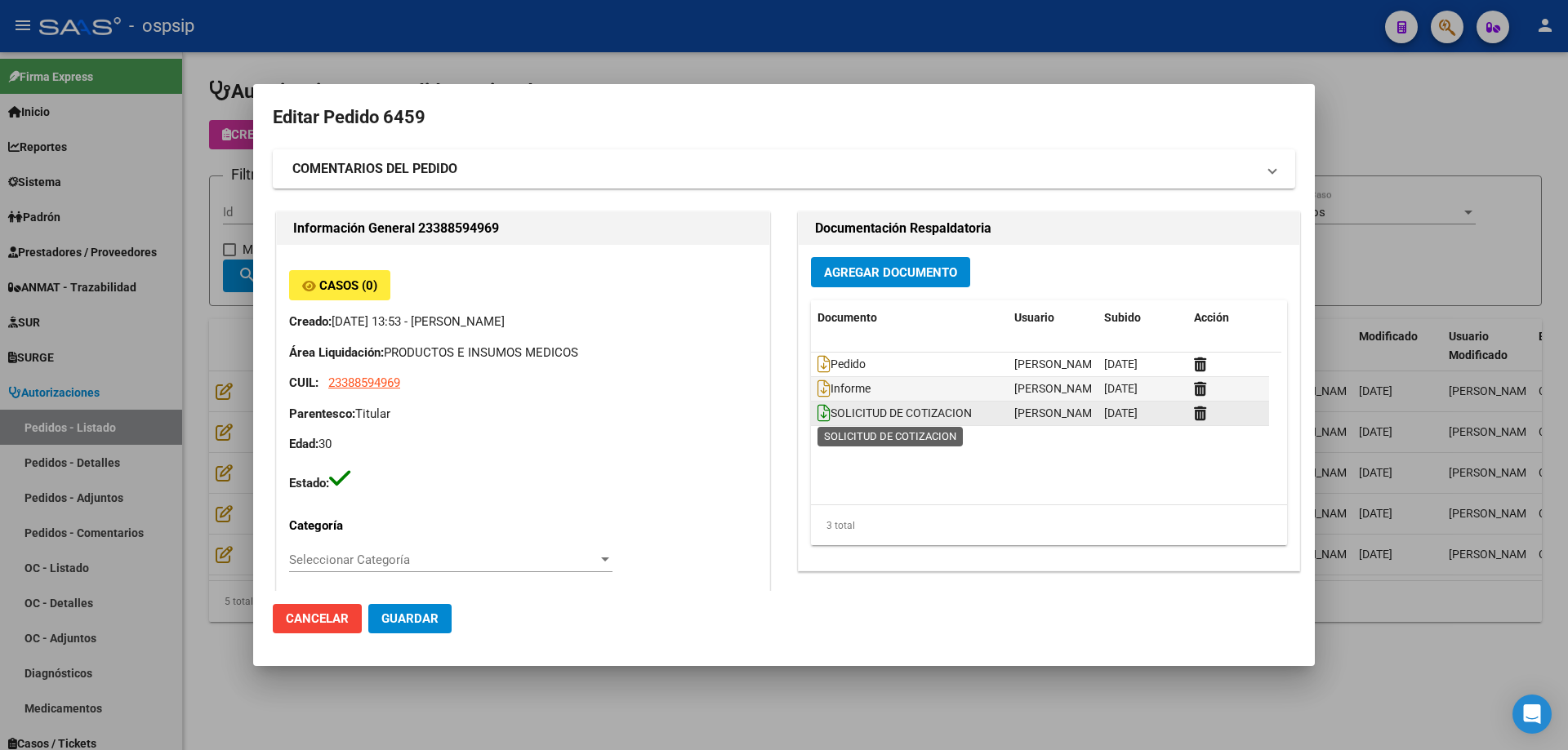
click at [817, 416] on icon at bounding box center [824, 413] width 14 height 18
click at [1148, 47] on div at bounding box center [784, 375] width 1568 height 750
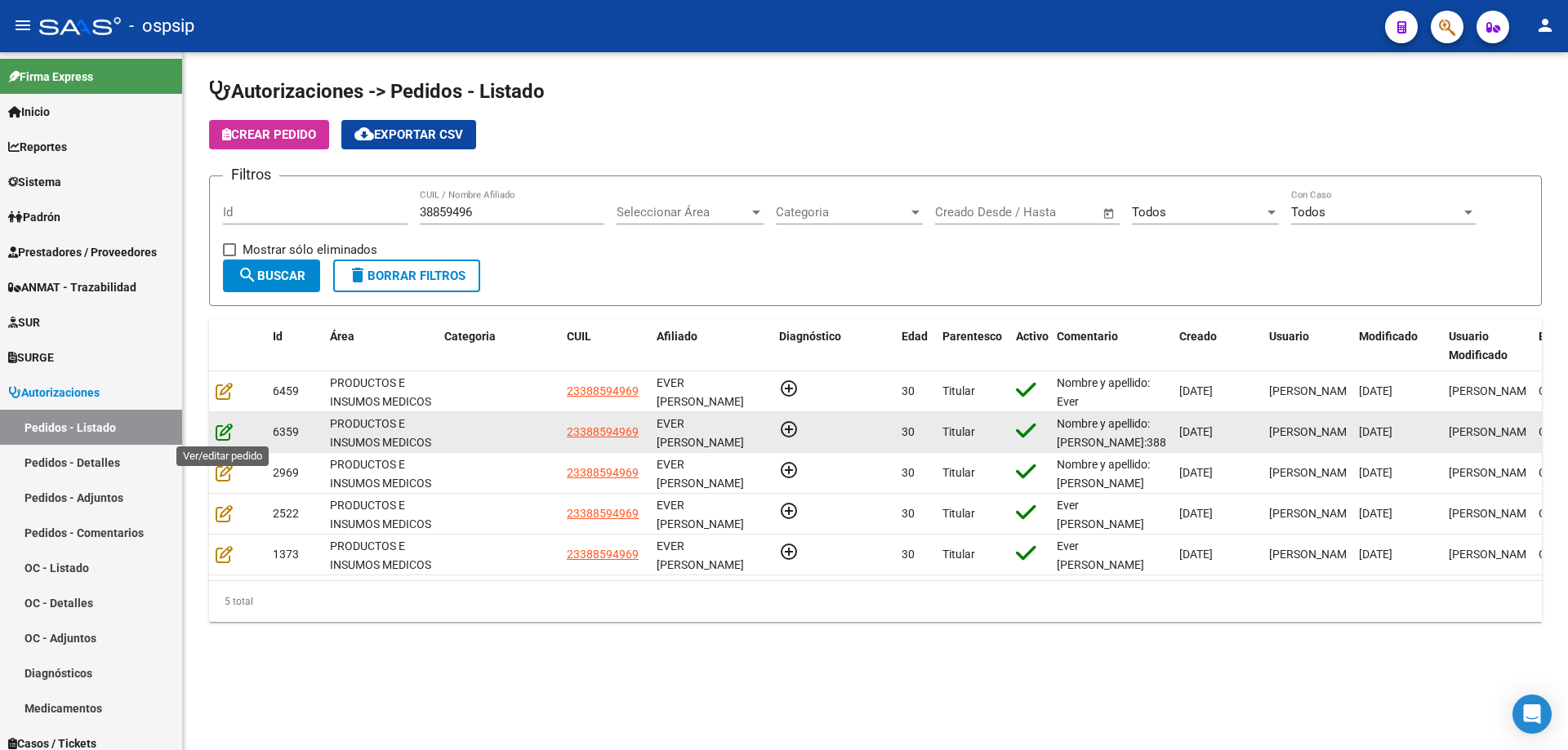
click at [217, 428] on icon at bounding box center [224, 431] width 17 height 18
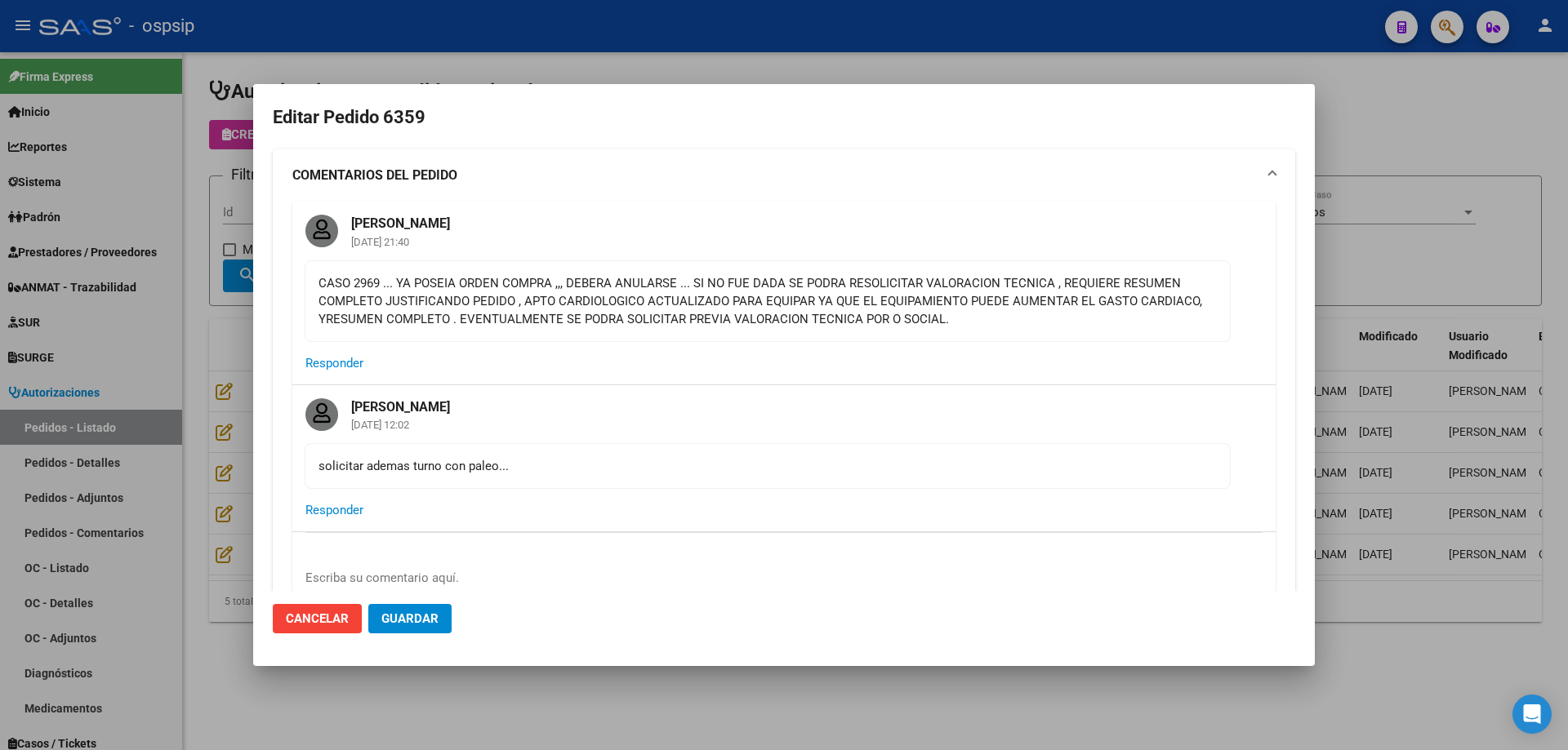
type input "[GEOGRAPHIC_DATA], [PERSON_NAME][STREET_ADDRESS], Piso: 0, Departamento: CASA"
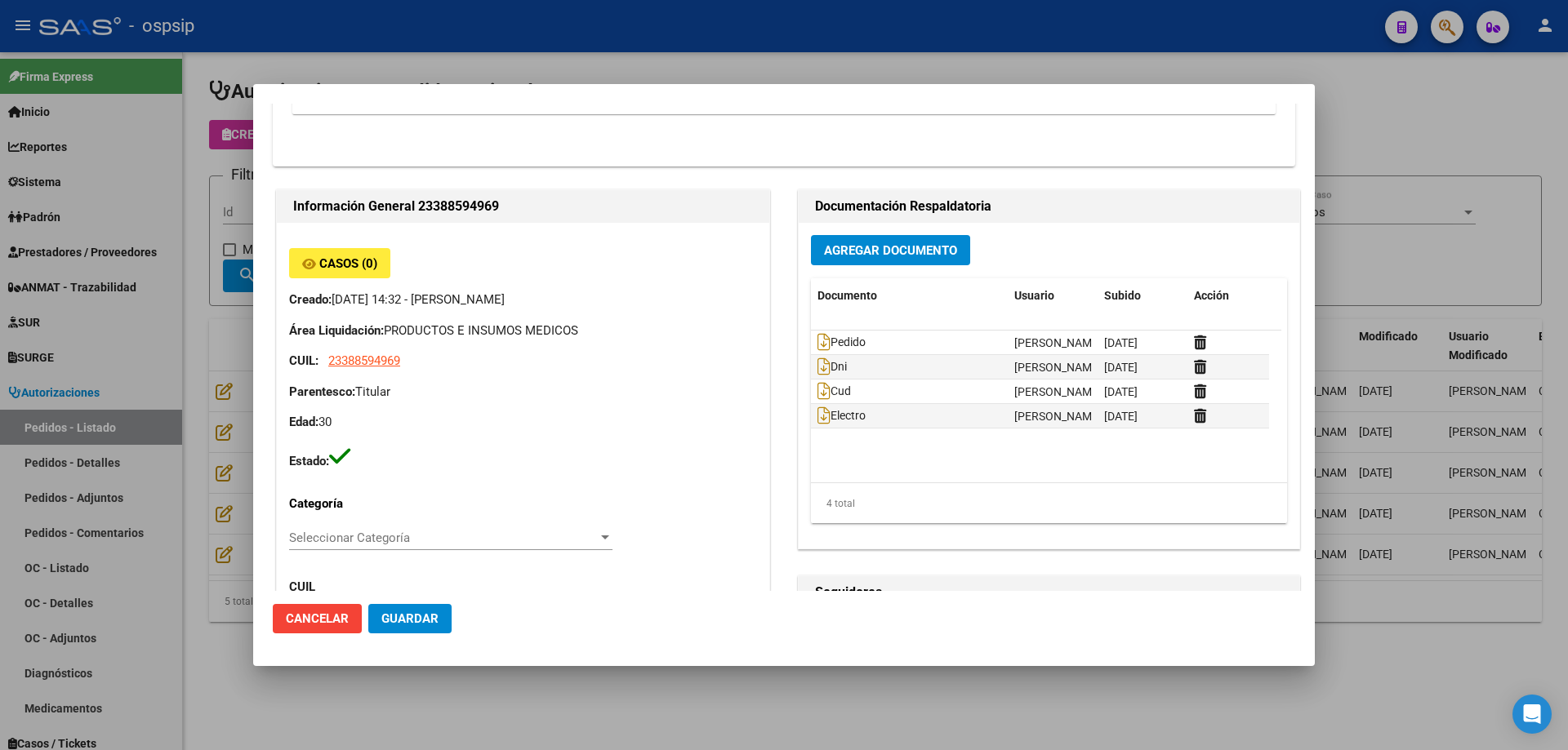
scroll to position [571, 0]
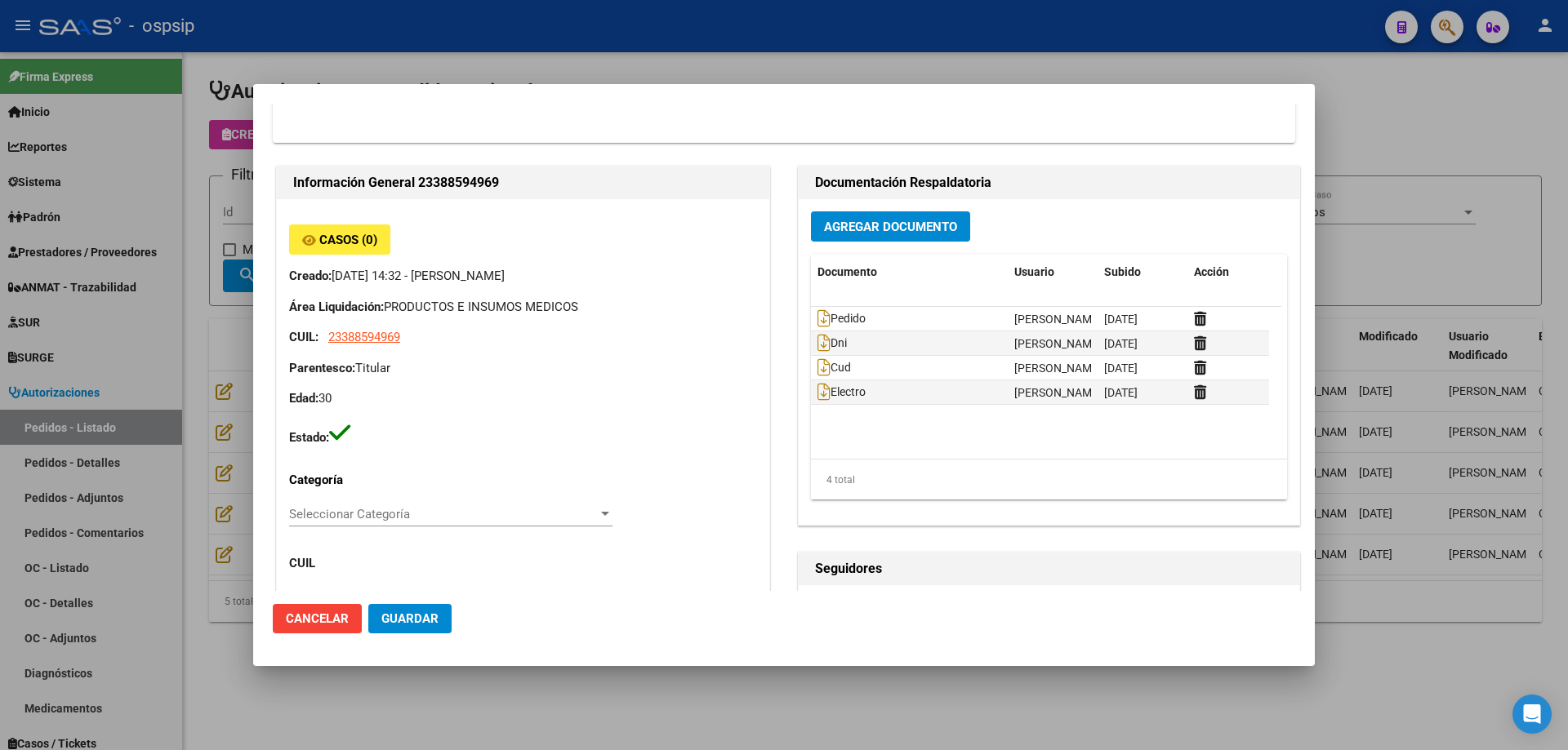
click at [880, 3] on div at bounding box center [784, 375] width 1568 height 750
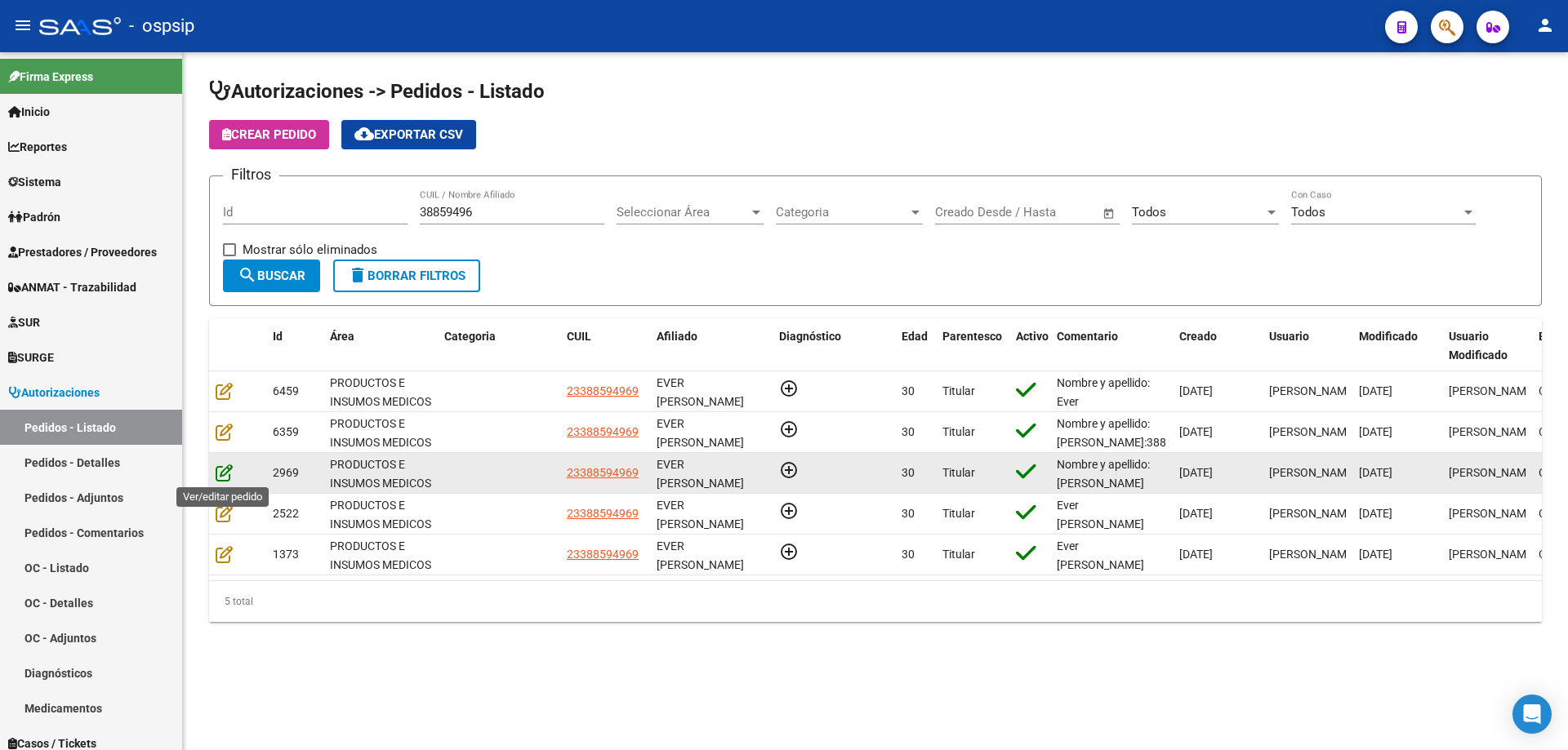
click at [224, 475] on icon at bounding box center [224, 473] width 17 height 18
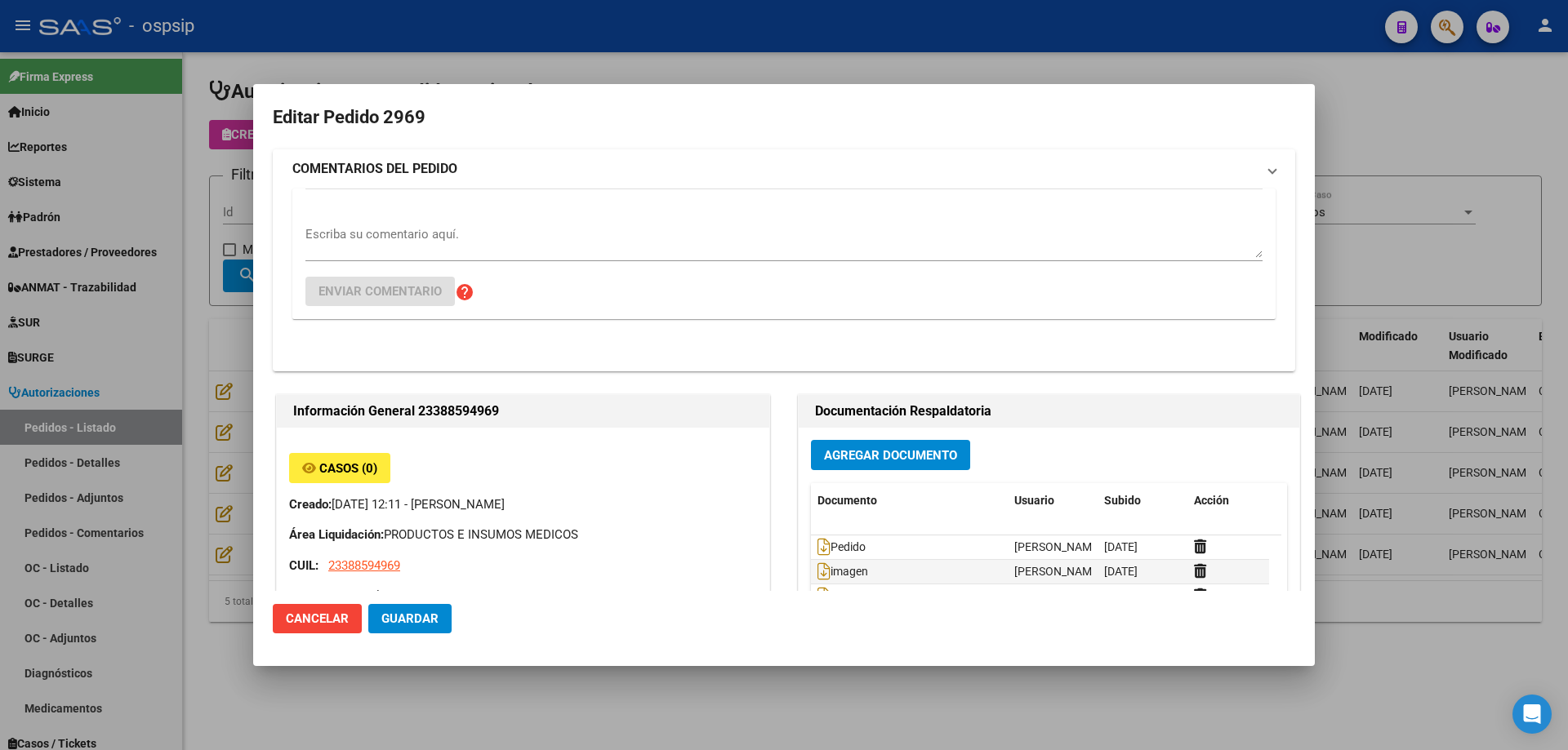
type input "[GEOGRAPHIC_DATA], [PERSON_NAME][STREET_ADDRESS], Piso: 0, Departamento: CASA"
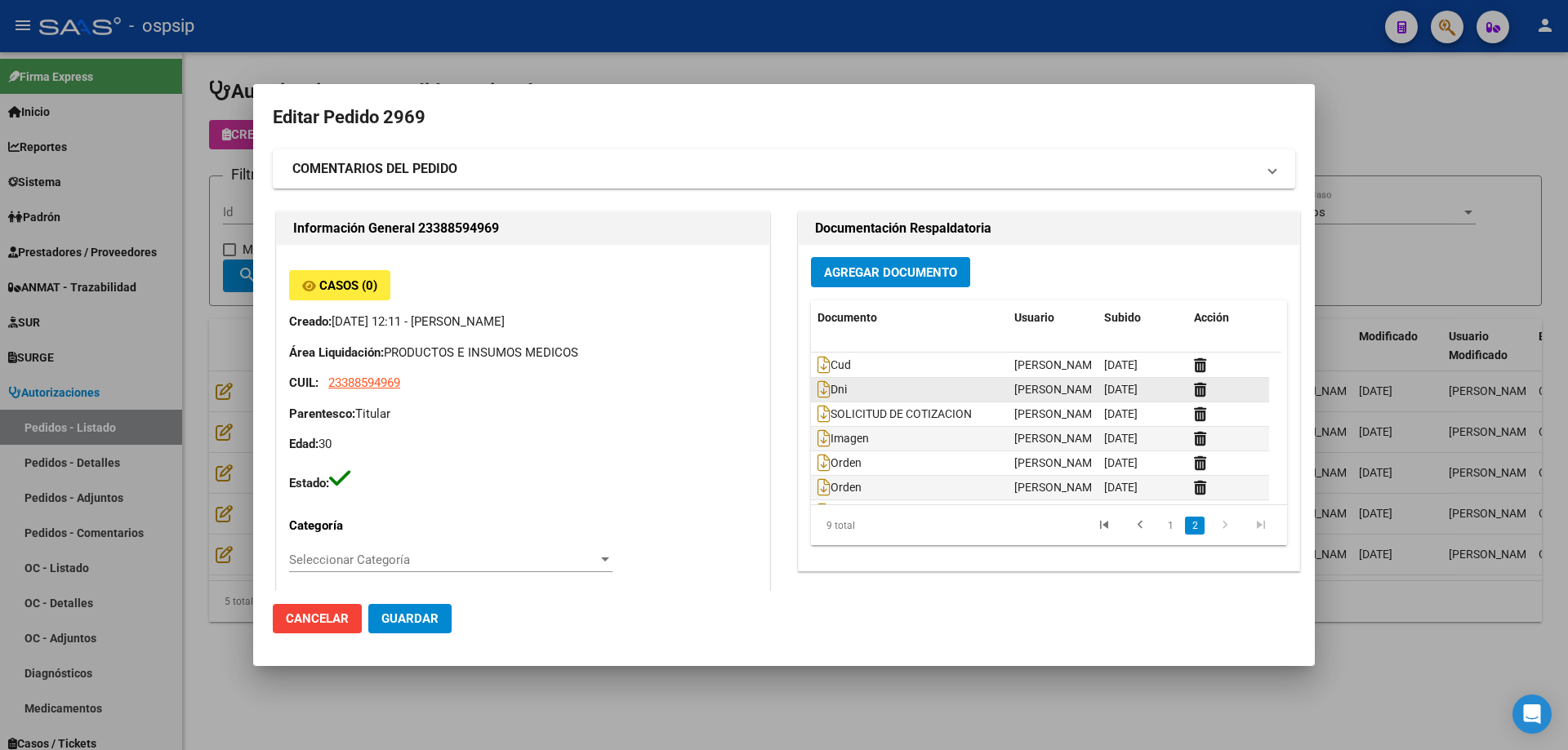
scroll to position [74, 0]
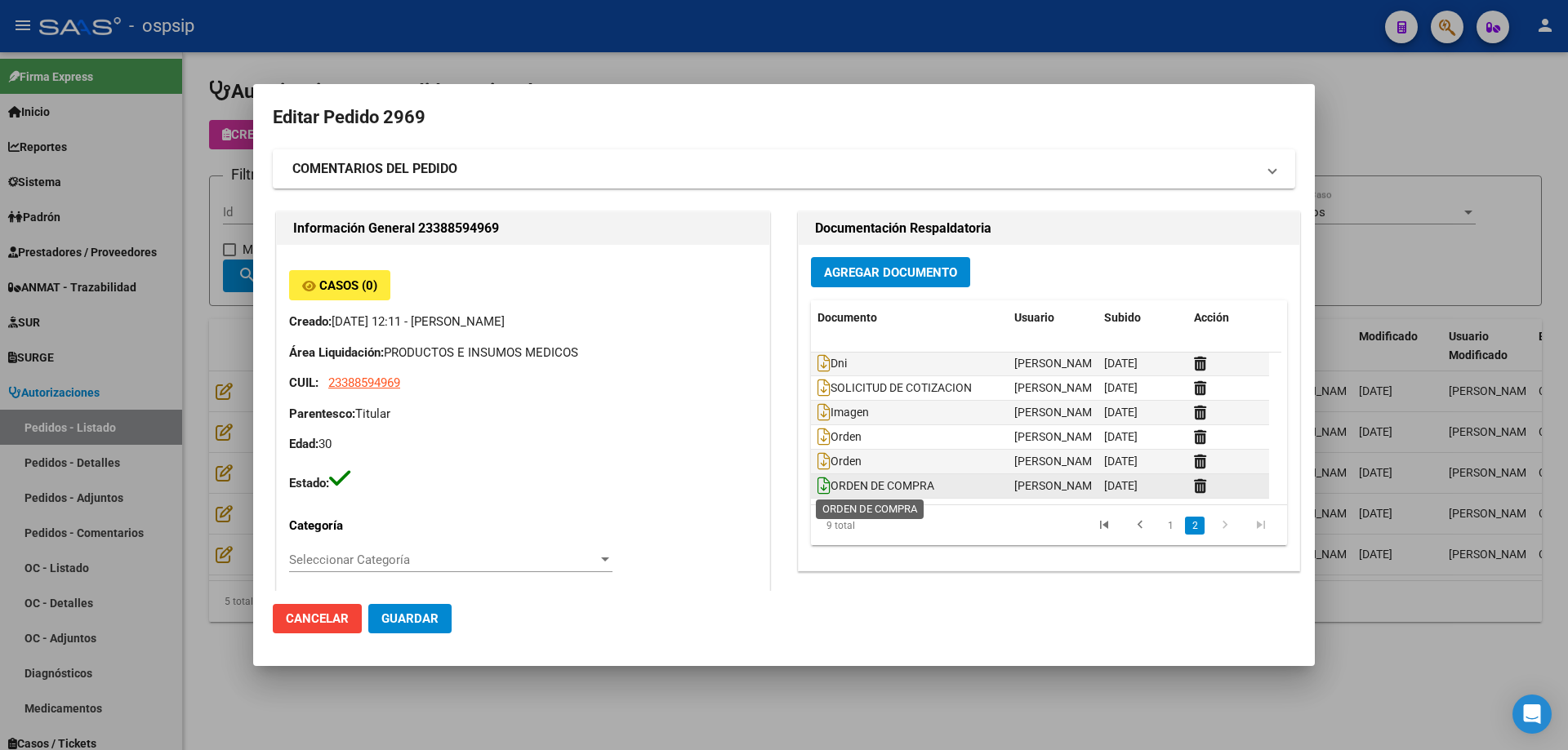
click at [817, 479] on icon at bounding box center [824, 485] width 14 height 18
click at [817, 484] on icon at bounding box center [824, 485] width 14 height 18
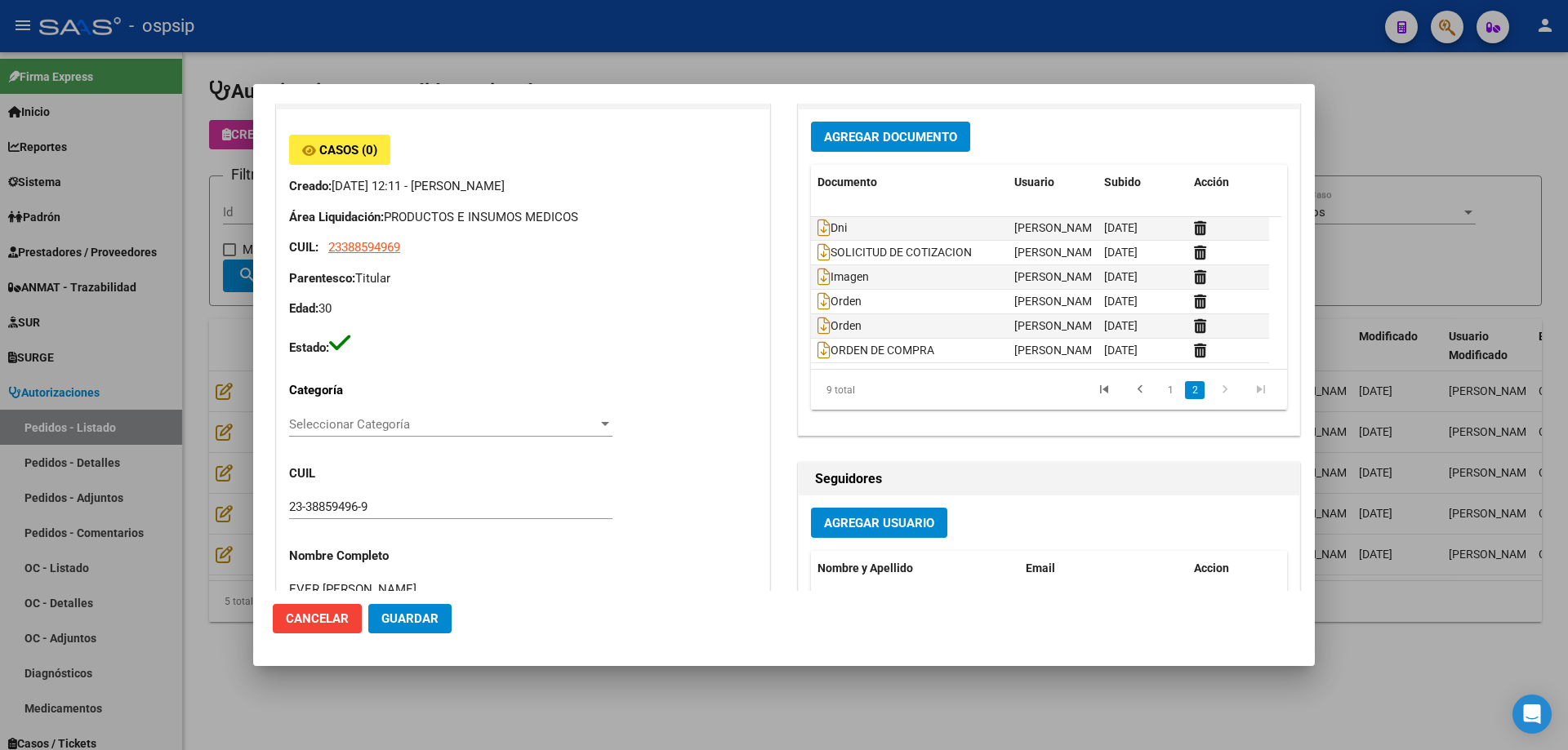
scroll to position [0, 0]
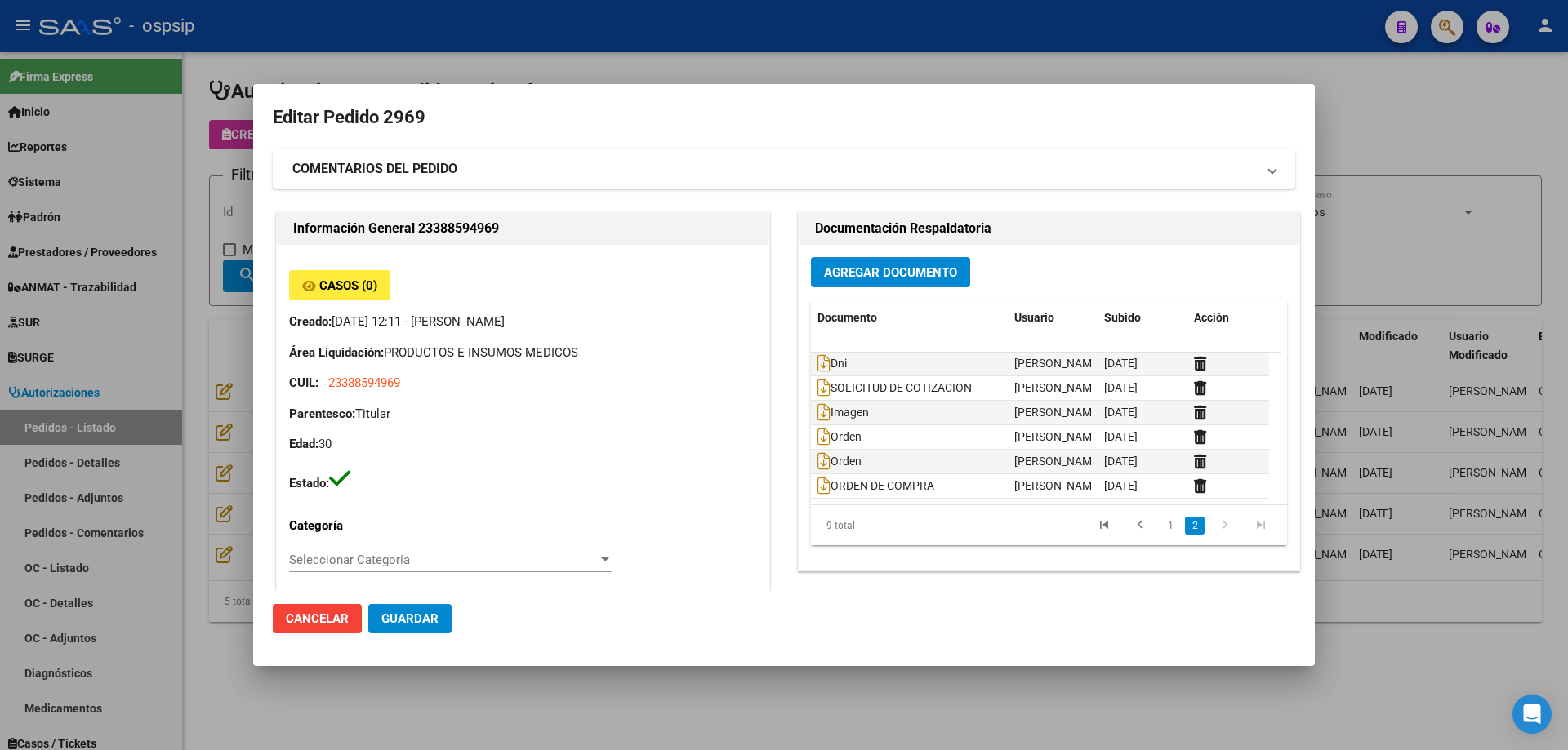
click at [888, 5] on div at bounding box center [784, 375] width 1568 height 750
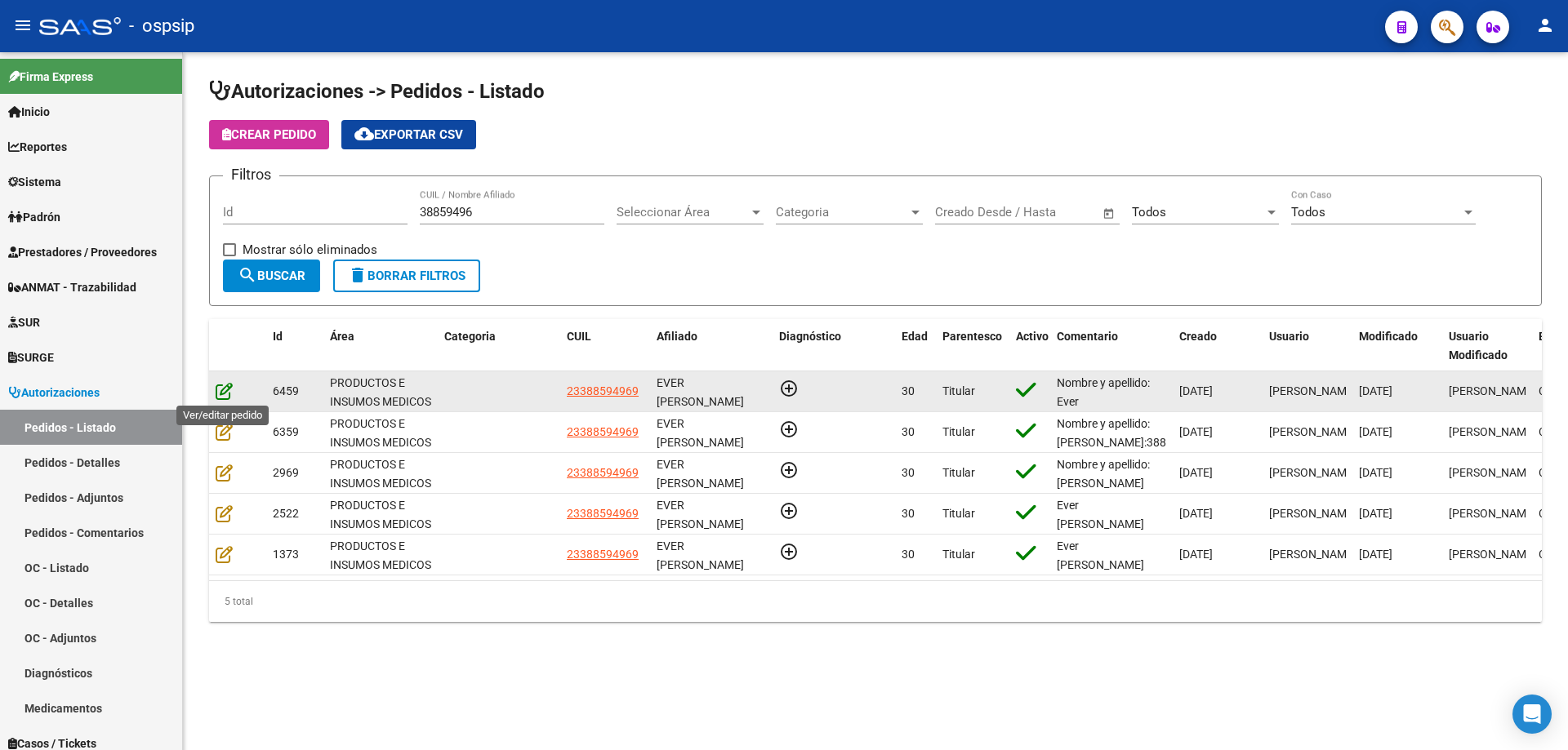
click at [223, 384] on icon at bounding box center [224, 390] width 17 height 18
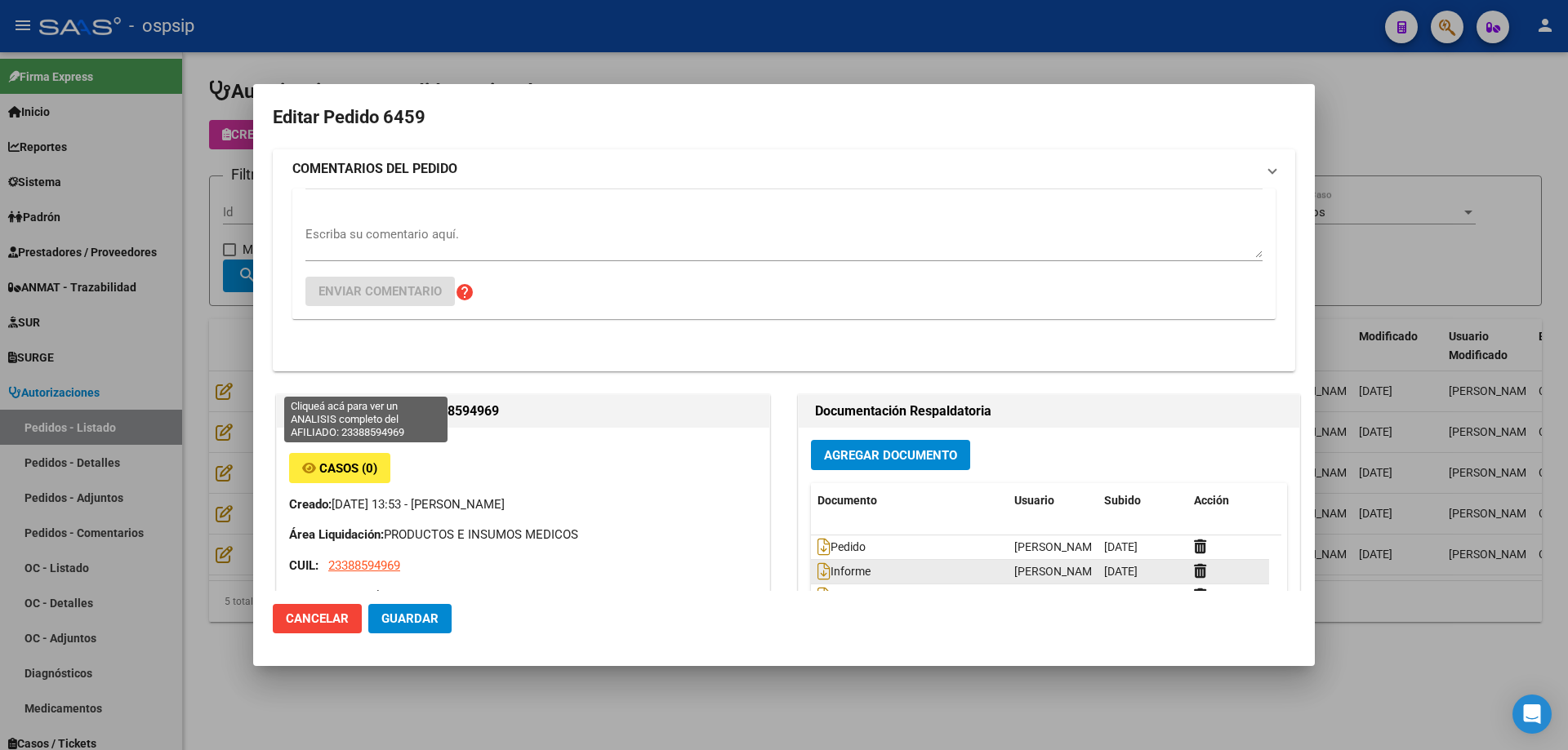
type input "[GEOGRAPHIC_DATA], [PERSON_NAME][STREET_ADDRESS], Piso: 0, Departamento: CASA"
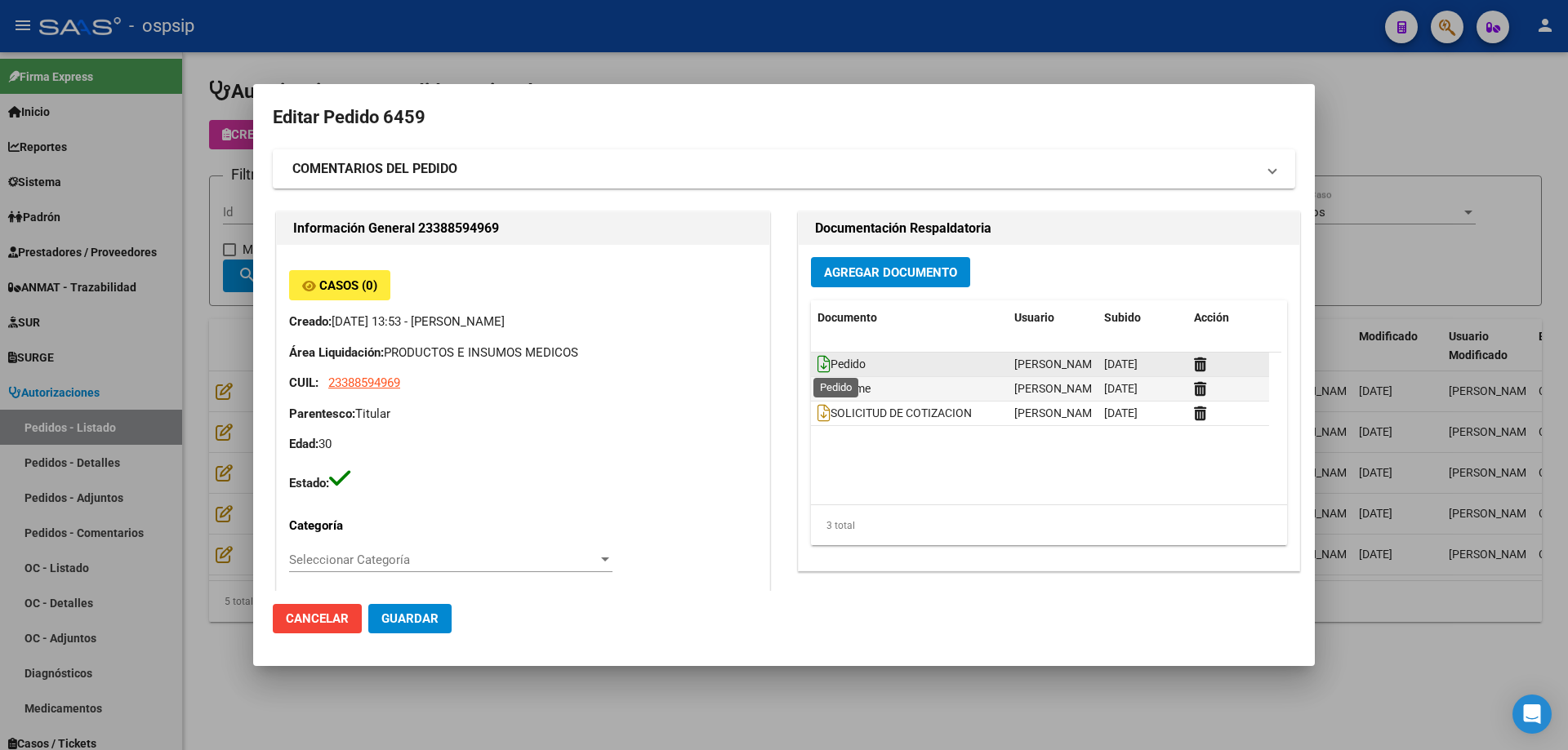
click at [821, 360] on icon at bounding box center [824, 363] width 14 height 18
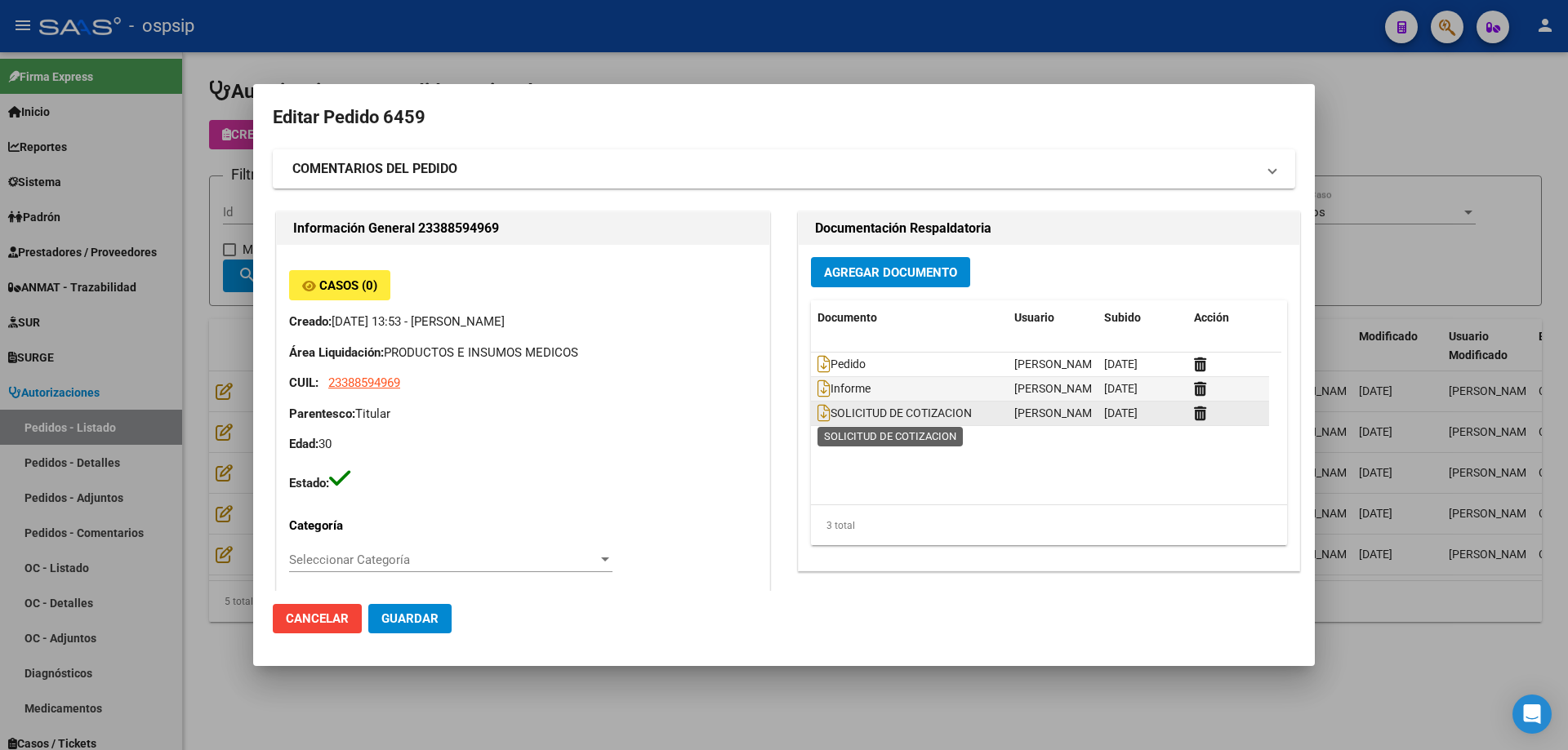
click at [823, 415] on span "SOLICITUD DE COTIZACION" at bounding box center [894, 414] width 155 height 14
click at [821, 414] on icon at bounding box center [824, 413] width 14 height 18
click at [915, 46] on div at bounding box center [784, 375] width 1568 height 750
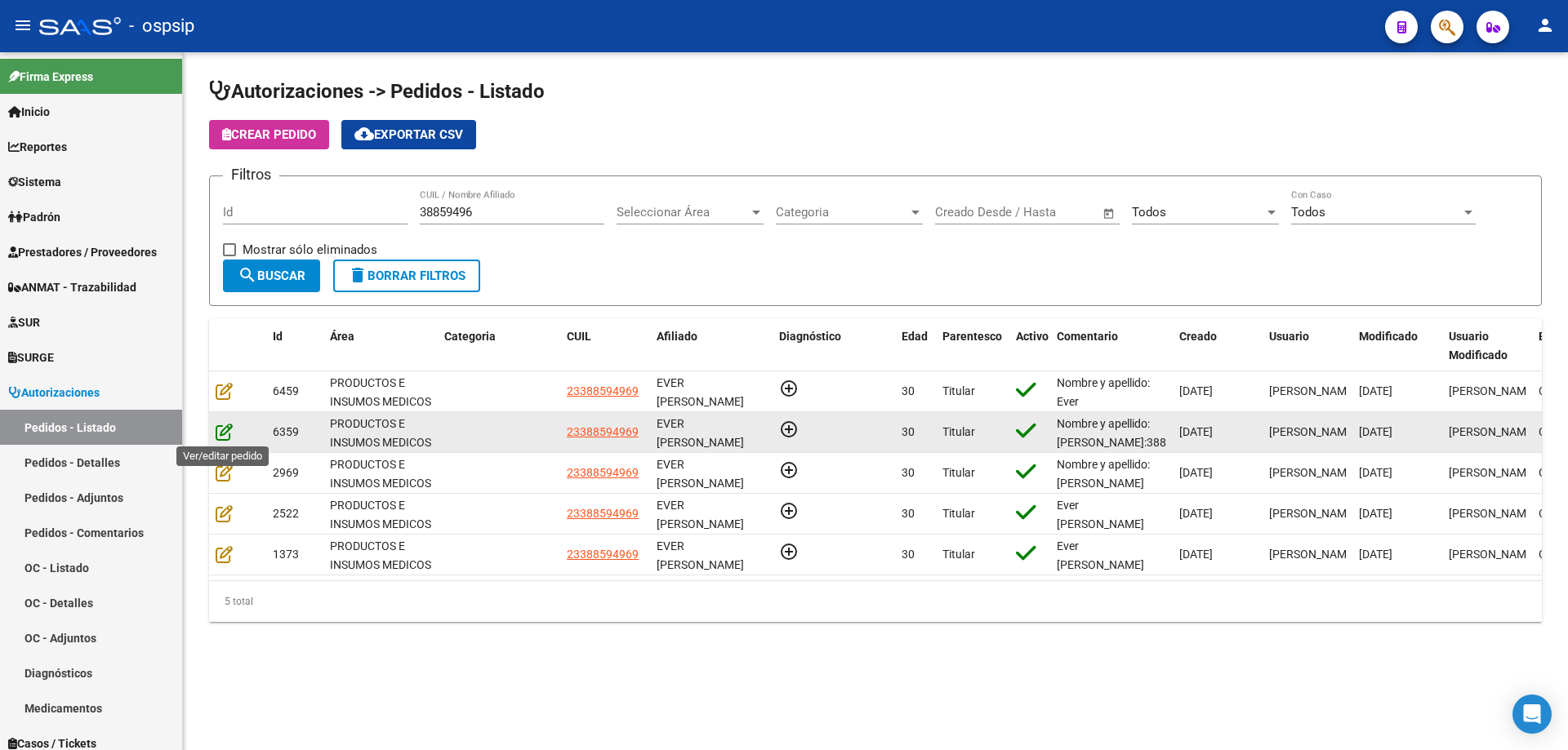
click at [218, 436] on icon at bounding box center [224, 431] width 17 height 18
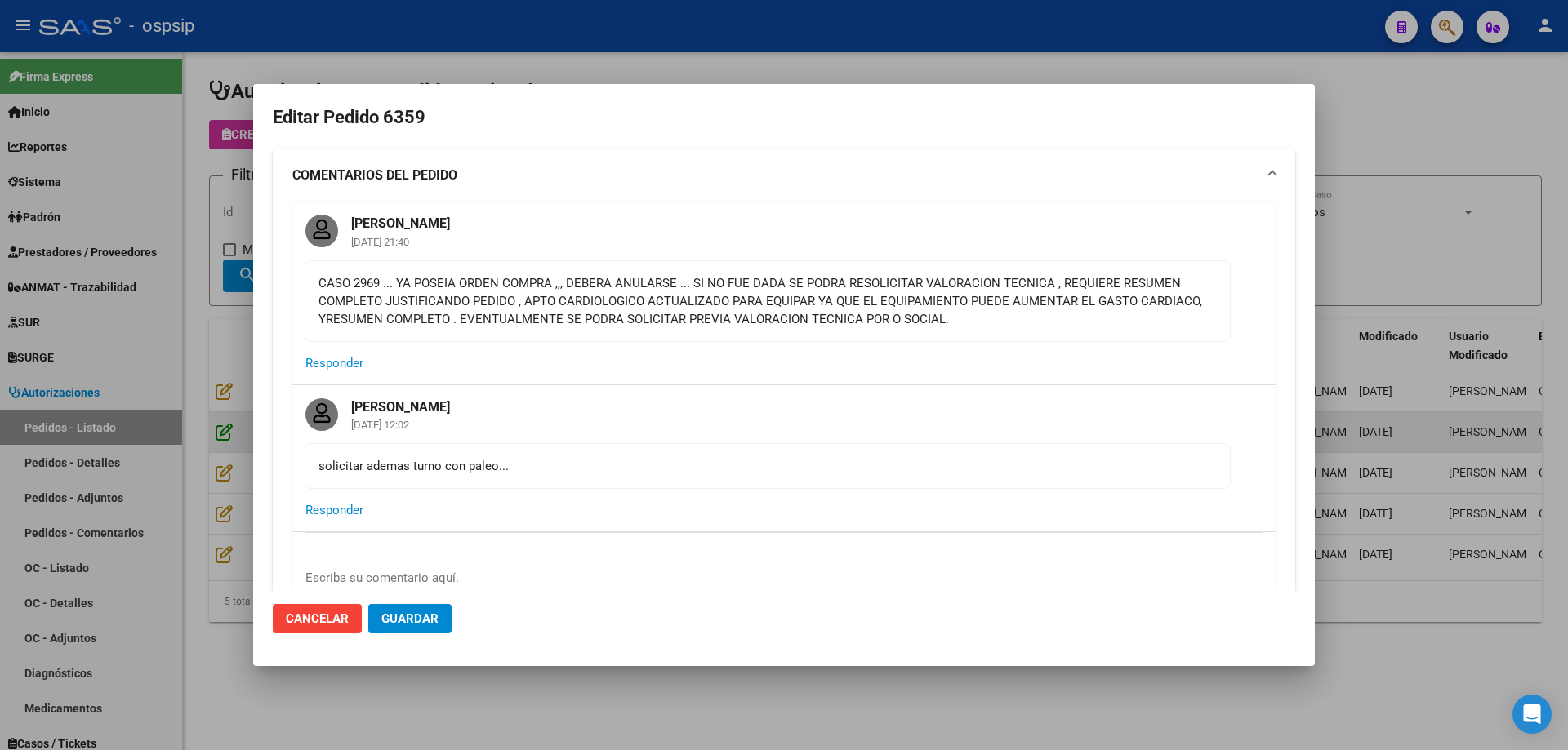
type input "[GEOGRAPHIC_DATA], [PERSON_NAME][STREET_ADDRESS], Piso: 0, Departamento: CASA"
click at [755, 40] on div at bounding box center [784, 375] width 1568 height 750
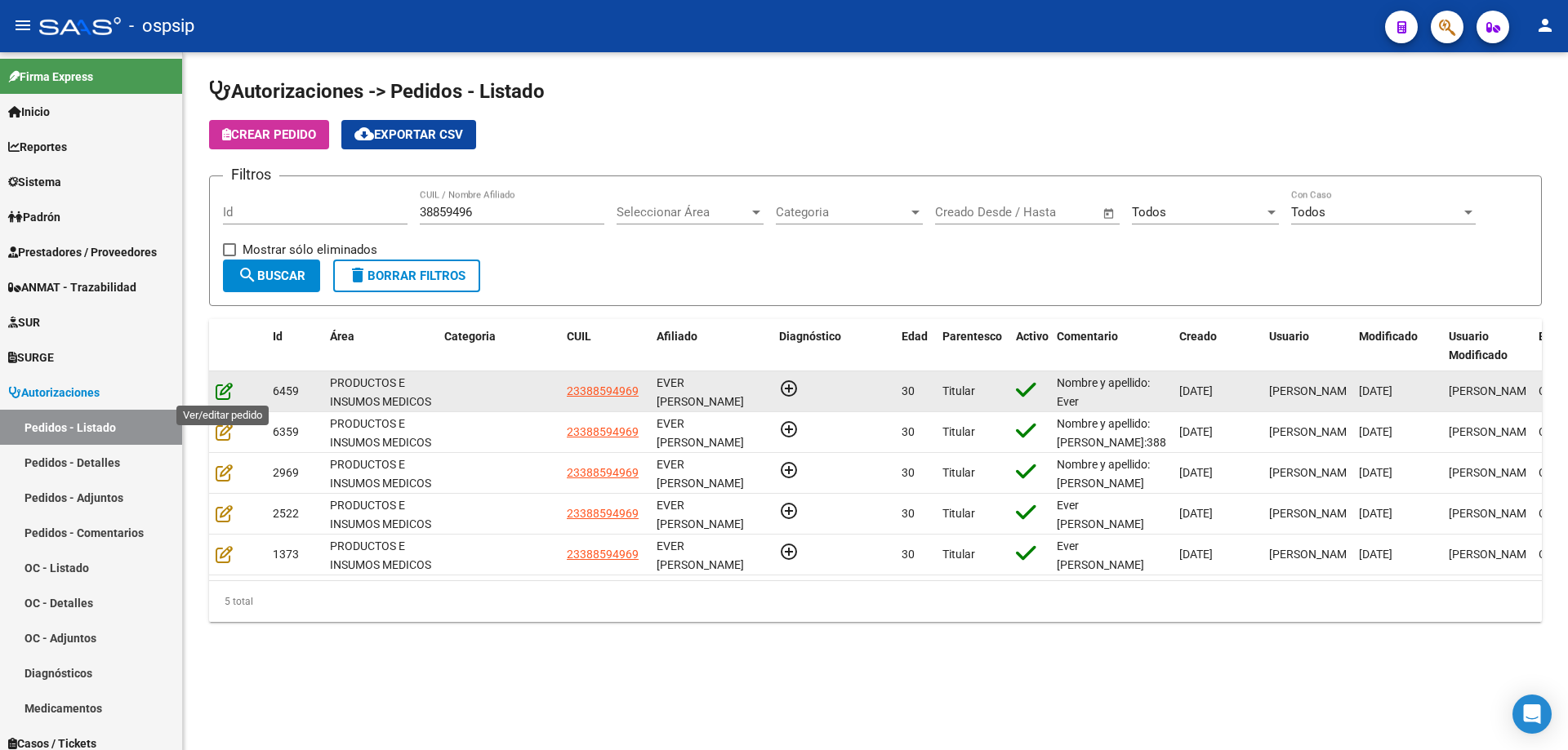
click at [219, 394] on icon at bounding box center [224, 390] width 17 height 18
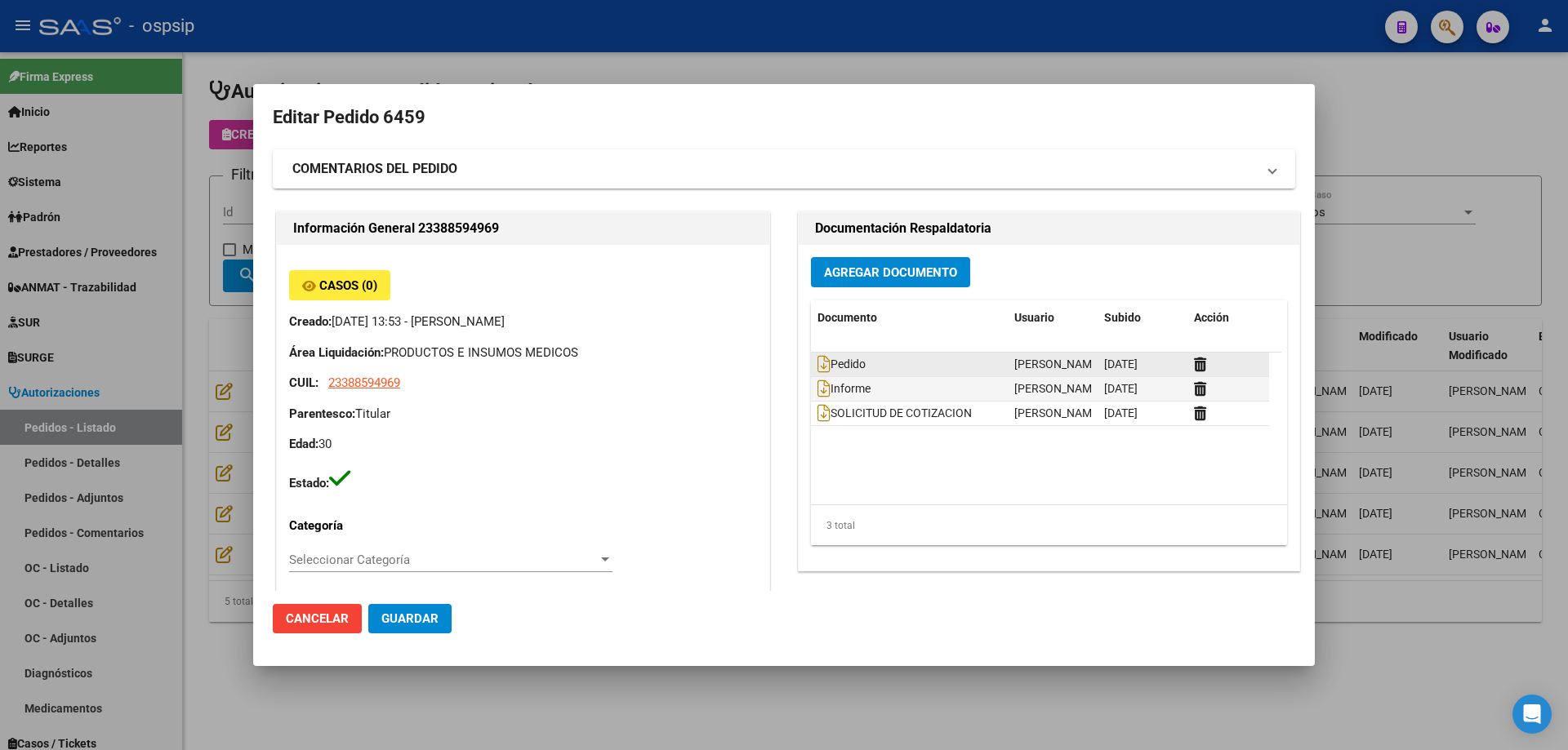
type input "[GEOGRAPHIC_DATA], [PERSON_NAME][STREET_ADDRESS], Piso: 0, Departamento: CASA"
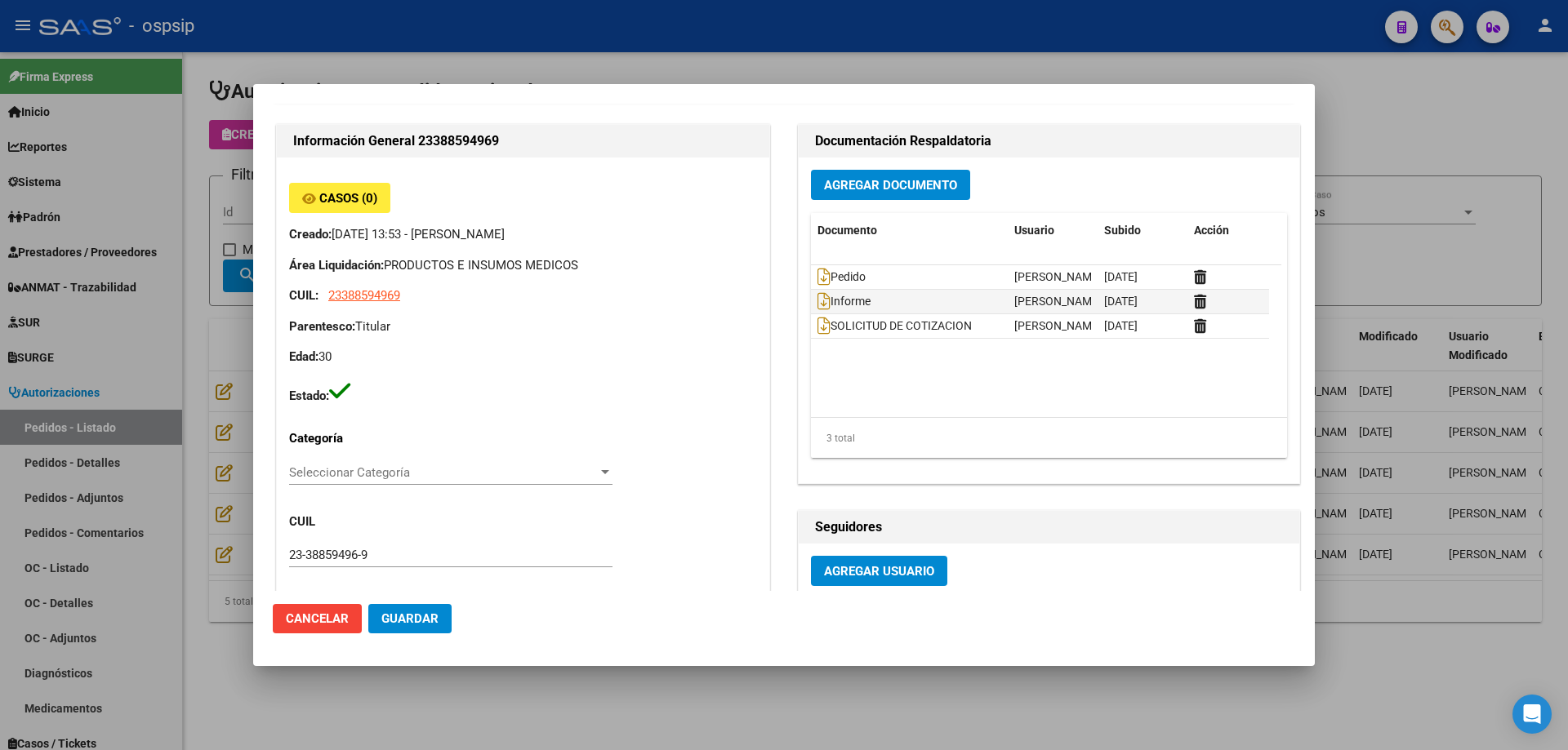
scroll to position [81, 0]
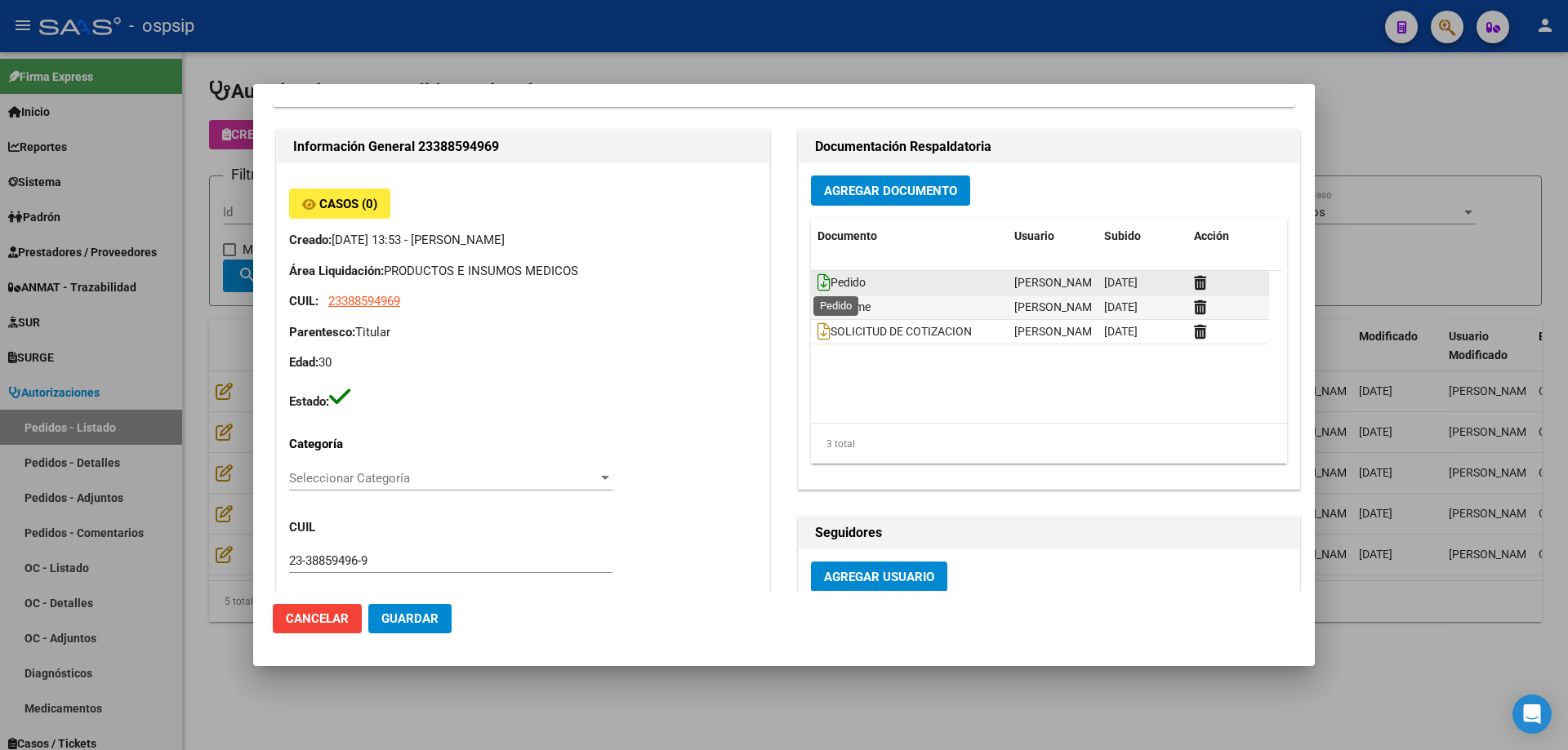
click at [818, 281] on icon at bounding box center [824, 282] width 14 height 18
click at [820, 305] on icon at bounding box center [824, 306] width 14 height 18
click at [958, 67] on div at bounding box center [784, 375] width 1568 height 750
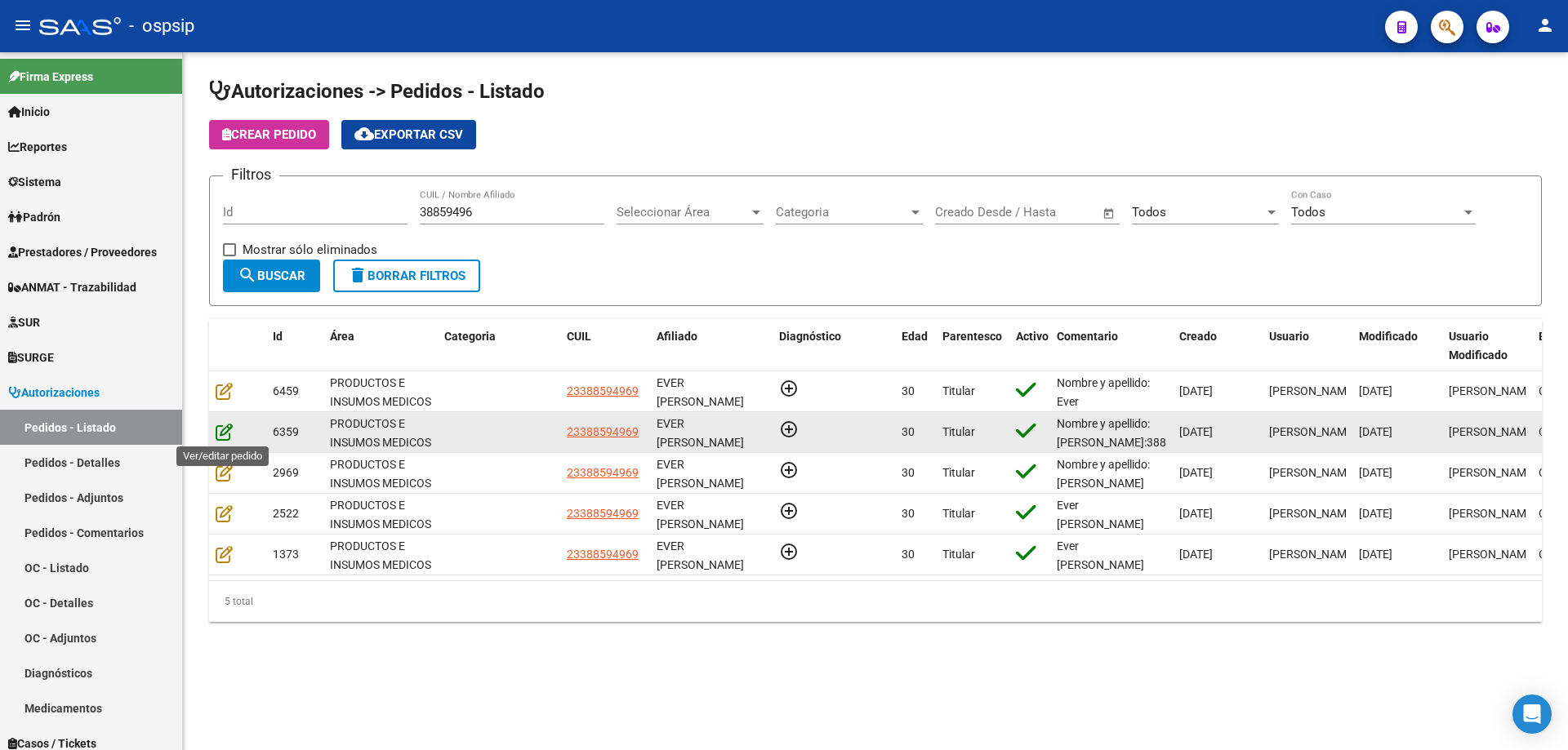
click at [218, 430] on icon at bounding box center [224, 431] width 17 height 18
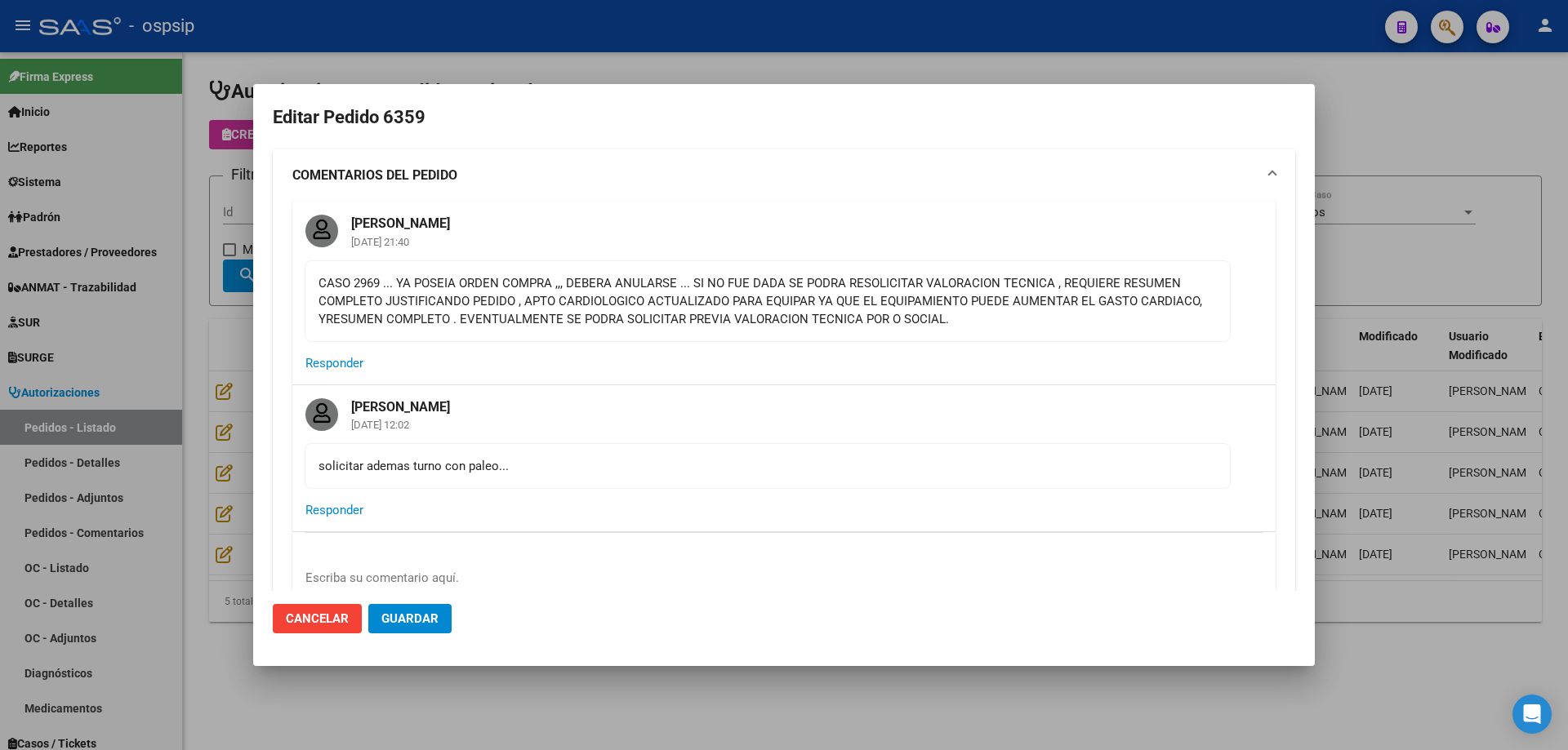
type input "[GEOGRAPHIC_DATA], [PERSON_NAME][STREET_ADDRESS], Piso: 0, Departamento: CASA"
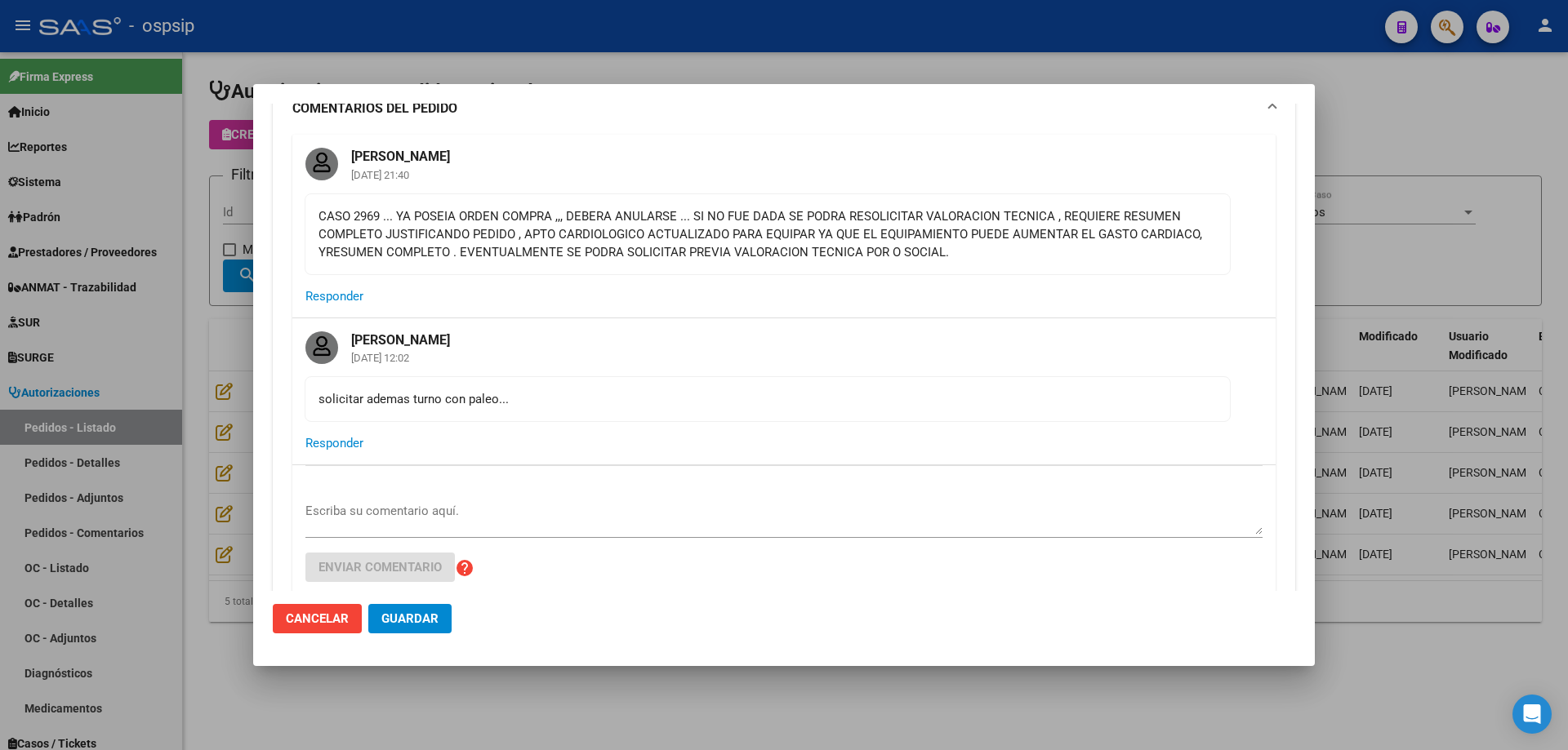
scroll to position [571, 0]
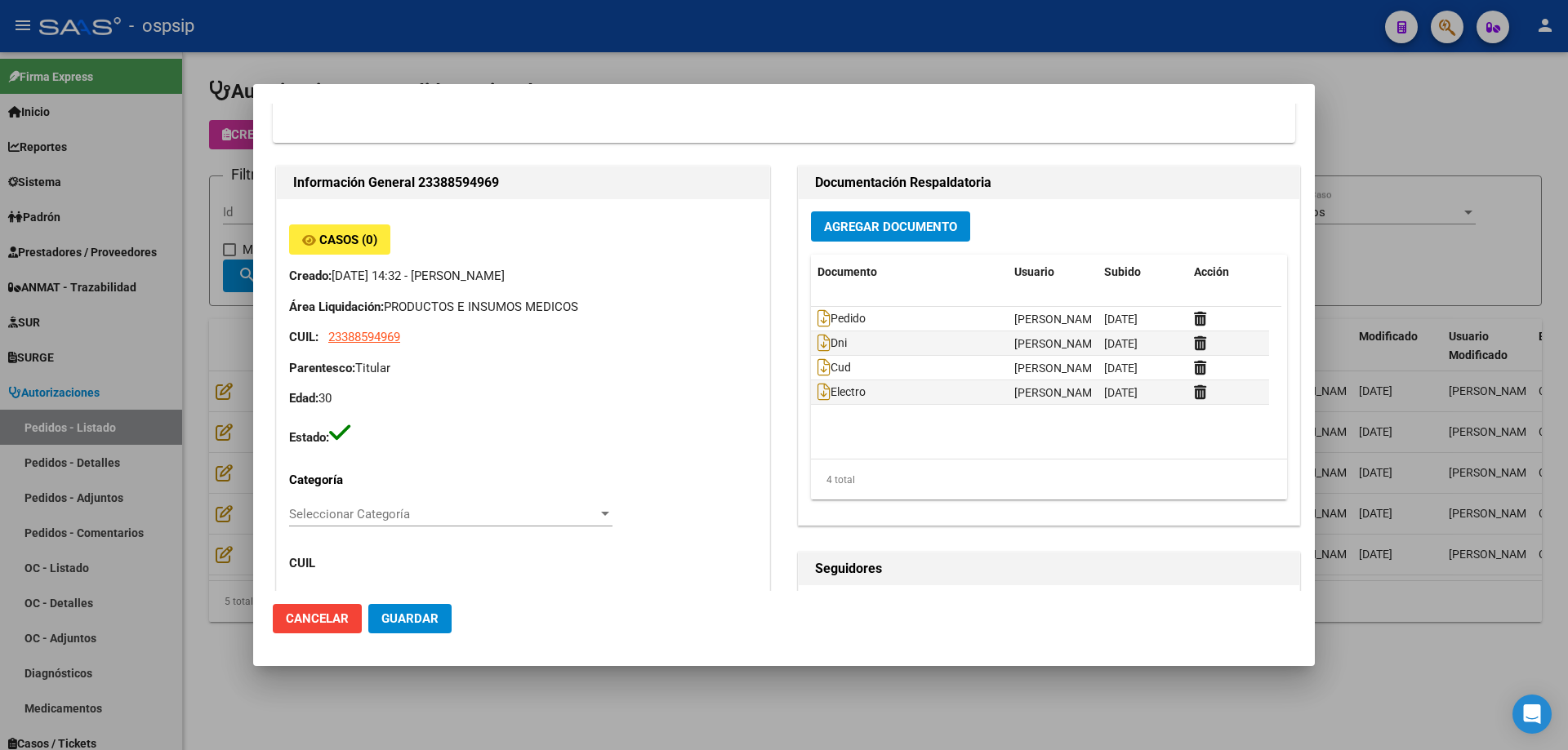
click at [791, 31] on div at bounding box center [784, 375] width 1568 height 750
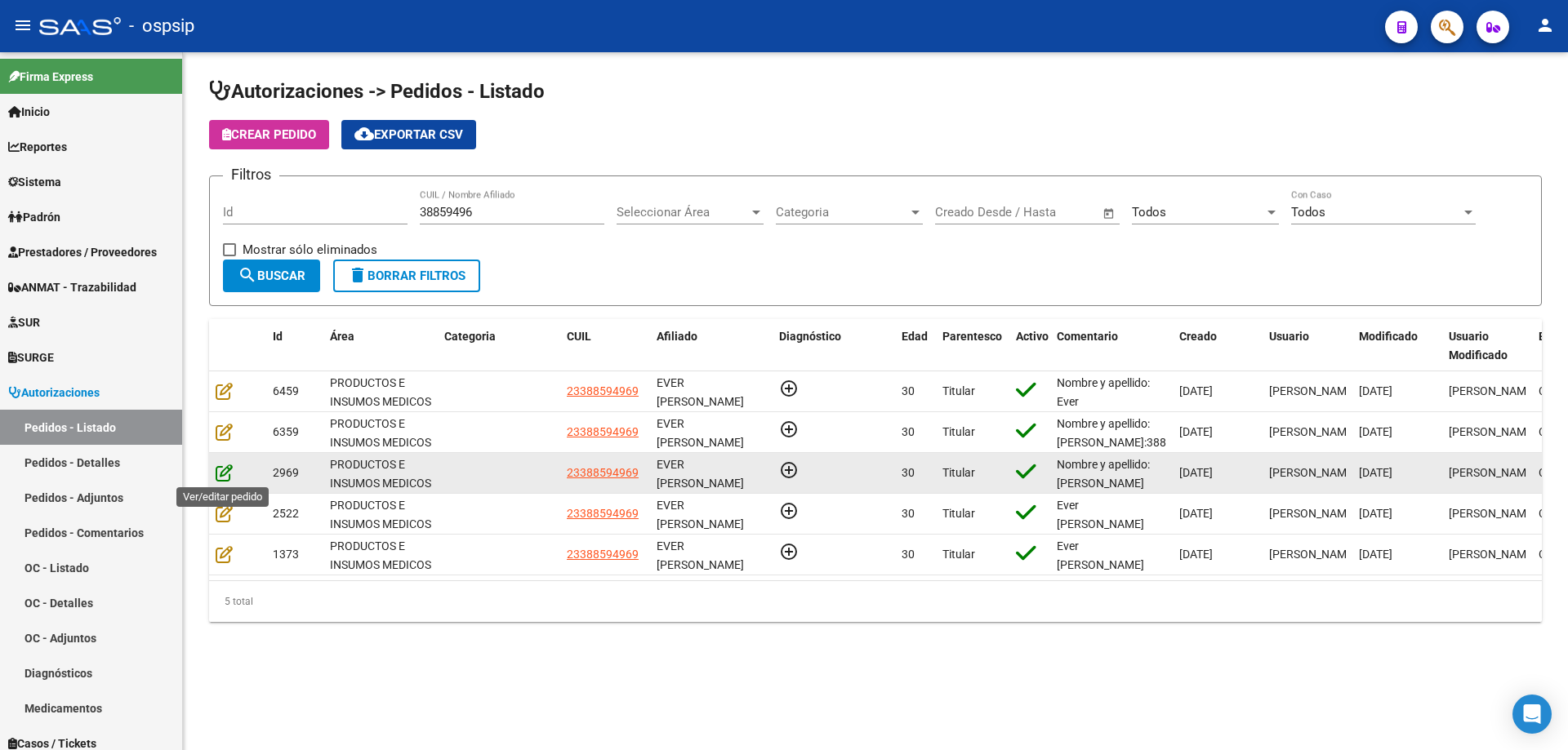
click at [225, 477] on icon at bounding box center [224, 473] width 17 height 18
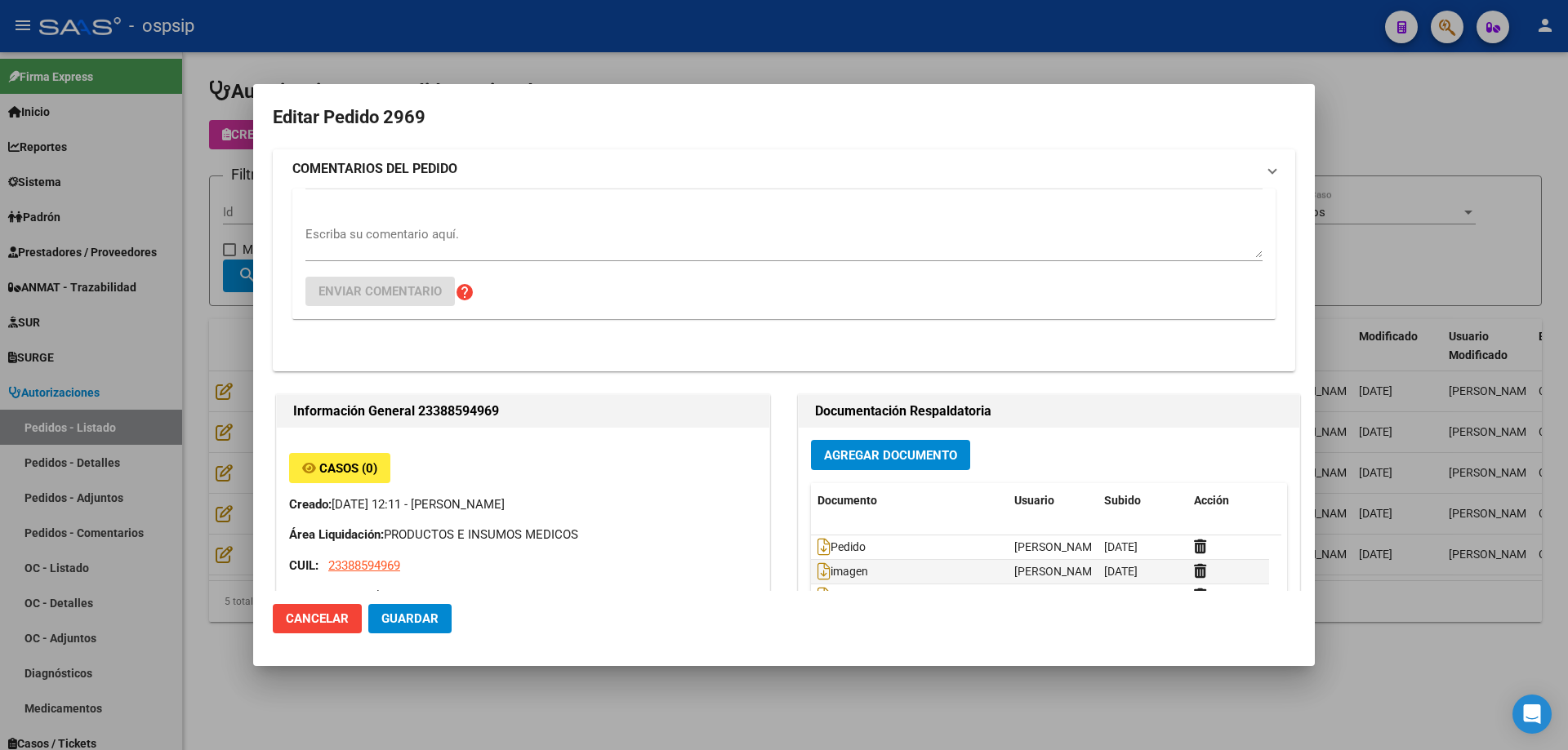
type input "[GEOGRAPHIC_DATA], [PERSON_NAME][STREET_ADDRESS], Piso: 0, Departamento: CASA"
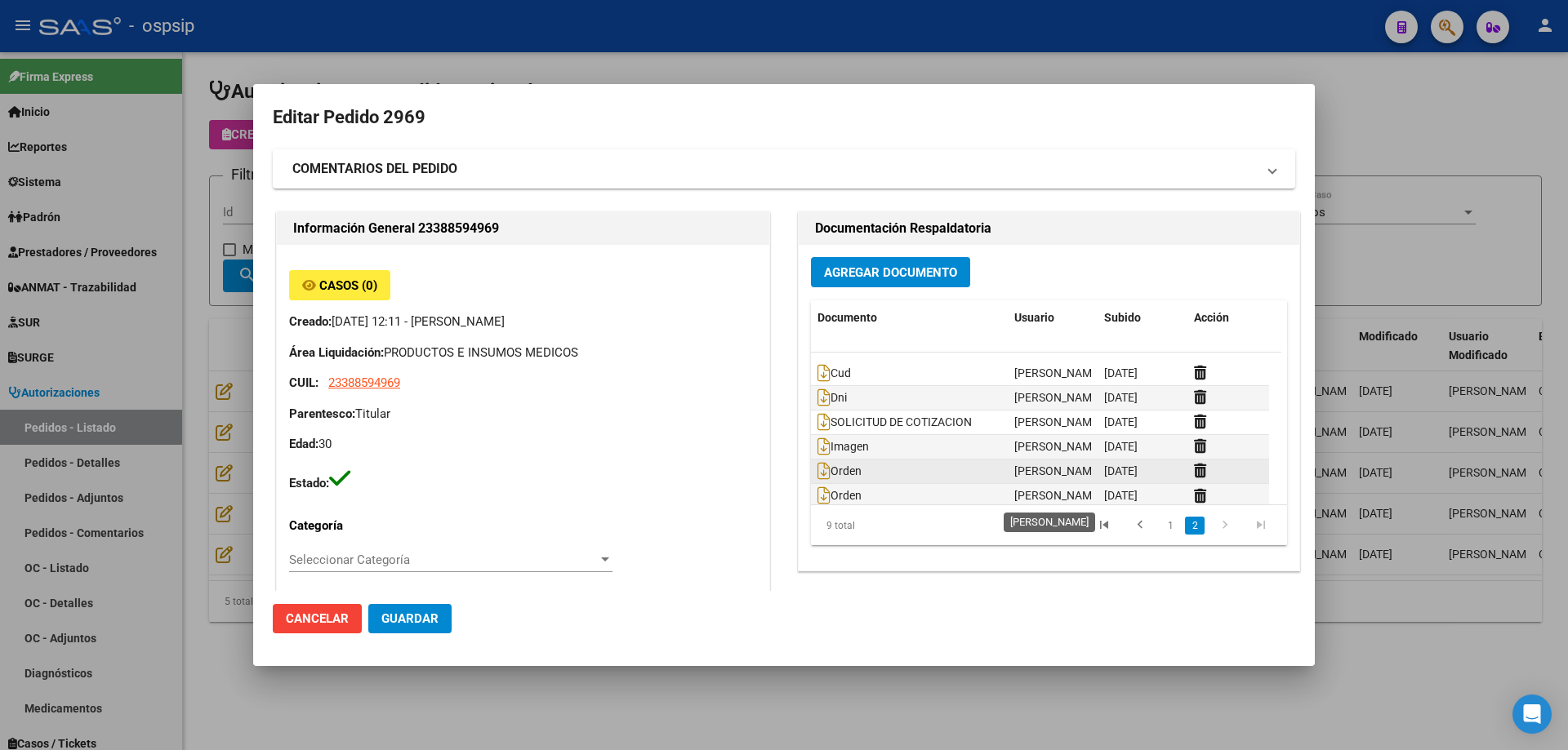
scroll to position [74, 0]
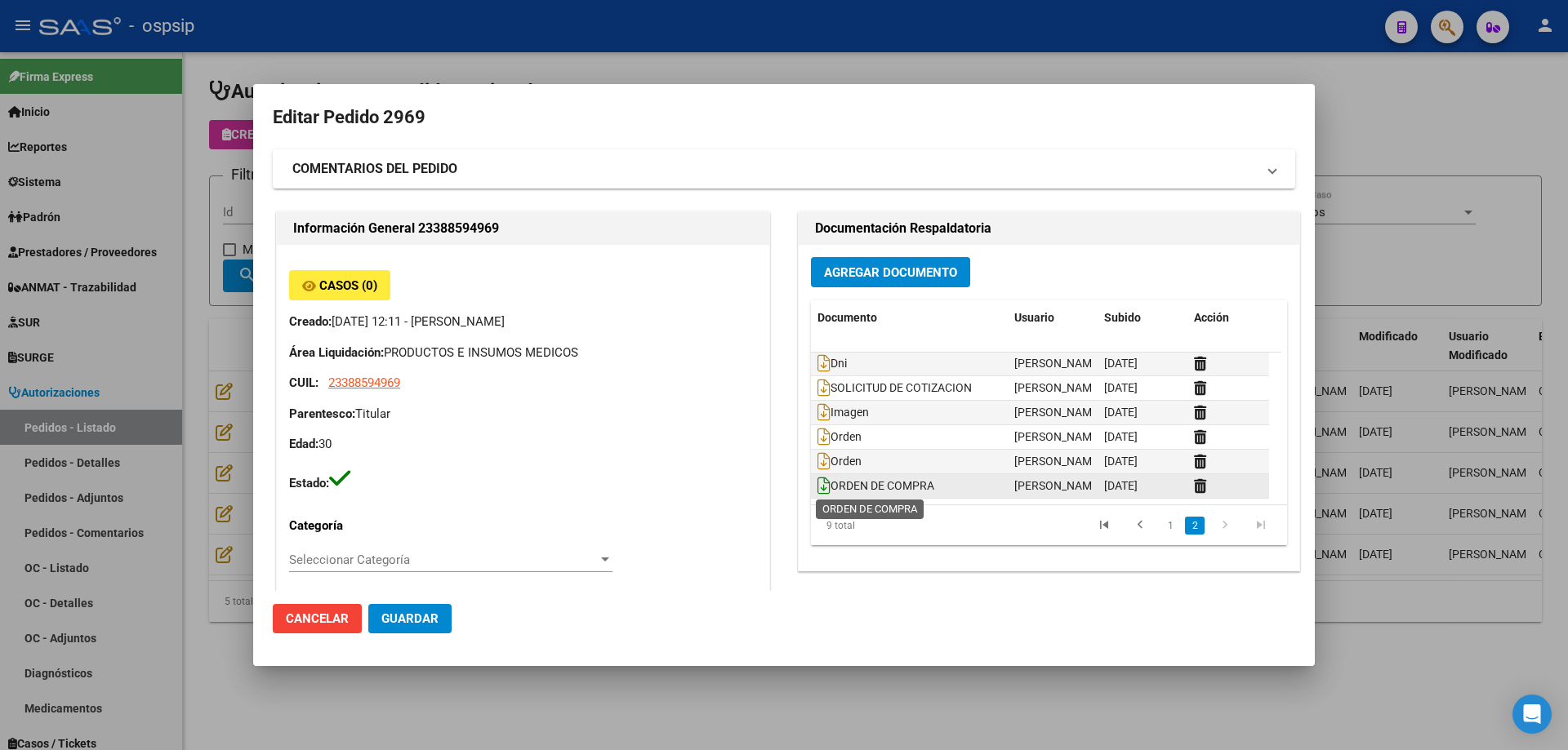
click at [818, 489] on icon at bounding box center [824, 485] width 14 height 18
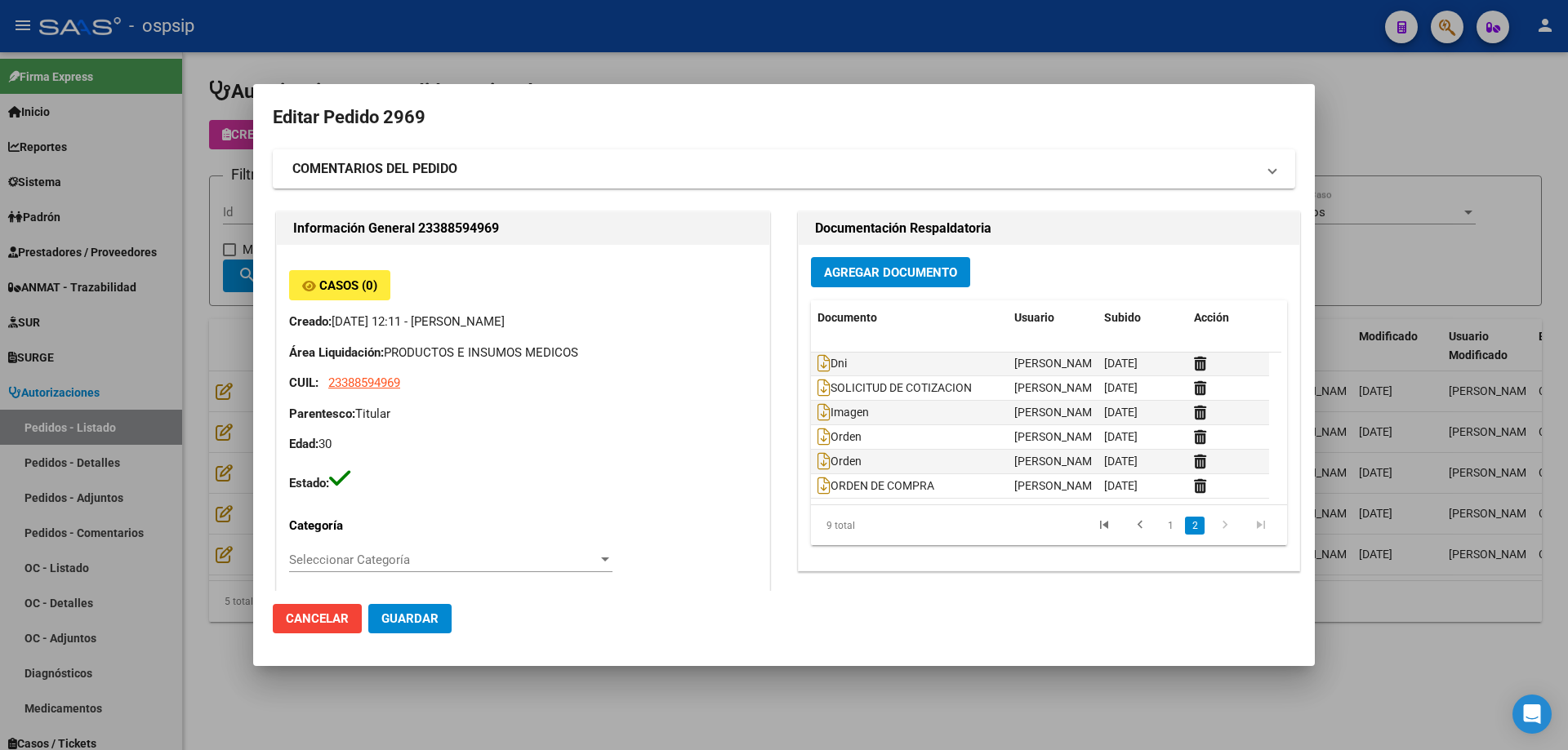
click at [933, 20] on div at bounding box center [784, 375] width 1568 height 750
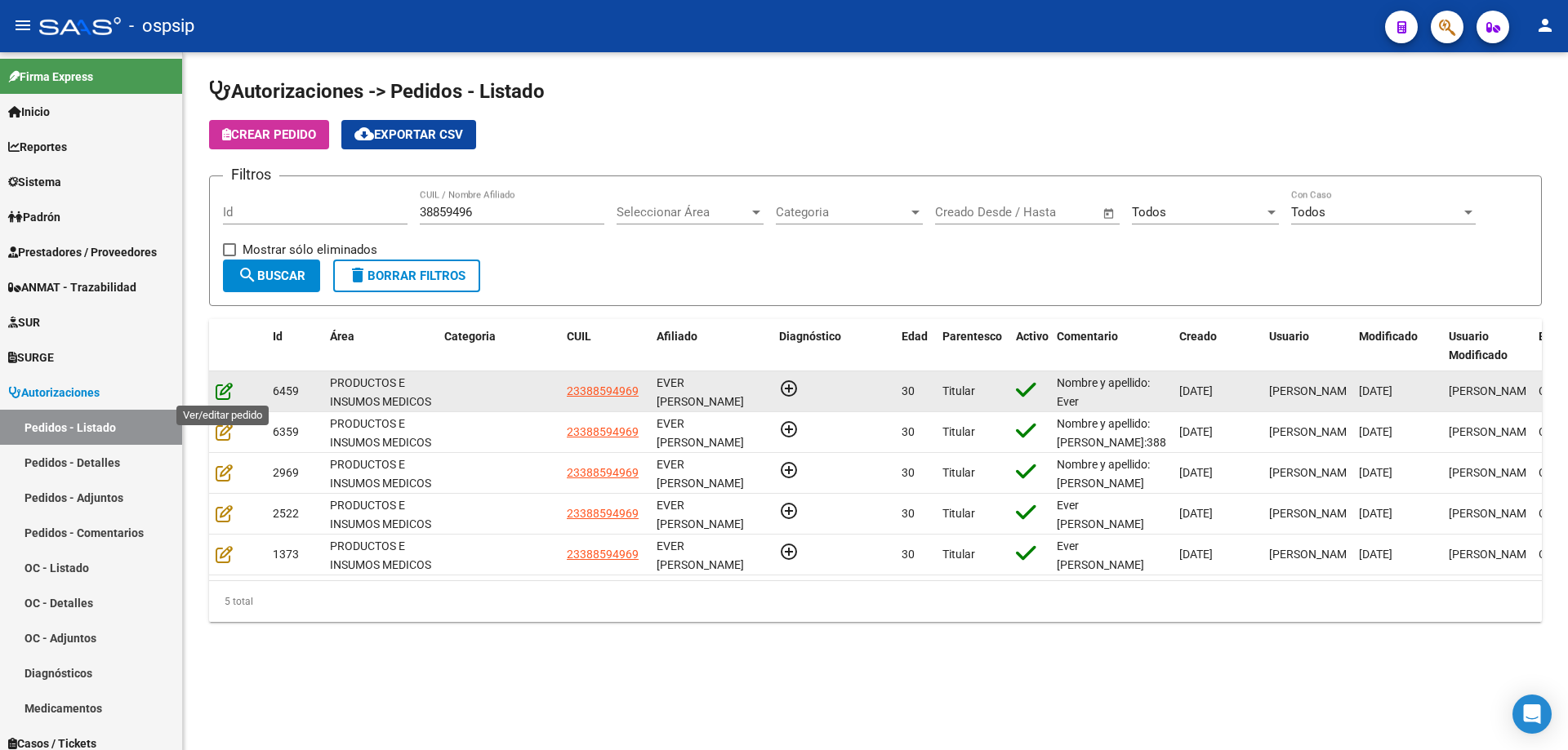
click at [221, 393] on icon at bounding box center [224, 390] width 17 height 18
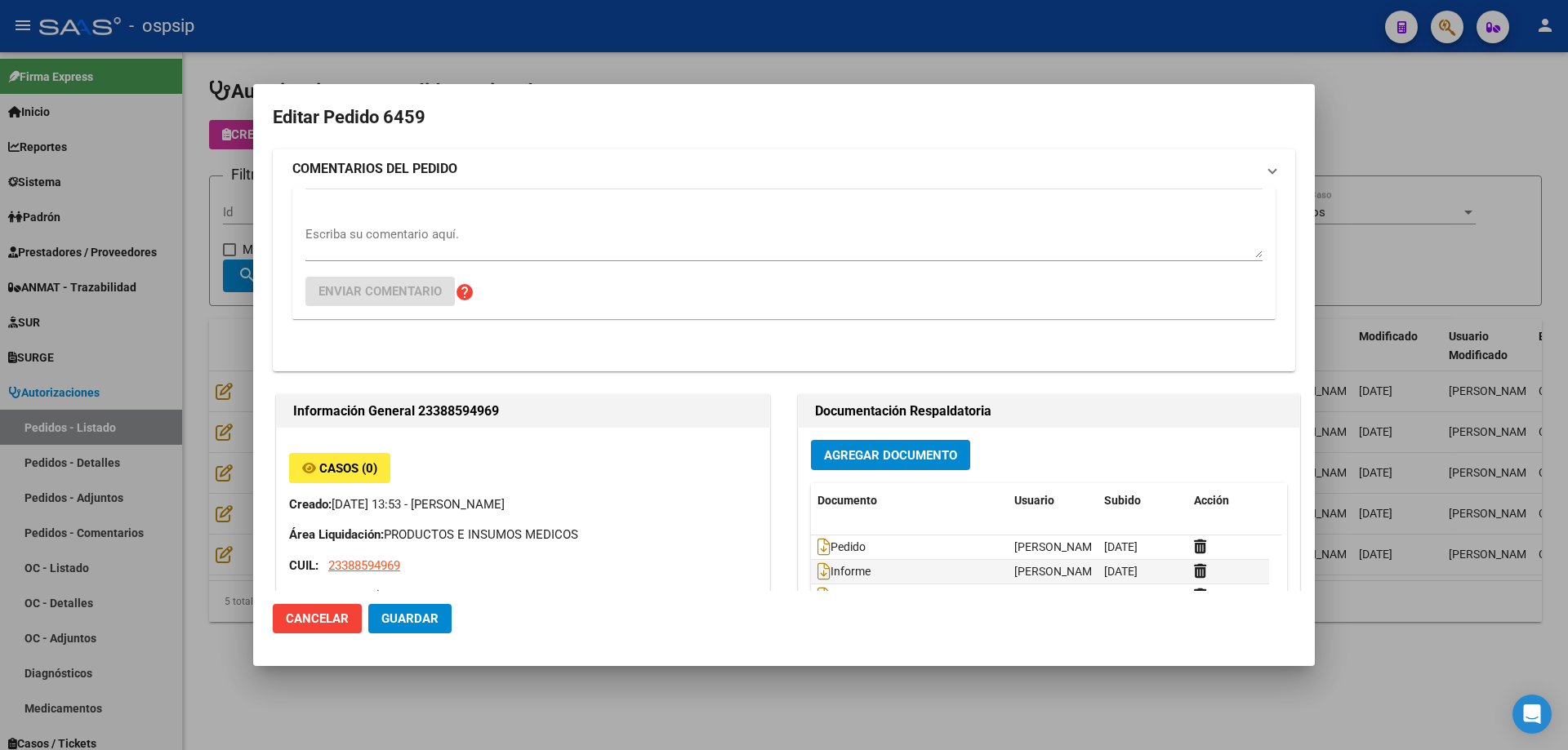
type input "[GEOGRAPHIC_DATA], [PERSON_NAME][STREET_ADDRESS], Piso: 0, Departamento: CASA"
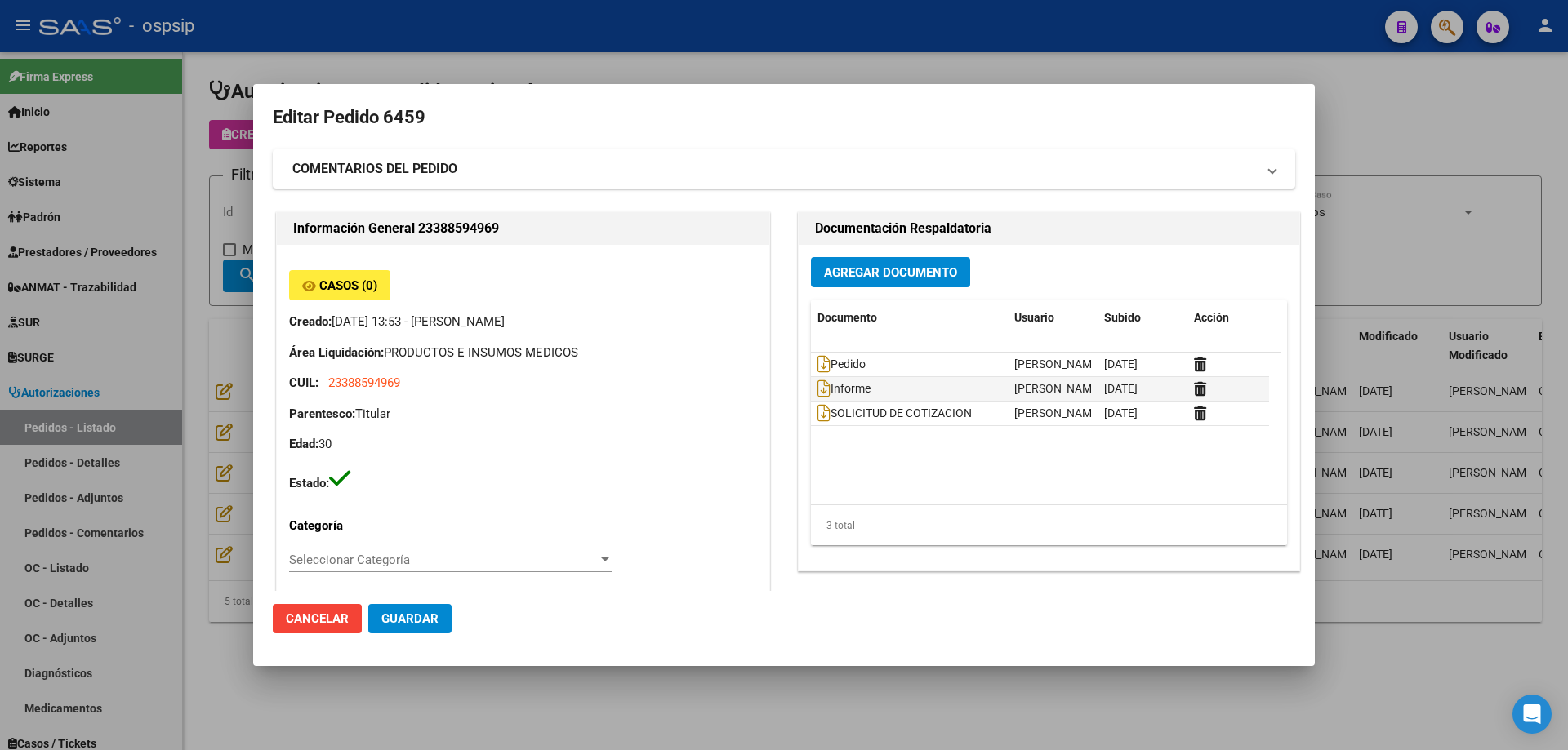
click at [973, 49] on div at bounding box center [784, 375] width 1568 height 750
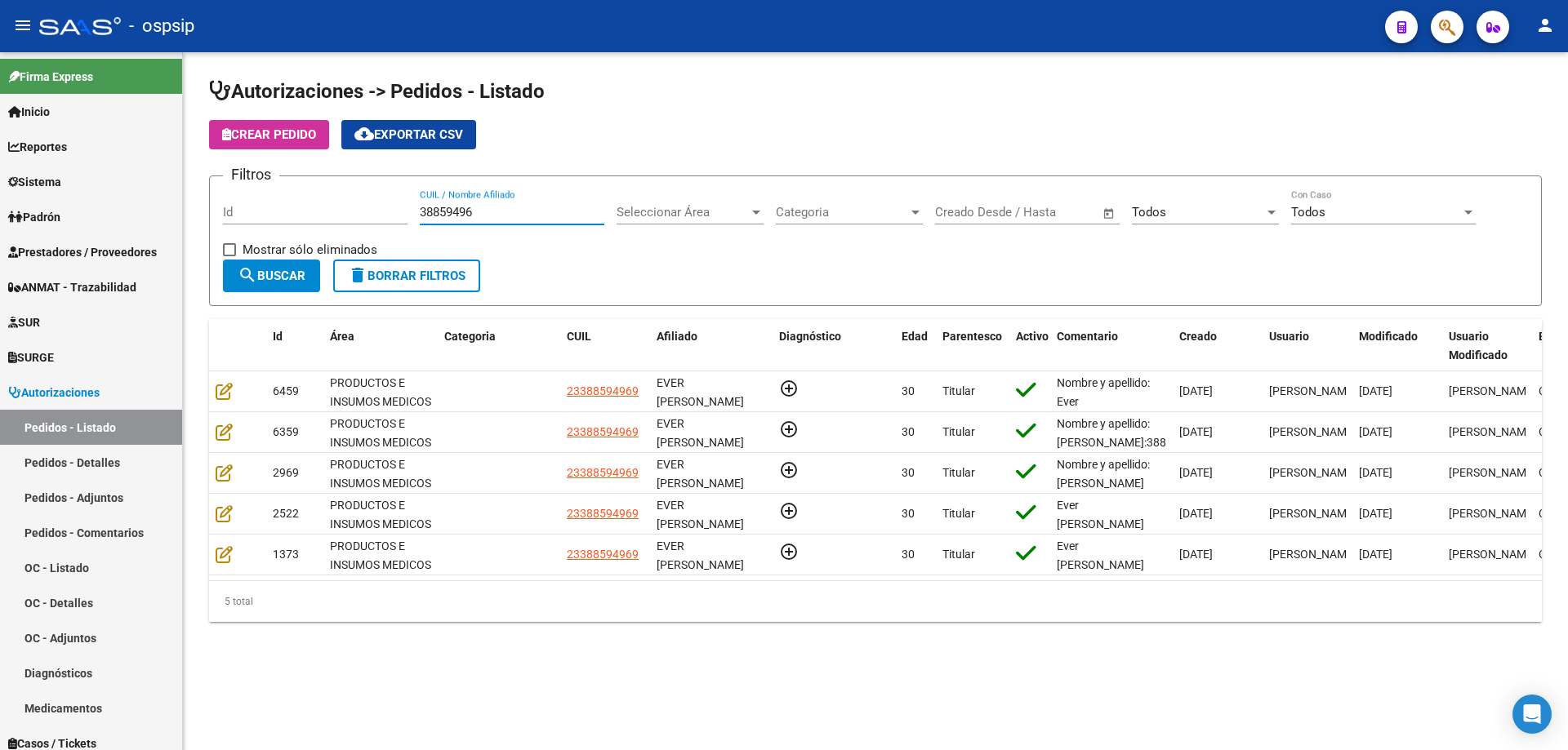
drag, startPoint x: 494, startPoint y: 218, endPoint x: 402, endPoint y: 204, distance: 93.1
click at [402, 204] on div "Filtros Id 38859496 CUIL / Nombre Afiliado Seleccionar Área Seleccionar Área Ca…" at bounding box center [876, 224] width 1305 height 71
type input "56766045"
click at [273, 273] on span "search Buscar" at bounding box center [272, 275] width 68 height 14
